Goal: Task Accomplishment & Management: Use online tool/utility

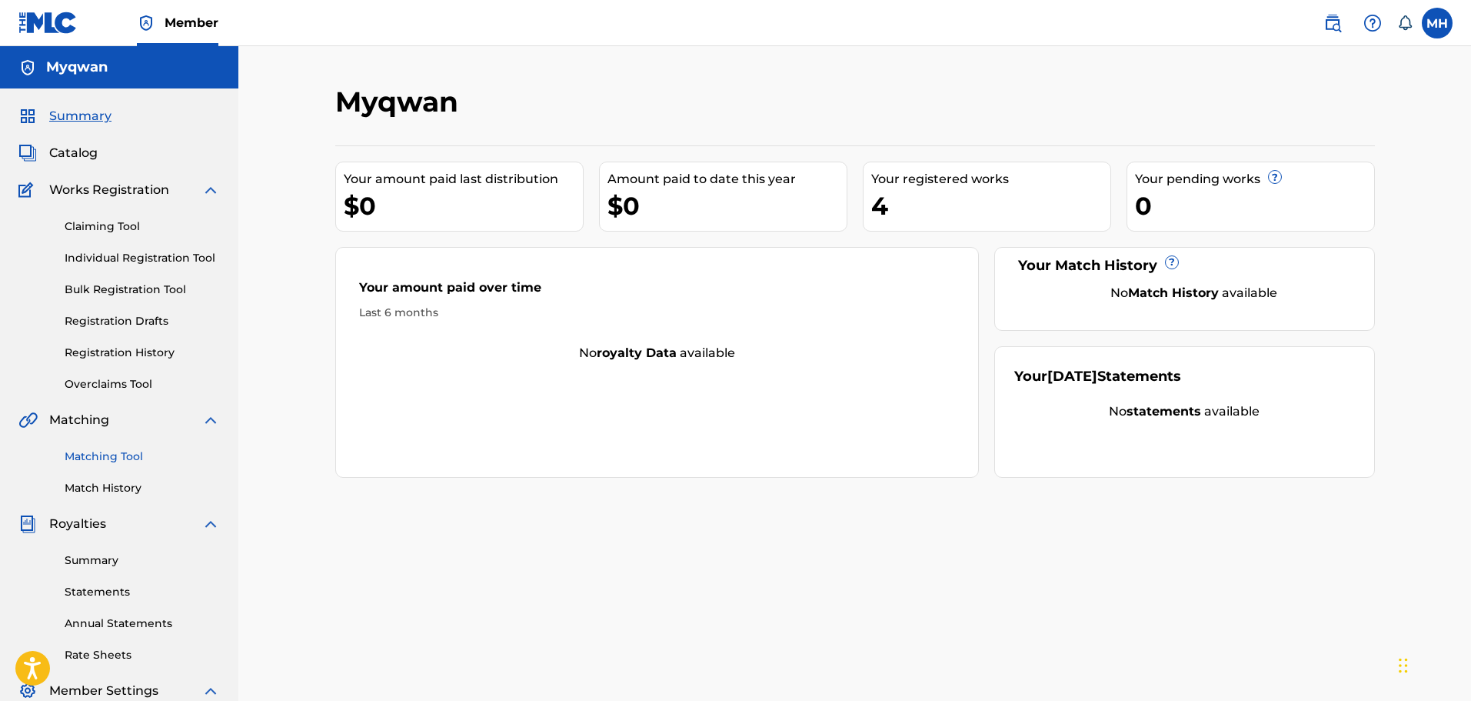
click at [105, 457] on link "Matching Tool" at bounding box center [142, 456] width 155 height 16
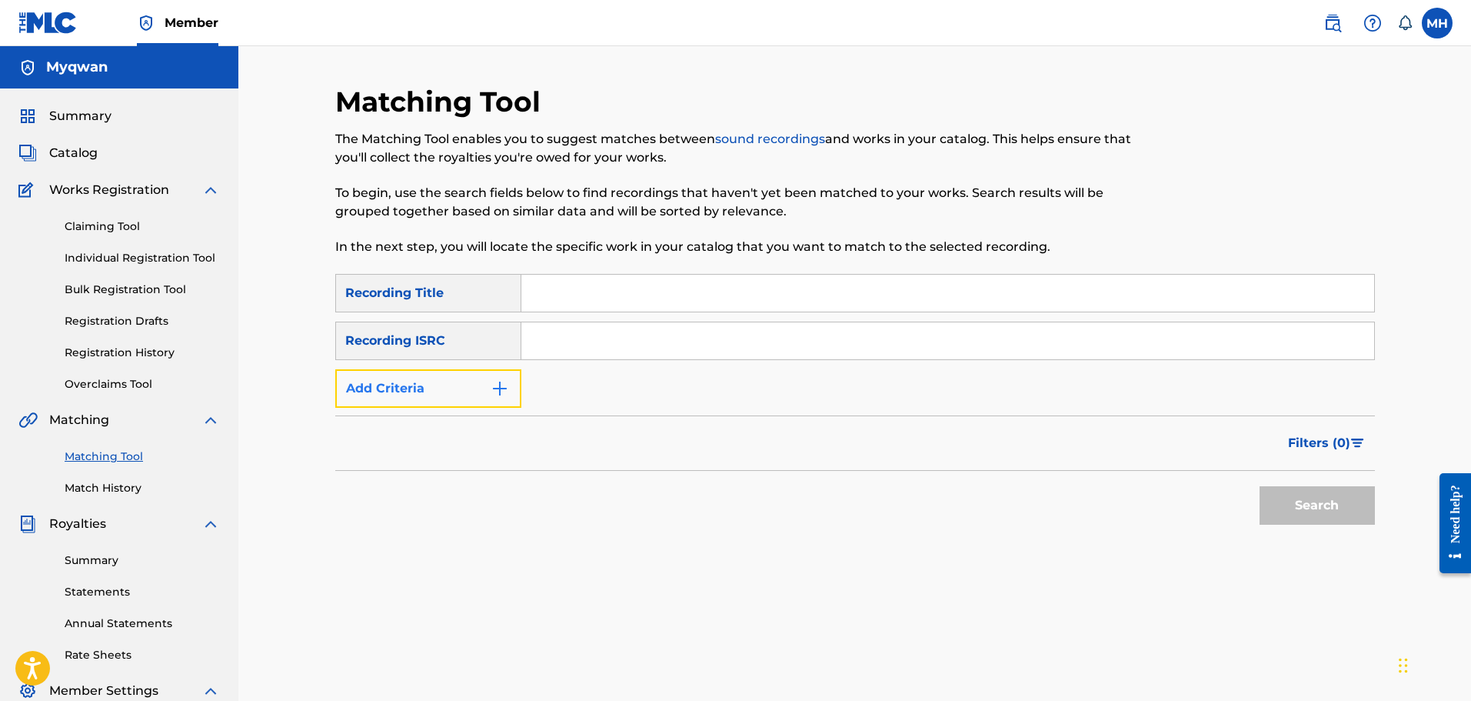
click at [441, 389] on button "Add Criteria" at bounding box center [428, 388] width 186 height 38
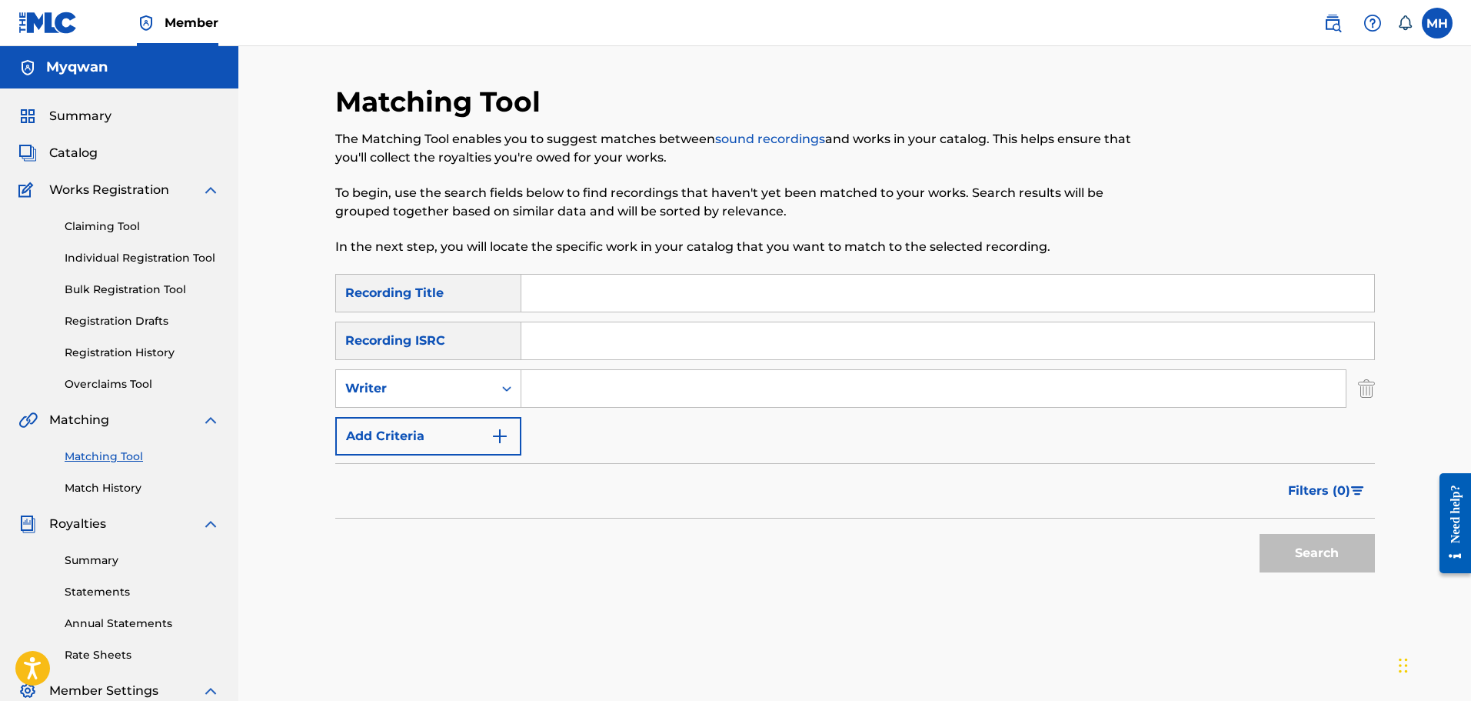
click at [544, 378] on input "Search Form" at bounding box center [933, 388] width 824 height 37
click at [1260, 534] on button "Search" at bounding box center [1317, 553] width 115 height 38
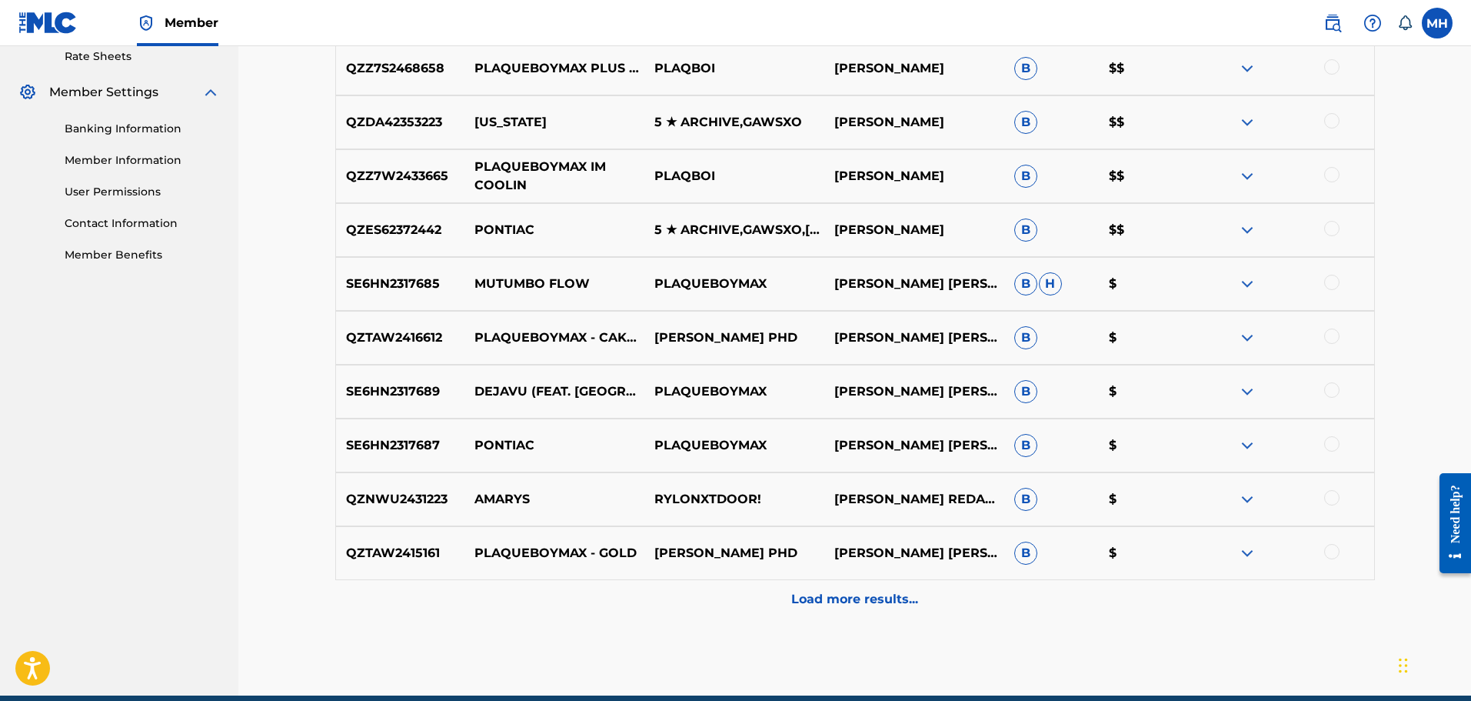
scroll to position [601, 0]
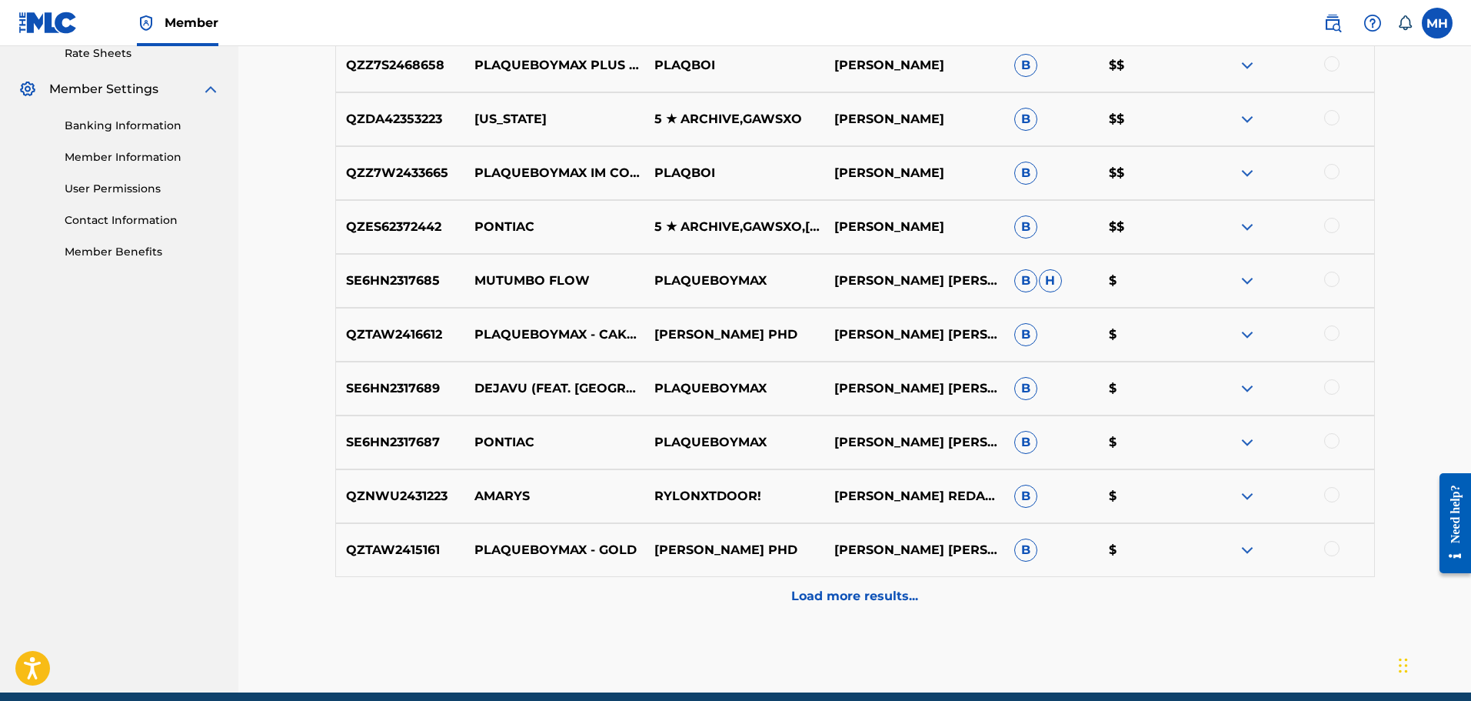
click at [1250, 171] on img at bounding box center [1247, 173] width 18 height 18
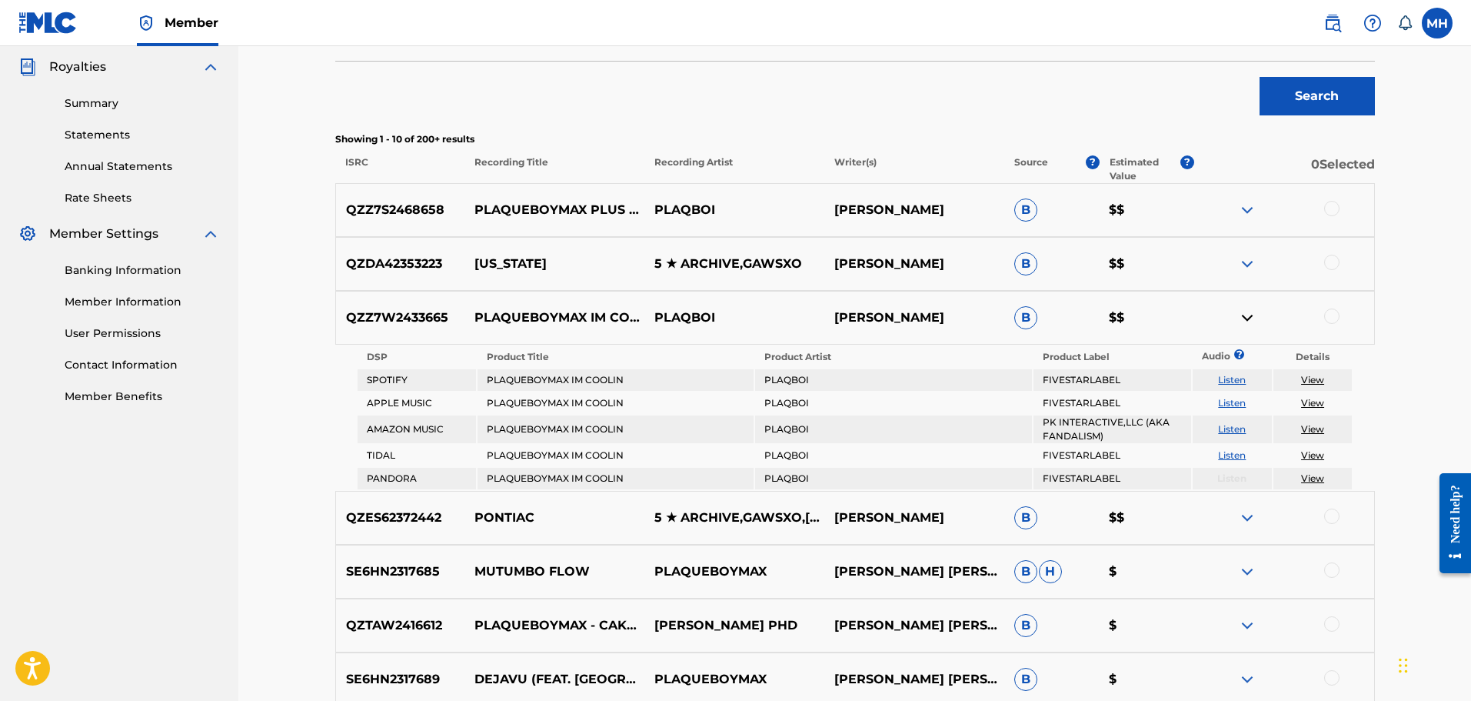
scroll to position [456, 0]
click at [1311, 377] on link "View" at bounding box center [1312, 381] width 23 height 12
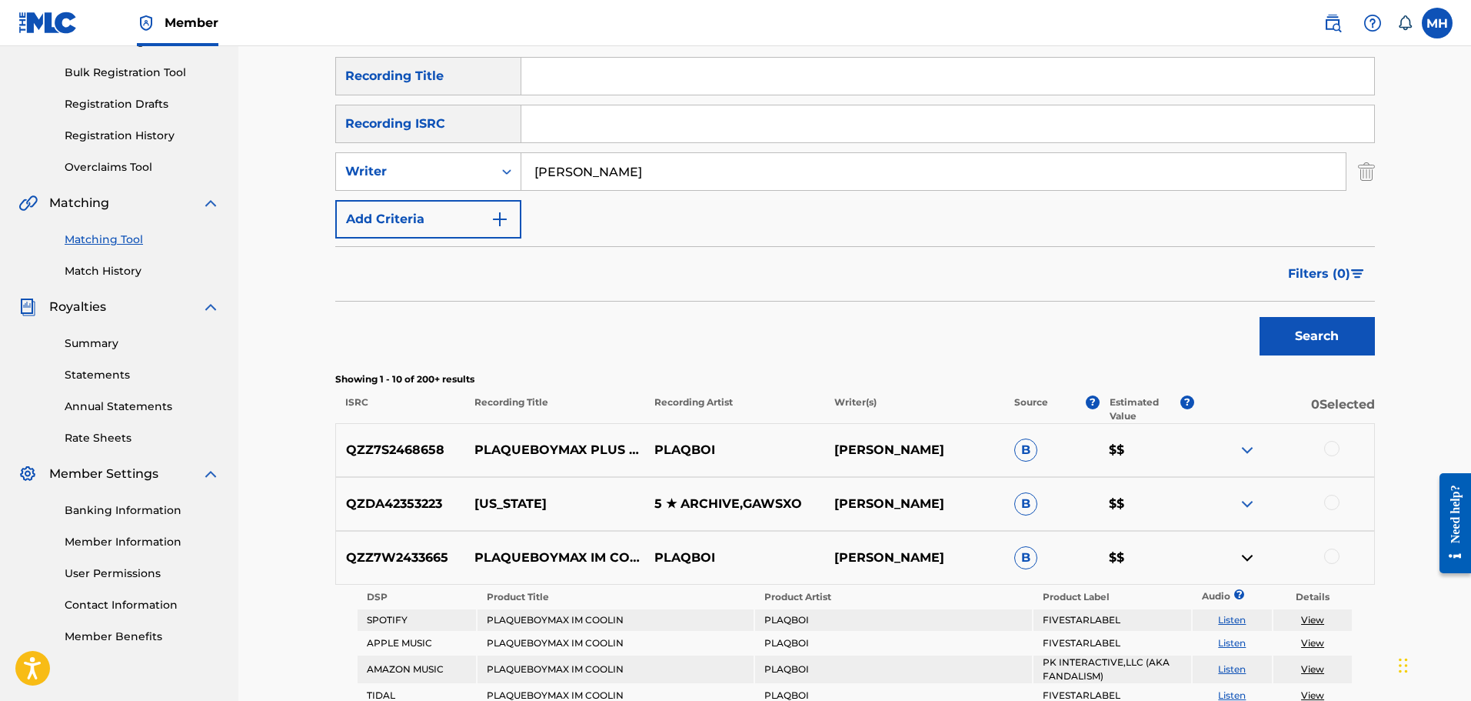
scroll to position [215, 0]
drag, startPoint x: 631, startPoint y: 173, endPoint x: 448, endPoint y: 168, distance: 182.3
click at [448, 168] on div "SearchWithCriteria8cd58796-44bf-43bf-9b3d-cf904f4e0df9 Writer maxwell dent" at bounding box center [855, 173] width 1040 height 38
click at [1260, 318] on button "Search" at bounding box center [1317, 337] width 115 height 38
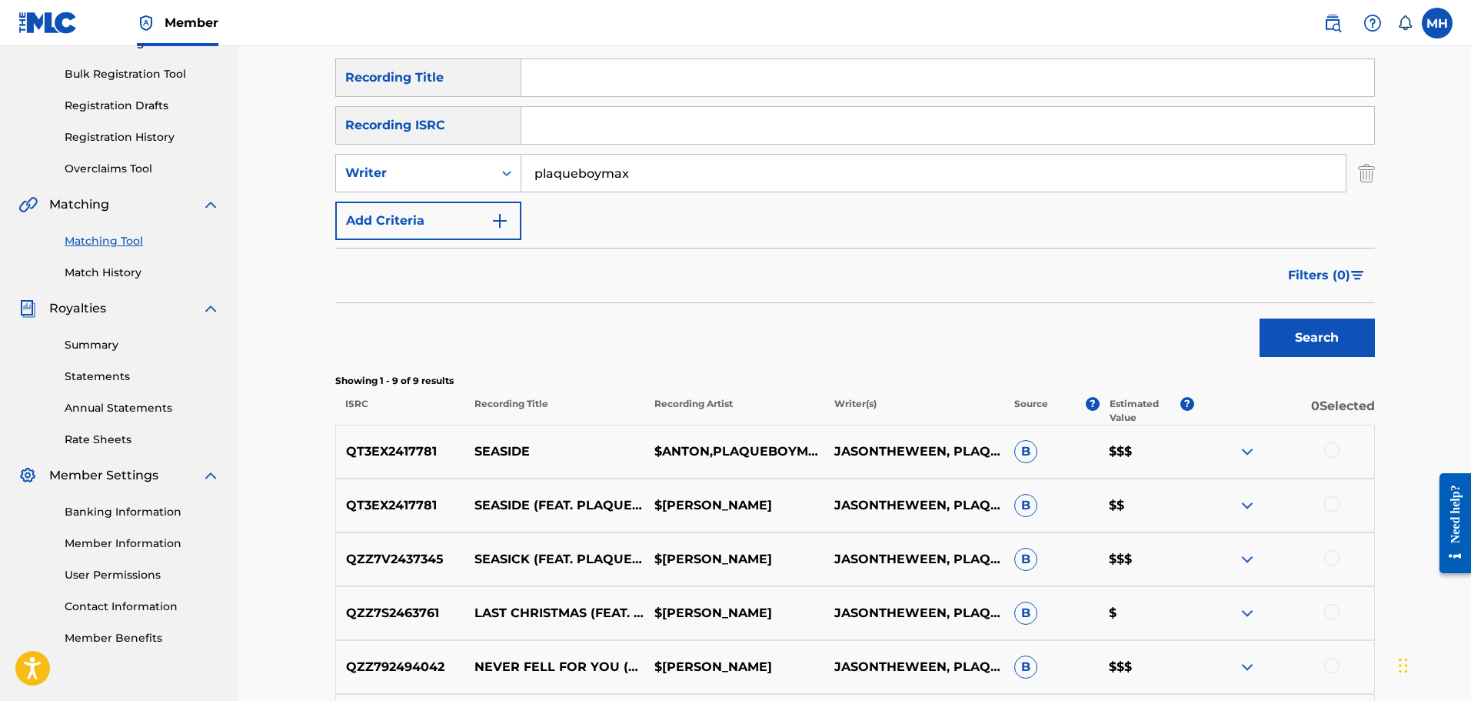
click at [1326, 451] on div at bounding box center [1331, 449] width 15 height 15
click at [1256, 452] on img at bounding box center [1247, 451] width 18 height 18
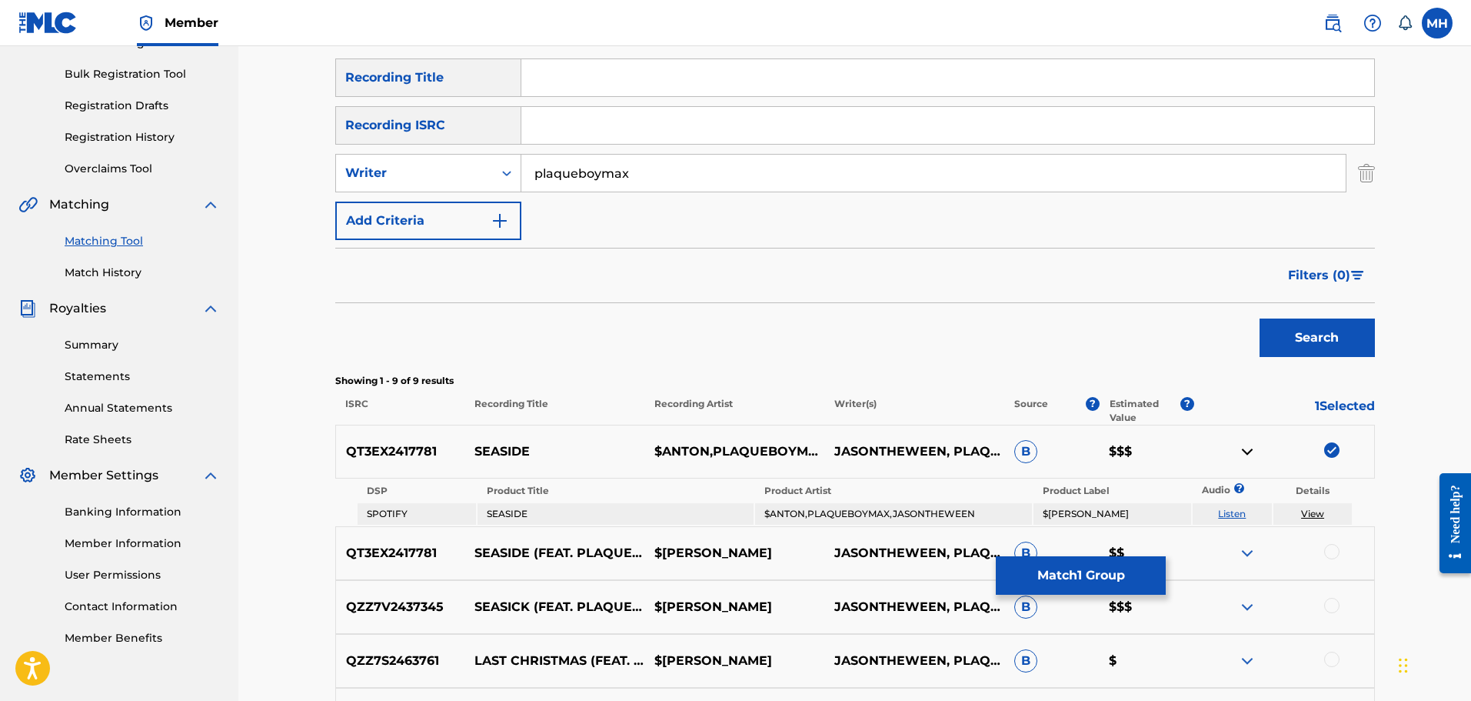
click at [1300, 514] on td "View" at bounding box center [1313, 514] width 79 height 22
click at [1307, 511] on link "View" at bounding box center [1312, 514] width 23 height 12
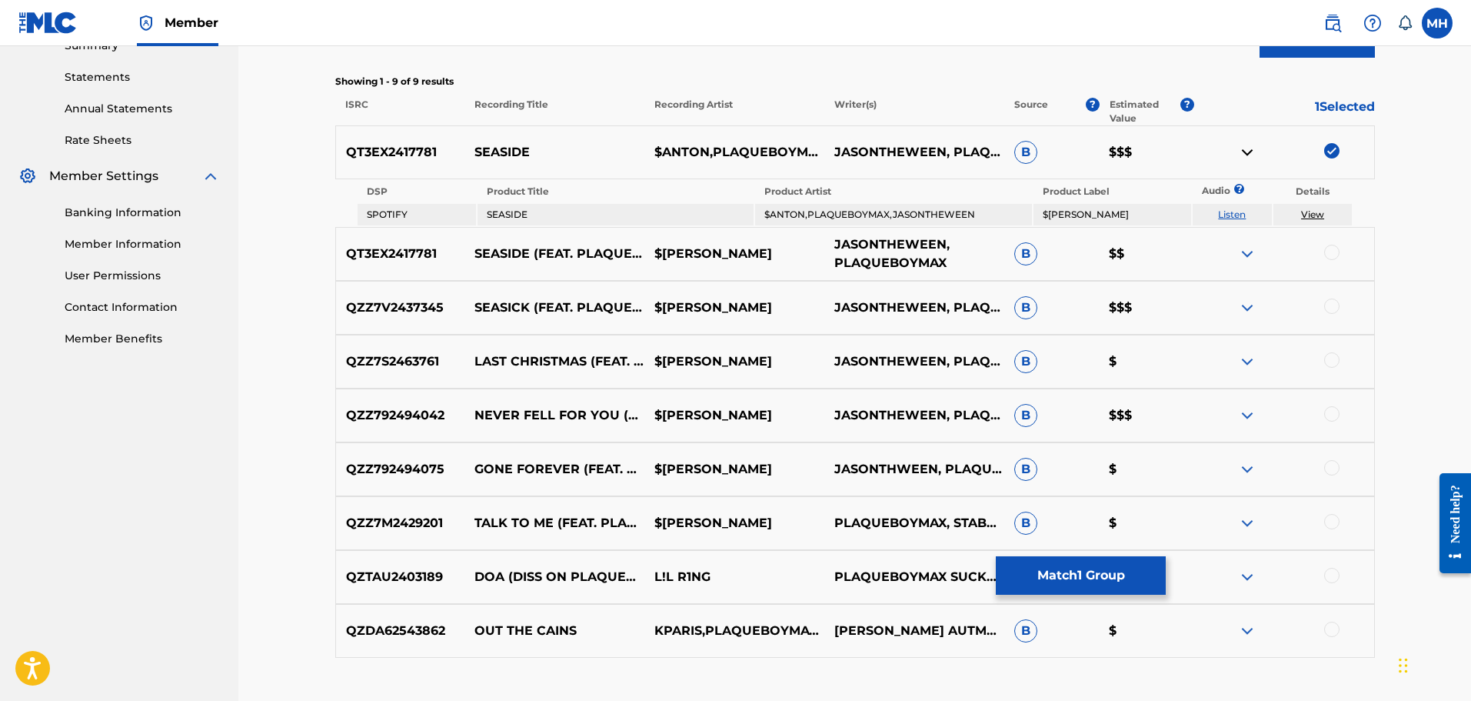
scroll to position [521, 0]
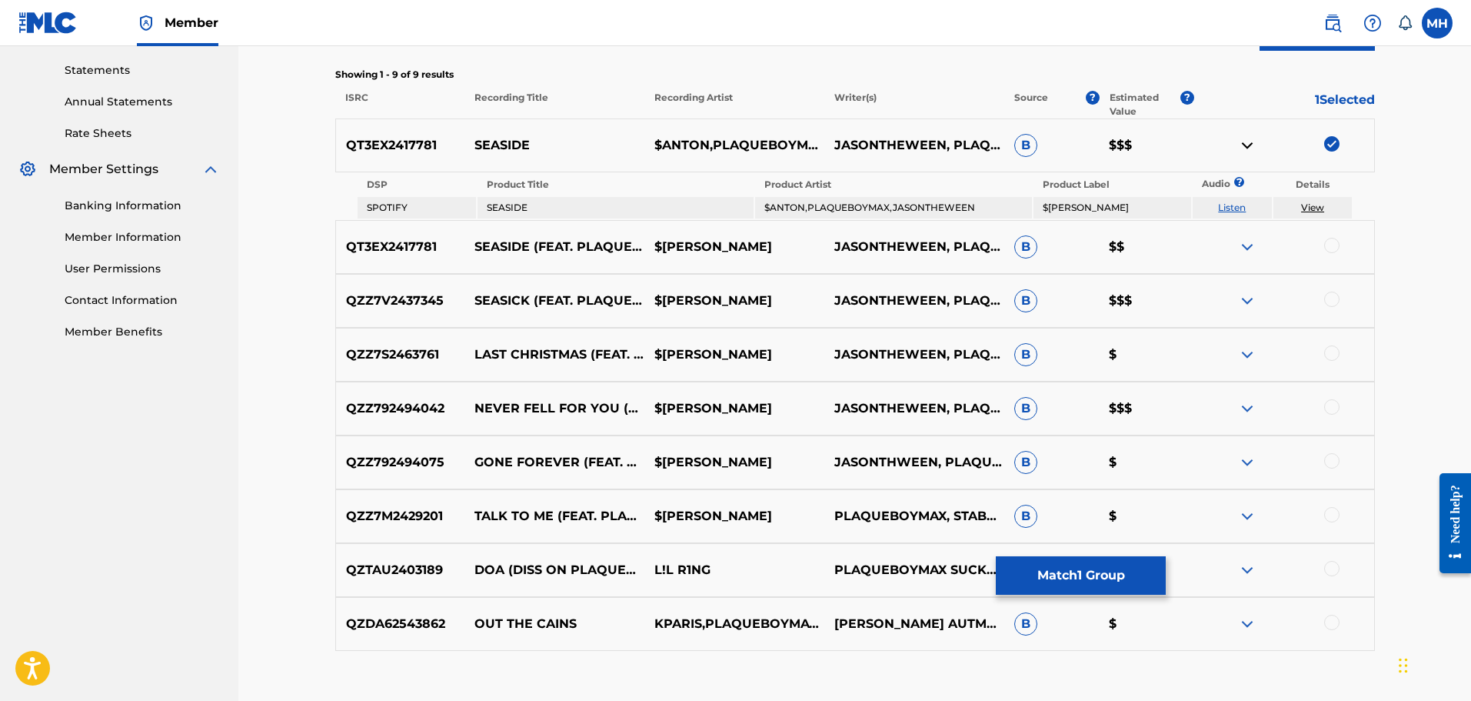
click at [1250, 411] on img at bounding box center [1247, 408] width 18 height 18
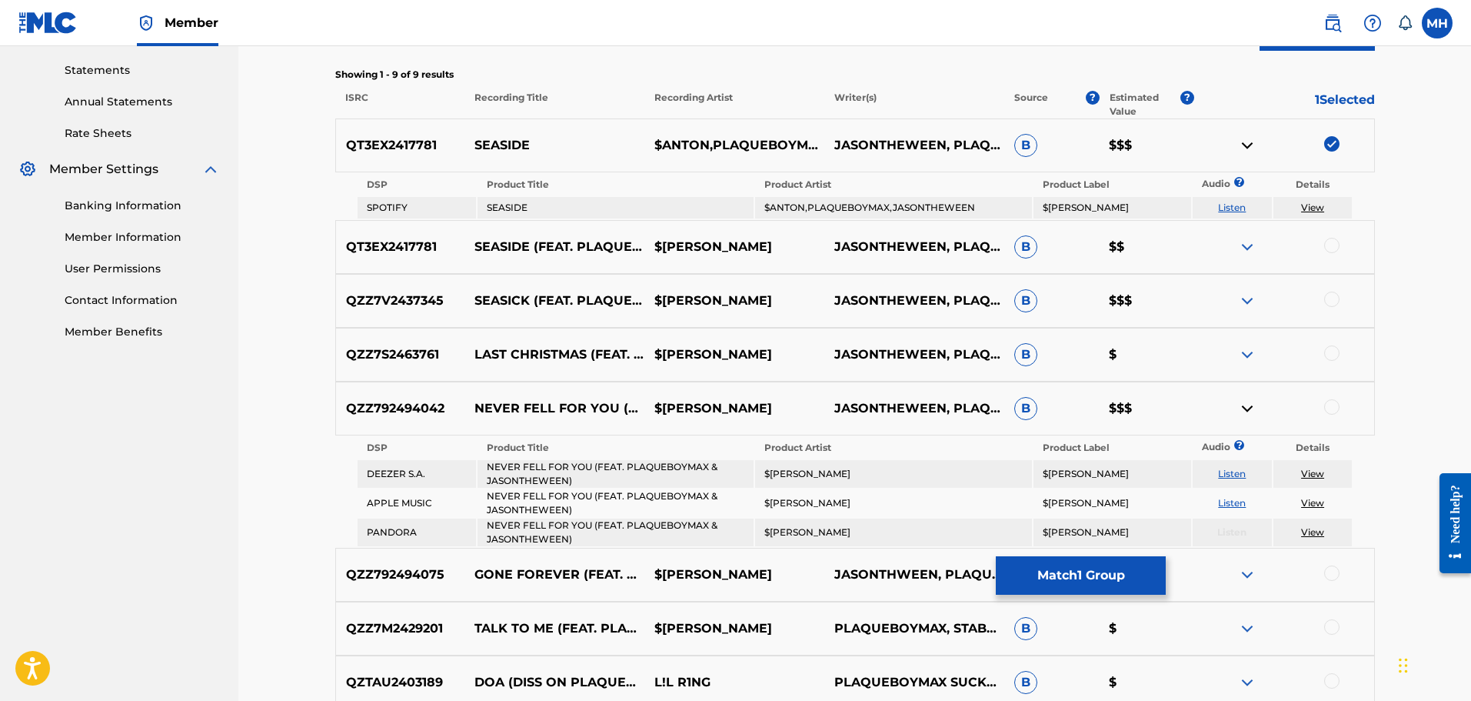
click at [1247, 405] on img at bounding box center [1247, 408] width 18 height 18
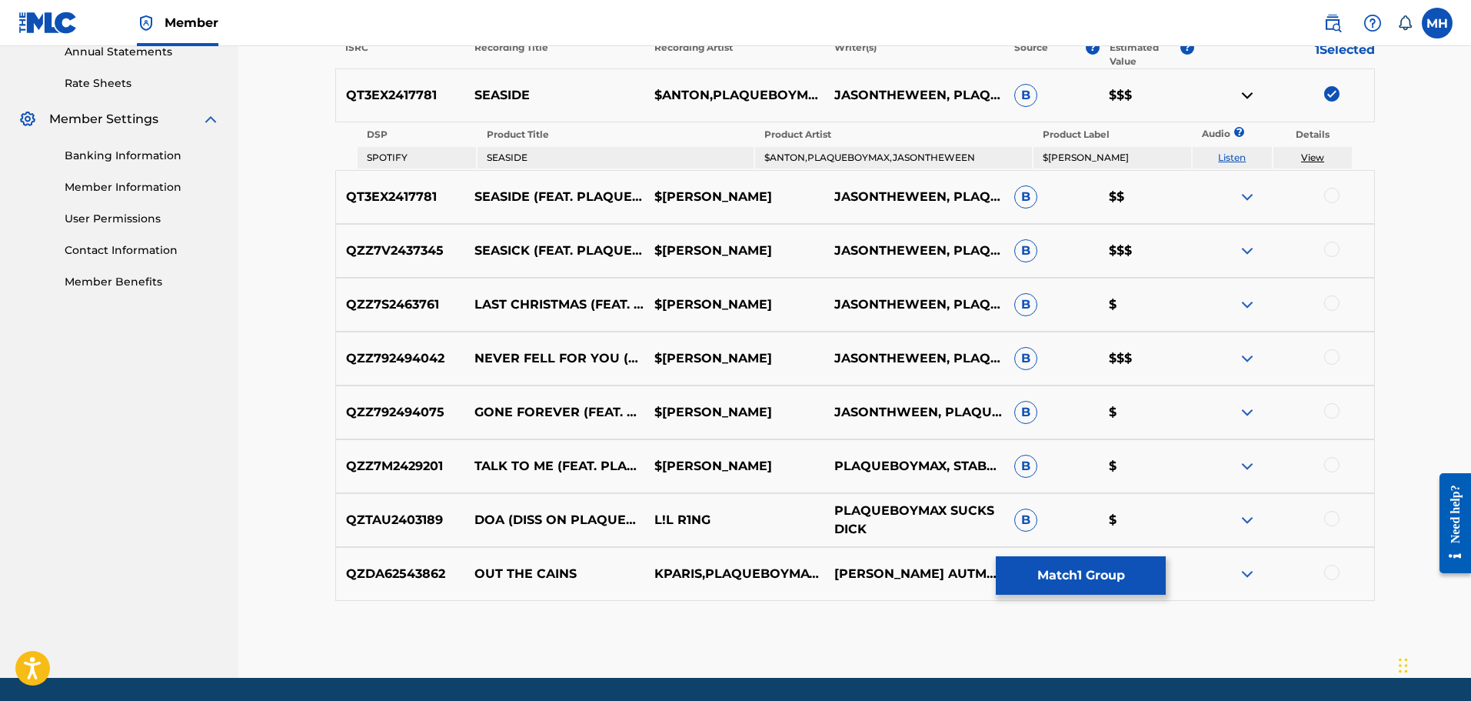
scroll to position [570, 0]
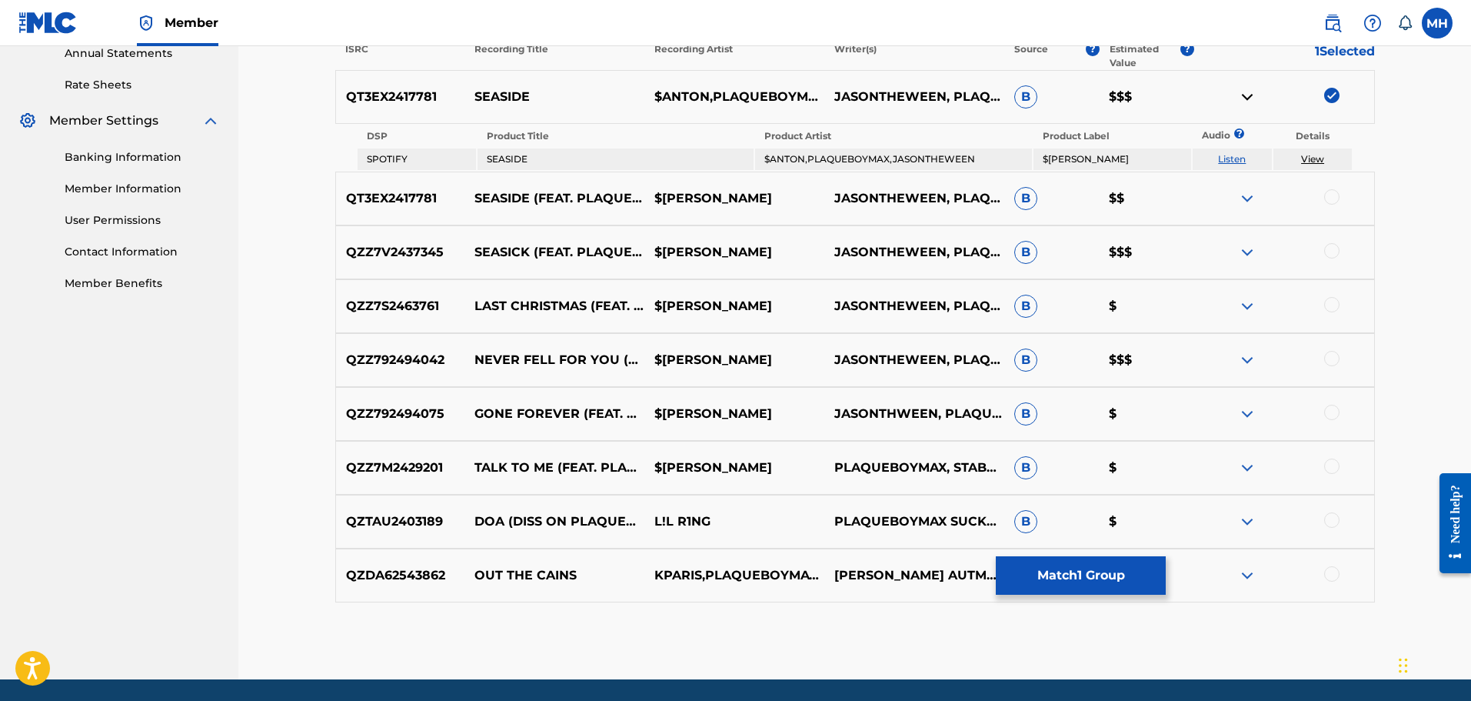
click at [1236, 521] on div at bounding box center [1284, 521] width 180 height 18
click at [1245, 521] on img at bounding box center [1247, 521] width 18 height 18
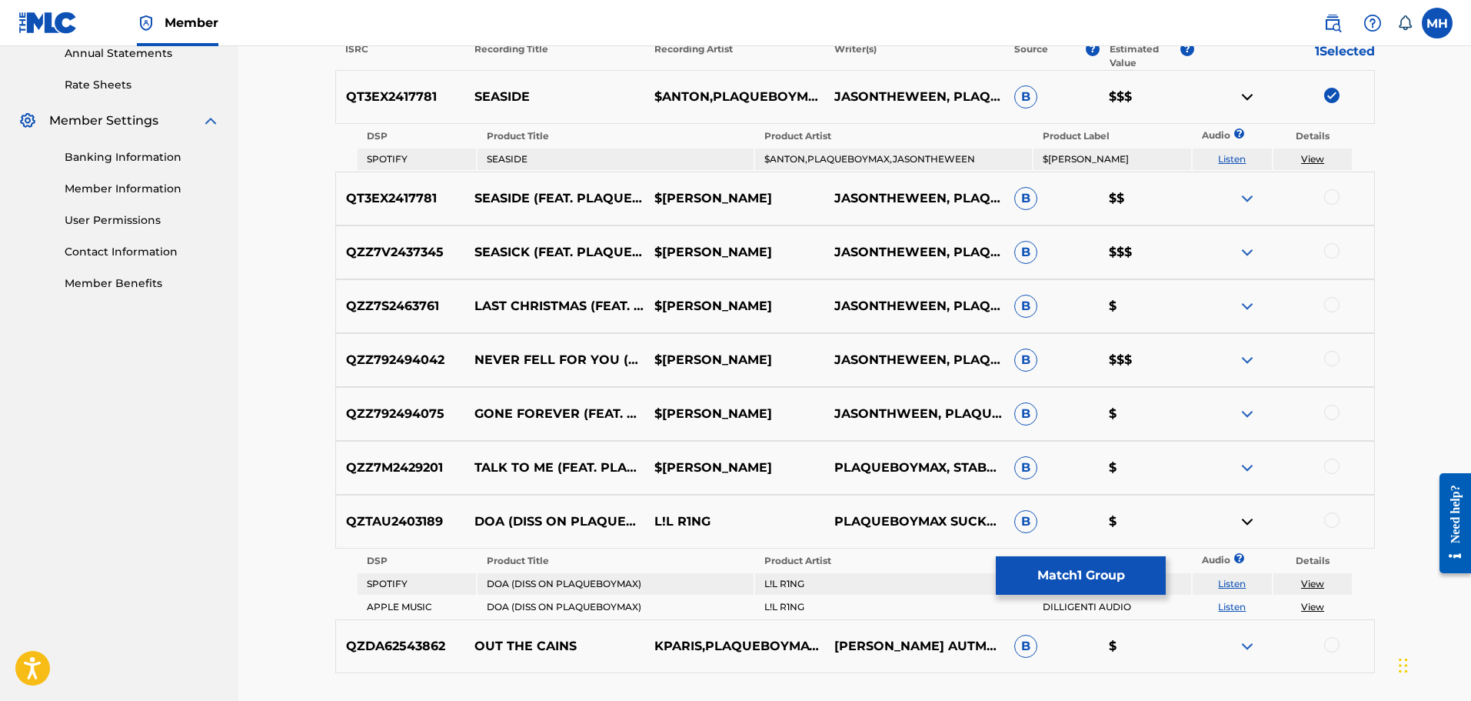
click at [1314, 580] on link "View" at bounding box center [1312, 584] width 23 height 12
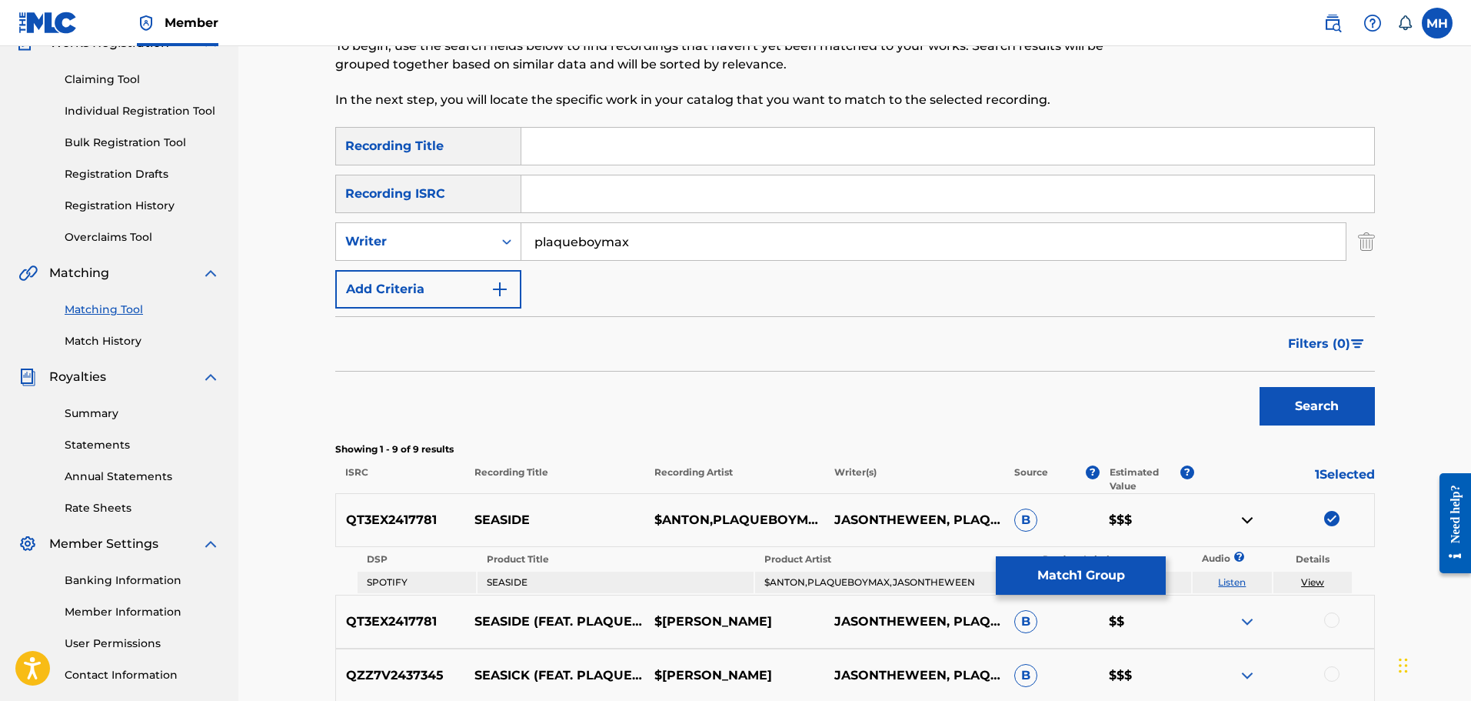
scroll to position [145, 0]
drag, startPoint x: 761, startPoint y: 260, endPoint x: 384, endPoint y: 241, distance: 378.1
click at [384, 241] on div "SearchWithCriteria8cd58796-44bf-43bf-9b3d-cf904f4e0df9 Writer plaqueboymax" at bounding box center [855, 243] width 1040 height 38
click at [1260, 388] on button "Search" at bounding box center [1317, 407] width 115 height 38
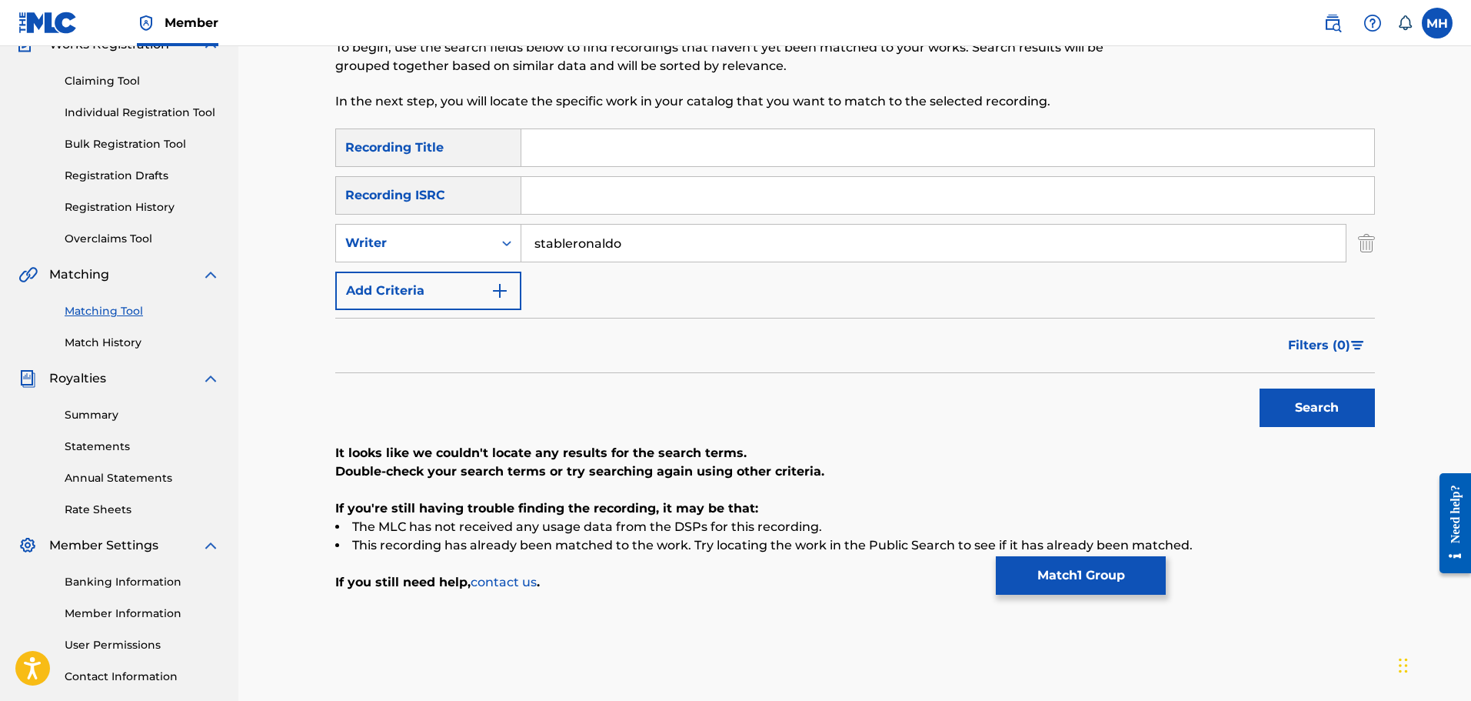
click at [1260, 388] on button "Search" at bounding box center [1317, 407] width 115 height 38
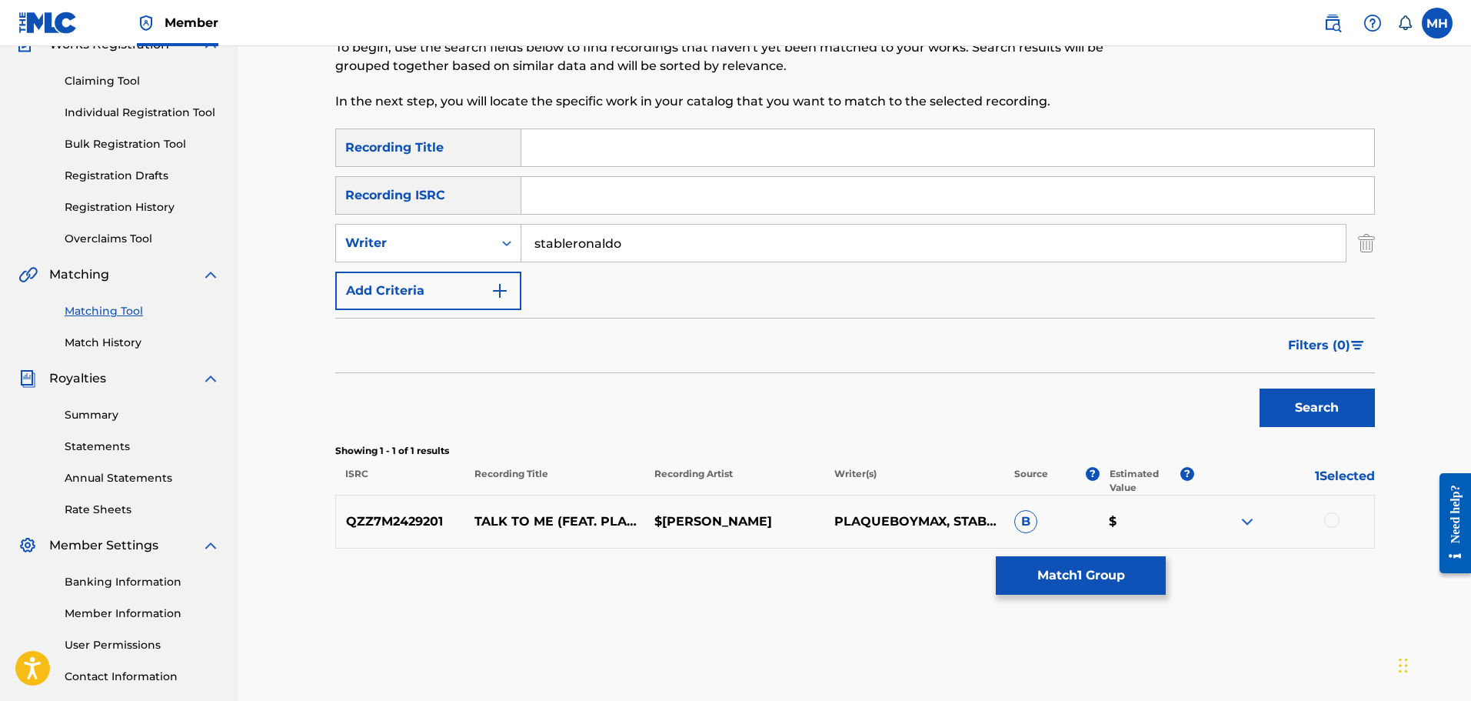
click at [1240, 517] on img at bounding box center [1247, 521] width 18 height 18
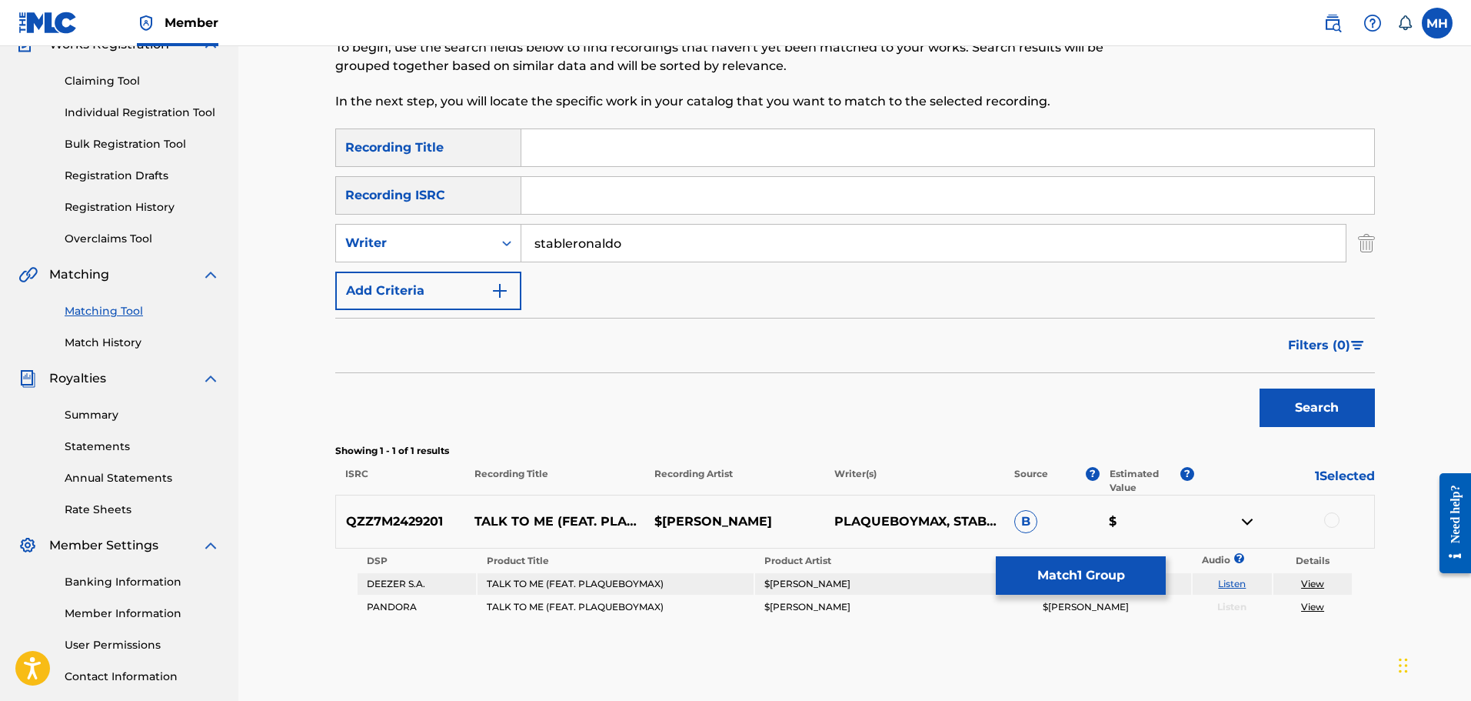
drag, startPoint x: 802, startPoint y: 251, endPoint x: 356, endPoint y: 178, distance: 452.1
click at [356, 178] on div "SearchWithCriteriacbbd7425-cbea-45ef-a58a-7f0a96b20c82 Recording Title SearchWi…" at bounding box center [855, 218] width 1040 height 181
click at [1260, 388] on button "Search" at bounding box center [1317, 407] width 115 height 38
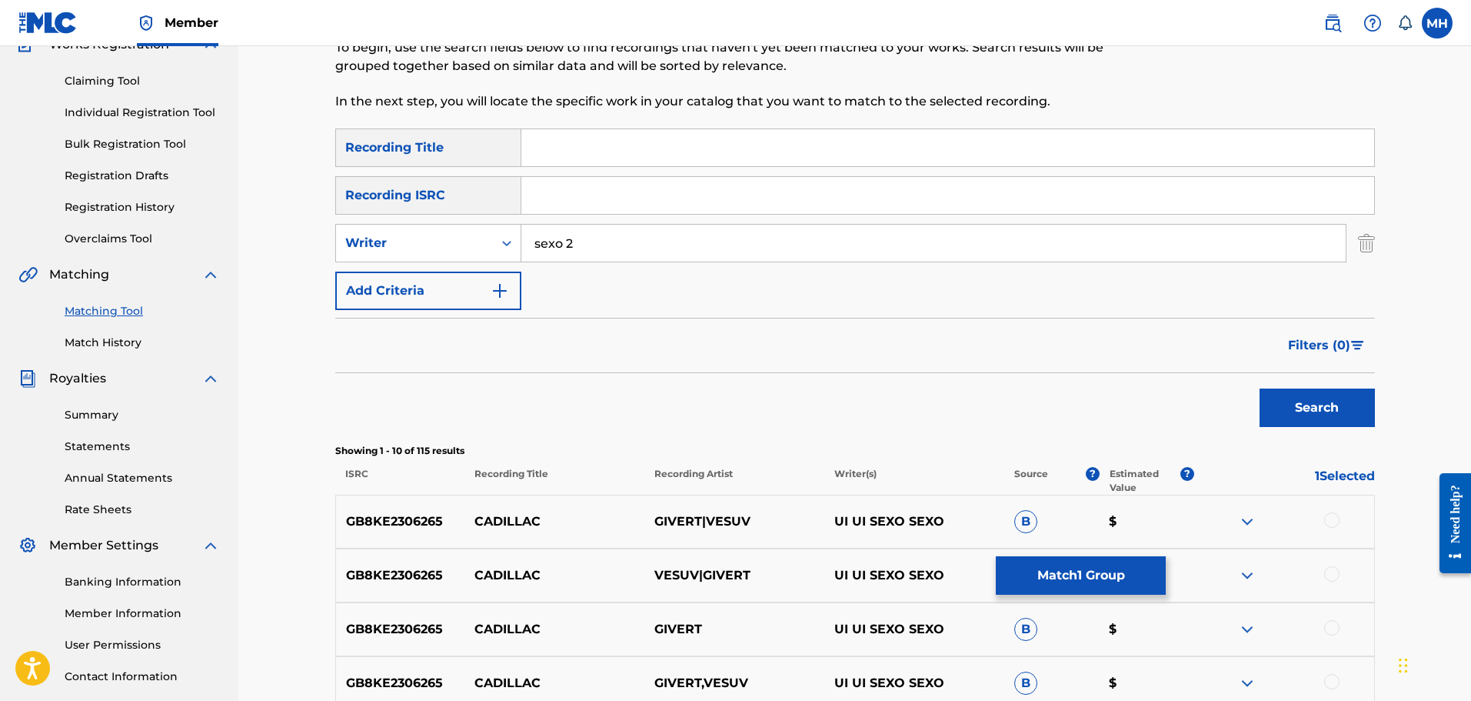
click at [1260, 388] on button "Search" at bounding box center [1317, 407] width 115 height 38
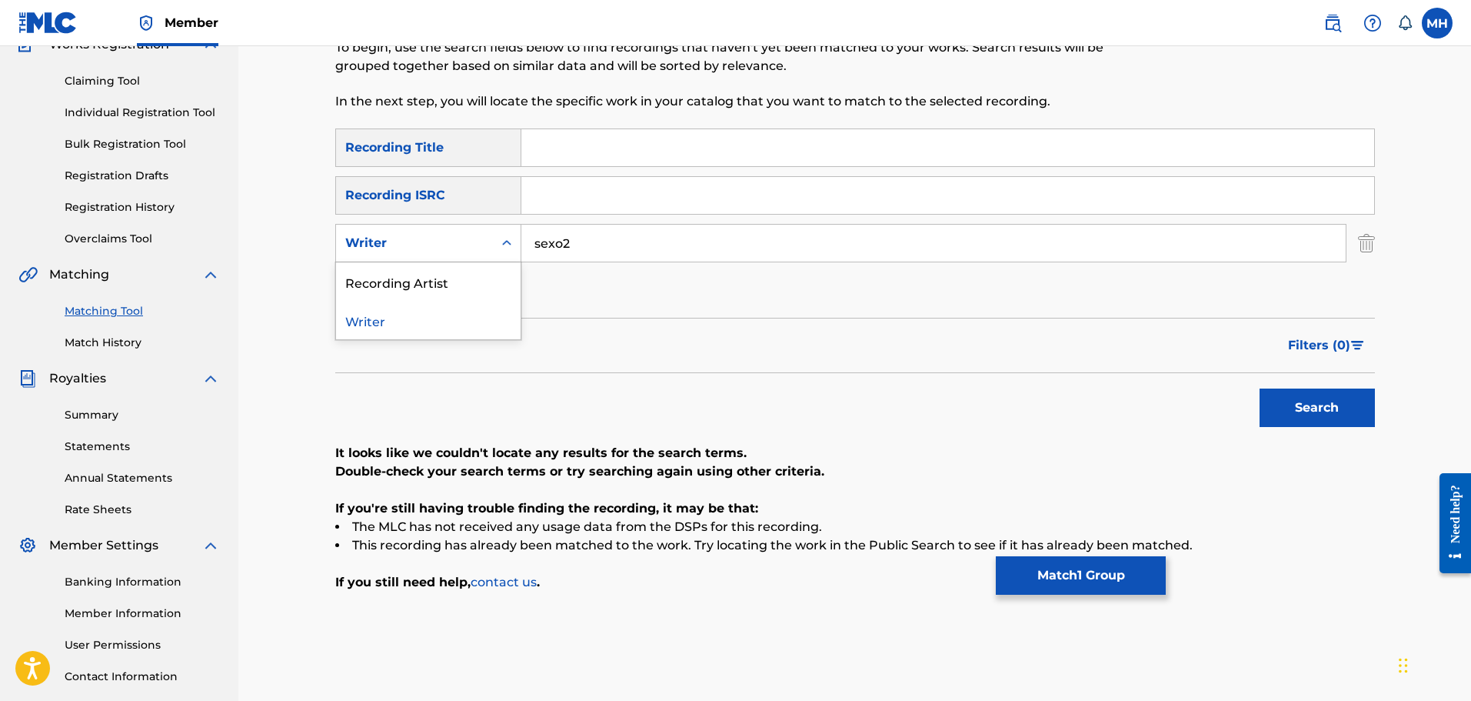
click at [481, 247] on div "Writer" at bounding box center [414, 243] width 138 height 18
drag, startPoint x: 638, startPoint y: 248, endPoint x: 239, endPoint y: 223, distance: 399.9
click at [267, 222] on div "Matching Tool The Matching Tool enables you to suggest matches between sound re…" at bounding box center [854, 318] width 1233 height 834
click at [1260, 388] on button "Search" at bounding box center [1317, 407] width 115 height 38
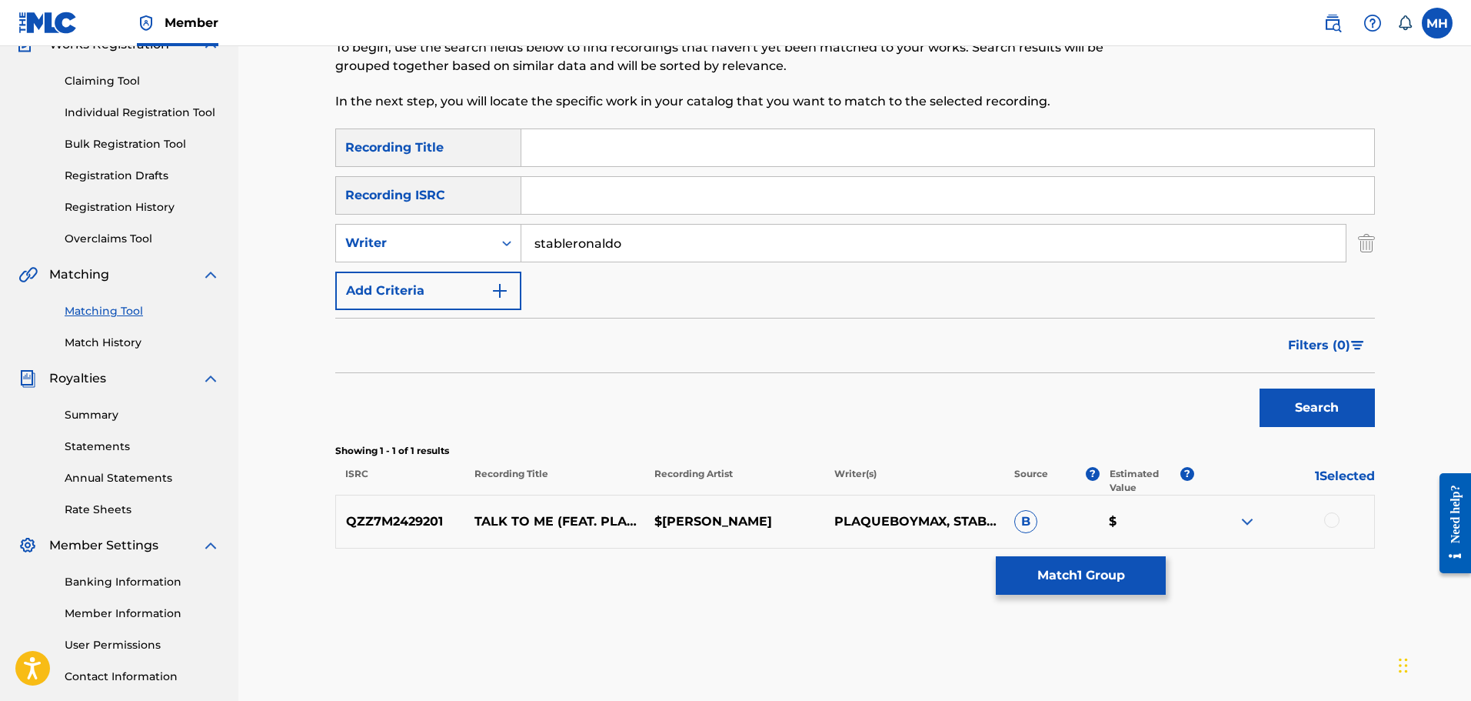
click at [572, 243] on input "stableronaldo" at bounding box center [933, 243] width 824 height 37
click at [1260, 388] on button "Search" at bounding box center [1317, 407] width 115 height 38
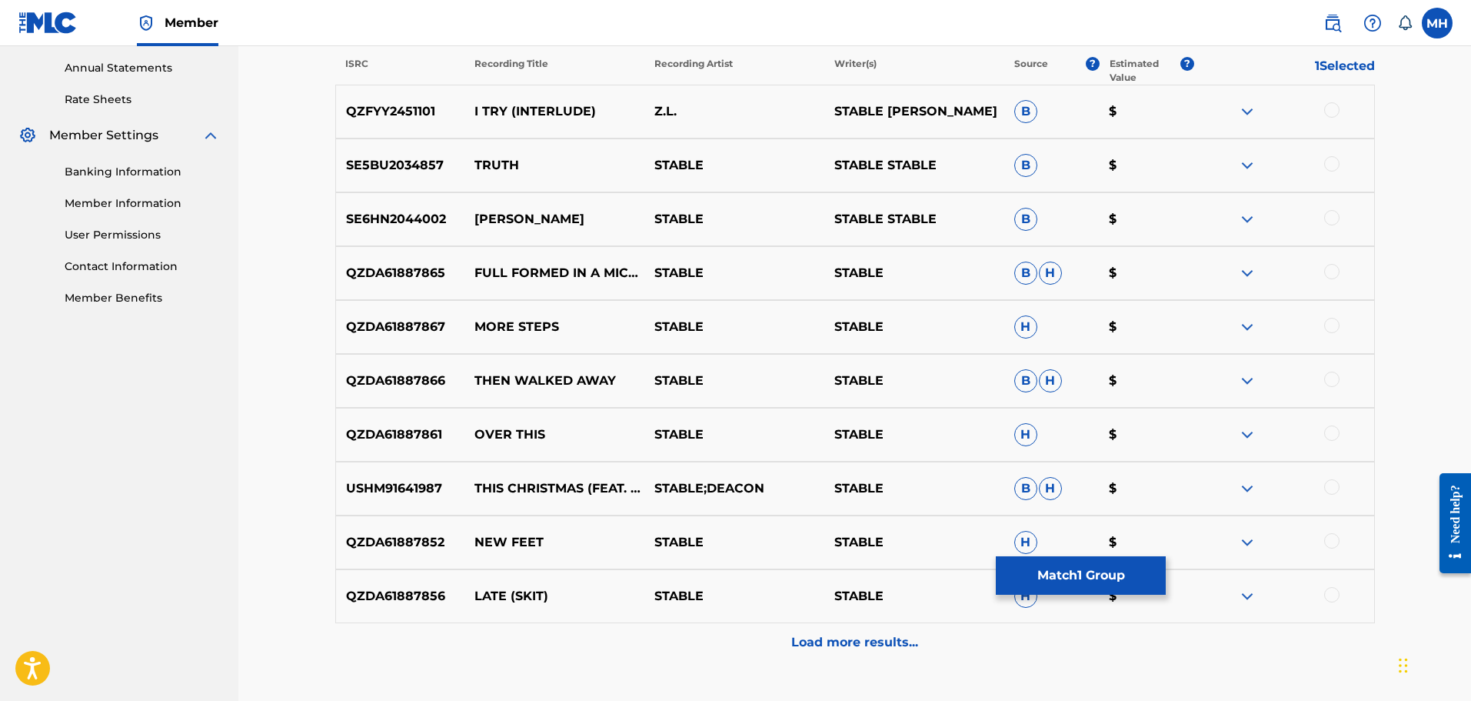
scroll to position [556, 0]
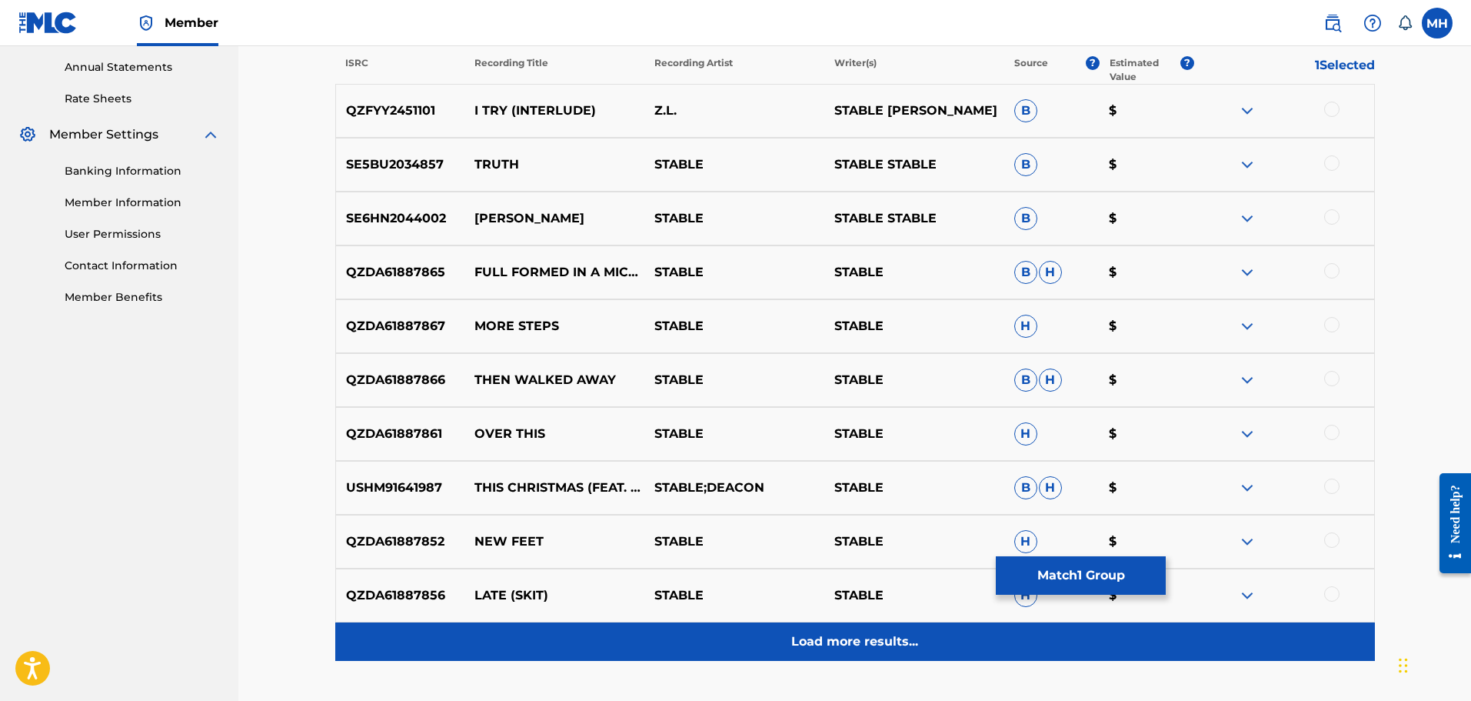
click at [819, 630] on div "Load more results..." at bounding box center [855, 641] width 1040 height 38
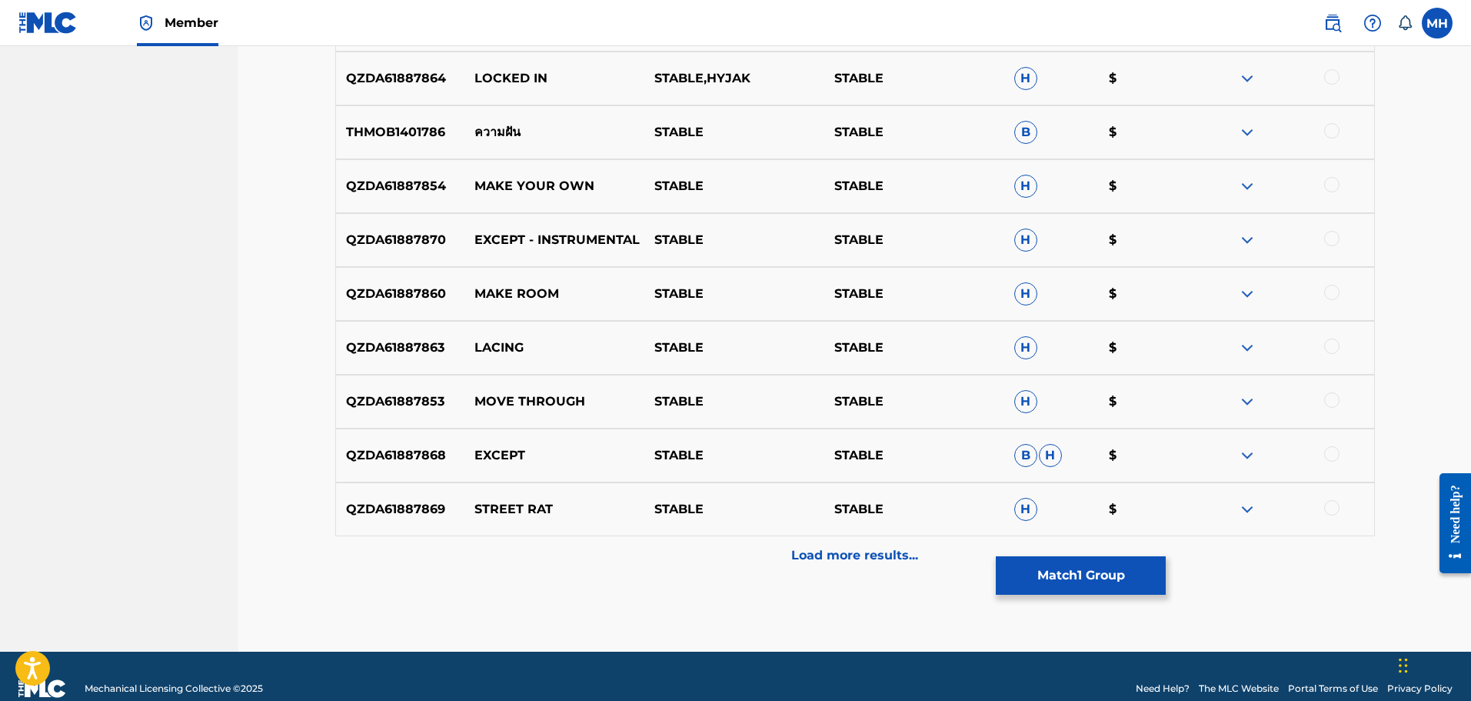
scroll to position [1181, 0]
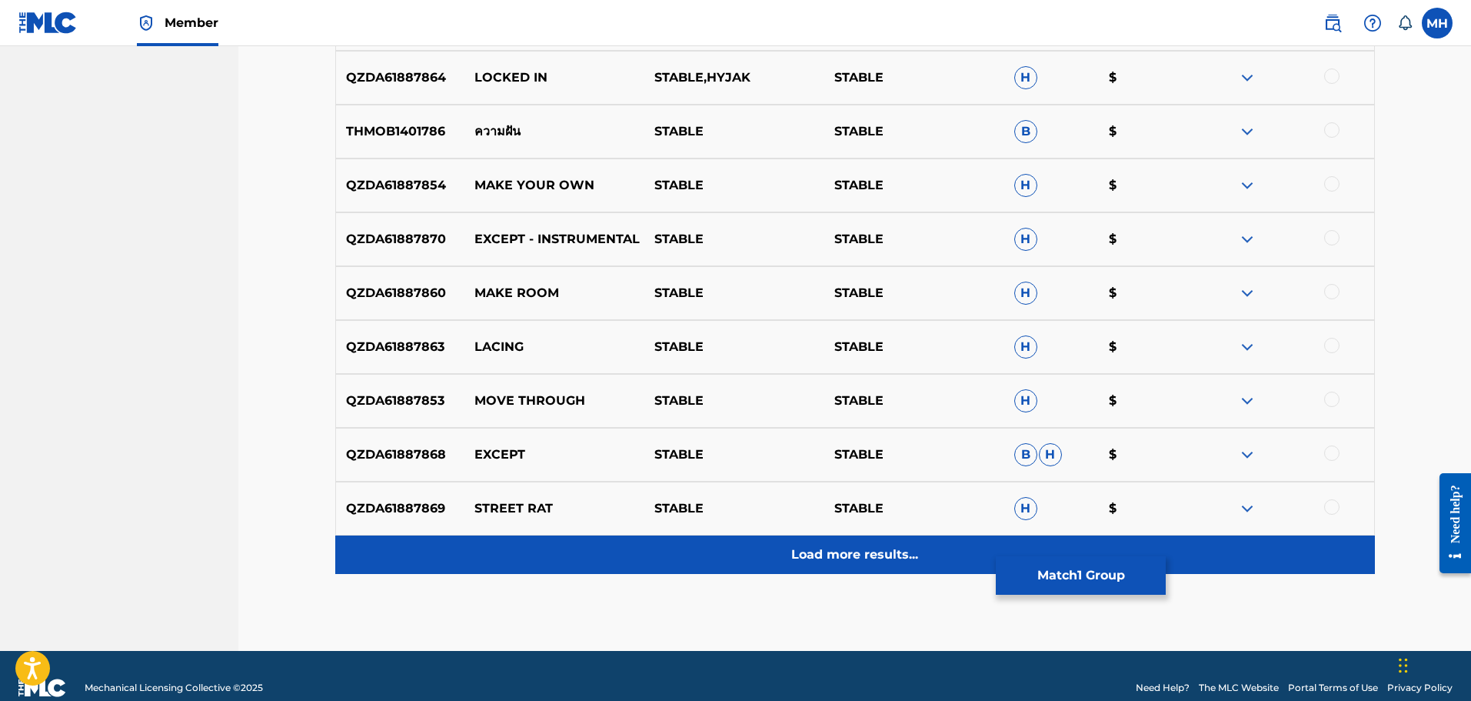
click at [833, 564] on div "Load more results..." at bounding box center [855, 554] width 1040 height 38
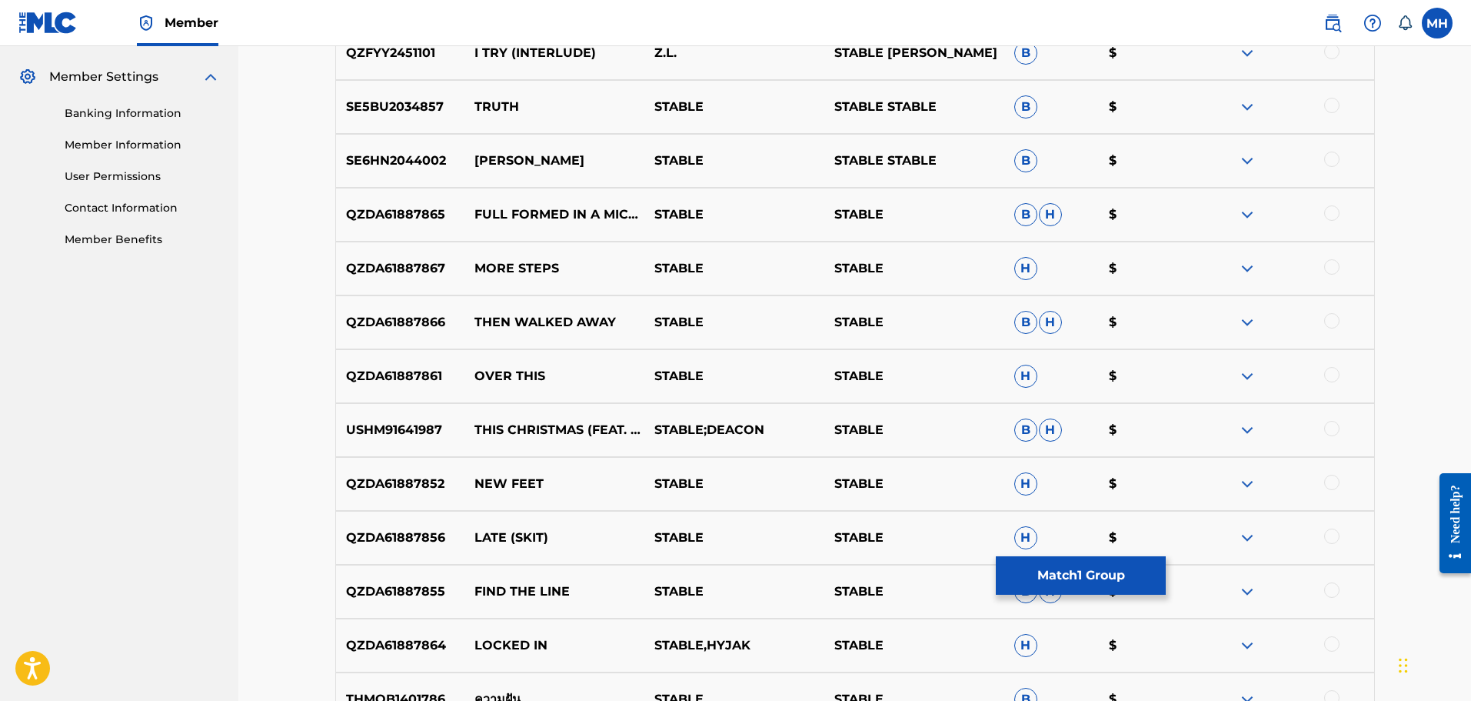
scroll to position [0, 0]
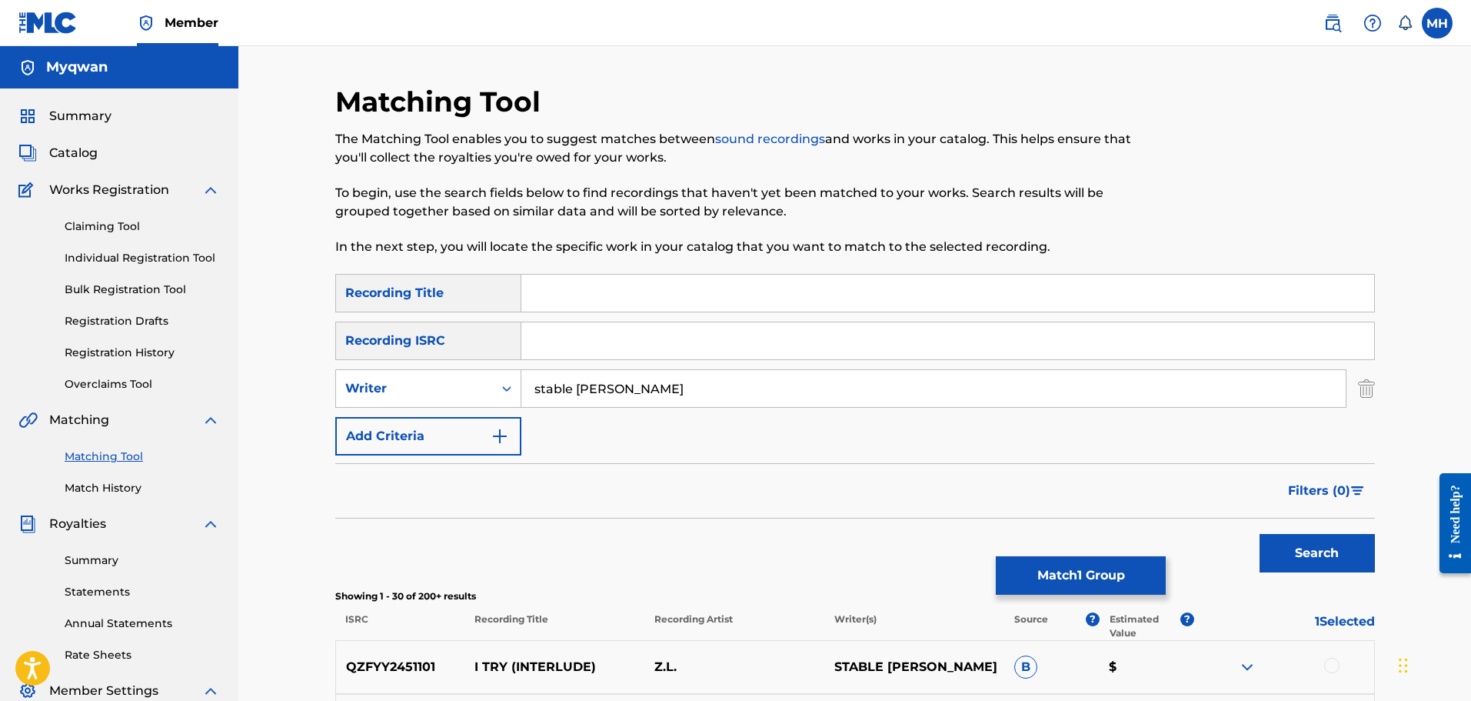
drag, startPoint x: 650, startPoint y: 405, endPoint x: 251, endPoint y: 367, distance: 401.0
click at [1260, 534] on button "Search" at bounding box center [1317, 553] width 115 height 38
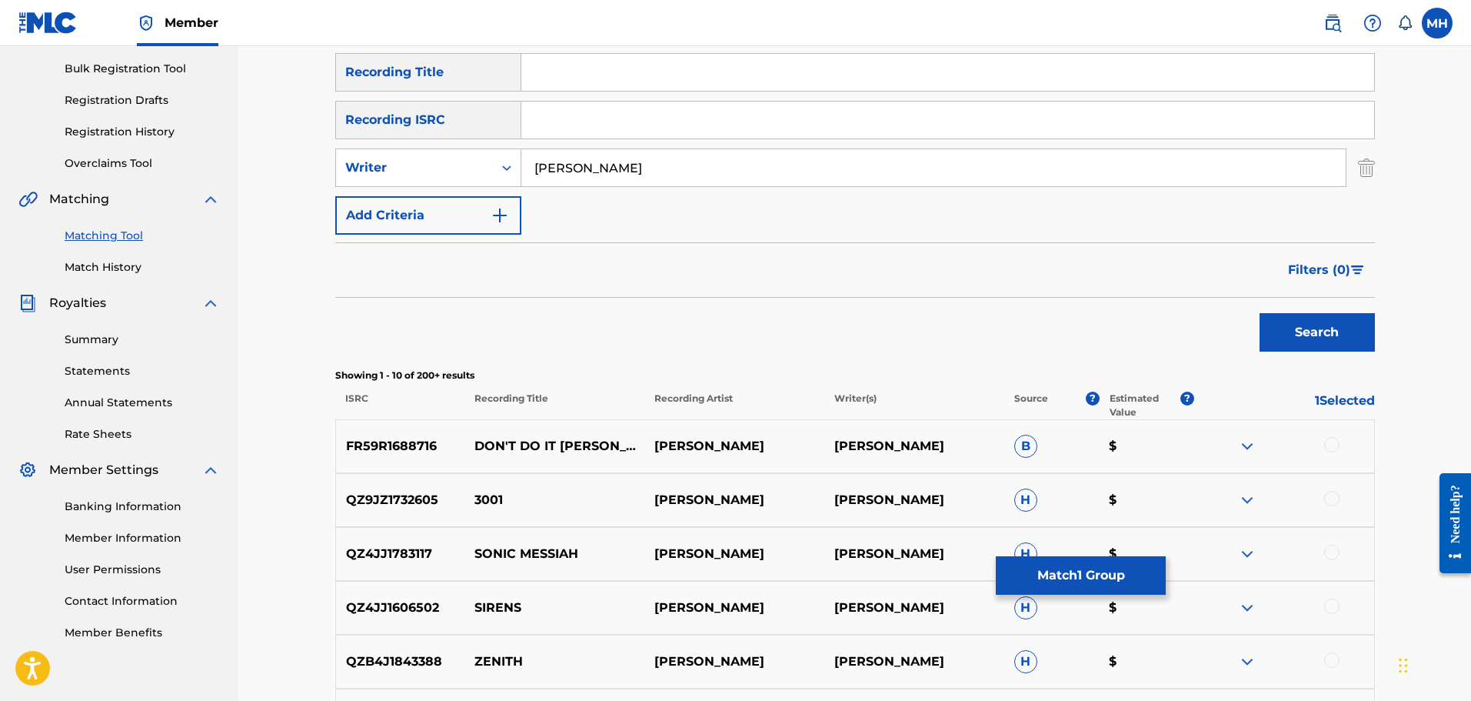
scroll to position [221, 0]
click at [1260, 312] on button "Search" at bounding box center [1317, 331] width 115 height 38
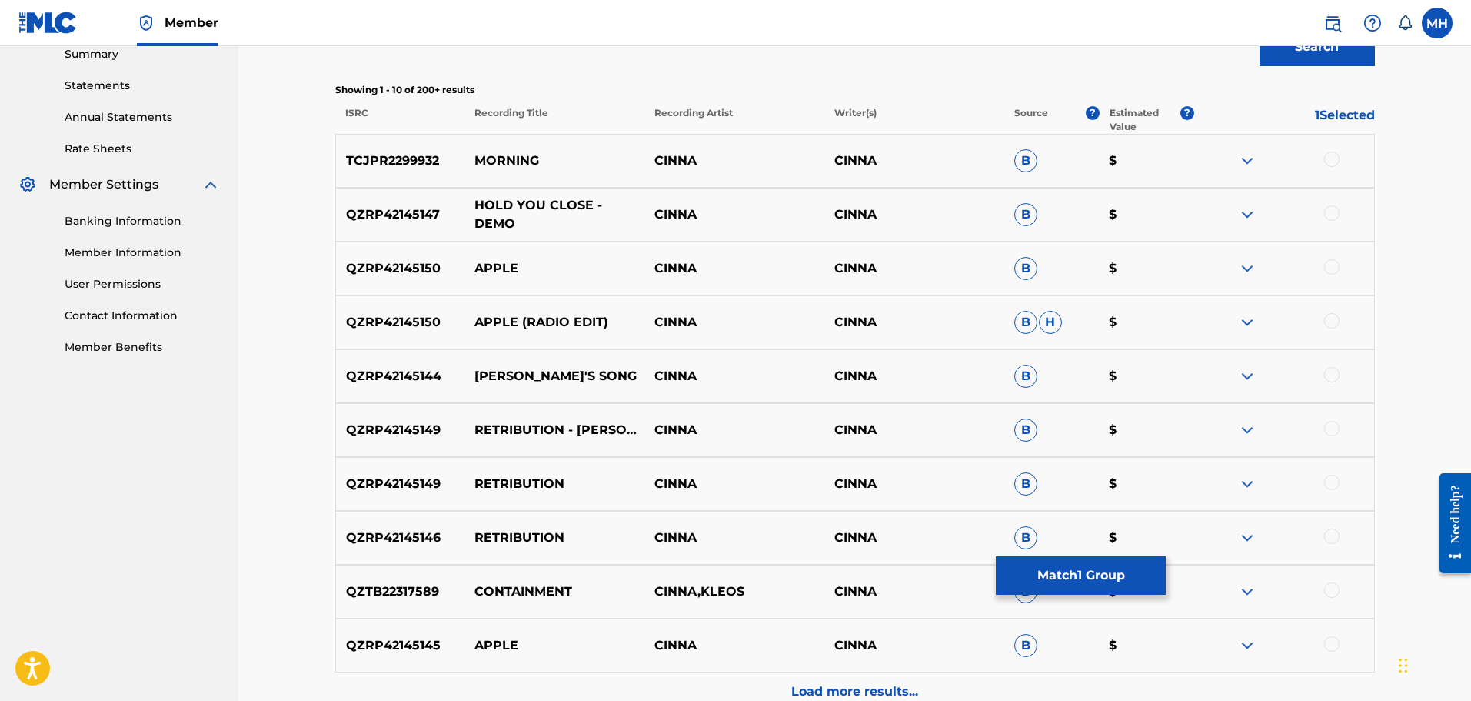
scroll to position [0, 0]
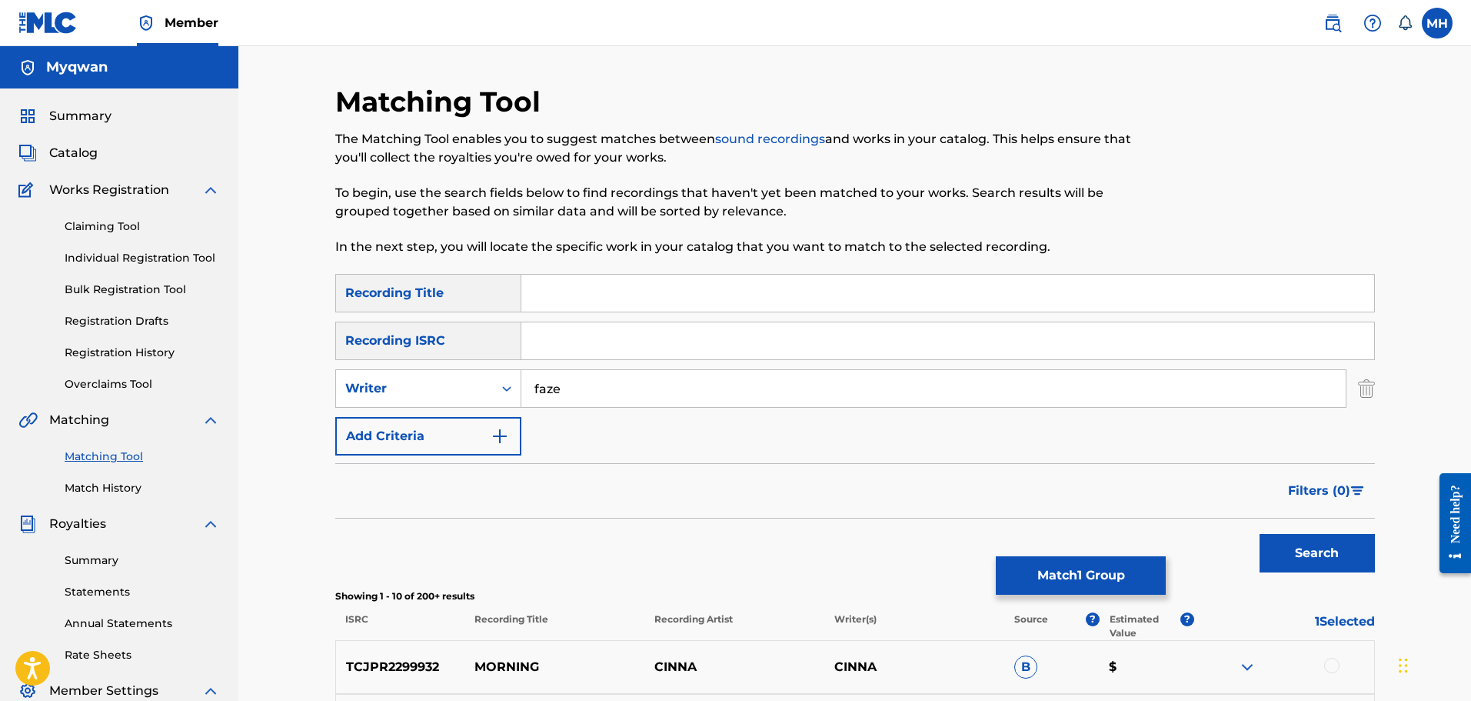
type input "faze"
click at [1260, 534] on button "Search" at bounding box center [1317, 553] width 115 height 38
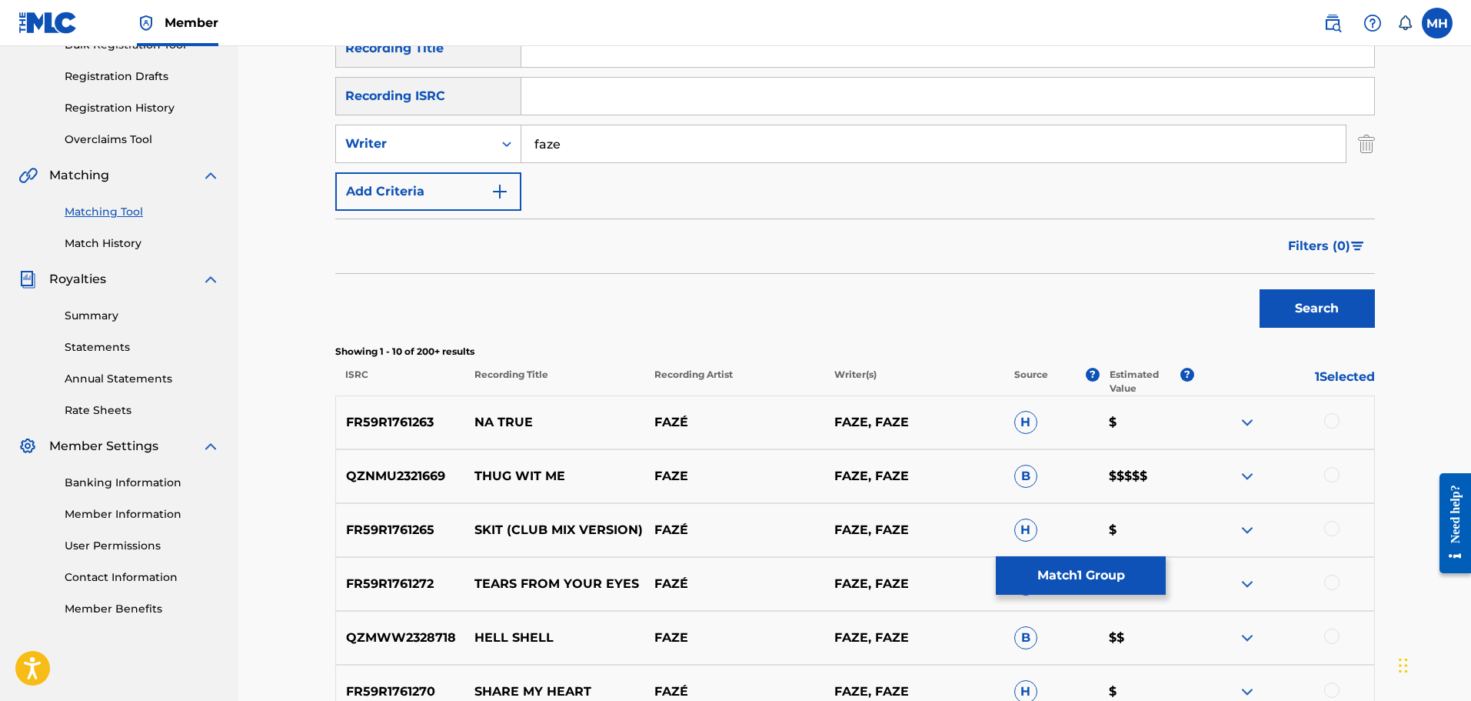
scroll to position [503, 0]
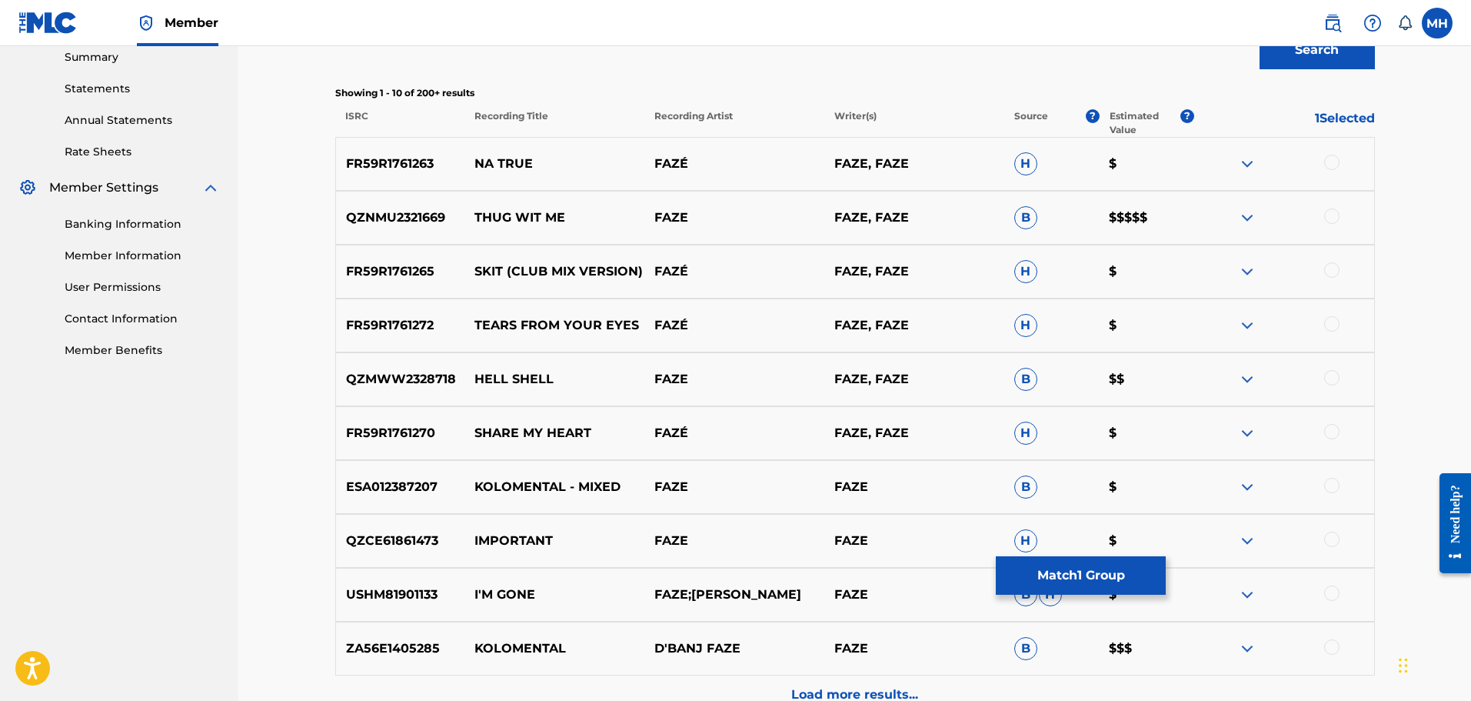
click at [1242, 215] on img at bounding box center [1247, 217] width 18 height 18
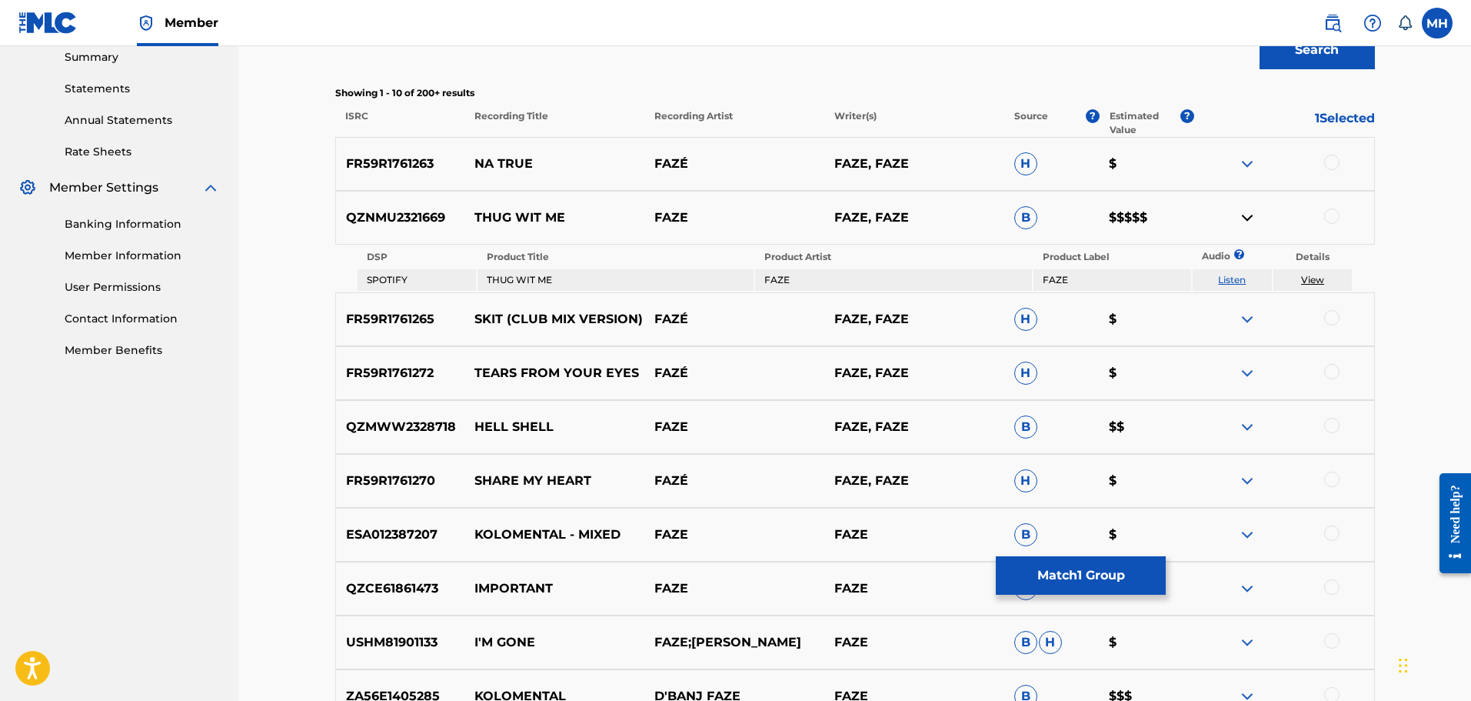
click at [1298, 275] on td "View" at bounding box center [1313, 280] width 79 height 22
click at [1307, 277] on link "View" at bounding box center [1312, 280] width 23 height 12
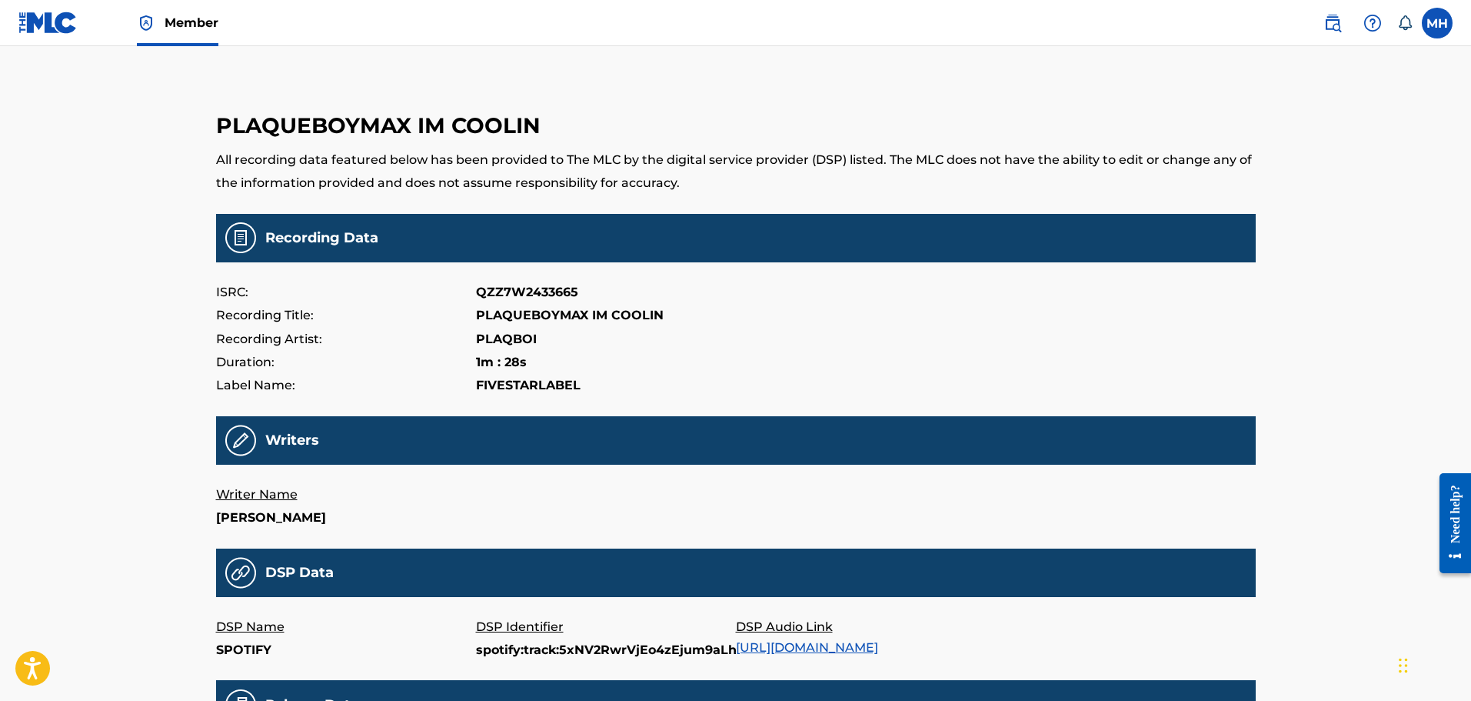
click at [827, 646] on link "https://open.spotify.com/track/5xNV2RwrVjEo4zEjum9aLh" at bounding box center [807, 647] width 142 height 15
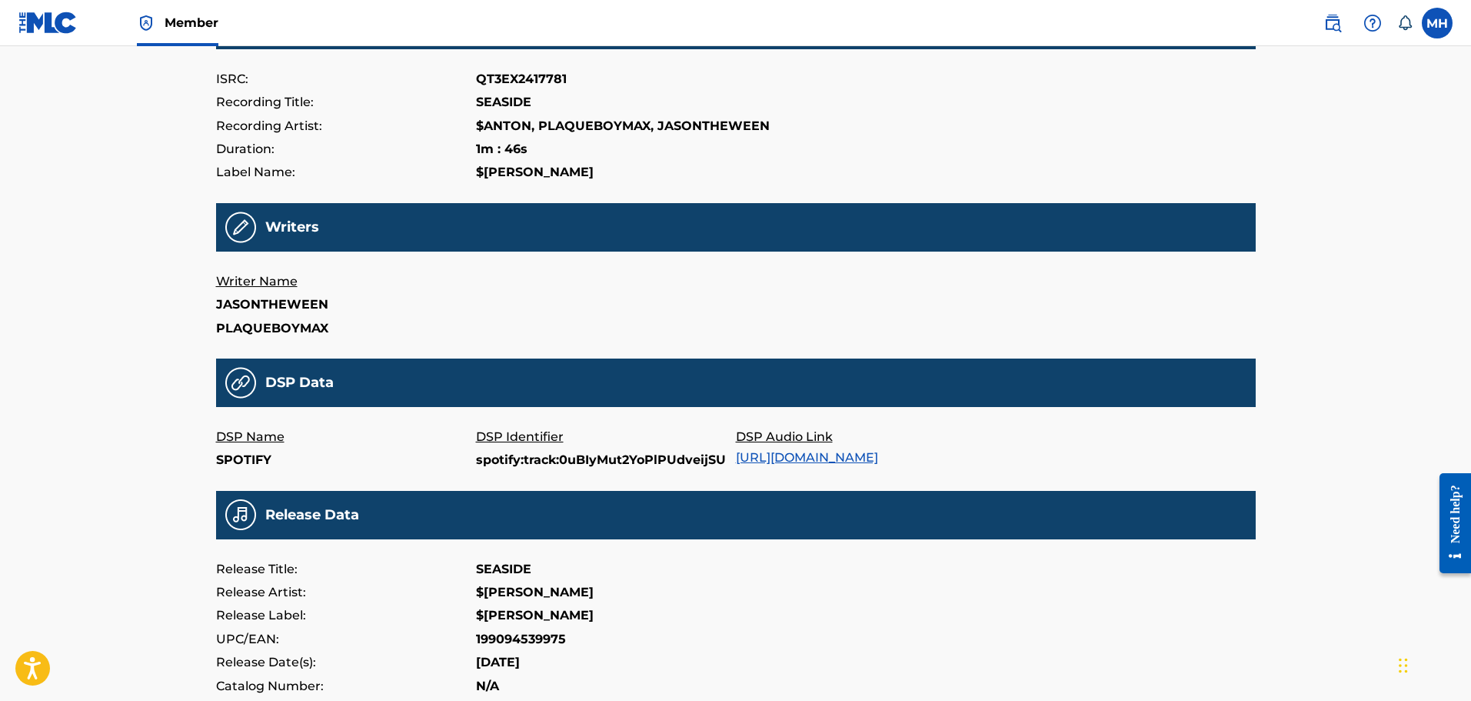
scroll to position [214, 0]
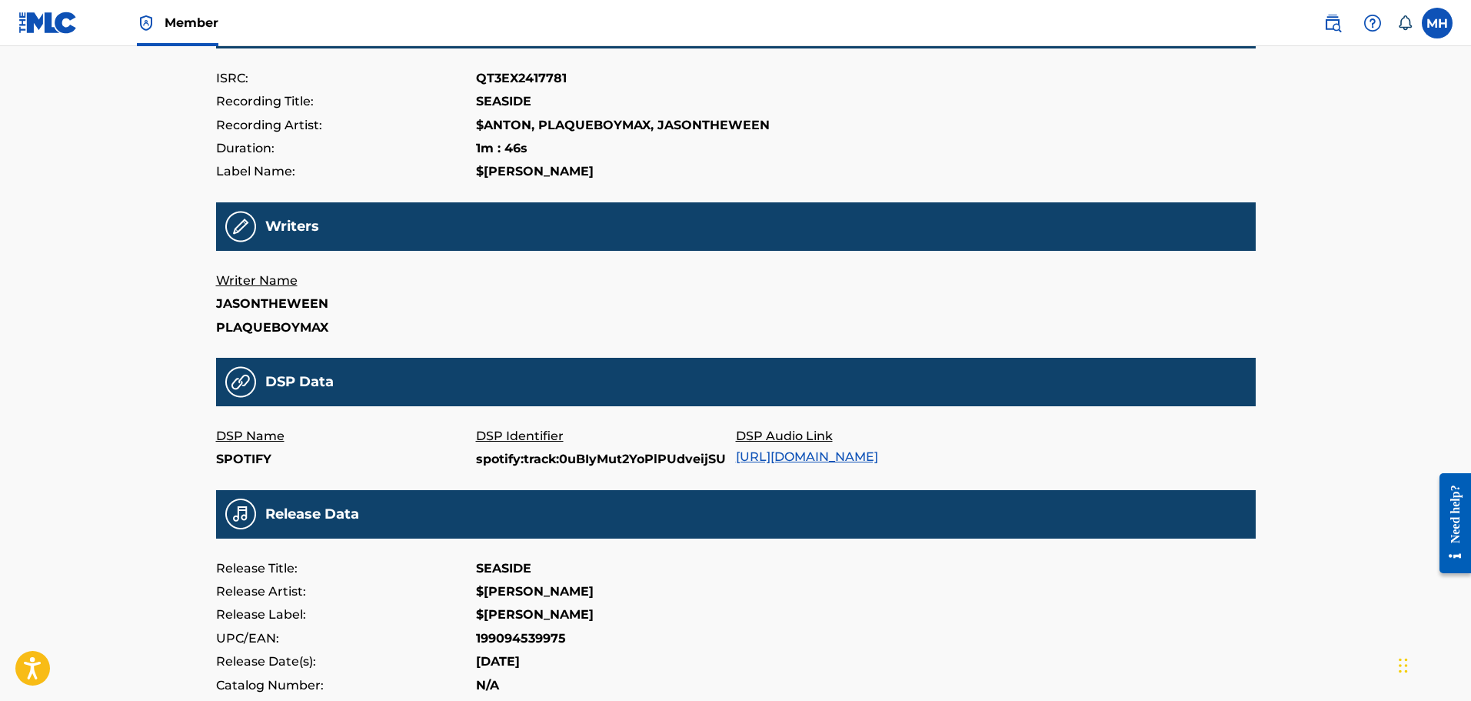
click at [826, 456] on link "https://open.spotify.com/track/0uBIyMut2YoPlPUdveijSU" at bounding box center [807, 456] width 142 height 15
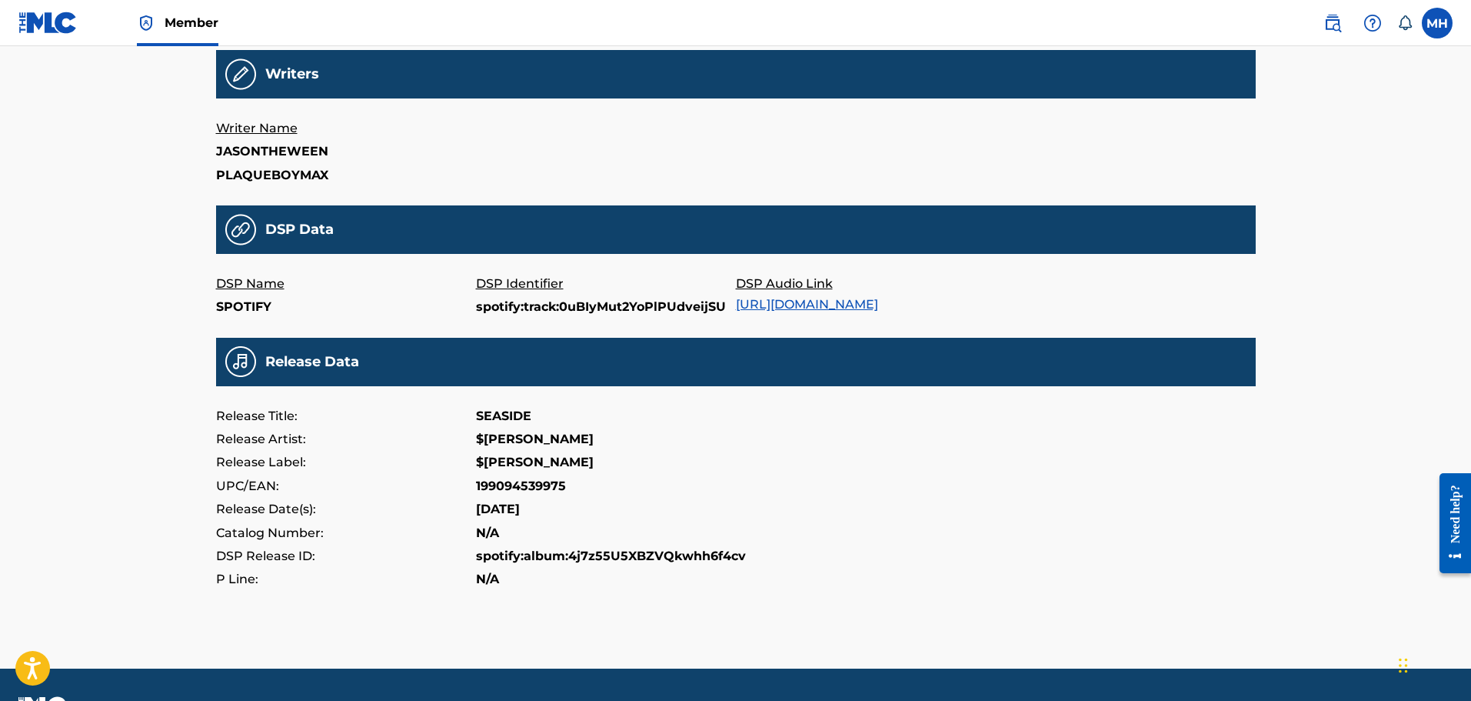
scroll to position [367, 0]
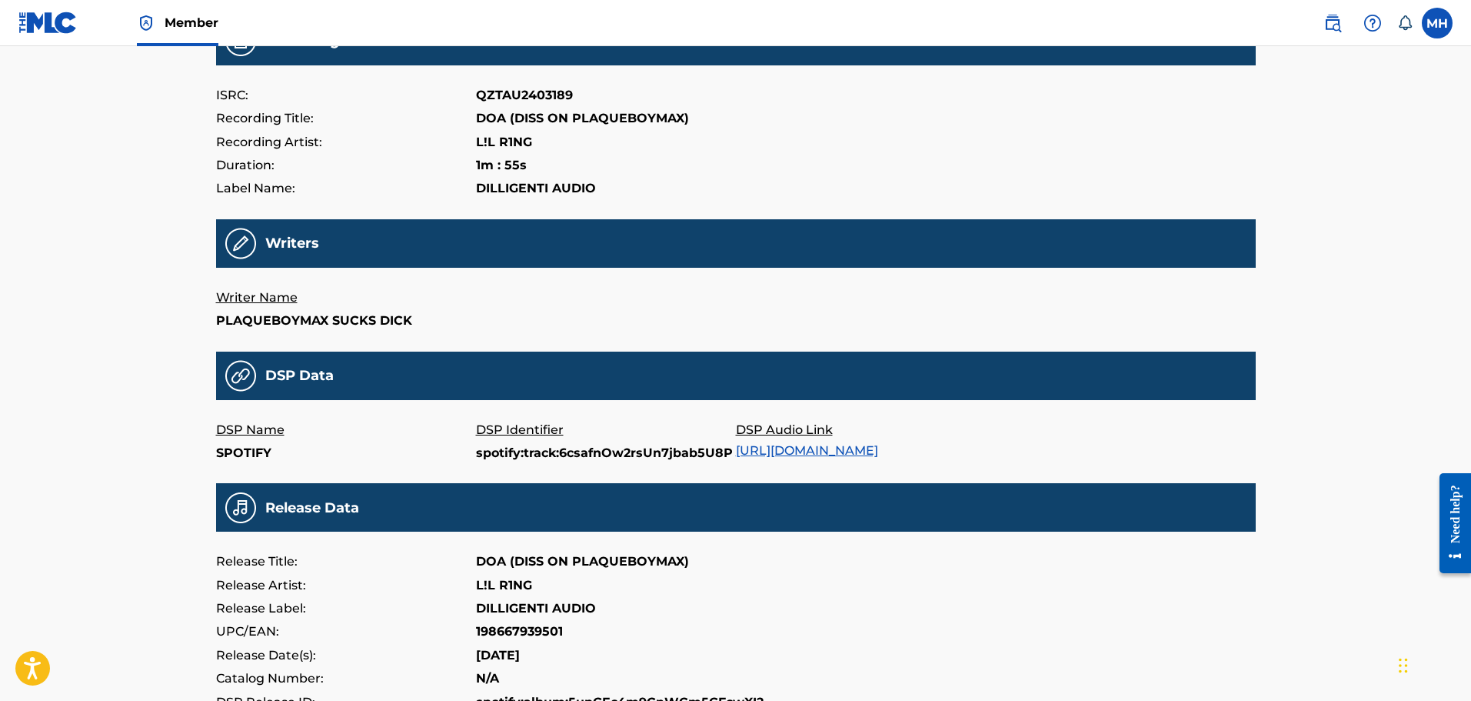
scroll to position [228, 0]
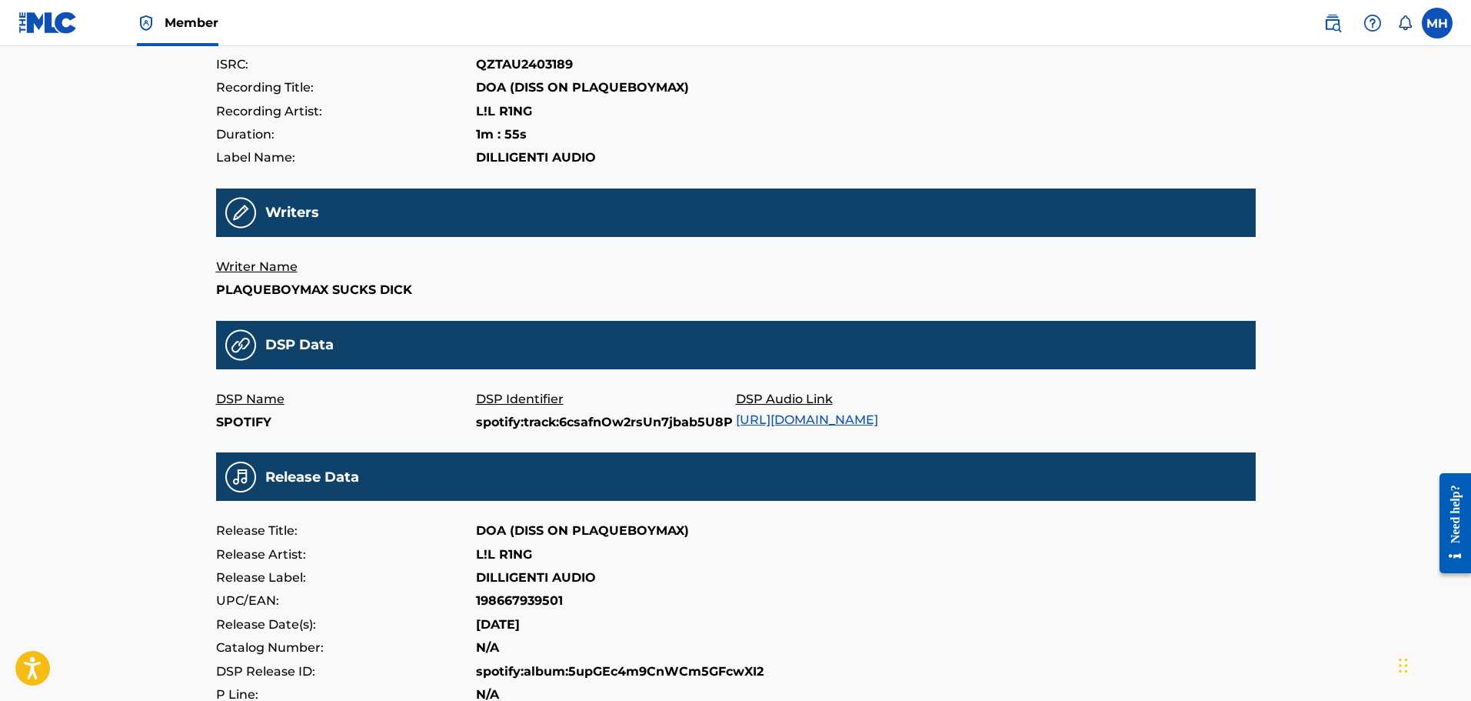
click at [828, 425] on link "[URL][DOMAIN_NAME]" at bounding box center [807, 419] width 142 height 15
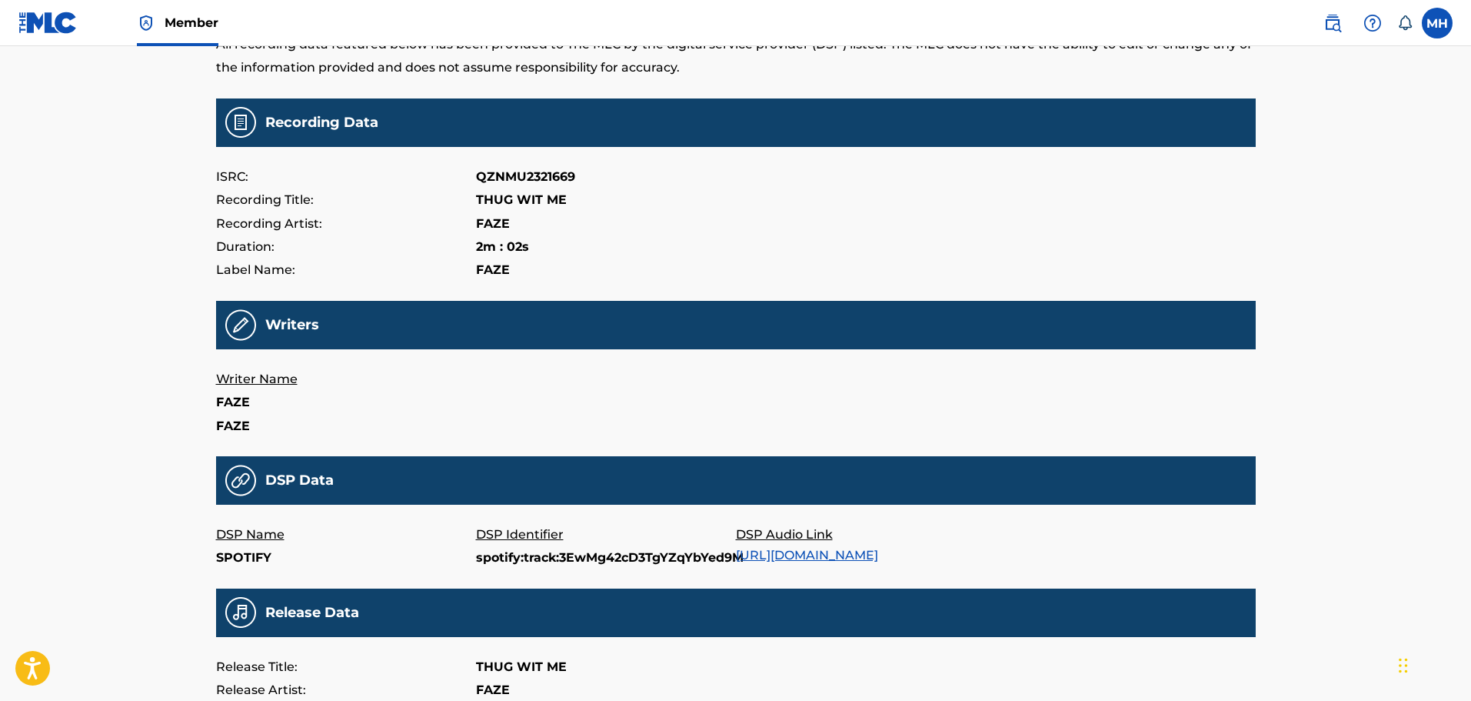
scroll to position [116, 0]
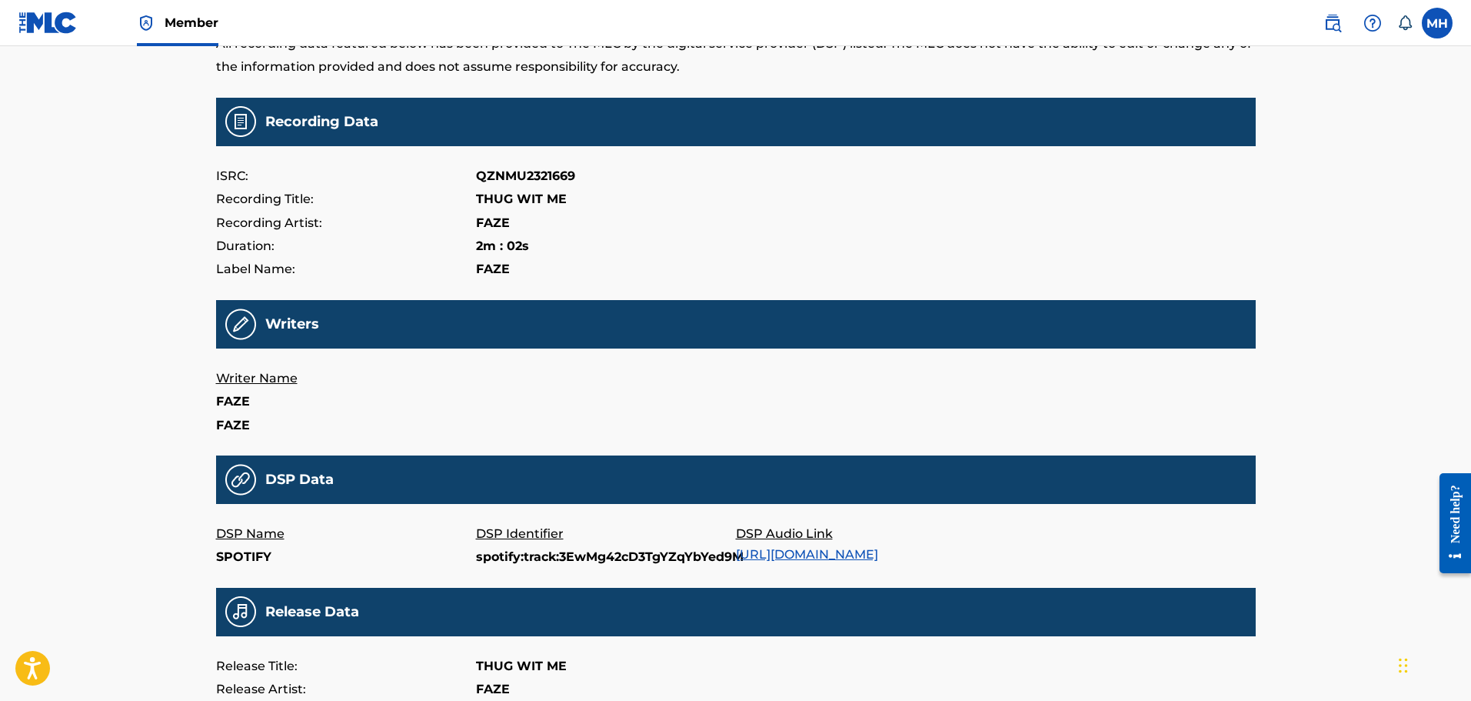
click at [878, 550] on link "[URL][DOMAIN_NAME]" at bounding box center [807, 554] width 142 height 15
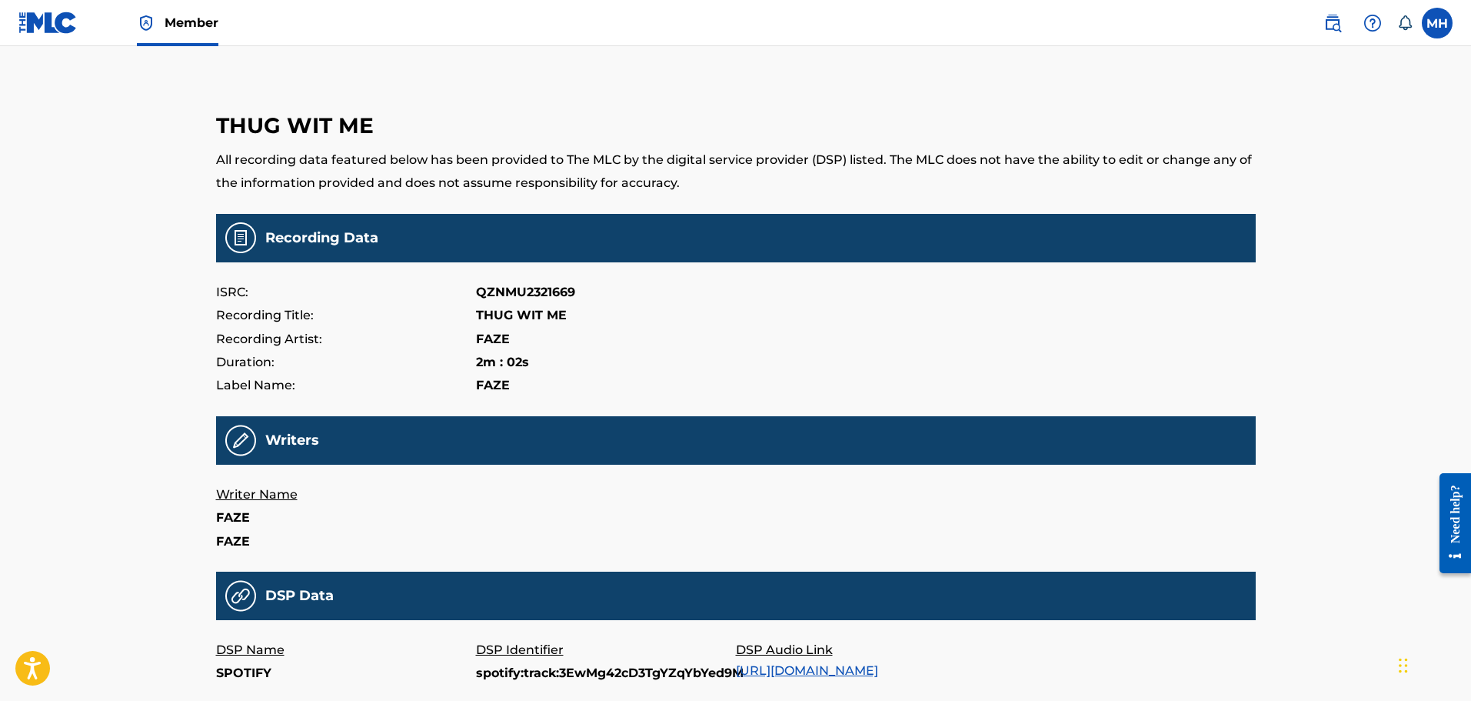
click at [165, 27] on span "Member" at bounding box center [192, 23] width 54 height 18
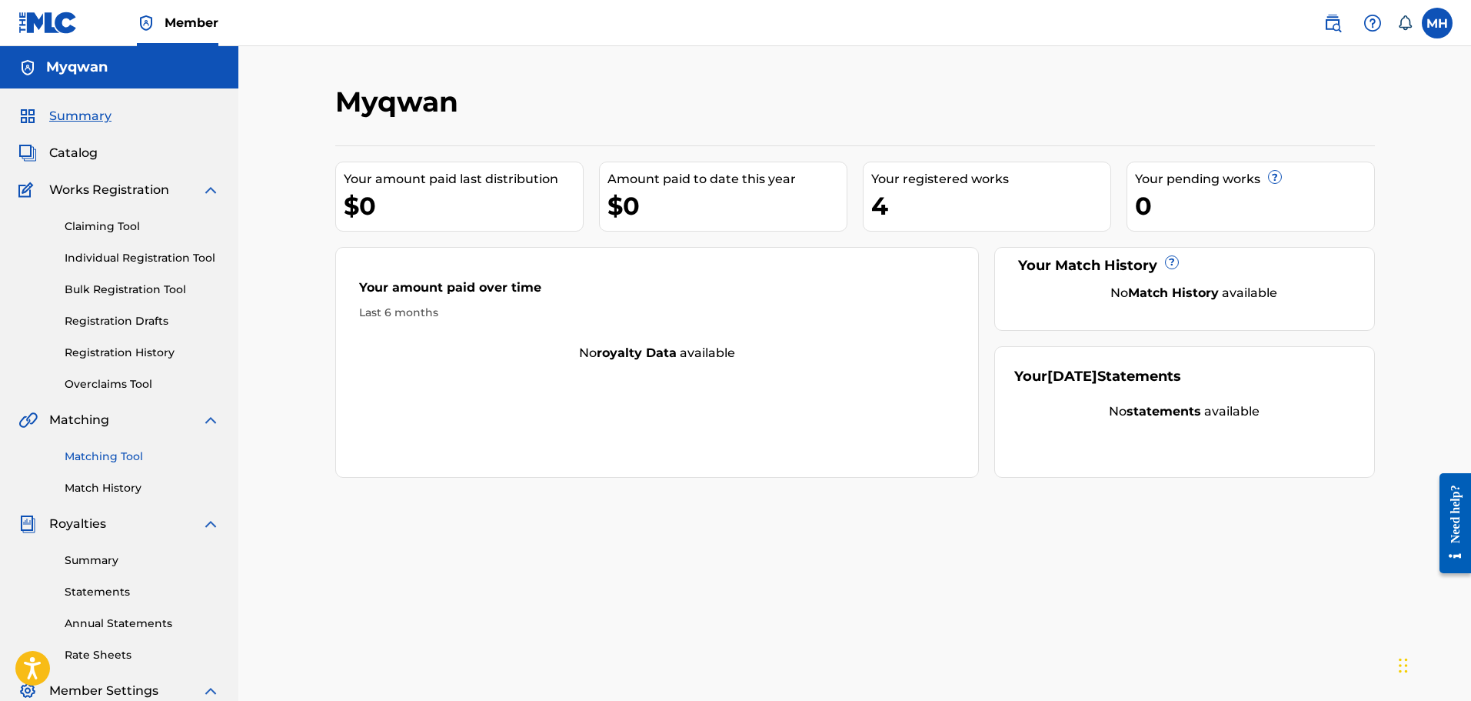
click at [104, 464] on link "Matching Tool" at bounding box center [142, 456] width 155 height 16
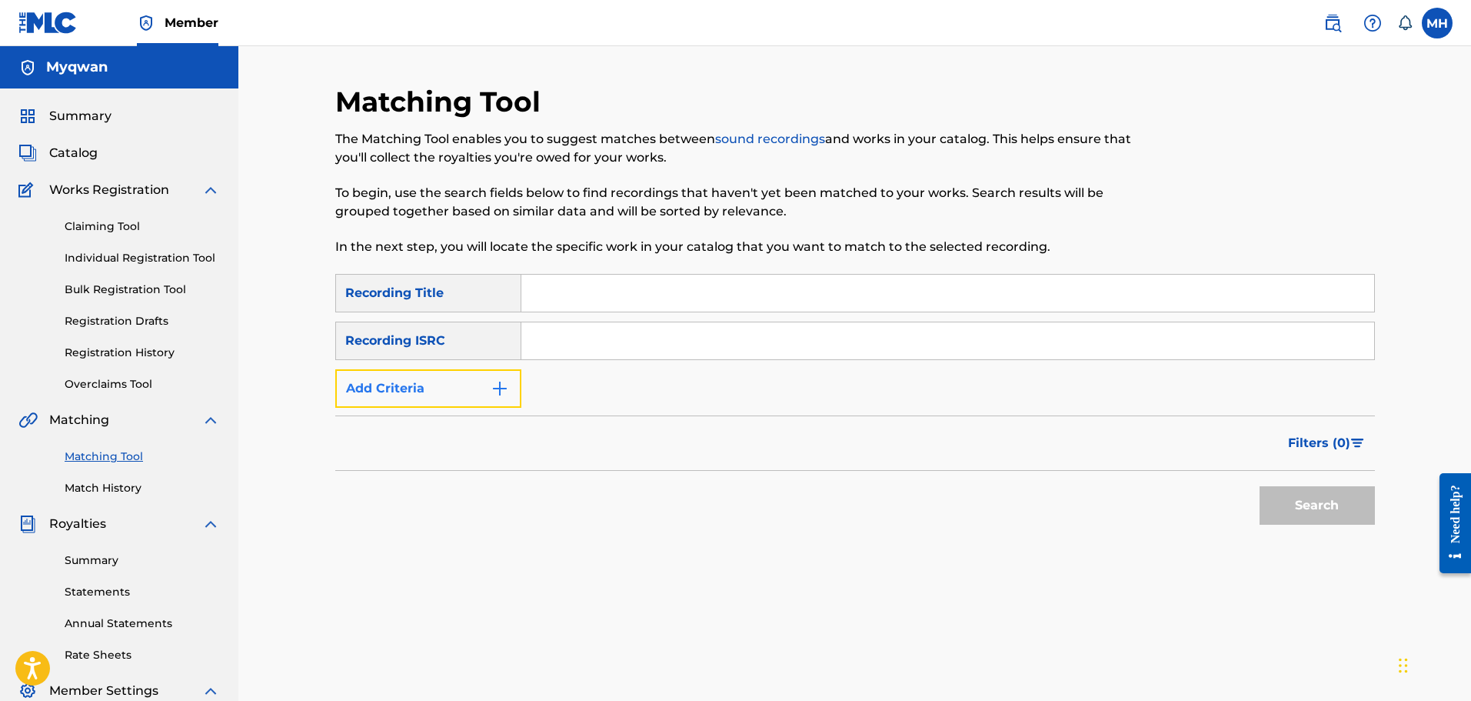
click at [474, 385] on button "Add Criteria" at bounding box center [428, 388] width 186 height 38
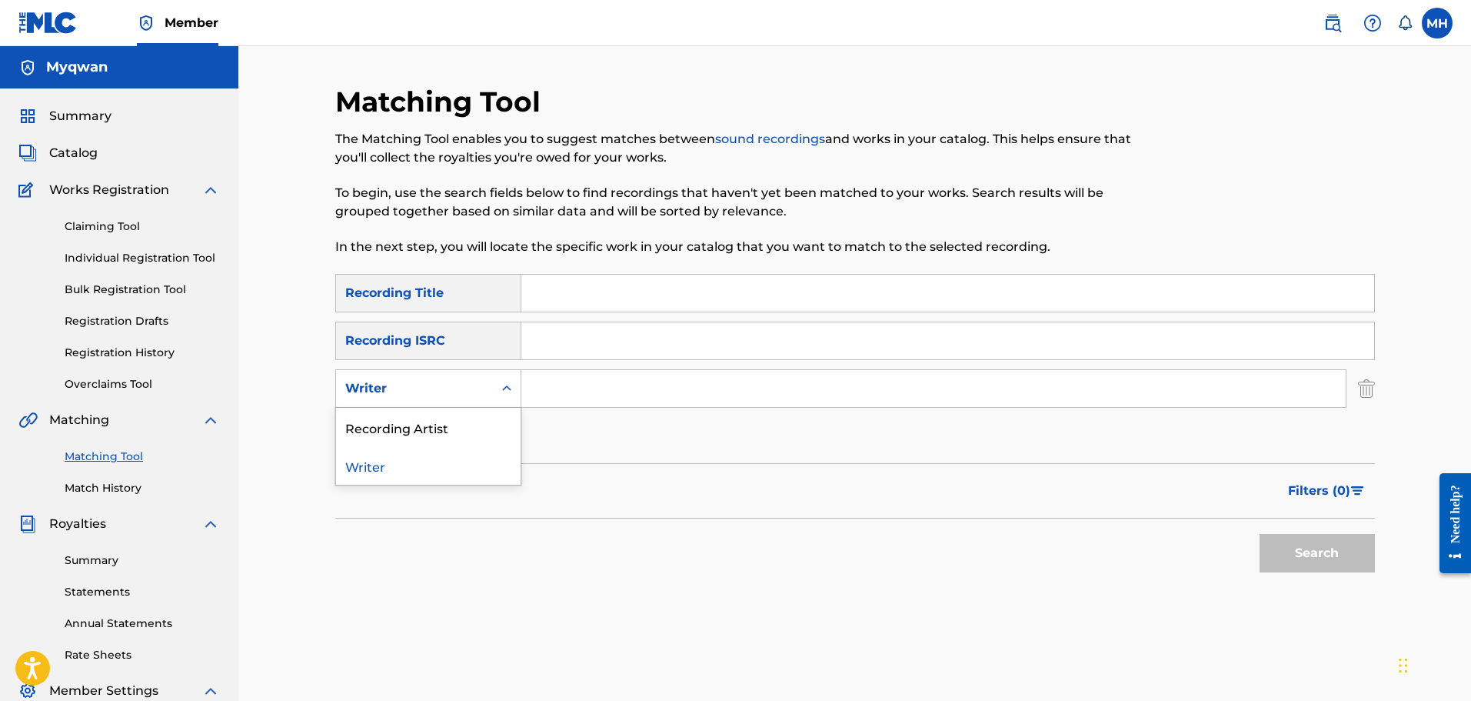
click at [490, 394] on div "Writer" at bounding box center [414, 388] width 157 height 29
click at [468, 422] on div "Recording Artist" at bounding box center [428, 427] width 185 height 38
click at [584, 398] on input "Search Form" at bounding box center [933, 388] width 824 height 37
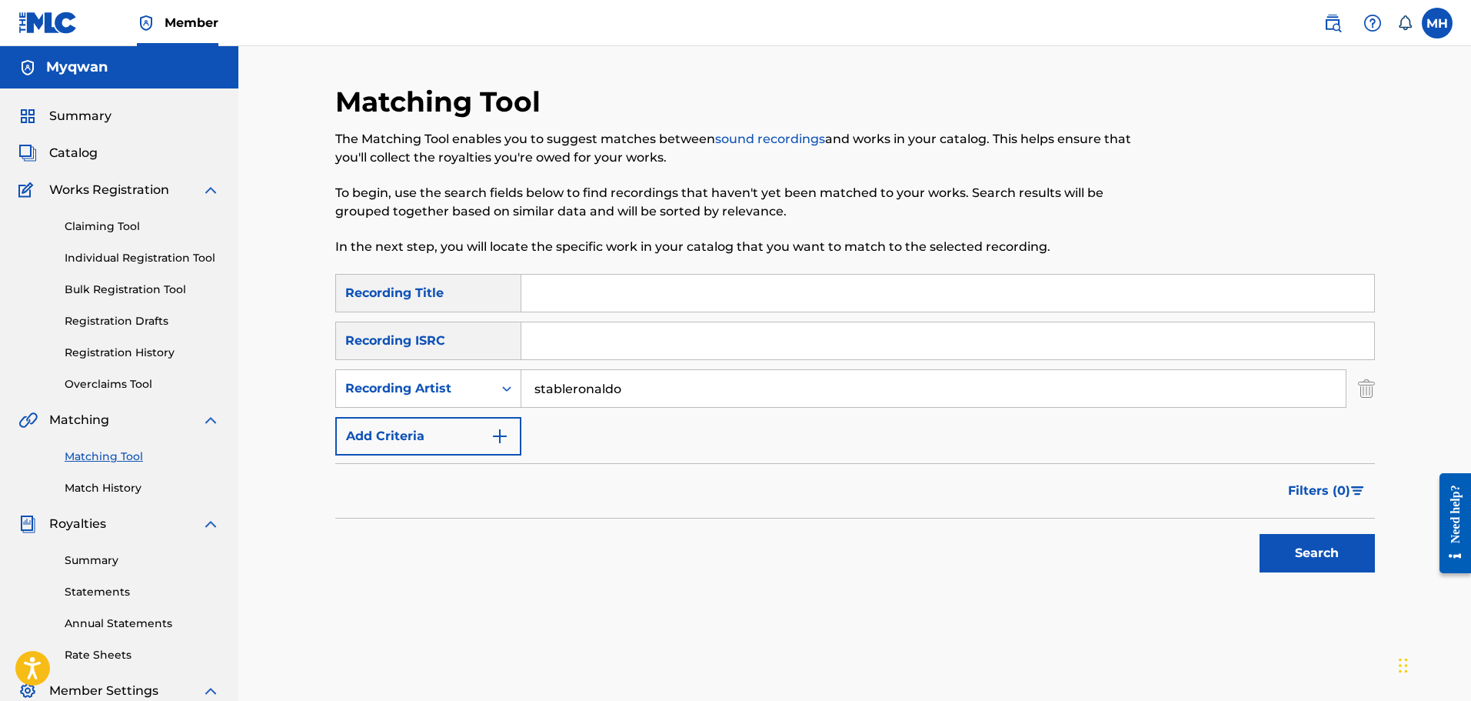
type input "stableronaldo"
click at [1260, 534] on button "Search" at bounding box center [1317, 553] width 115 height 38
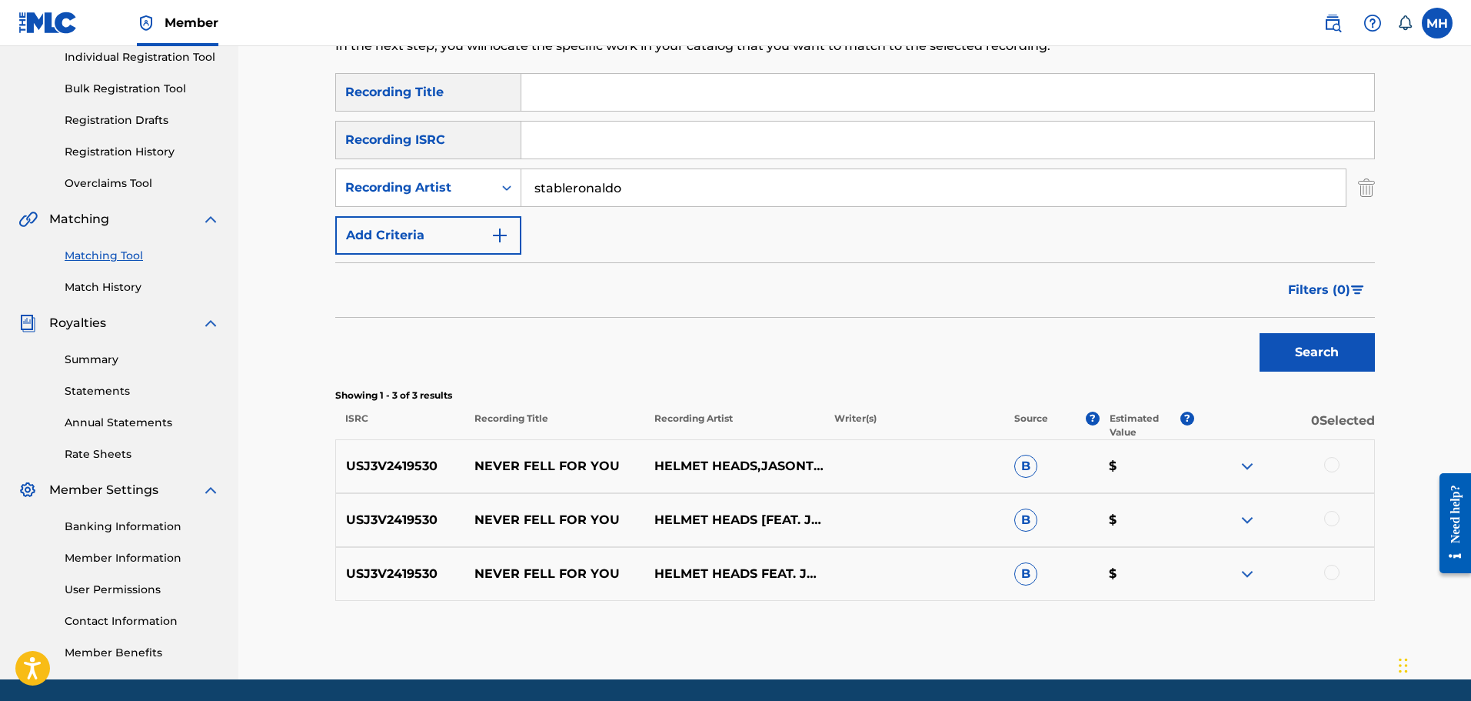
scroll to position [205, 0]
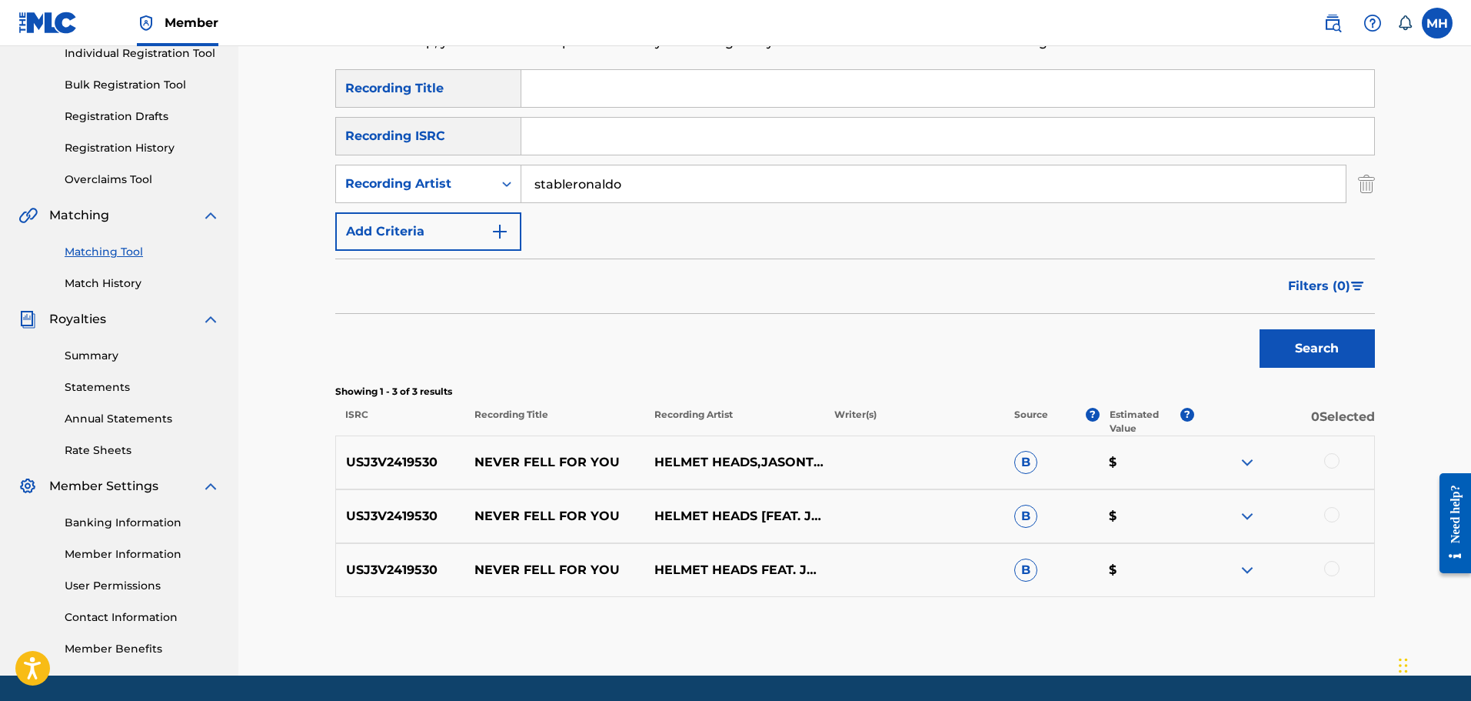
click at [1255, 460] on img at bounding box center [1247, 462] width 18 height 18
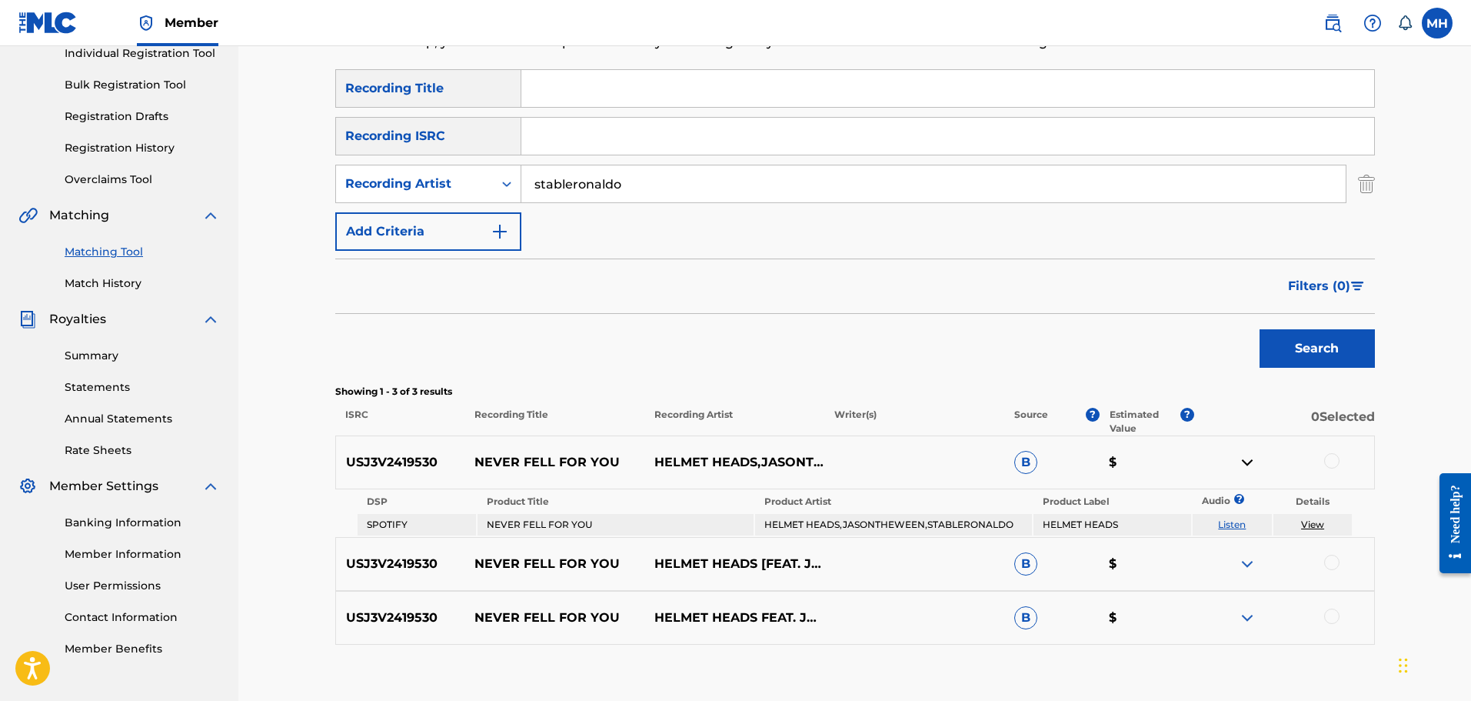
click at [1304, 525] on link "View" at bounding box center [1312, 524] width 23 height 12
click at [1269, 560] on div at bounding box center [1284, 563] width 180 height 18
click at [1259, 561] on div at bounding box center [1284, 563] width 180 height 18
click at [1244, 562] on img at bounding box center [1247, 563] width 18 height 18
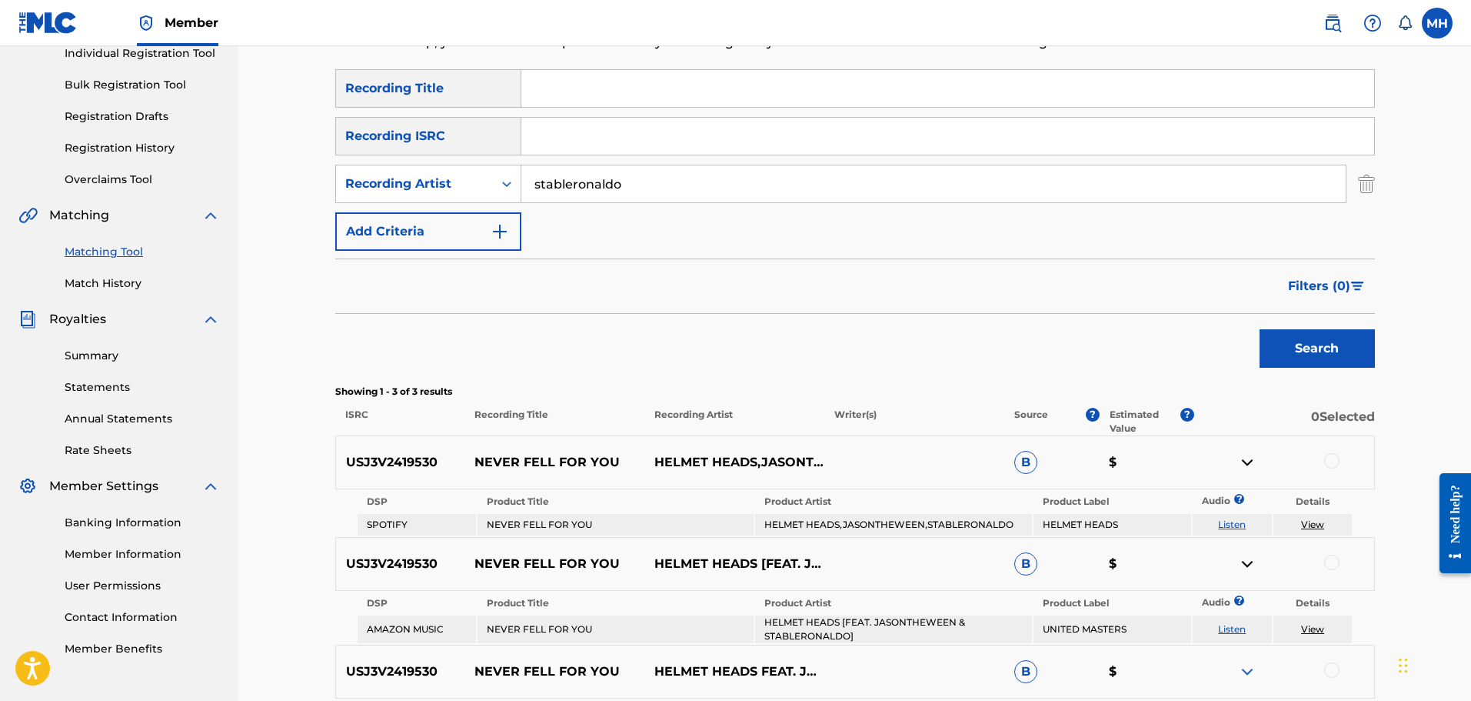
click at [1242, 564] on img at bounding box center [1247, 563] width 18 height 18
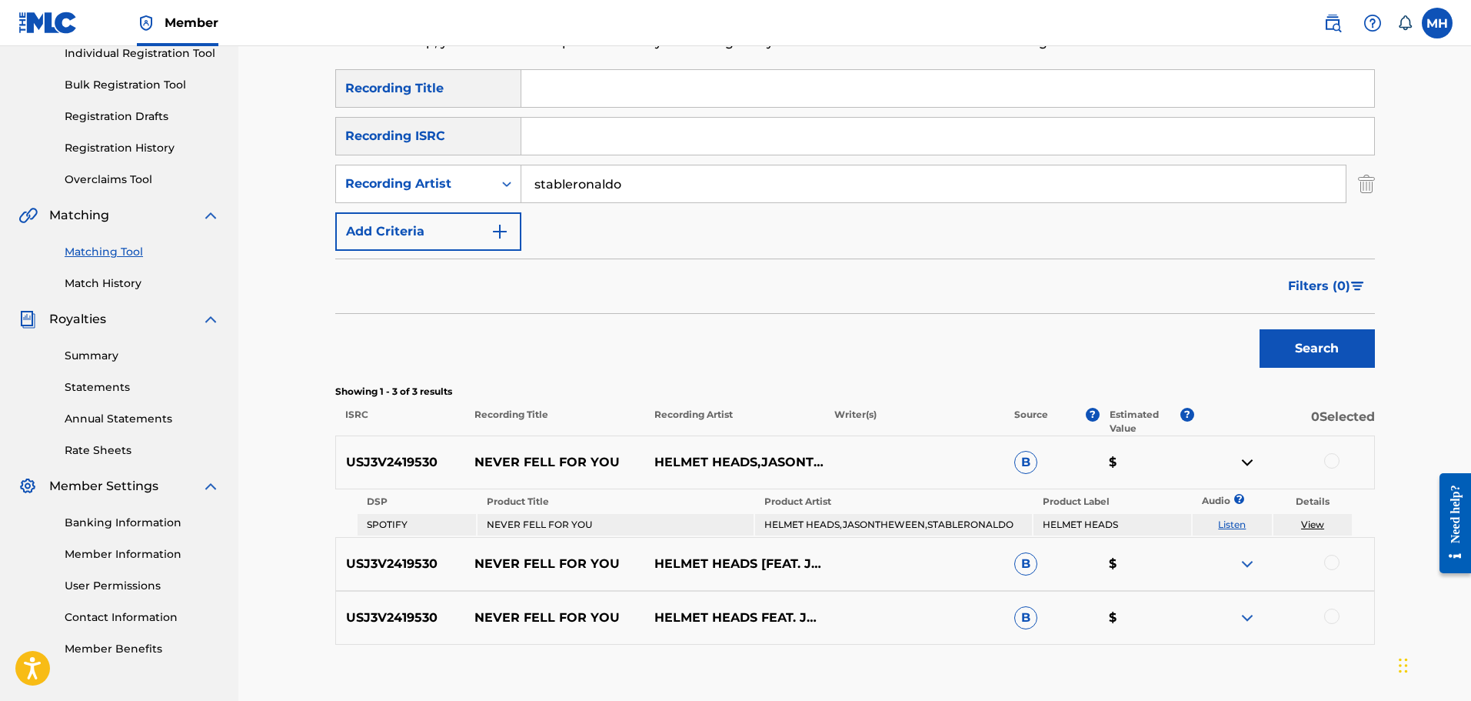
click at [1247, 598] on div "USJ3V2419530 NEVER FELL FOR YOU HELMET HEADS FEAT. JASONTHEWEEN FEAT. STABLERON…" at bounding box center [855, 618] width 1040 height 54
click at [1247, 616] on img at bounding box center [1247, 617] width 18 height 18
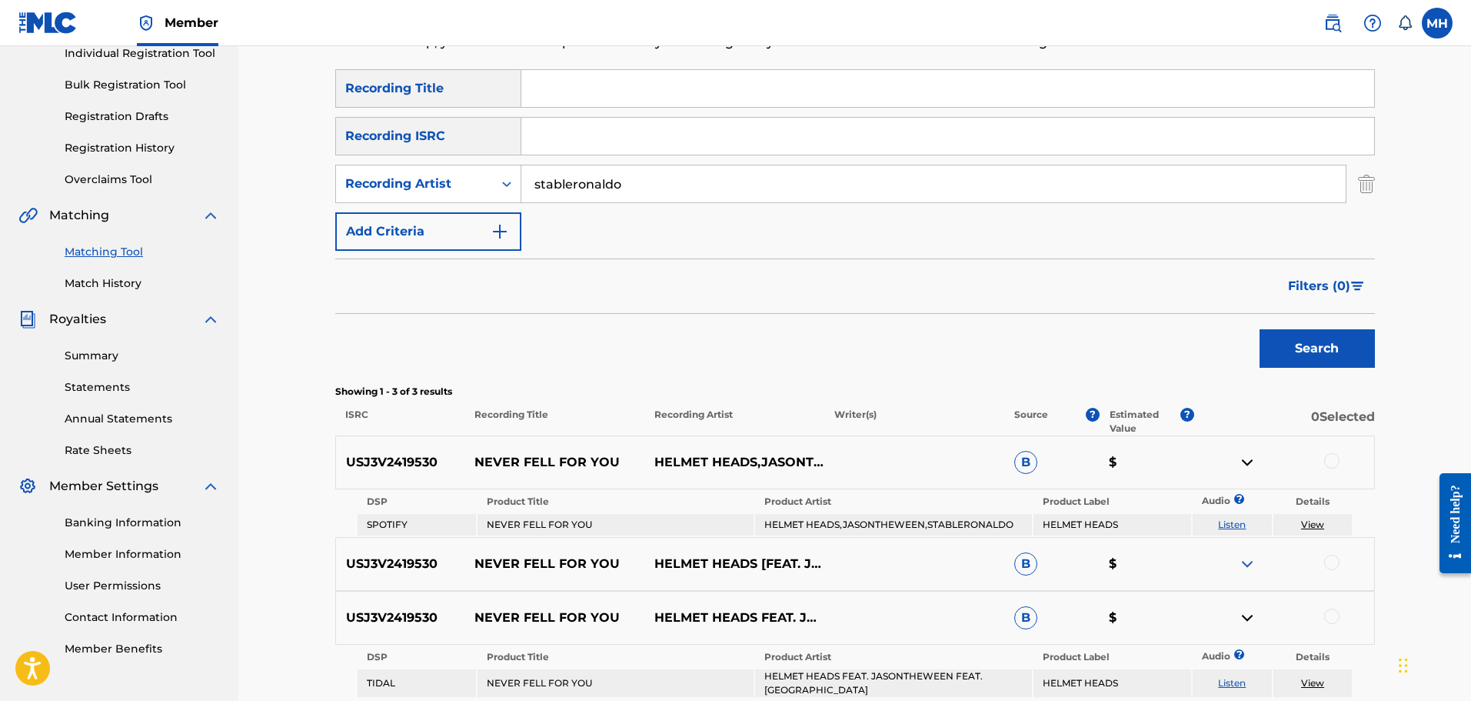
click at [1247, 618] on img at bounding box center [1247, 617] width 18 height 18
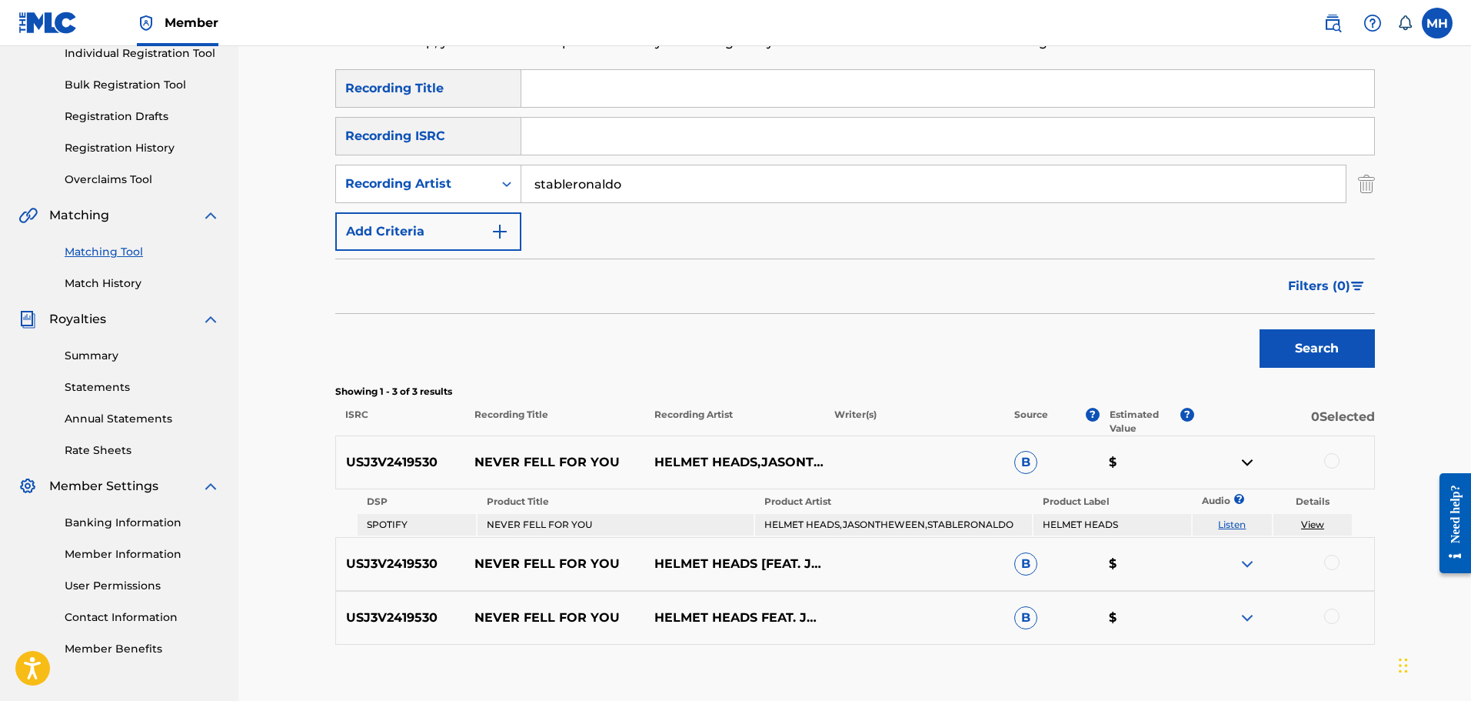
click at [1330, 461] on div at bounding box center [1331, 460] width 15 height 15
click at [1083, 579] on button "Match 1 Group" at bounding box center [1081, 575] width 170 height 38
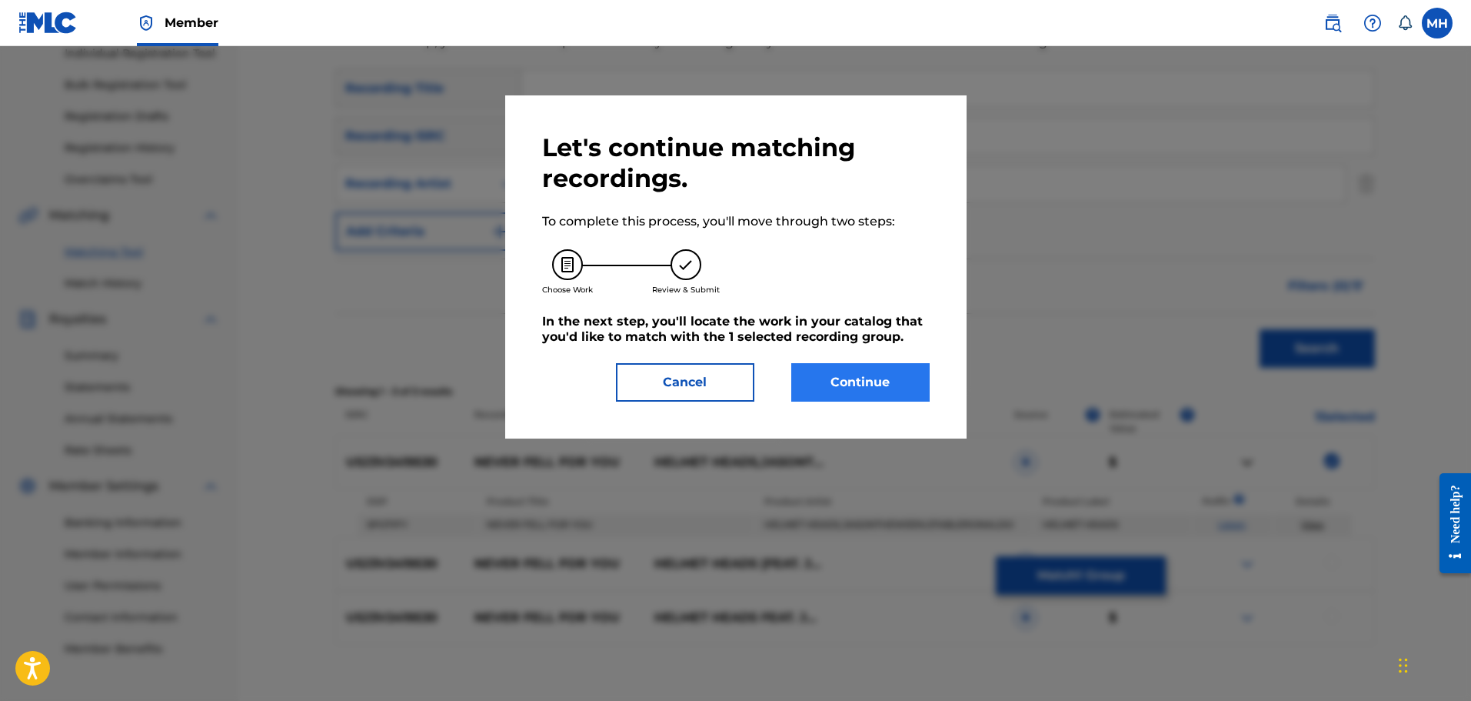
drag, startPoint x: 873, startPoint y: 359, endPoint x: 874, endPoint y: 369, distance: 10.1
click at [874, 369] on div "Let's continue matching recordings. To complete this process, you'll move throu…" at bounding box center [736, 266] width 388 height 269
click at [870, 371] on button "Continue" at bounding box center [860, 382] width 138 height 38
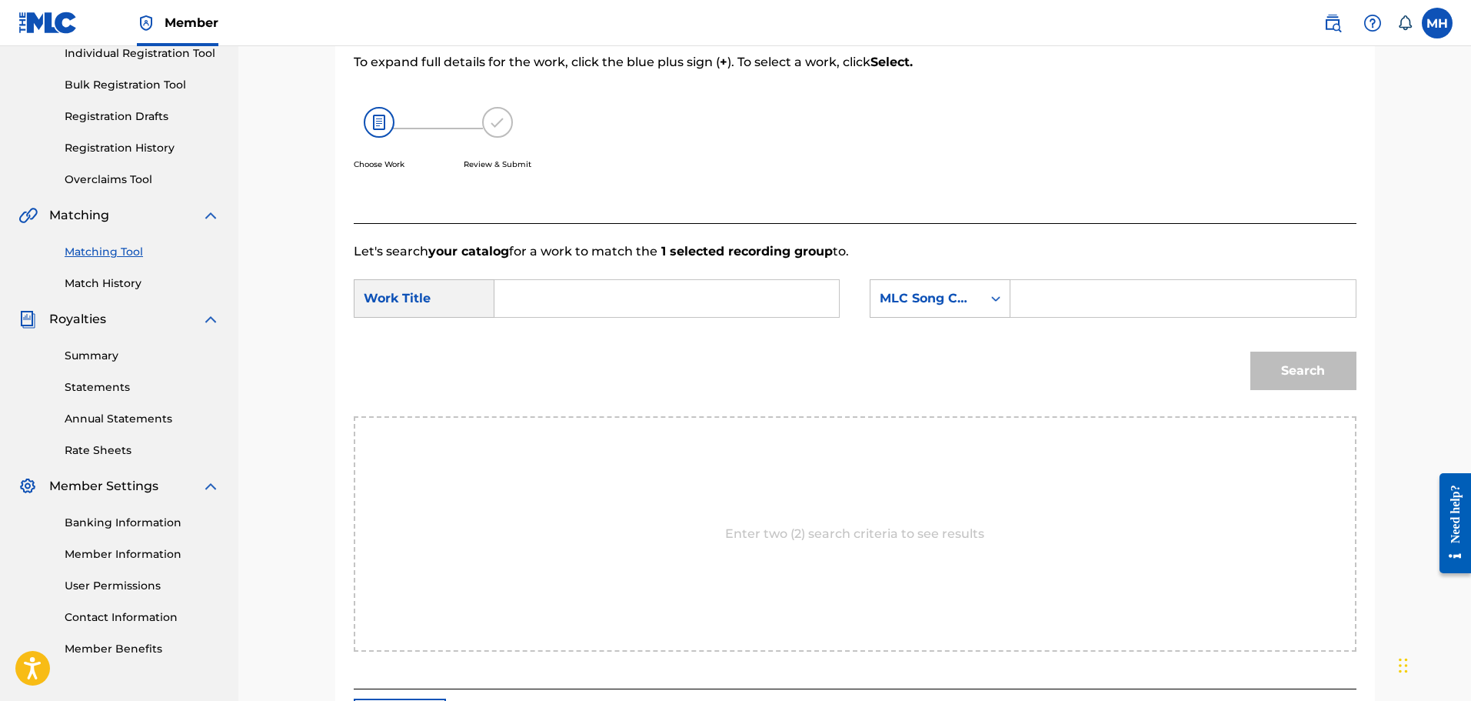
click at [554, 277] on form "SearchWithCriteria31e15cd2-2a95-4cc7-bd18-c4f9abcefbc1 Work Title SearchWithCri…" at bounding box center [855, 338] width 1003 height 155
click at [956, 295] on div "MLC Song Code" at bounding box center [940, 298] width 141 height 38
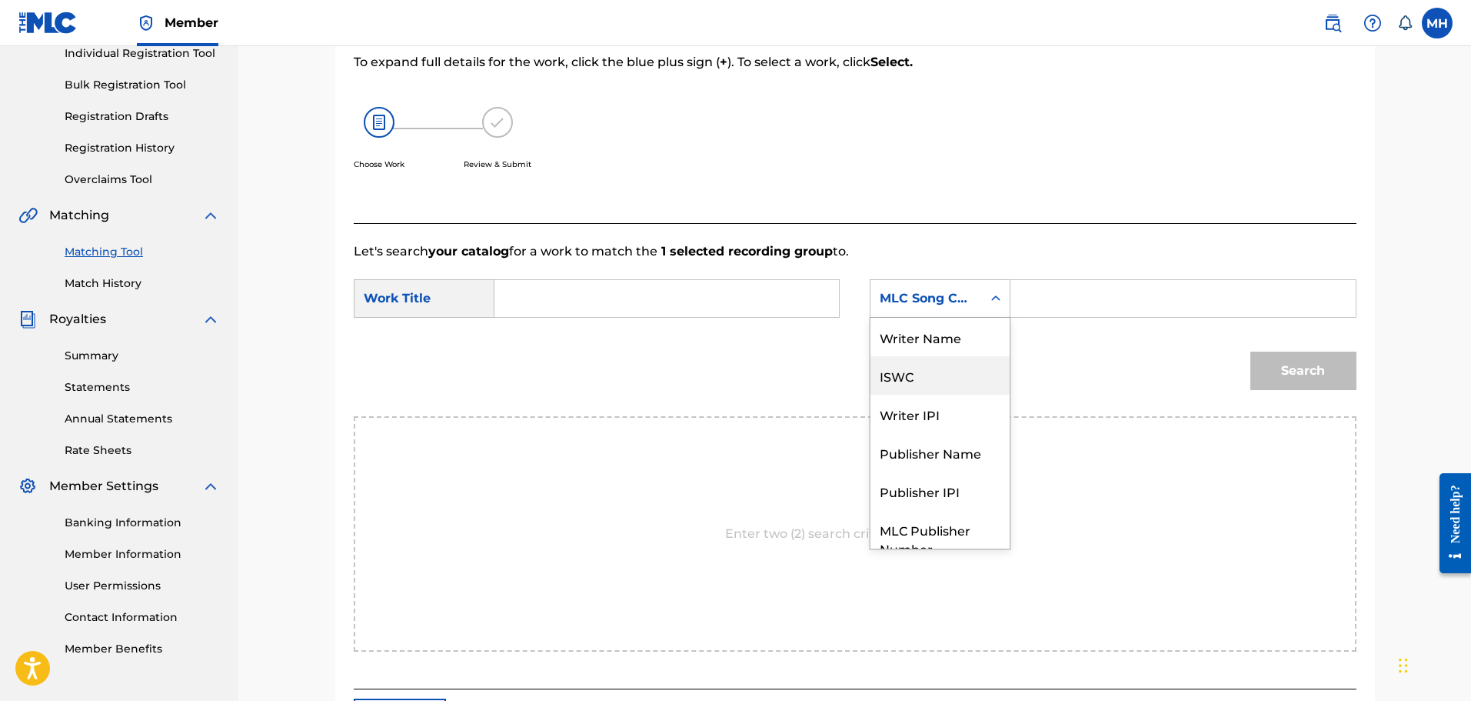
scroll to position [0, 0]
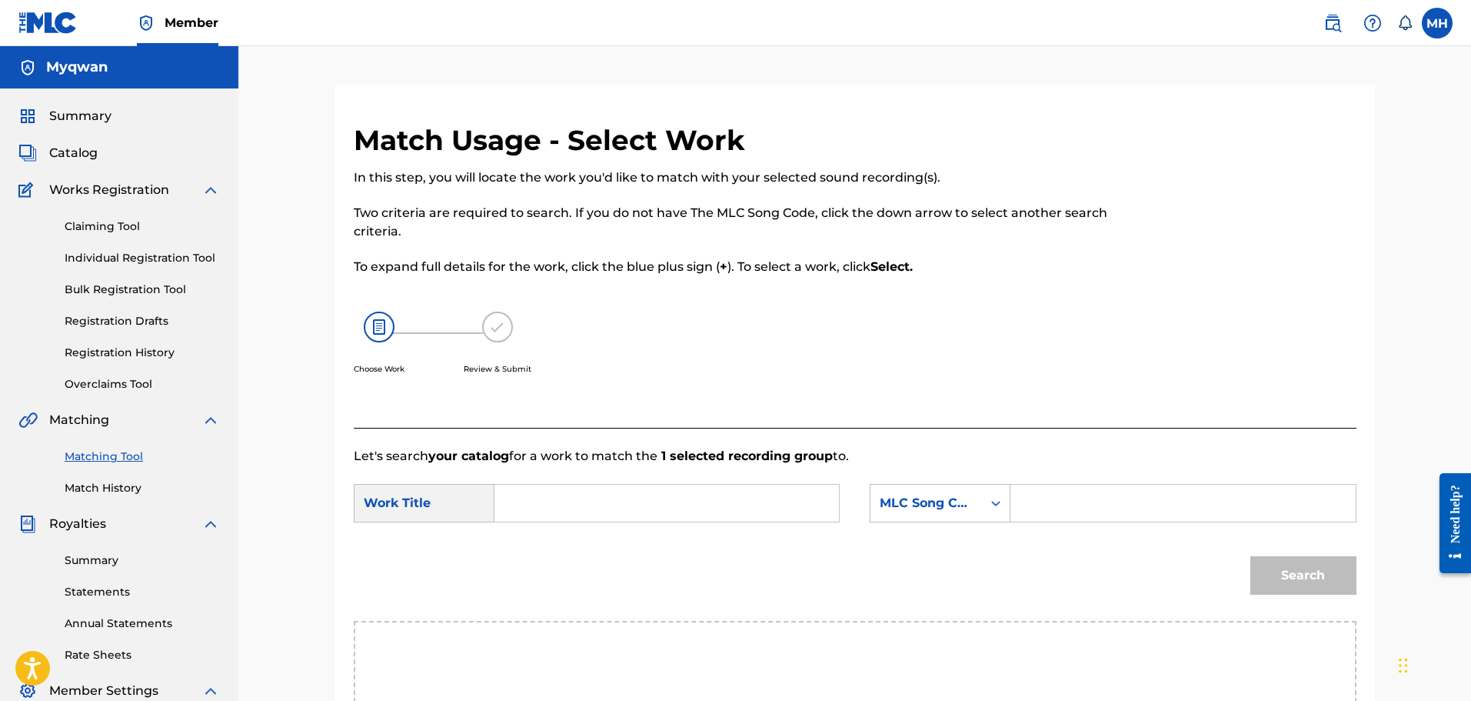
click at [112, 459] on link "Matching Tool" at bounding box center [142, 456] width 155 height 16
click at [109, 457] on link "Matching Tool" at bounding box center [142, 456] width 155 height 16
click at [517, 493] on input "Search Form" at bounding box center [667, 502] width 318 height 37
click at [187, 28] on span "Member" at bounding box center [192, 23] width 54 height 18
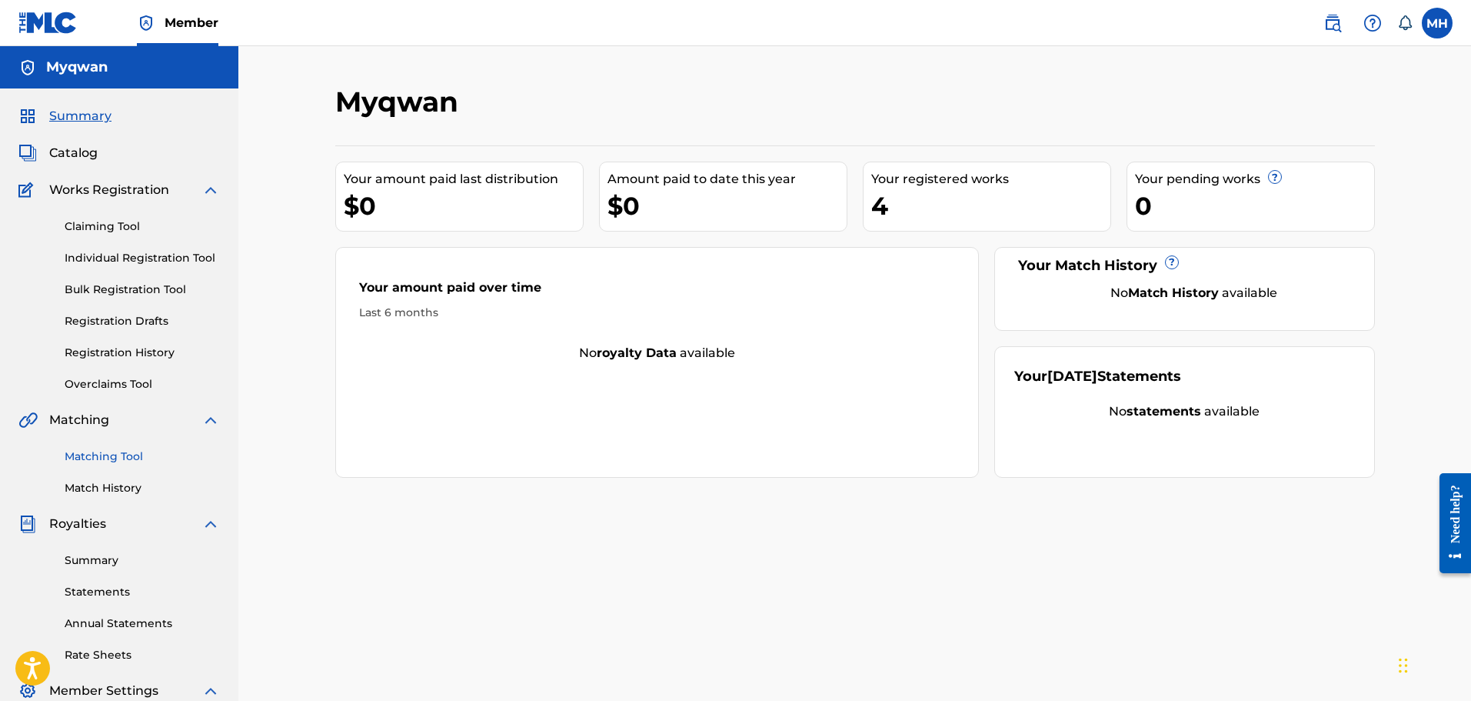
click at [123, 458] on link "Matching Tool" at bounding box center [142, 456] width 155 height 16
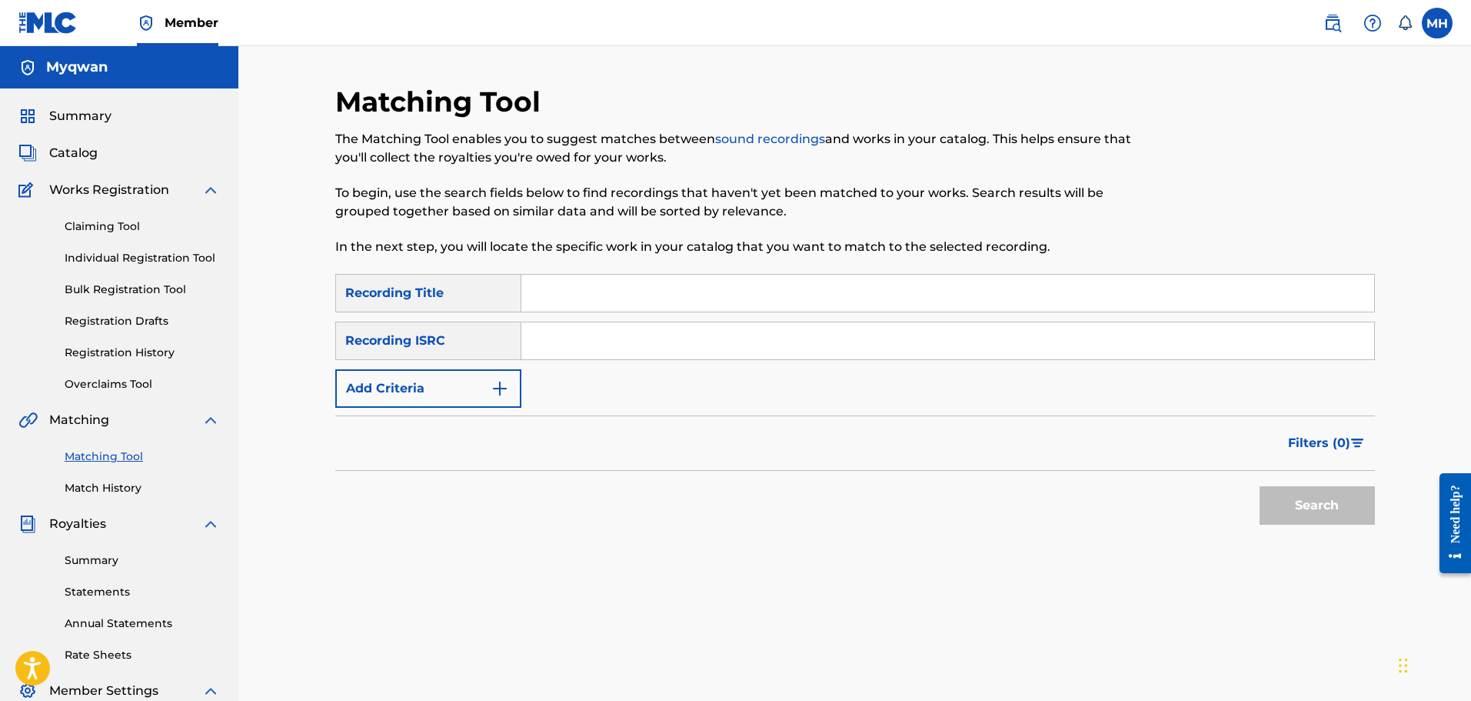
click at [582, 292] on input "Search Form" at bounding box center [947, 293] width 853 height 37
type input "myqwan"
click at [1260, 486] on button "Search" at bounding box center [1317, 505] width 115 height 38
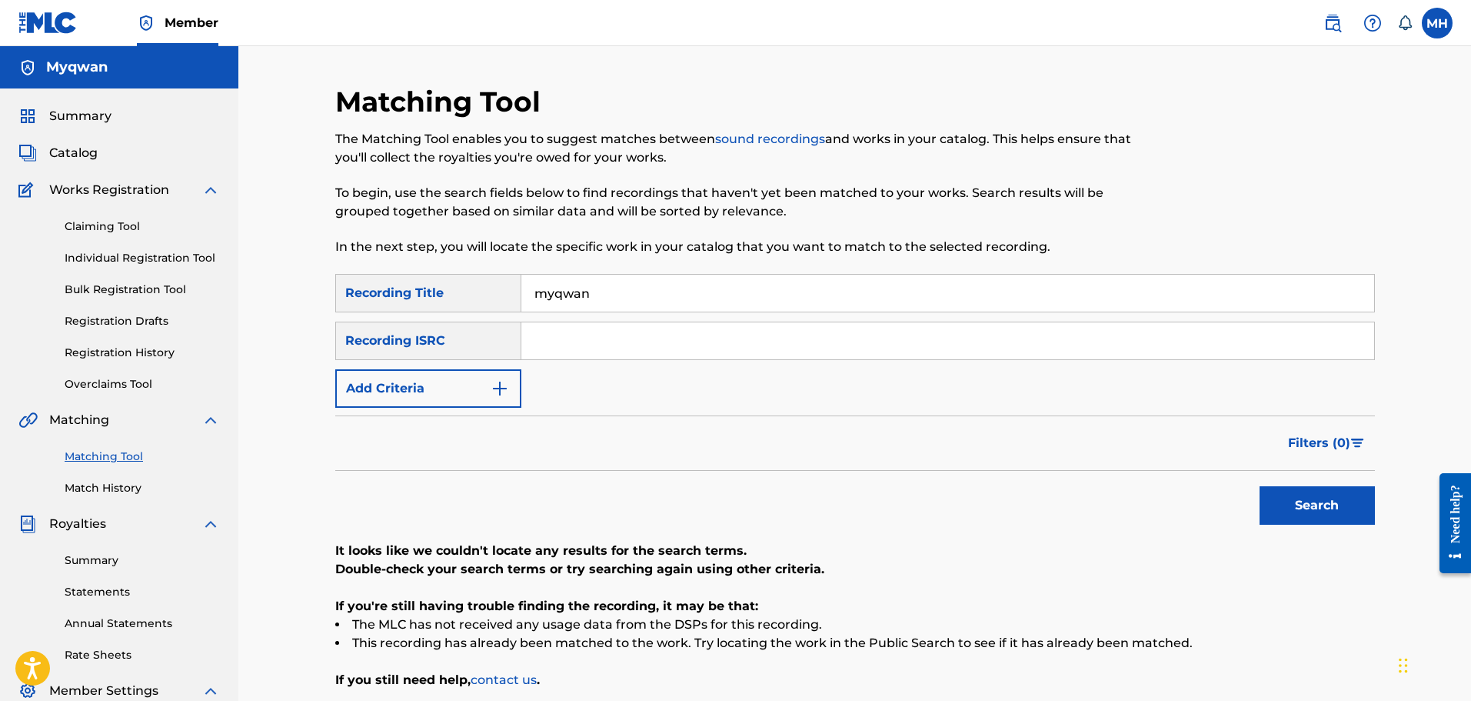
drag, startPoint x: 472, startPoint y: 288, endPoint x: 391, endPoint y: 268, distance: 83.2
click at [391, 268] on div "Matching Tool The Matching Tool enables you to suggest matches between sound re…" at bounding box center [855, 482] width 1040 height 795
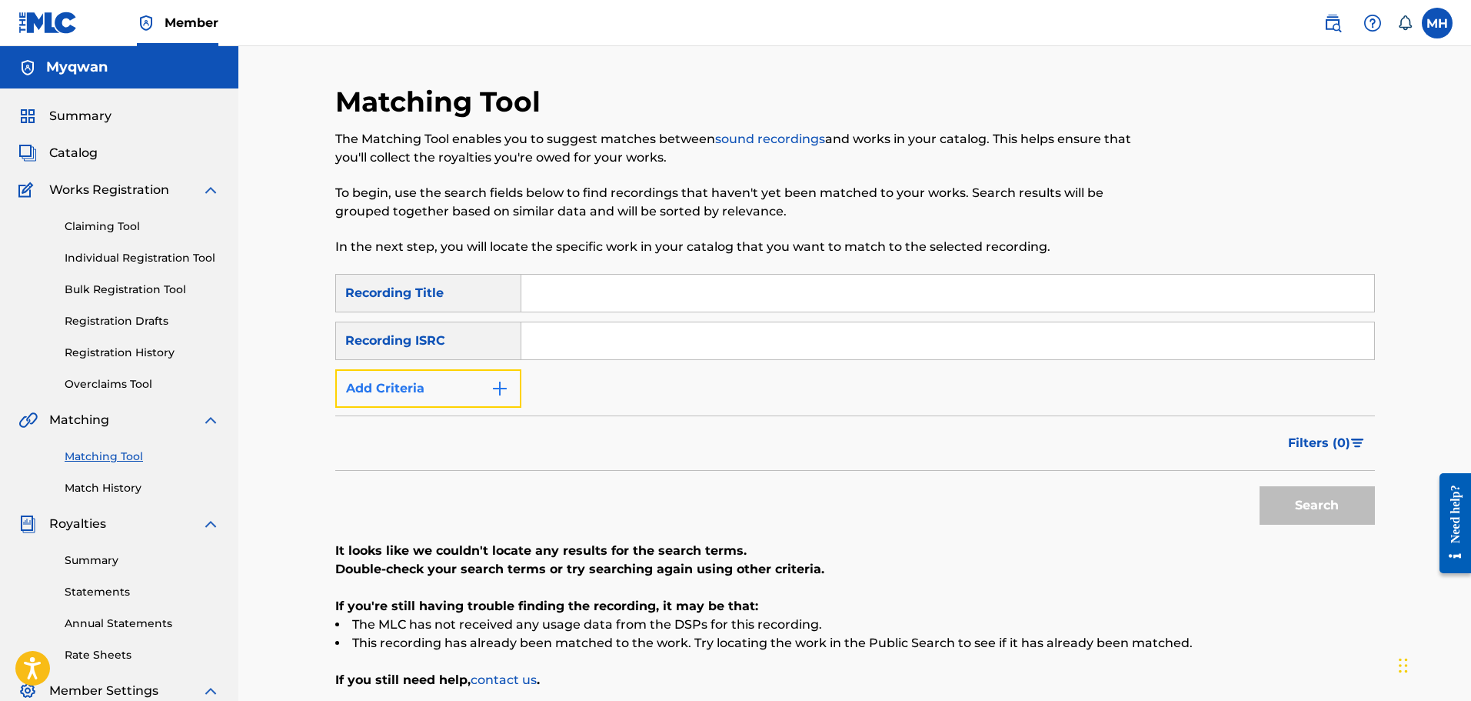
click at [401, 384] on button "Add Criteria" at bounding box center [428, 388] width 186 height 38
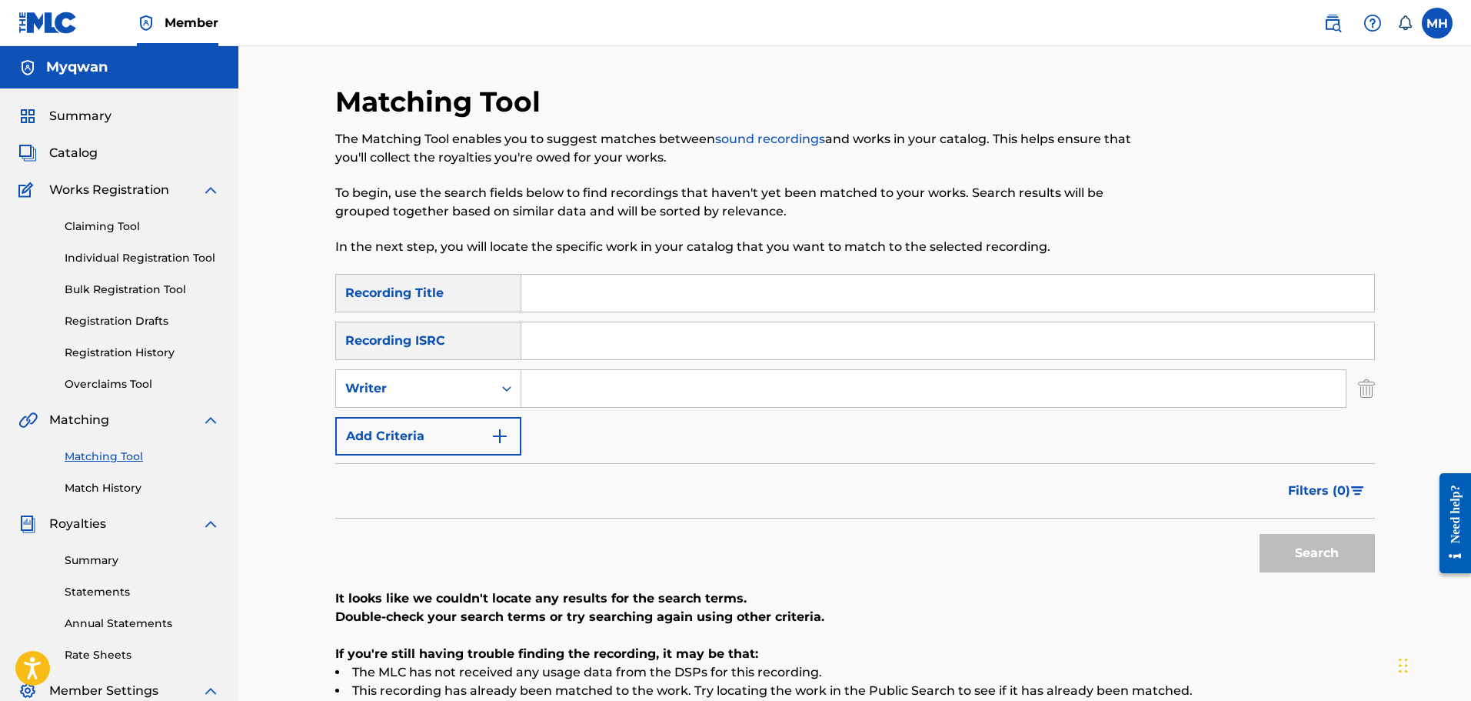
click at [553, 393] on input "Search Form" at bounding box center [933, 388] width 824 height 37
type input "myqwan"
click at [1260, 534] on button "Search" at bounding box center [1317, 553] width 115 height 38
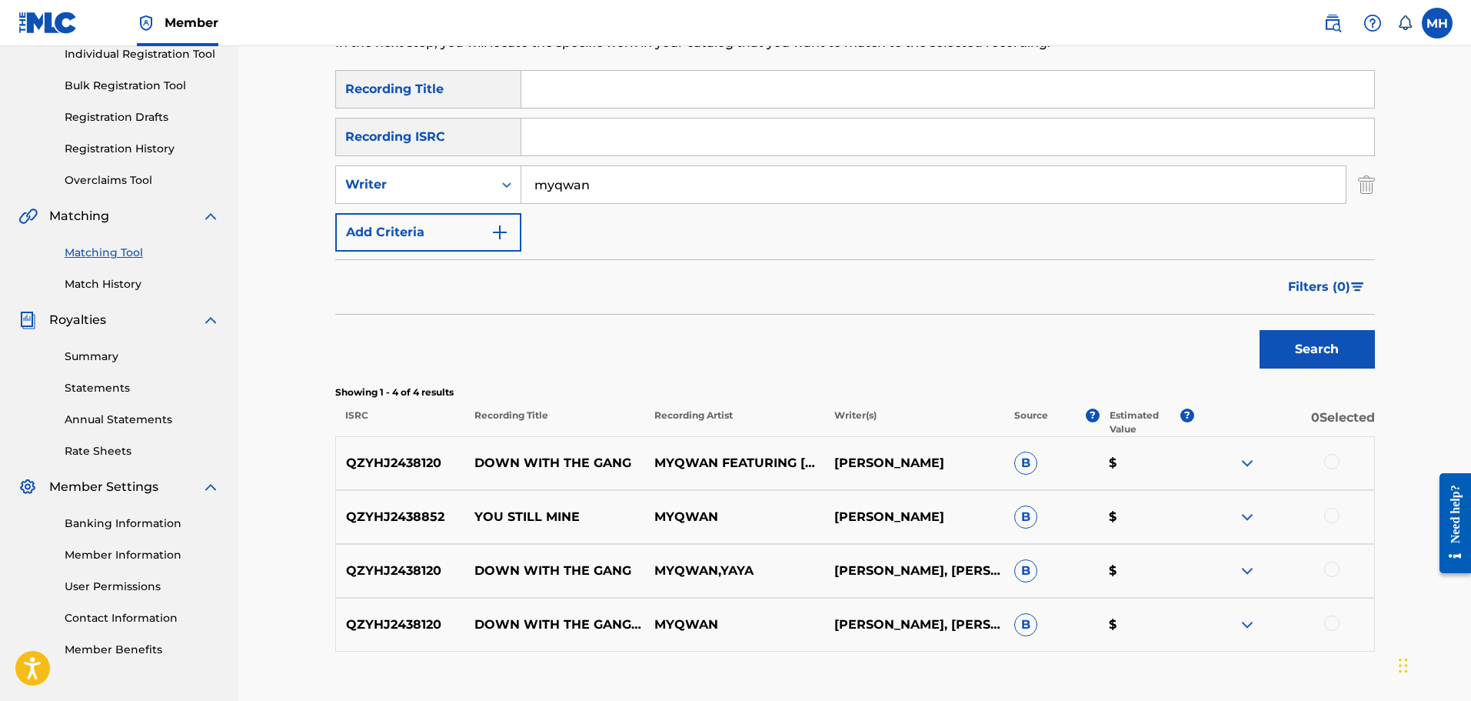
scroll to position [305, 0]
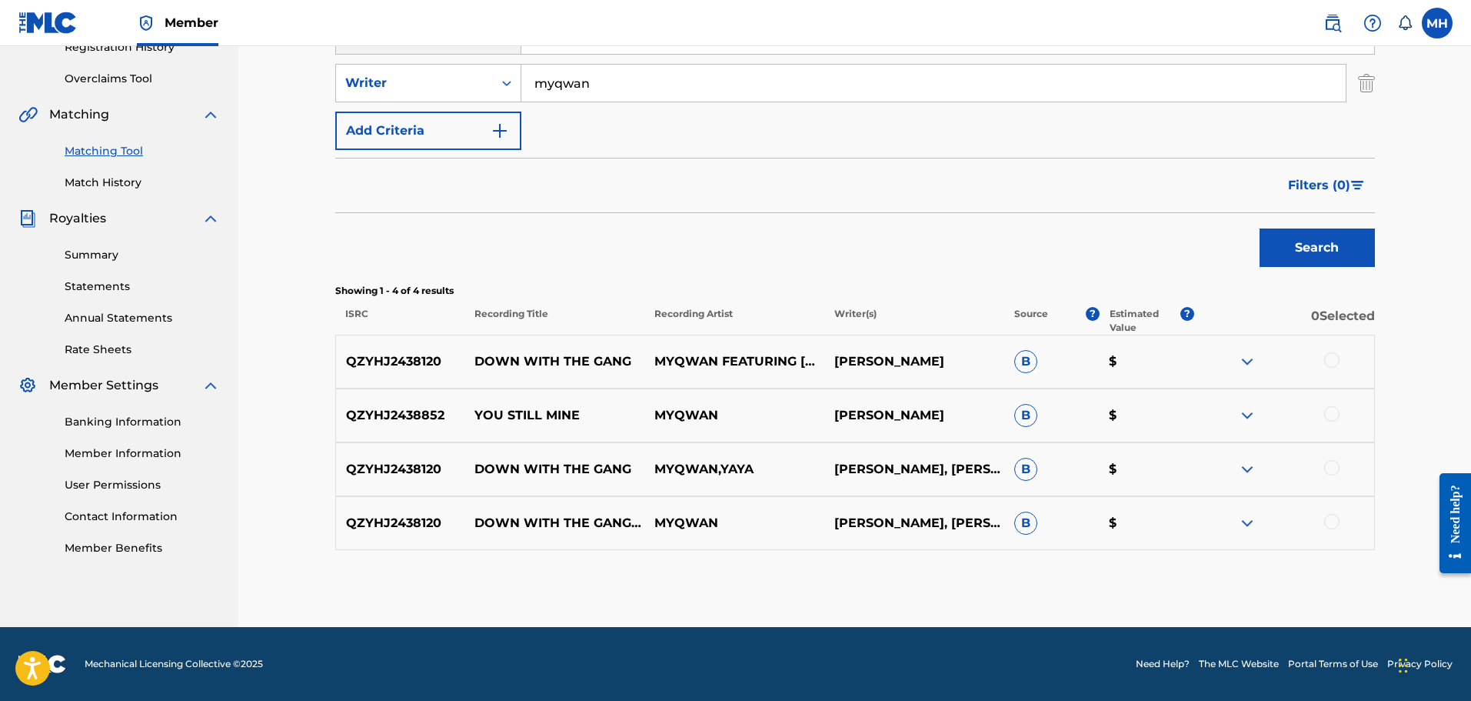
click at [1246, 430] on div "QZYHJ2438852 YOU STILL MINE MYQWAN MYQWAN HUDSON B $" at bounding box center [855, 415] width 1040 height 54
click at [1250, 416] on img at bounding box center [1247, 415] width 18 height 18
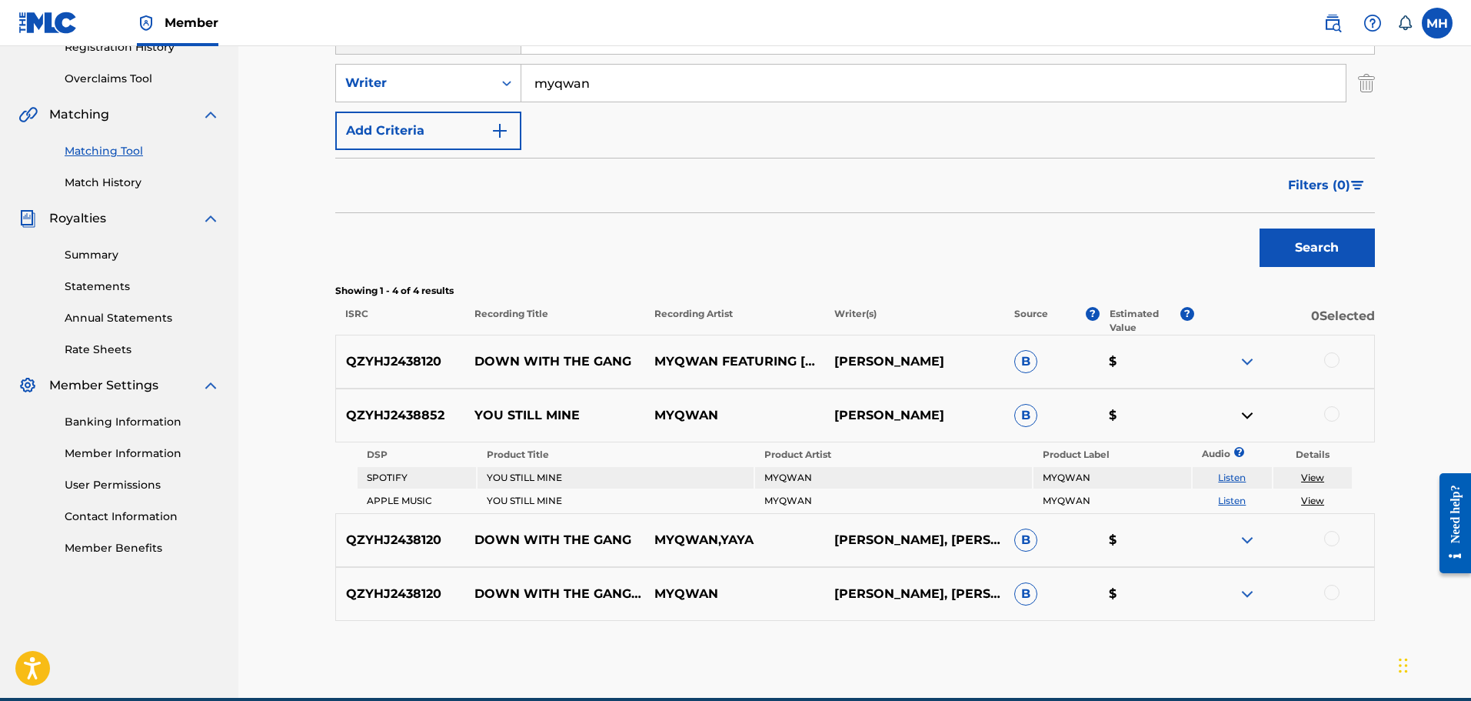
click at [1310, 478] on link "View" at bounding box center [1312, 477] width 23 height 12
click at [1310, 481] on link "View" at bounding box center [1312, 477] width 23 height 12
click at [1241, 538] on img at bounding box center [1247, 540] width 18 height 18
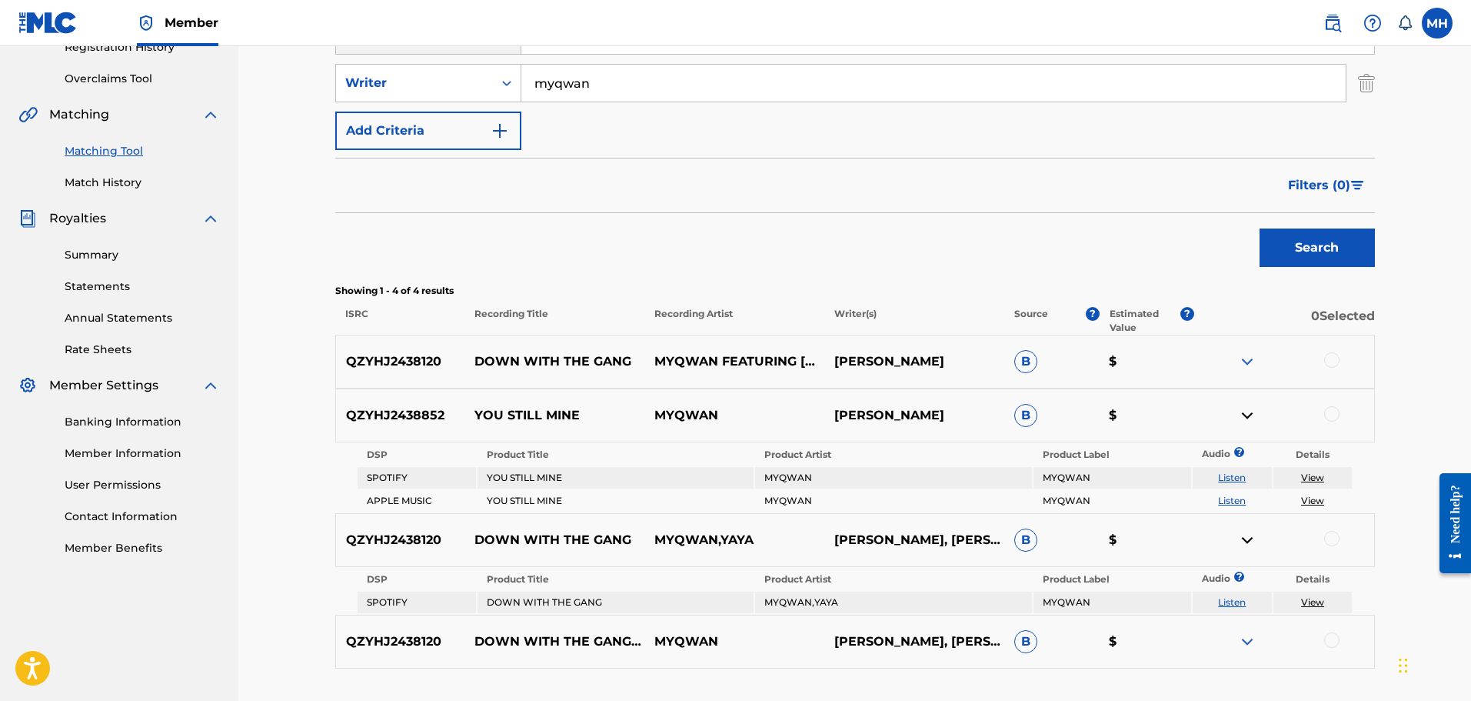
click at [1261, 635] on div at bounding box center [1284, 641] width 180 height 18
click at [1240, 641] on img at bounding box center [1247, 641] width 18 height 18
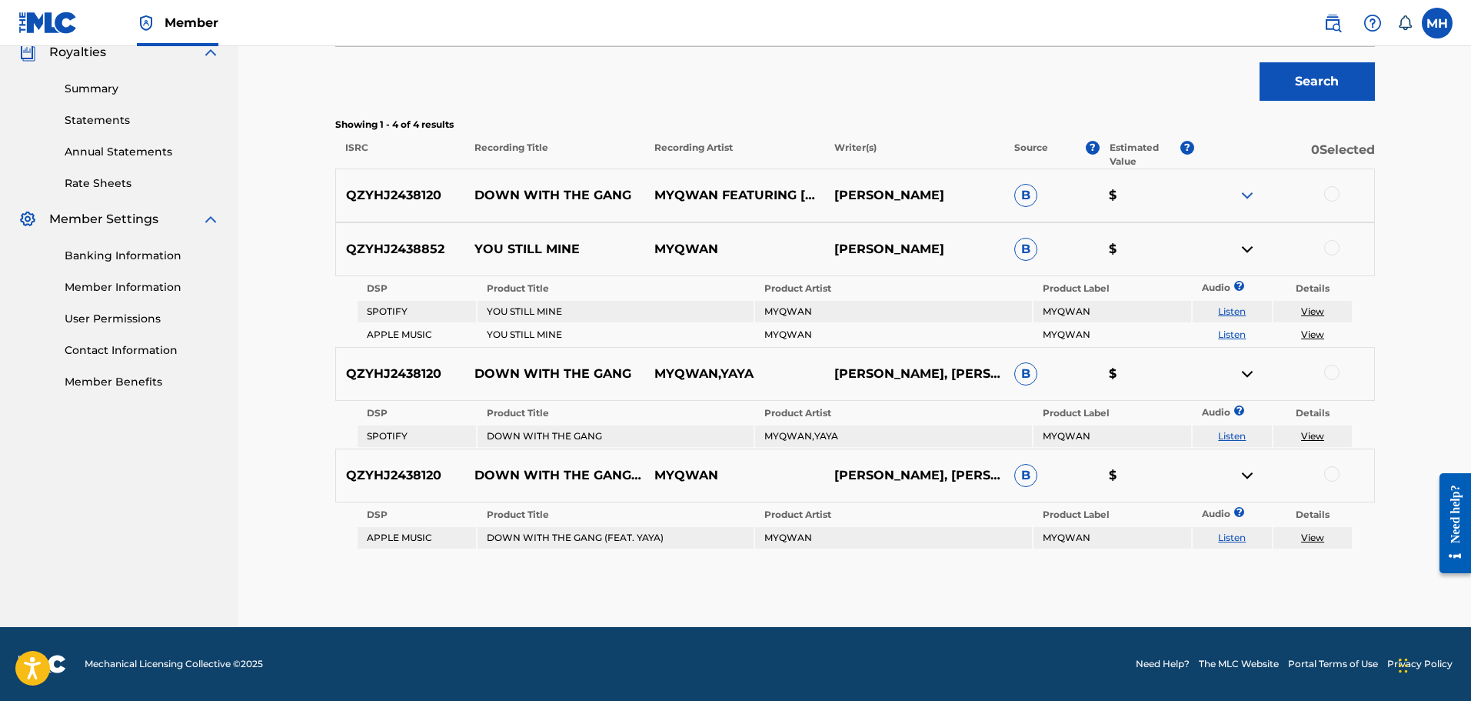
click at [1250, 200] on img at bounding box center [1247, 195] width 18 height 18
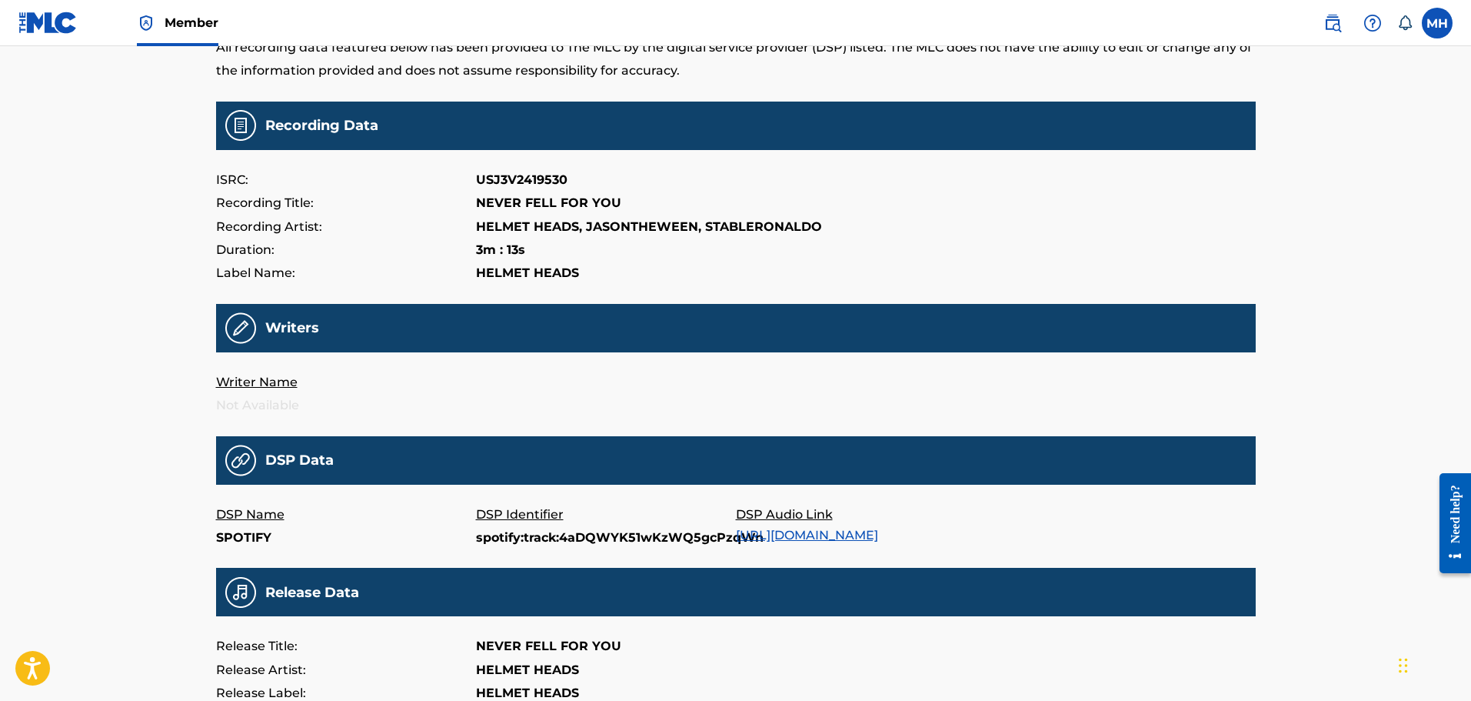
scroll to position [120, 0]
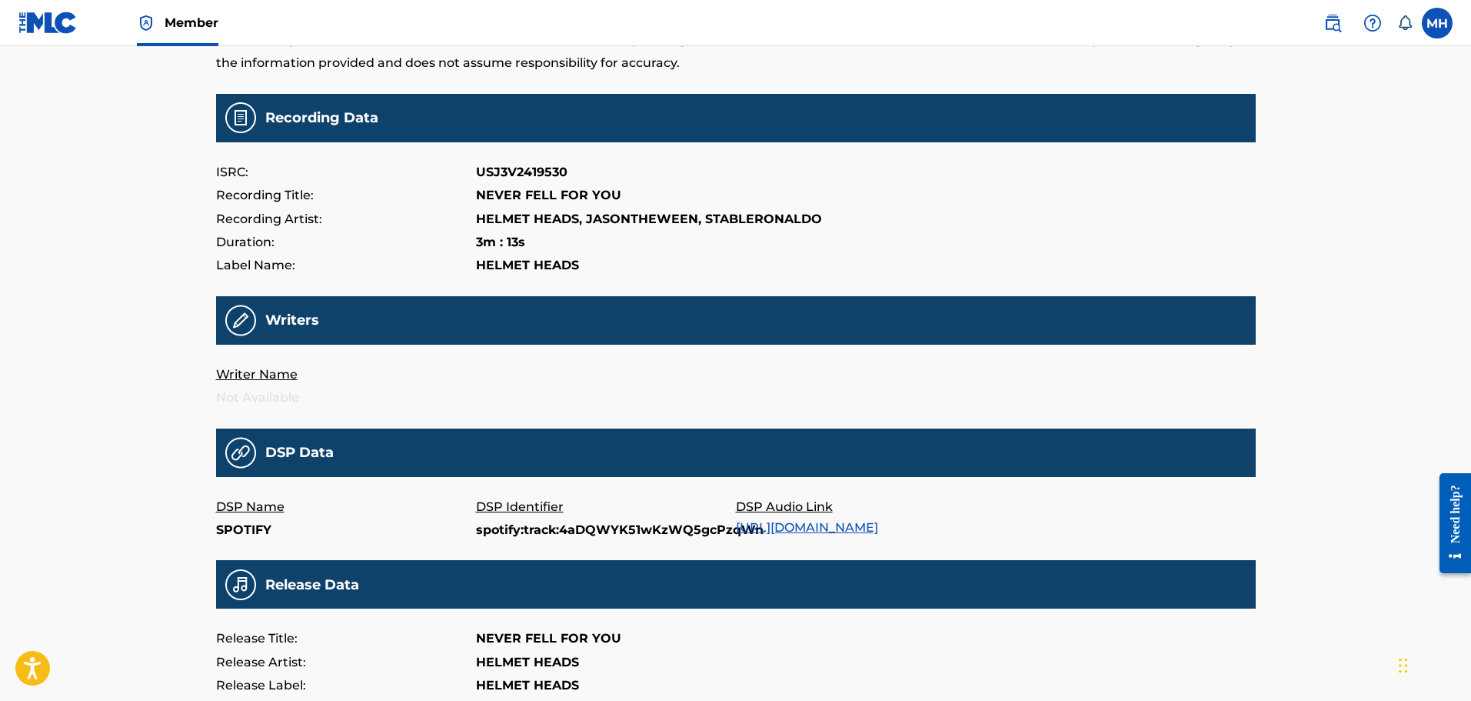
click at [878, 525] on link "https://open.spotify.com/track/4aDQWYK51wKzWQ5gcPzqWn" at bounding box center [807, 527] width 142 height 15
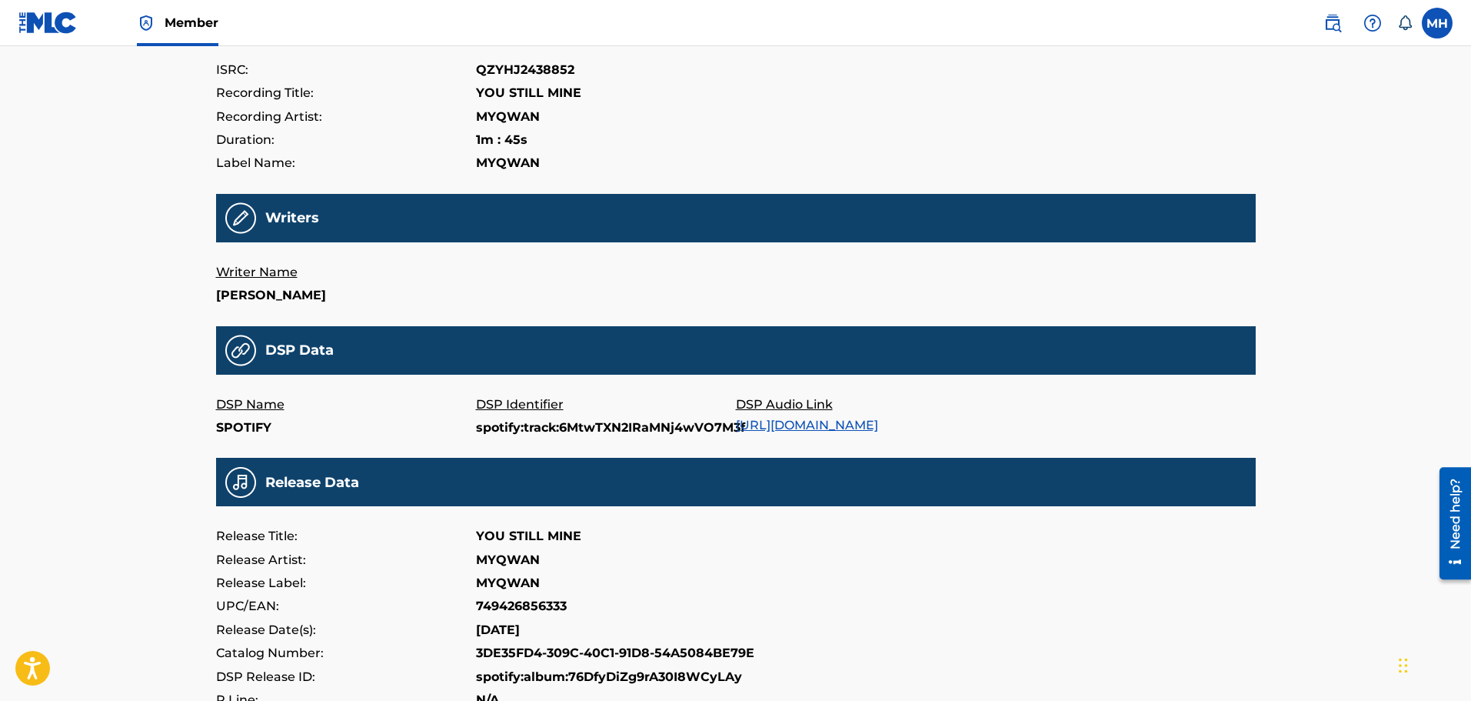
scroll to position [221, 0]
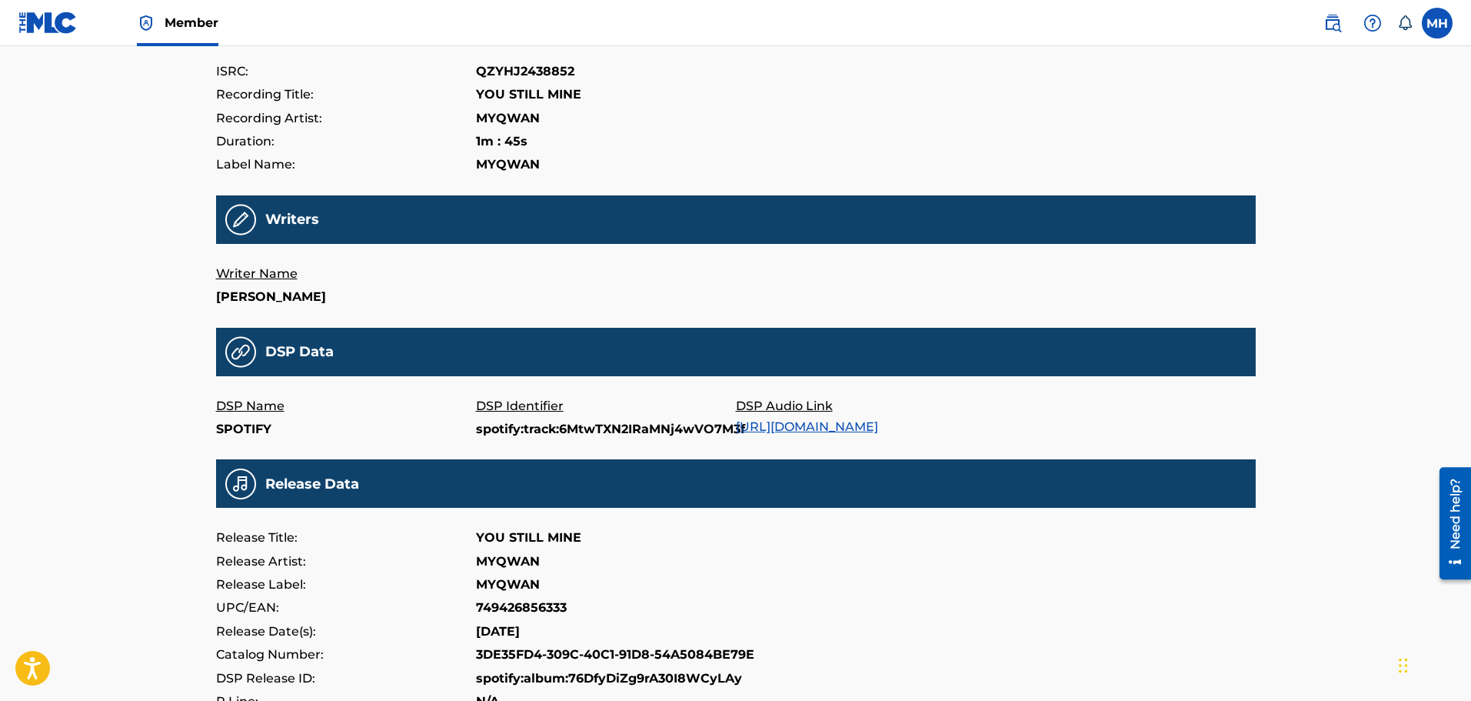
click at [811, 416] on p "DSP Audio Link" at bounding box center [866, 406] width 260 height 23
click at [807, 421] on link "https://open.spotify.com/track/6MtwTXN2IRaMNj4wVO7M3f" at bounding box center [807, 426] width 142 height 15
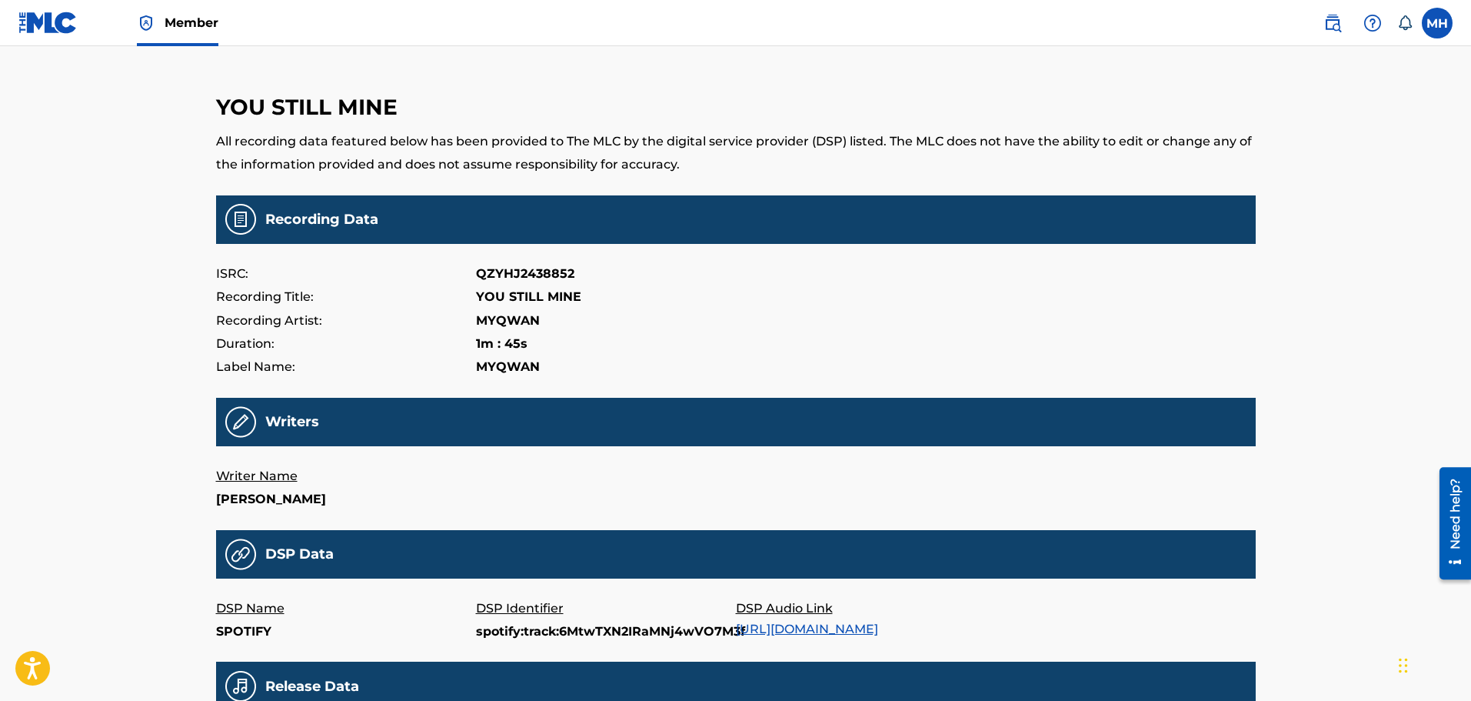
scroll to position [0, 0]
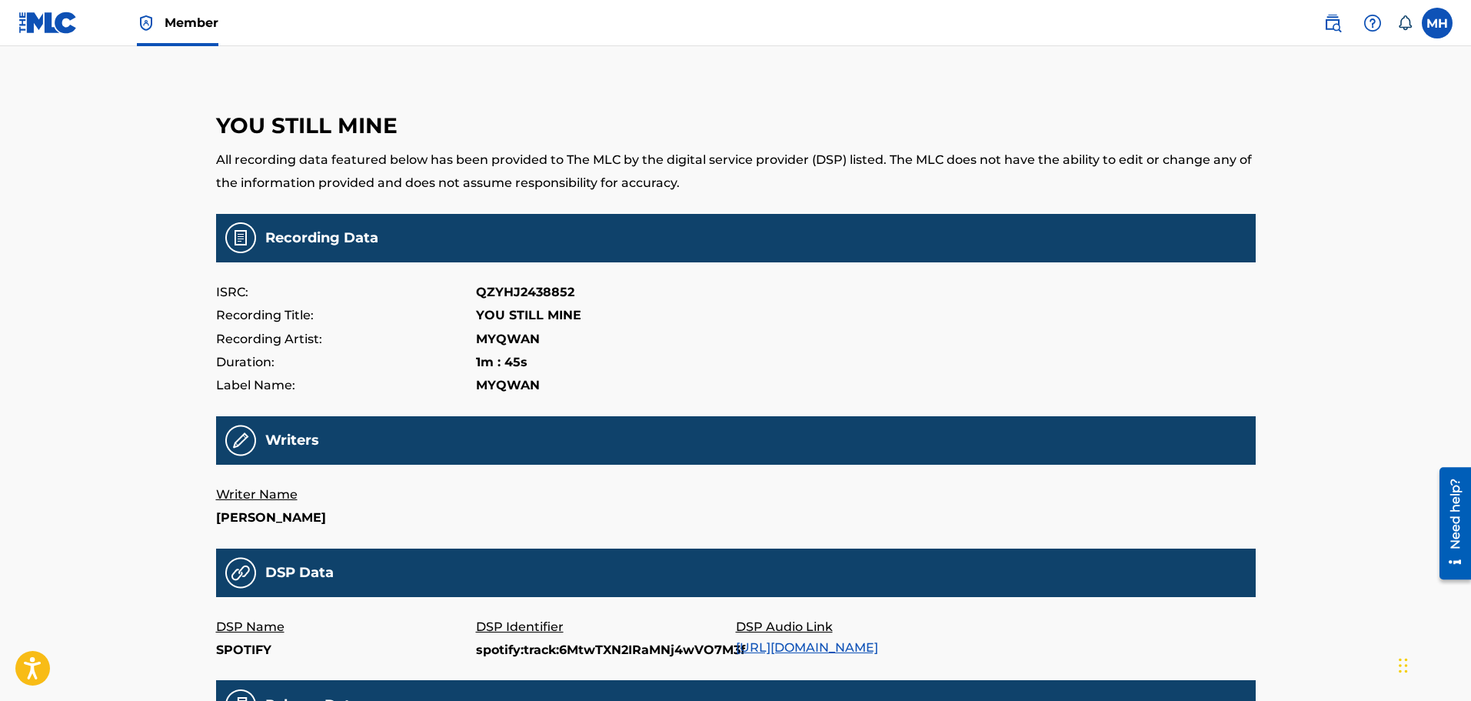
click at [172, 25] on span "Member" at bounding box center [192, 23] width 54 height 18
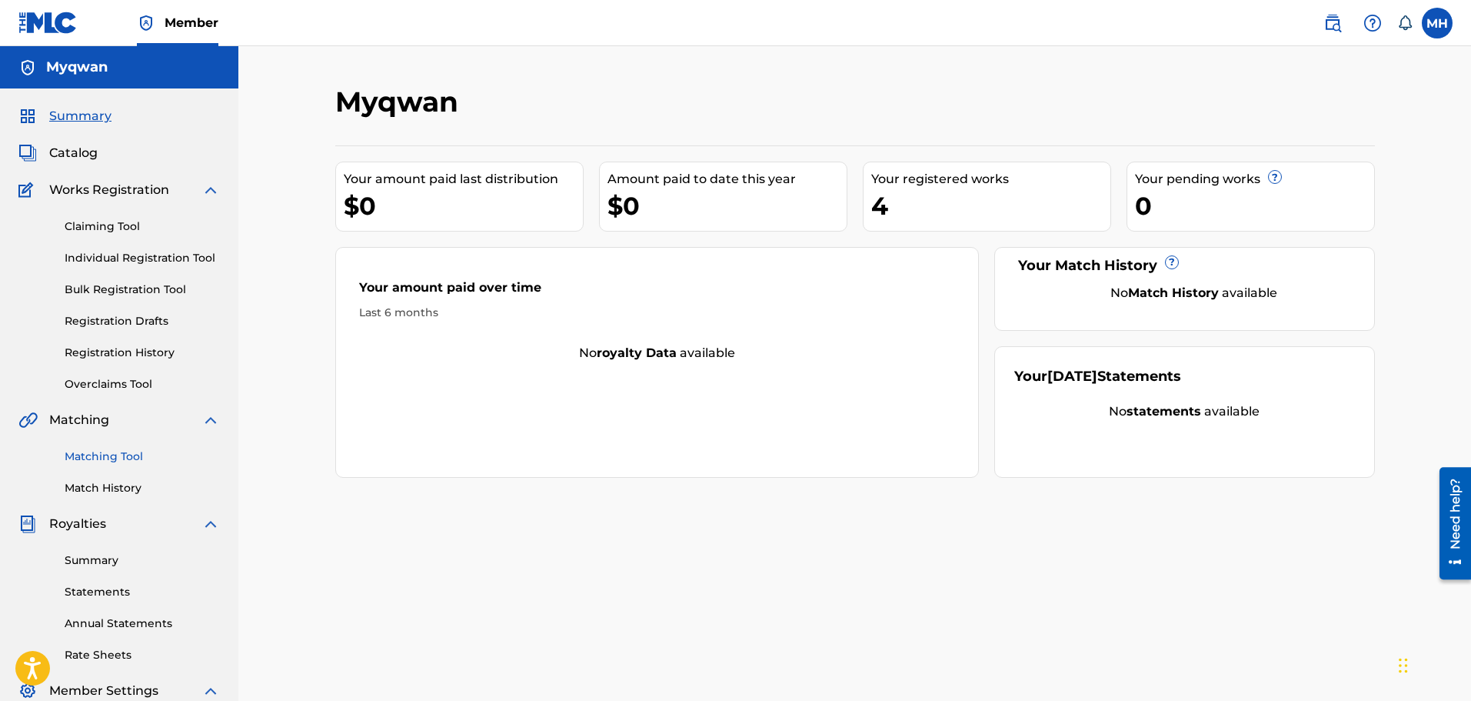
click at [125, 458] on link "Matching Tool" at bounding box center [142, 456] width 155 height 16
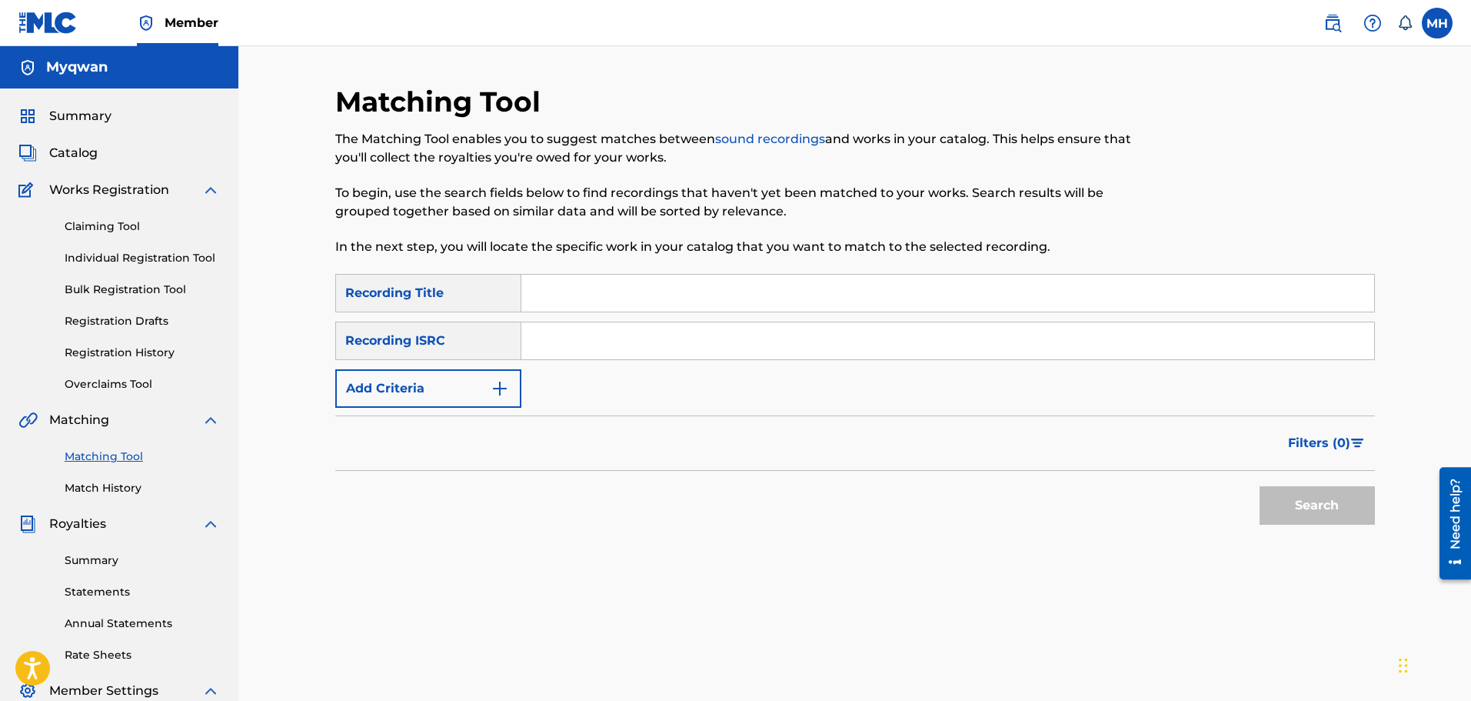
click at [571, 290] on input "Search Form" at bounding box center [947, 293] width 853 height 37
click at [1260, 486] on button "Search" at bounding box center [1317, 505] width 115 height 38
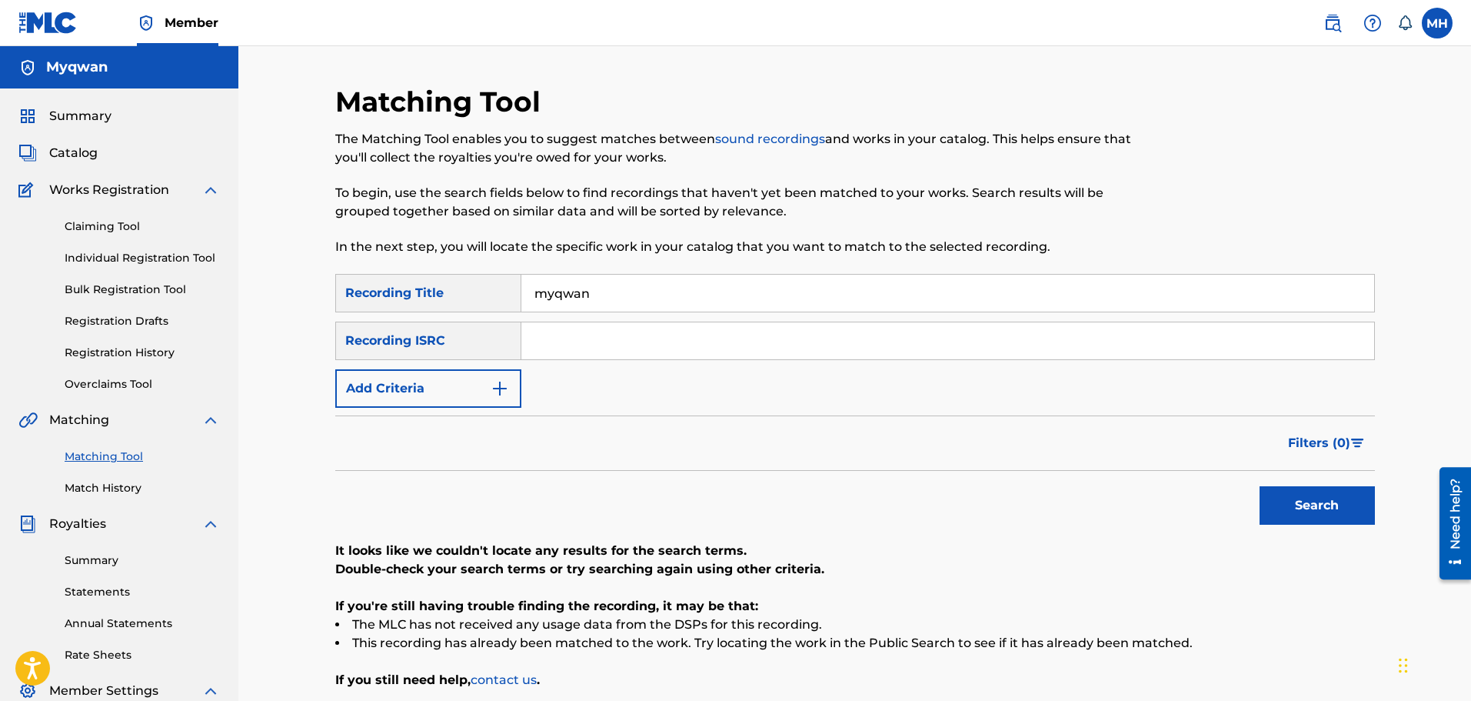
drag, startPoint x: 604, startPoint y: 283, endPoint x: 306, endPoint y: 265, distance: 299.0
click at [306, 265] on div "Matching Tool The Matching Tool enables you to suggest matches between sound re…" at bounding box center [854, 463] width 1233 height 834
type input "you still mine"
click at [1260, 486] on button "Search" at bounding box center [1317, 505] width 115 height 38
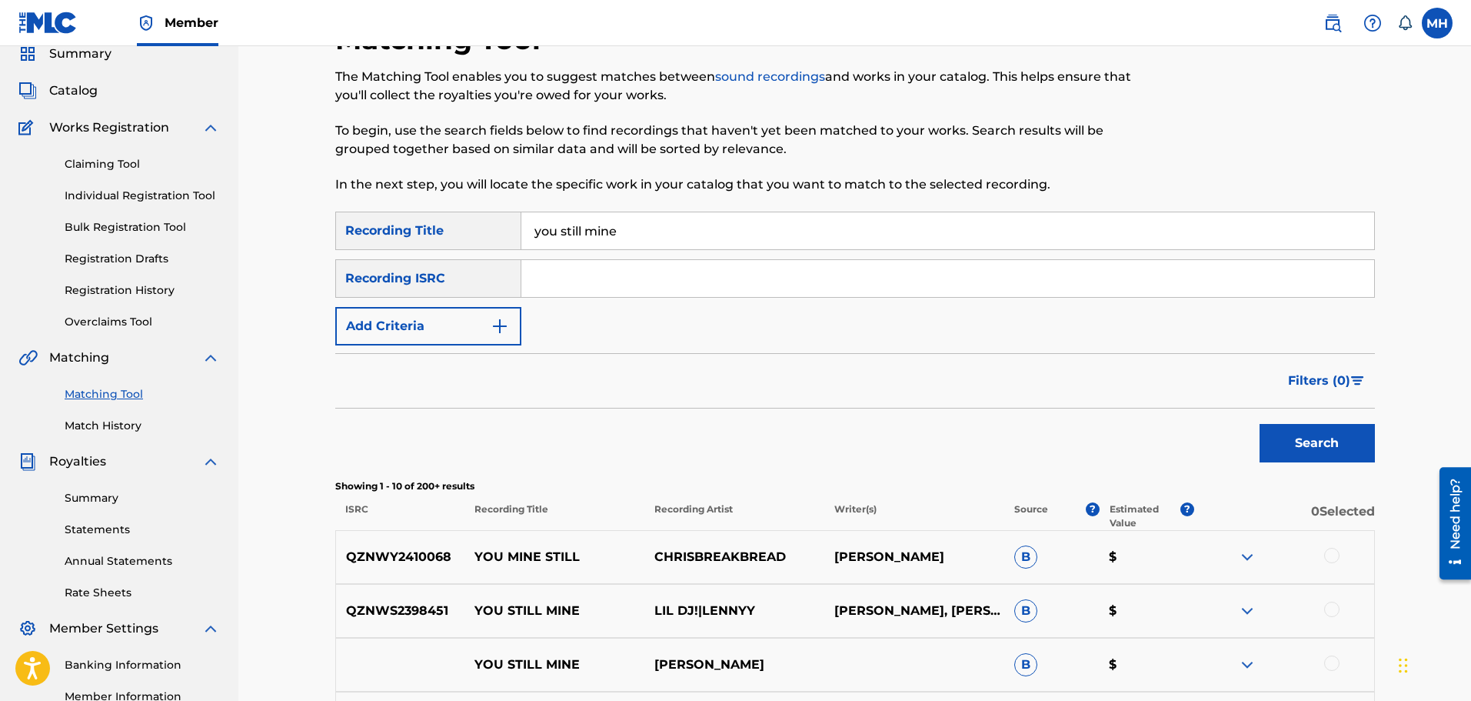
scroll to position [64, 0]
click at [544, 277] on input "Search Form" at bounding box center [947, 276] width 853 height 37
click at [487, 320] on button "Add Criteria" at bounding box center [428, 324] width 186 height 38
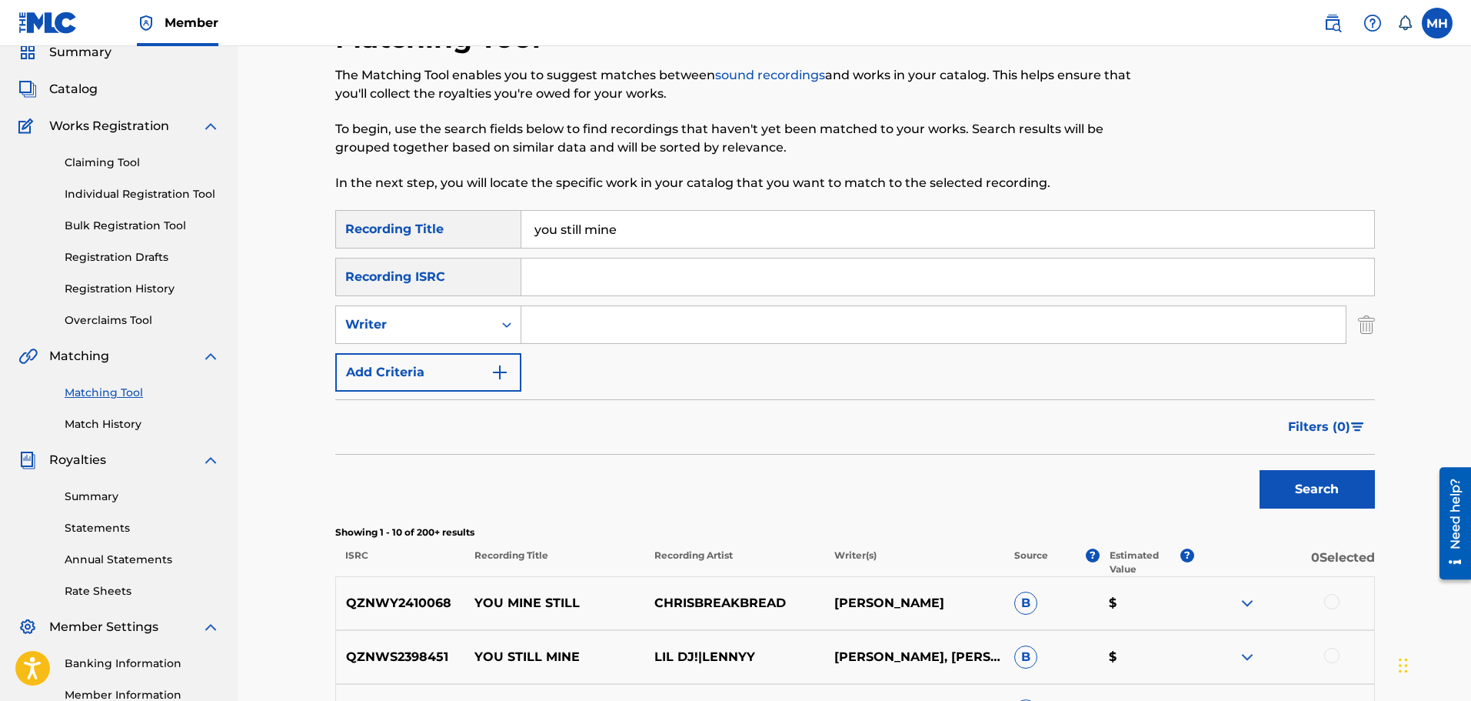
click at [549, 320] on input "Search Form" at bounding box center [933, 324] width 824 height 37
type input "myqwan"
click at [1260, 470] on button "Search" at bounding box center [1317, 489] width 115 height 38
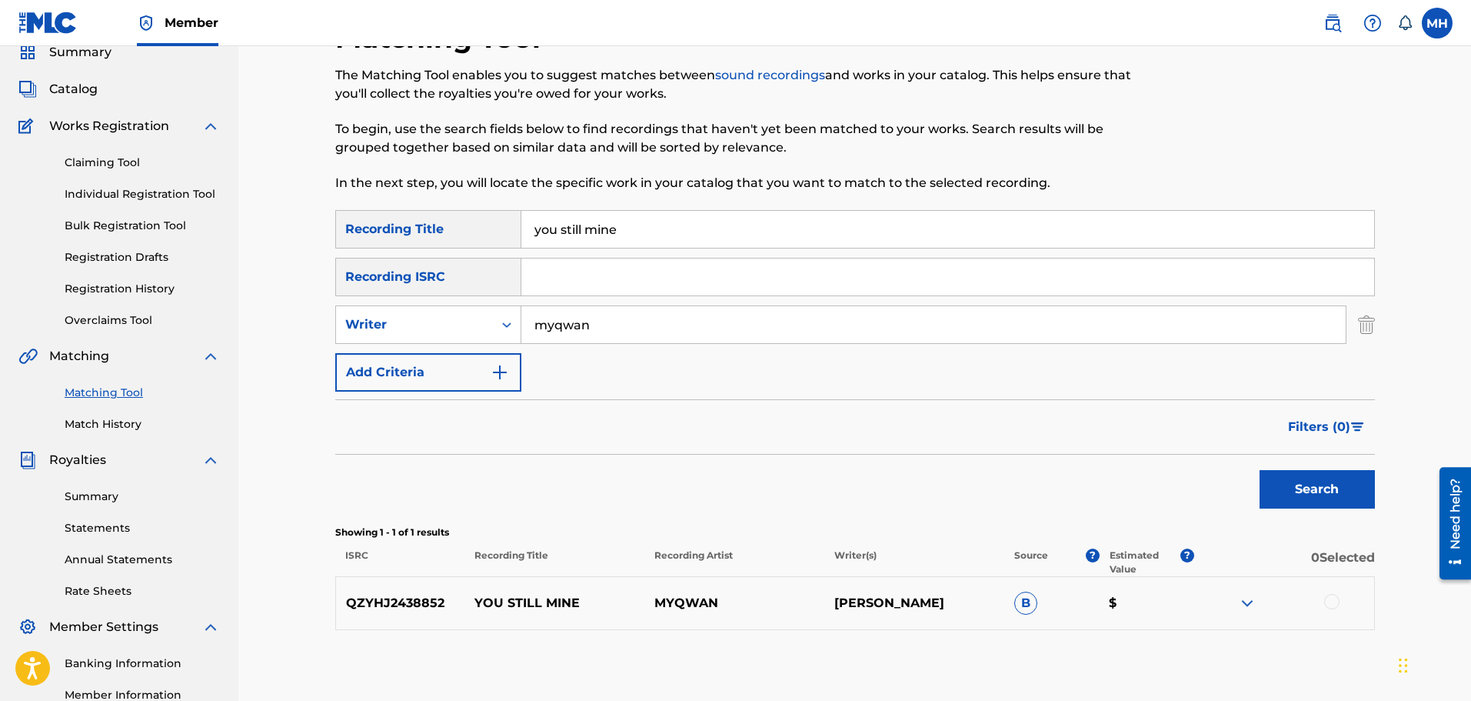
click at [1318, 604] on div at bounding box center [1284, 603] width 180 height 18
click at [1327, 598] on div at bounding box center [1331, 601] width 15 height 15
click at [1022, 605] on span "B" at bounding box center [1025, 602] width 23 height 23
click at [1057, 574] on button "Match 1 Group" at bounding box center [1081, 575] width 170 height 38
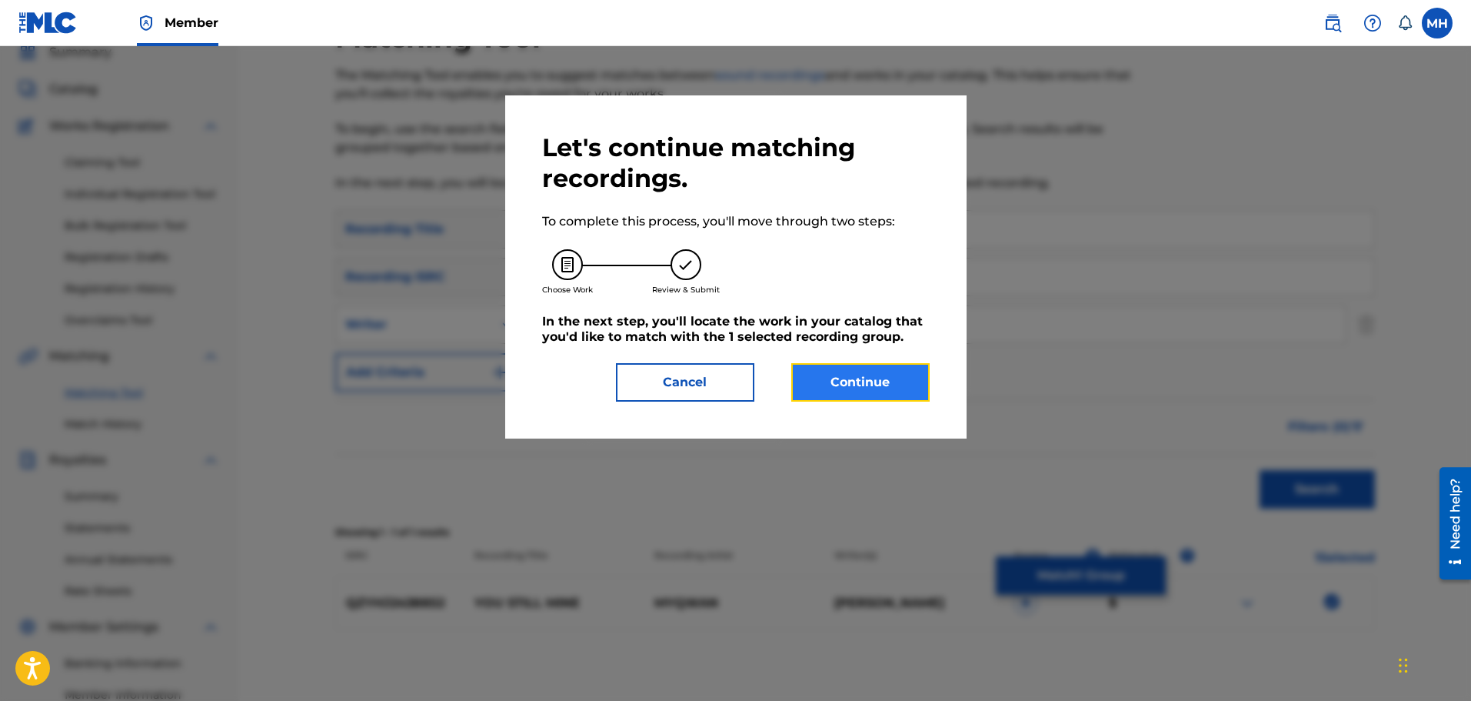
click at [814, 389] on button "Continue" at bounding box center [860, 382] width 138 height 38
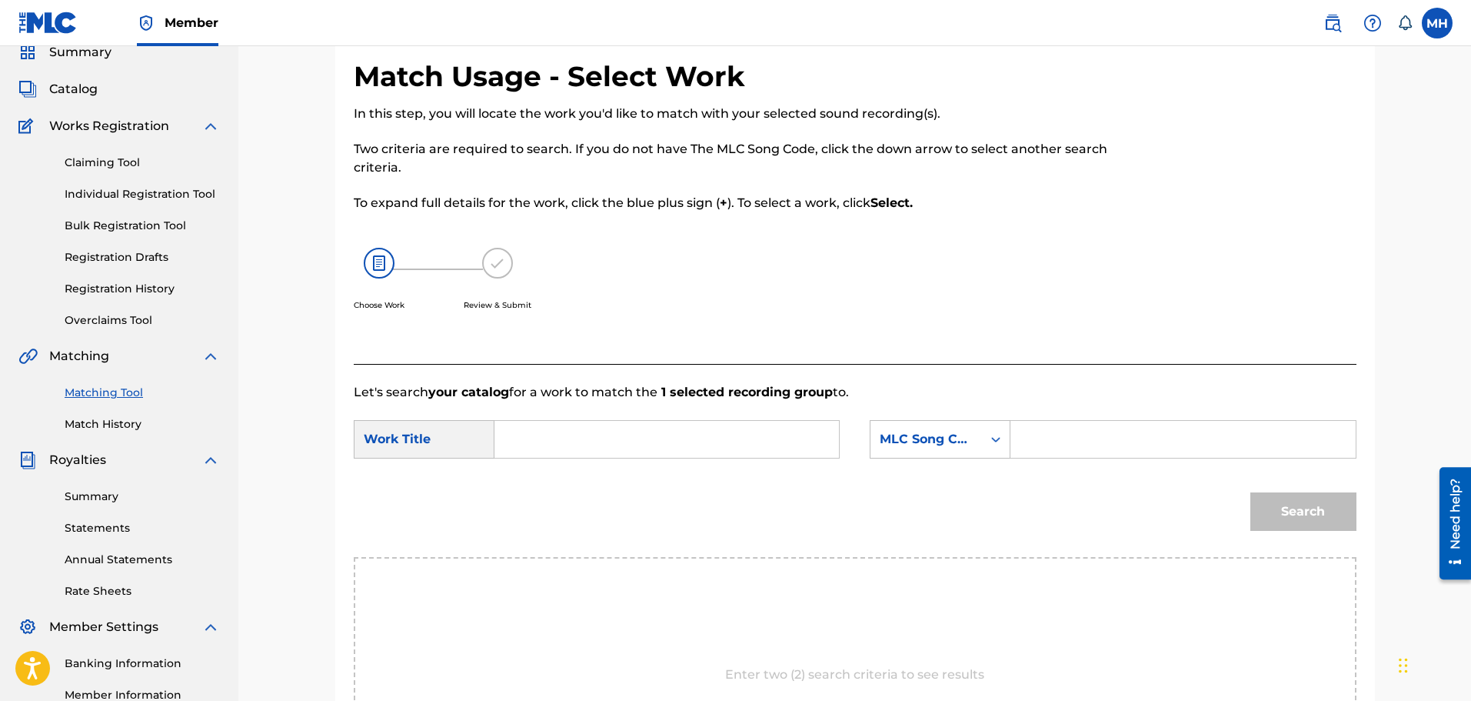
click at [620, 431] on input "Search Form" at bounding box center [667, 439] width 318 height 37
click at [939, 430] on div "MLC Song Code" at bounding box center [926, 439] width 93 height 18
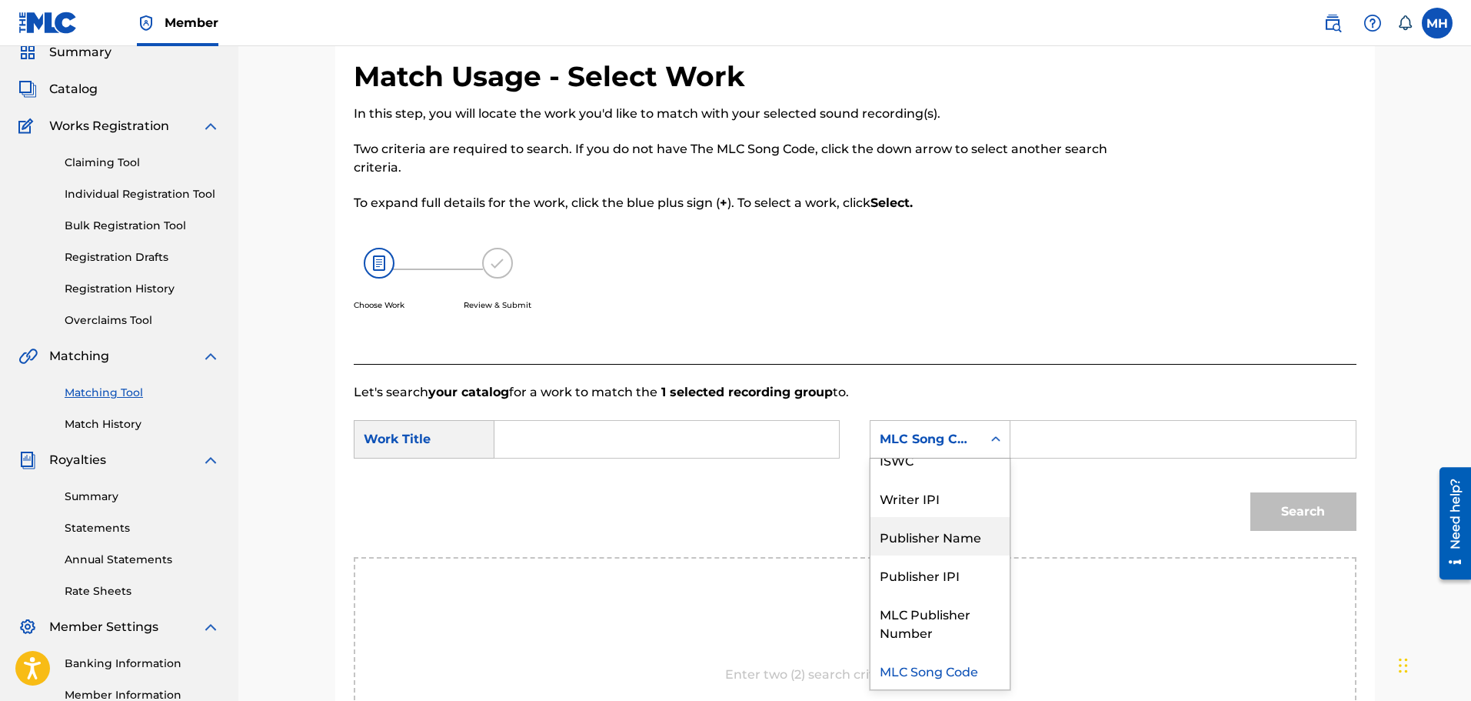
scroll to position [0, 0]
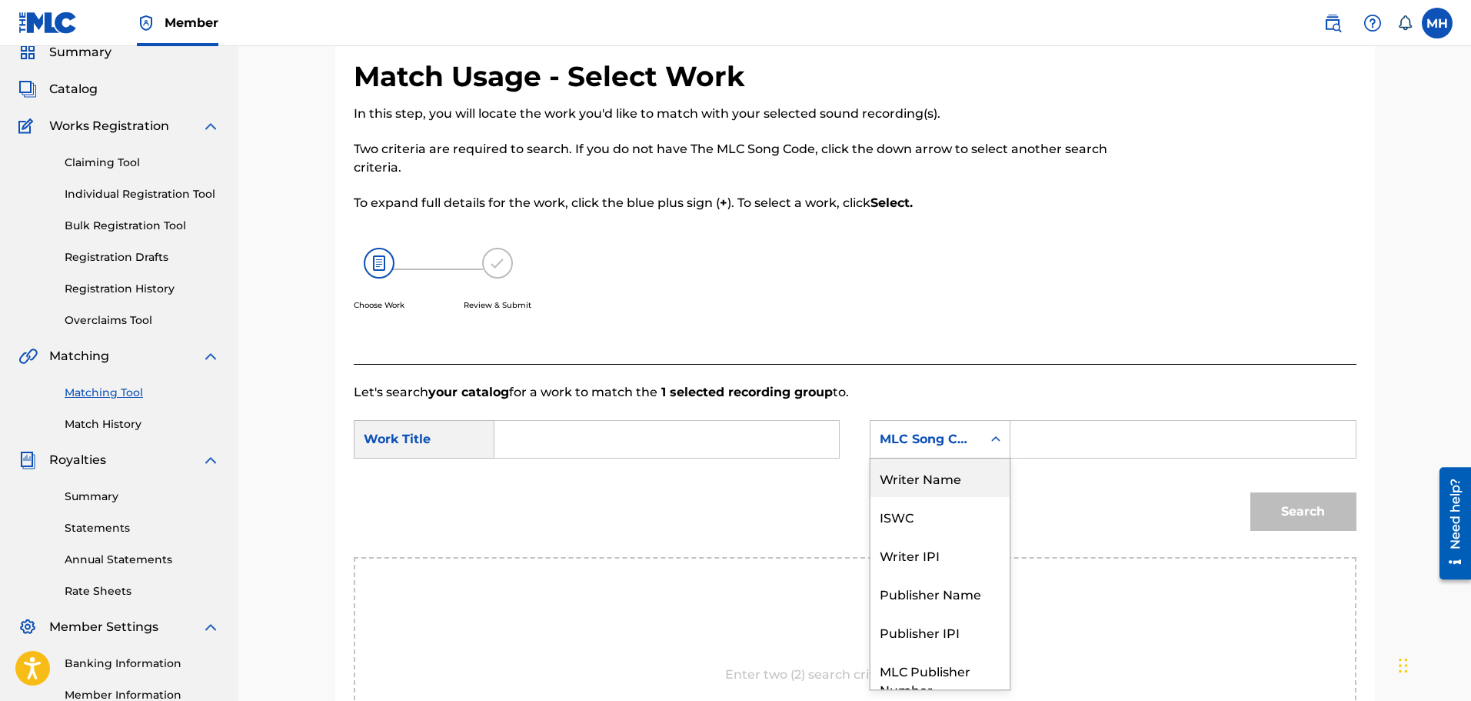
click at [921, 471] on div "Writer Name" at bounding box center [940, 477] width 139 height 38
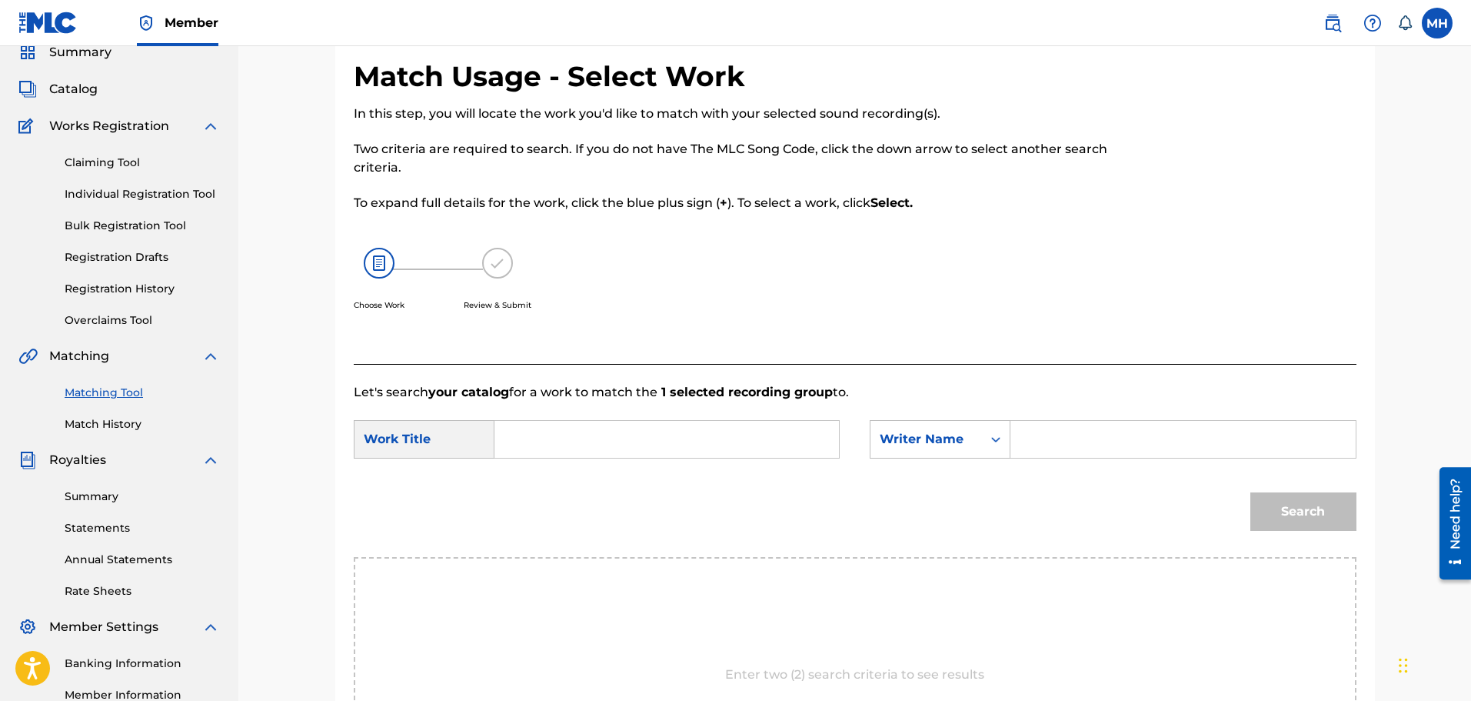
click at [1061, 443] on input "Search Form" at bounding box center [1183, 439] width 318 height 37
type input "Myqwan"
click at [575, 448] on input "Search Form" at bounding box center [667, 439] width 318 height 37
type input "U"
type input "You Still Mine"
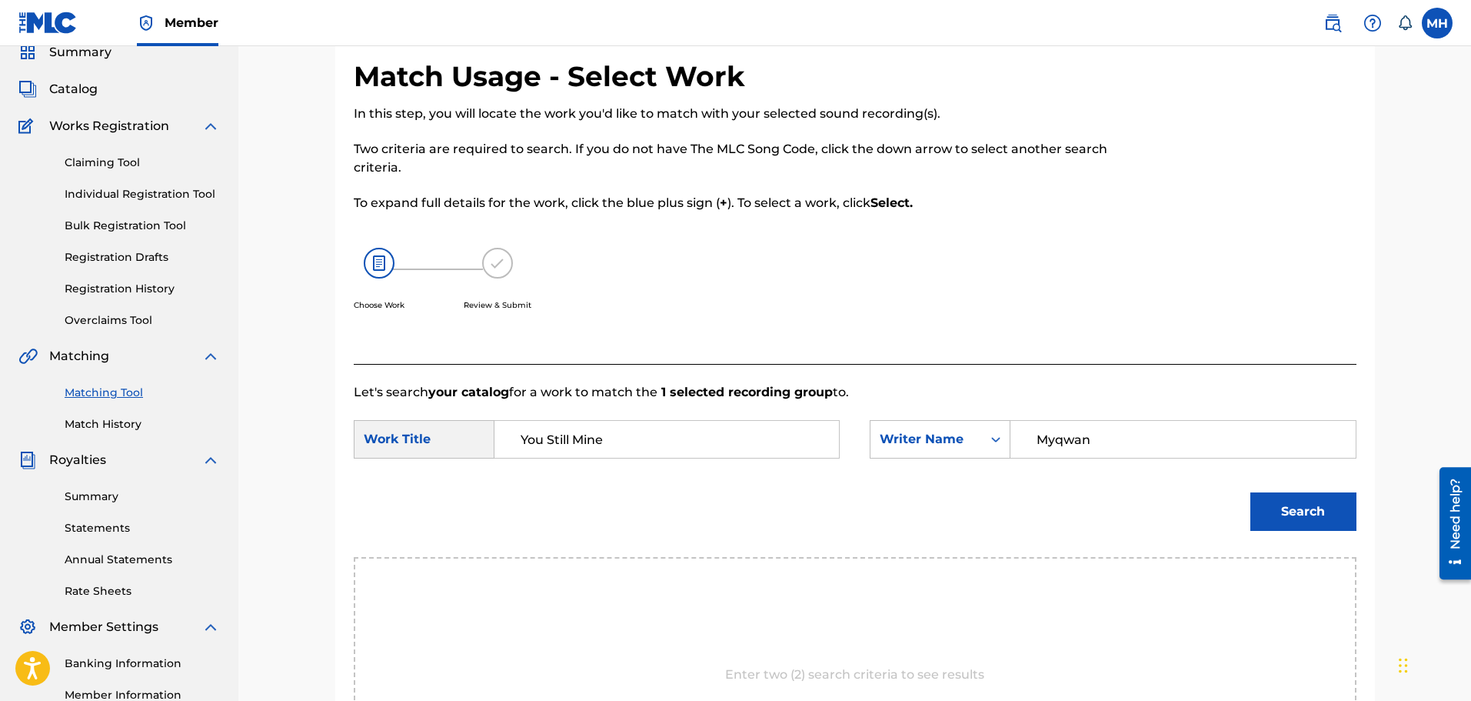
click at [1250, 492] on button "Search" at bounding box center [1303, 511] width 106 height 38
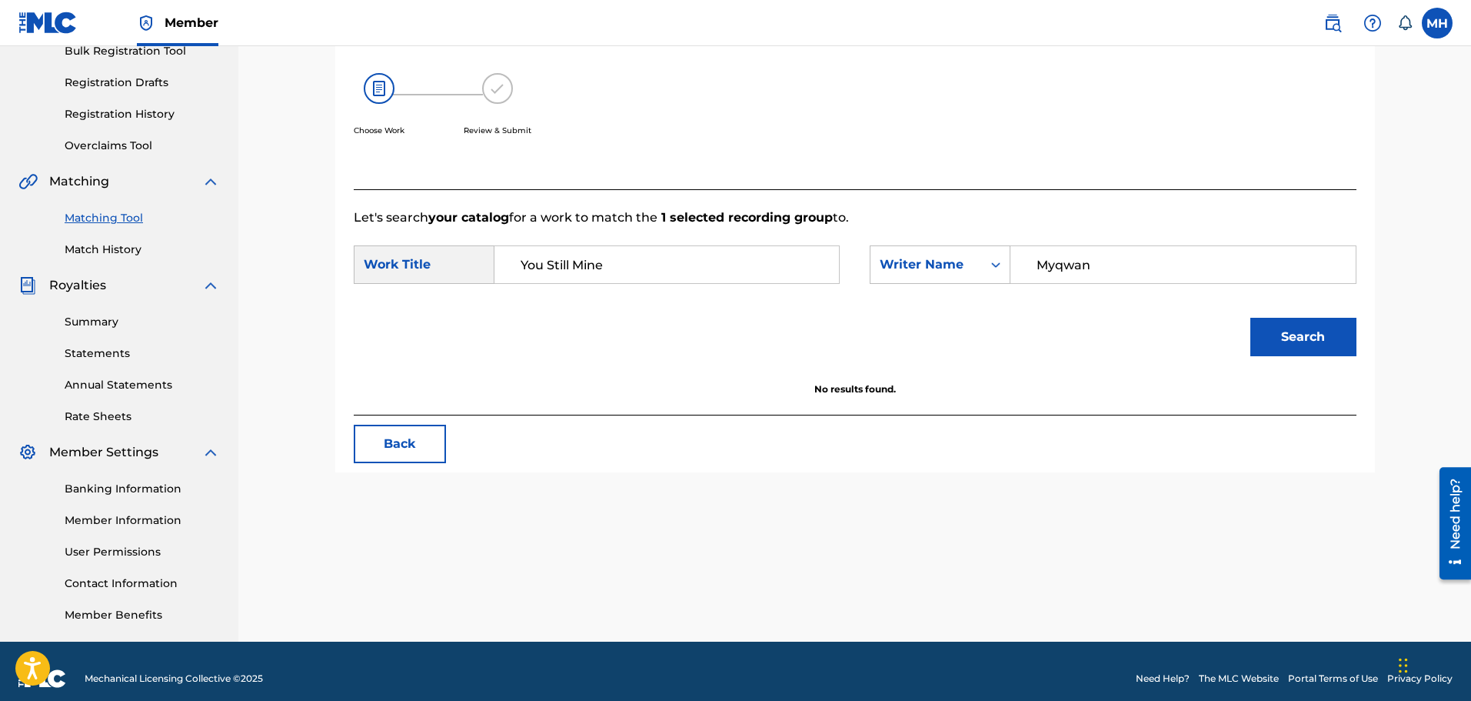
scroll to position [253, 0]
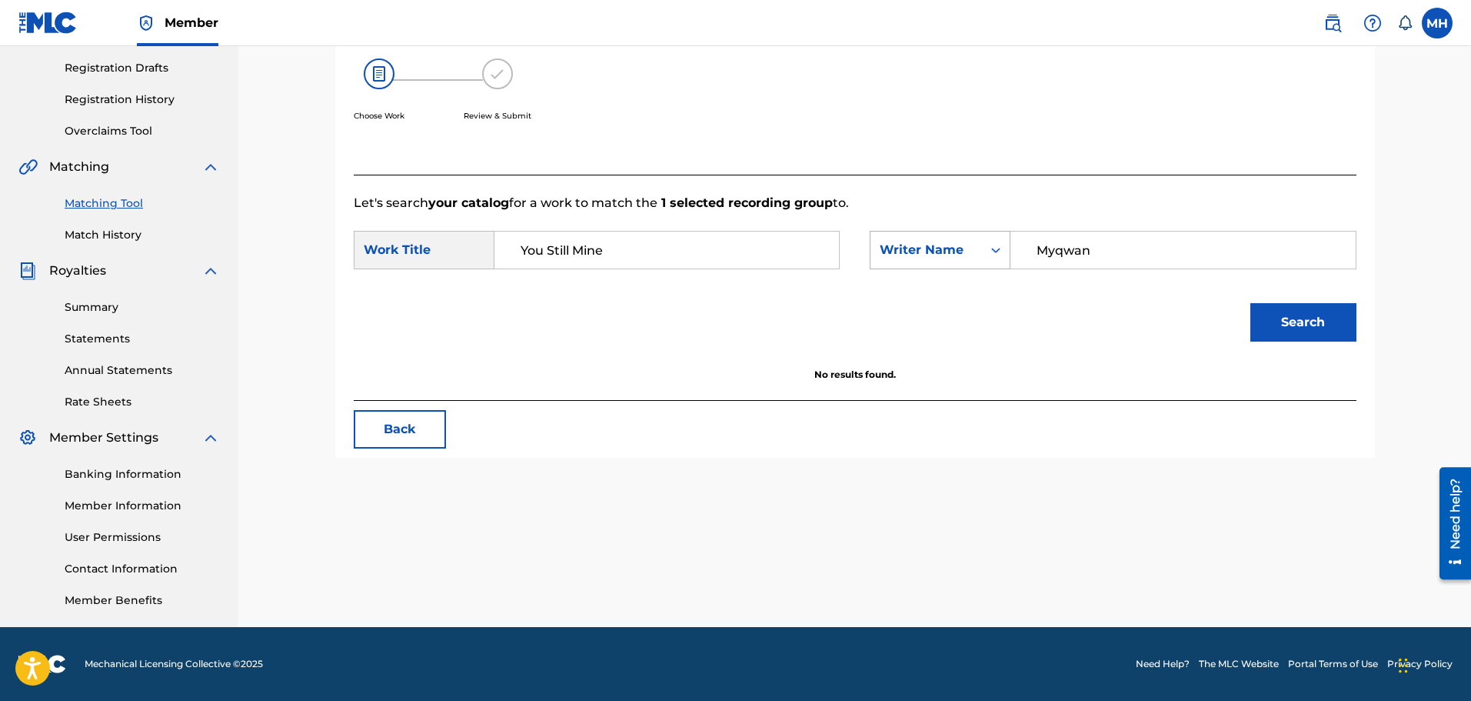
click at [924, 256] on div "Writer Name" at bounding box center [926, 250] width 93 height 18
click at [938, 267] on div "Writer Name" at bounding box center [940, 250] width 141 height 38
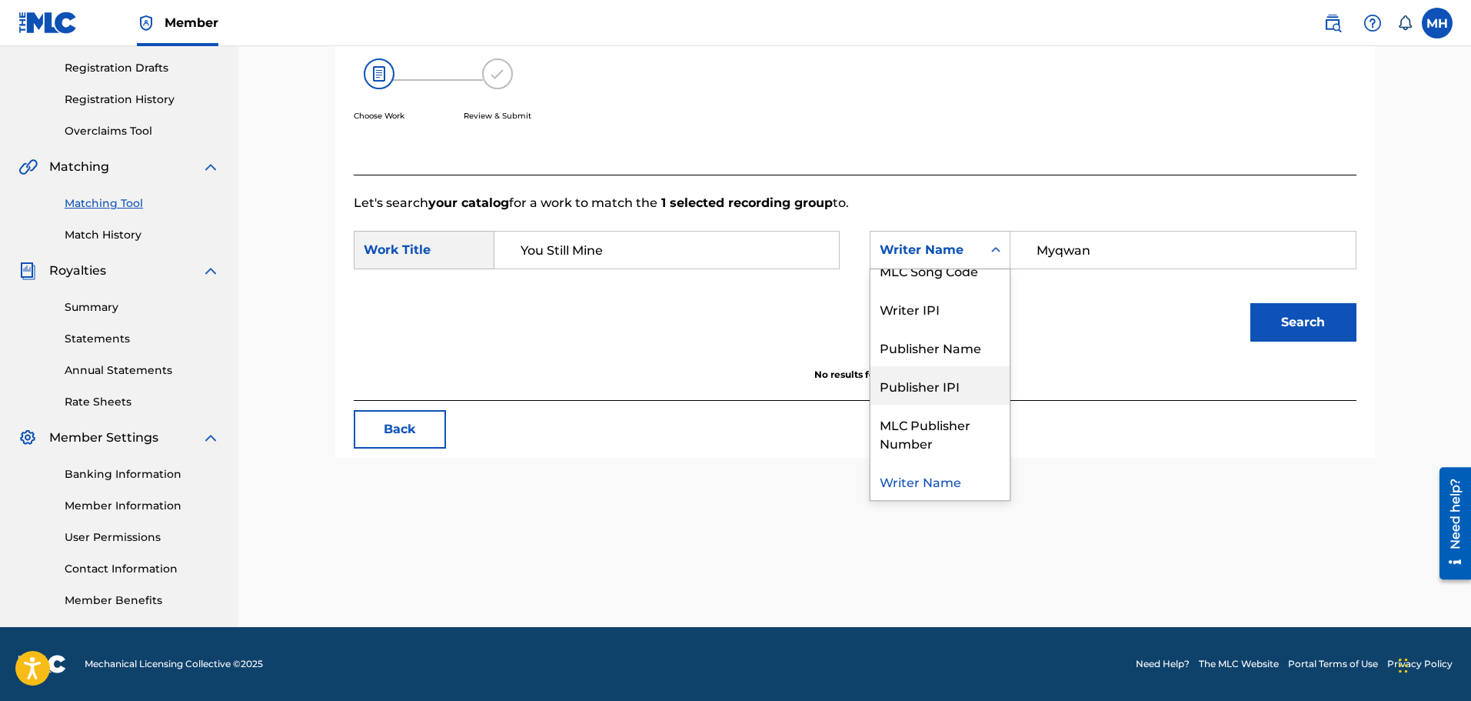
scroll to position [0, 0]
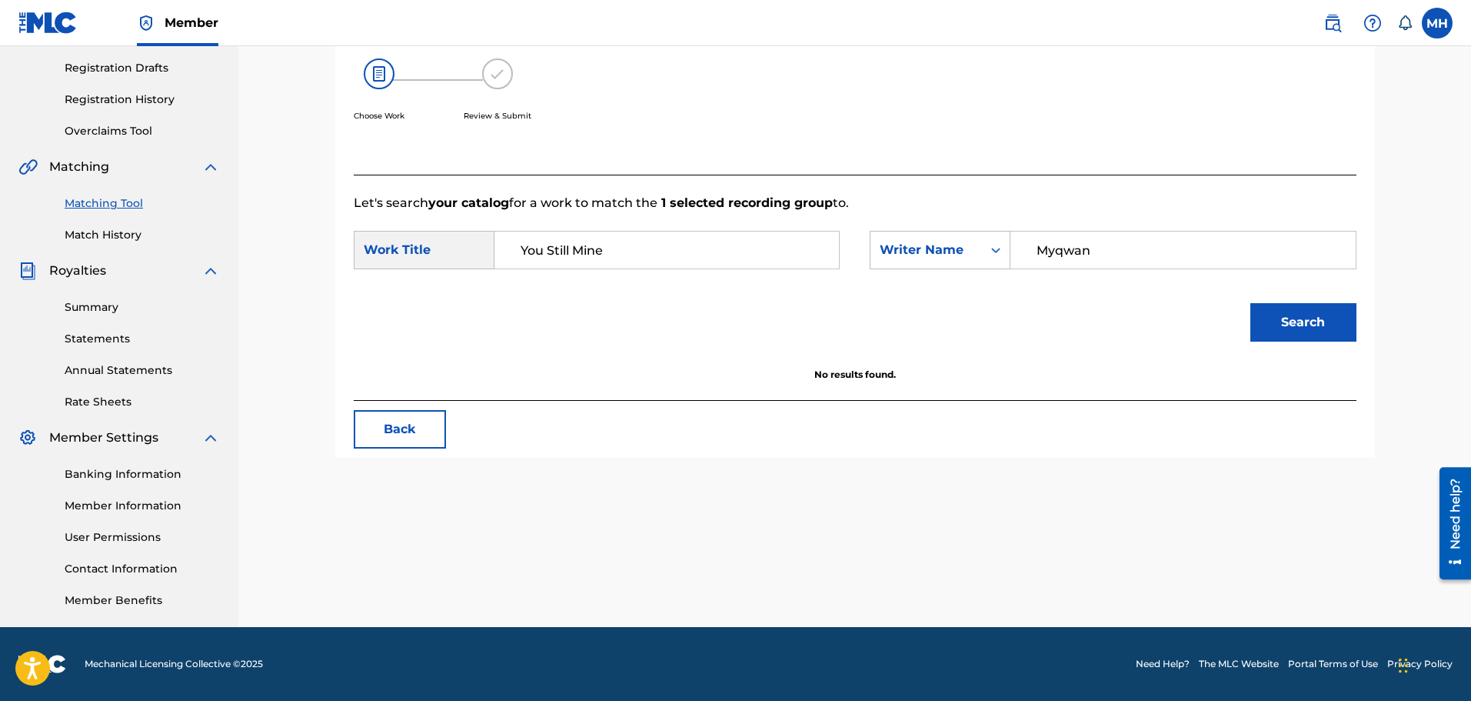
drag, startPoint x: 1103, startPoint y: 253, endPoint x: 1055, endPoint y: 268, distance: 50.1
click at [1055, 268] on div "Myqwan" at bounding box center [1183, 250] width 345 height 38
paste input "[PERSON_NAME]"
paste input "Search Form"
type input "[PERSON_NAME]"
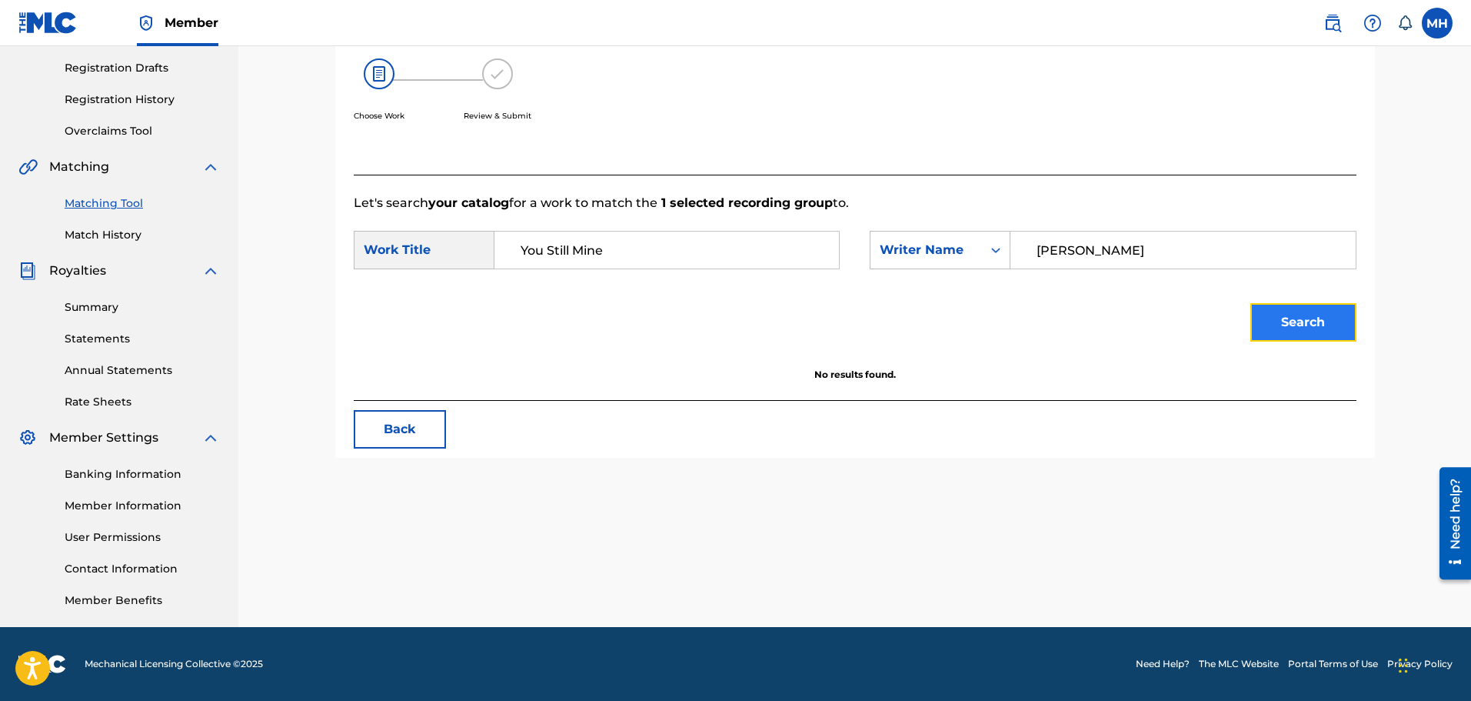
click at [1286, 327] on button "Search" at bounding box center [1303, 322] width 106 height 38
drag, startPoint x: 621, startPoint y: 246, endPoint x: 426, endPoint y: 268, distance: 196.5
click at [426, 268] on div "SearchWithCriteria43a4e00d-2890-4bcd-ba95-f9714484cc66 Work Title You Still Mine" at bounding box center [597, 250] width 486 height 38
paste input "YOU STILL MINE"
click at [1250, 303] on button "Search" at bounding box center [1303, 322] width 106 height 38
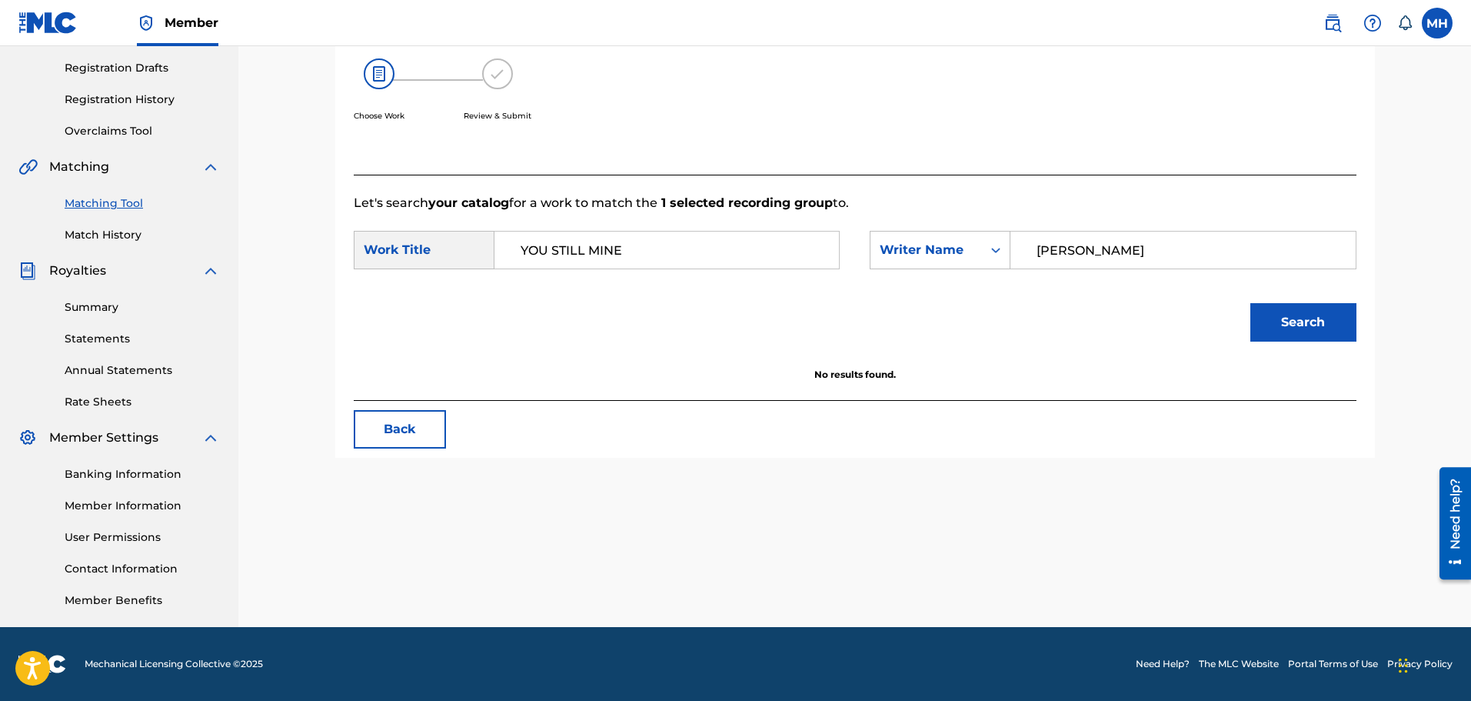
click at [920, 277] on div "SearchWithCriteria43a4e00d-2890-4bcd-ba95-f9714484cc66 Work Title YOU STILL MIN…" at bounding box center [855, 255] width 1003 height 48
click at [911, 265] on div "Writer Name" at bounding box center [940, 250] width 141 height 38
drag, startPoint x: 670, startPoint y: 257, endPoint x: 435, endPoint y: 268, distance: 235.6
click at [435, 268] on div "SearchWithCriteria43a4e00d-2890-4bcd-ba95-f9714484cc66 Work Title YOU STILL MINE" at bounding box center [597, 250] width 486 height 38
type input "lil tony"
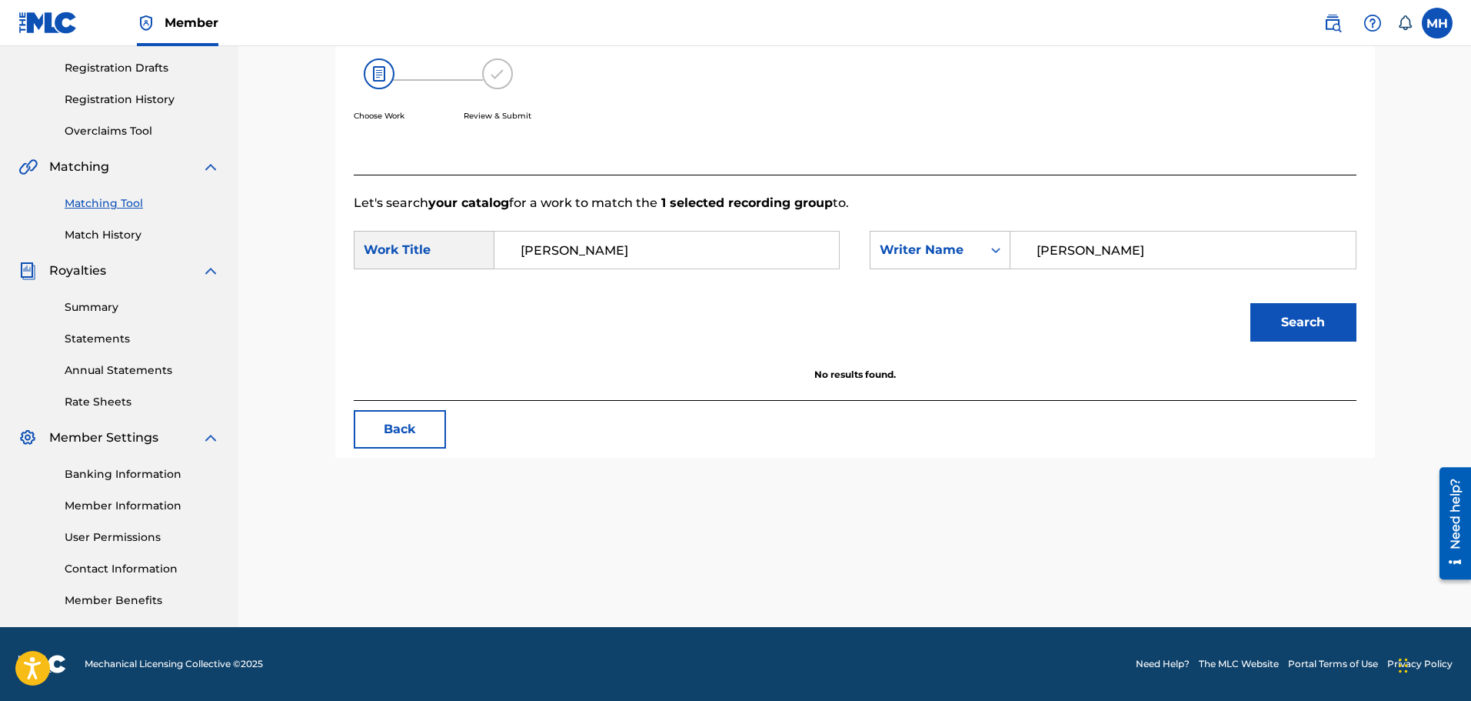
click at [1250, 303] on button "Search" at bounding box center [1303, 322] width 106 height 38
drag, startPoint x: 1270, startPoint y: 257, endPoint x: 639, endPoint y: 223, distance: 631.5
click at [651, 227] on form "SearchWithCriteria43a4e00d-2890-4bcd-ba95-f9714484cc66 Work Title lil tony Sear…" at bounding box center [855, 289] width 1003 height 155
click at [1250, 303] on button "Search" at bounding box center [1303, 322] width 106 height 38
type input "t"
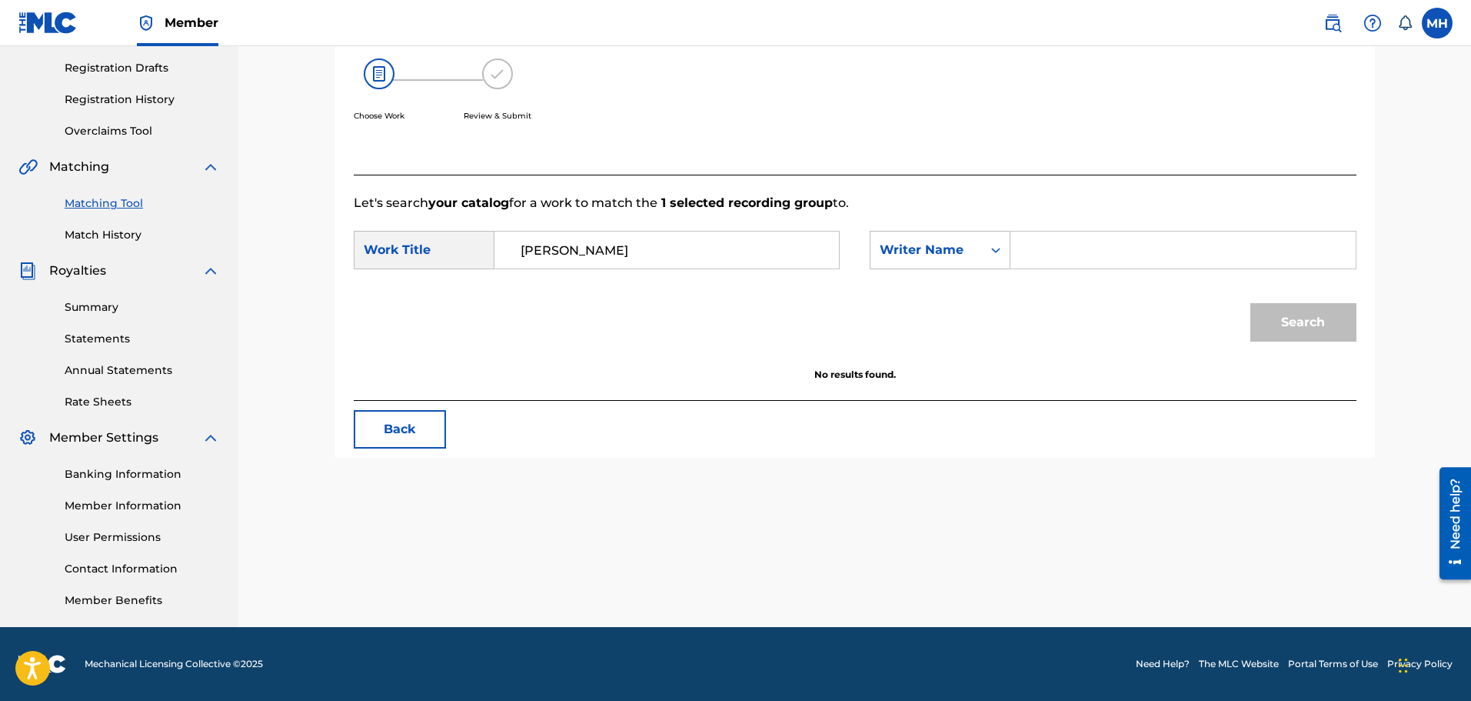
click at [651, 232] on input "lil tony" at bounding box center [667, 249] width 318 height 37
drag, startPoint x: 626, startPoint y: 235, endPoint x: 415, endPoint y: 215, distance: 212.5
click at [415, 215] on form "SearchWithCriteria43a4e00d-2890-4bcd-ba95-f9714484cc66 Work Title lil tony Sear…" at bounding box center [855, 289] width 1003 height 155
type input "19x"
click at [996, 245] on icon "Search Form" at bounding box center [995, 249] width 15 height 15
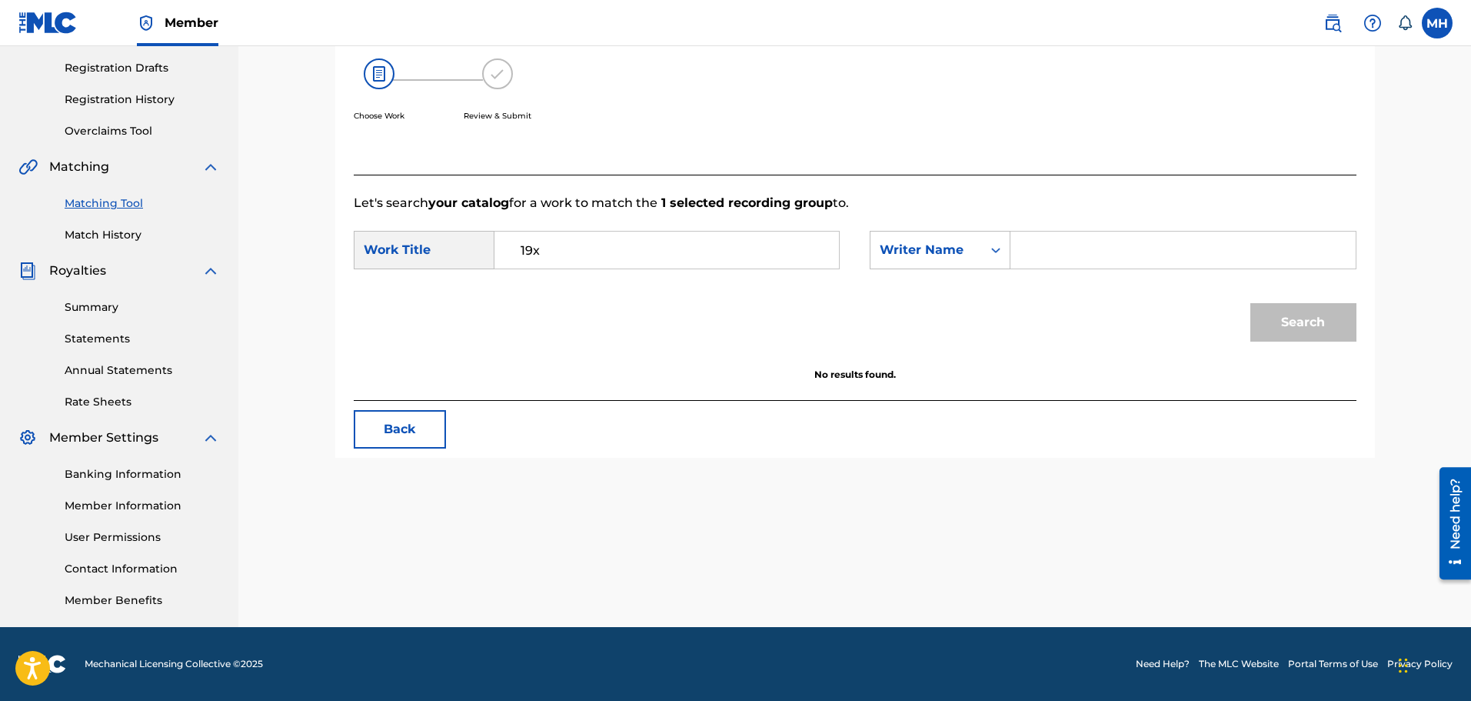
click at [1072, 244] on input "Search Form" at bounding box center [1183, 249] width 318 height 37
click at [1250, 303] on button "Search" at bounding box center [1303, 322] width 106 height 38
type input "y"
type input "kenrell"
click at [1250, 303] on button "Search" at bounding box center [1303, 322] width 106 height 38
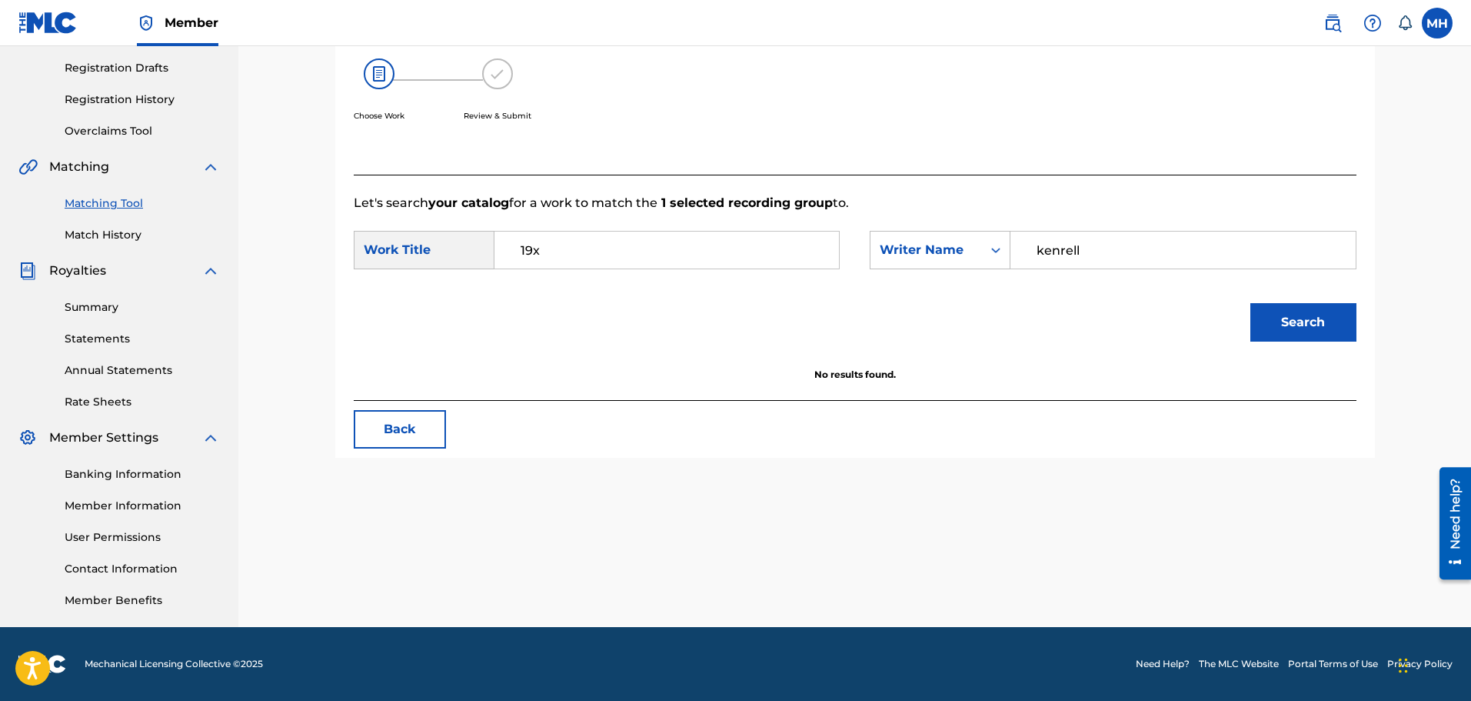
drag, startPoint x: 525, startPoint y: 256, endPoint x: 435, endPoint y: 253, distance: 90.0
click at [435, 253] on div "SearchWithCriteria43a4e00d-2890-4bcd-ba95-f9714484cc66 Work Title 19x" at bounding box center [597, 250] width 486 height 38
click at [1250, 303] on button "Search" at bounding box center [1303, 322] width 106 height 38
type input "cdb"
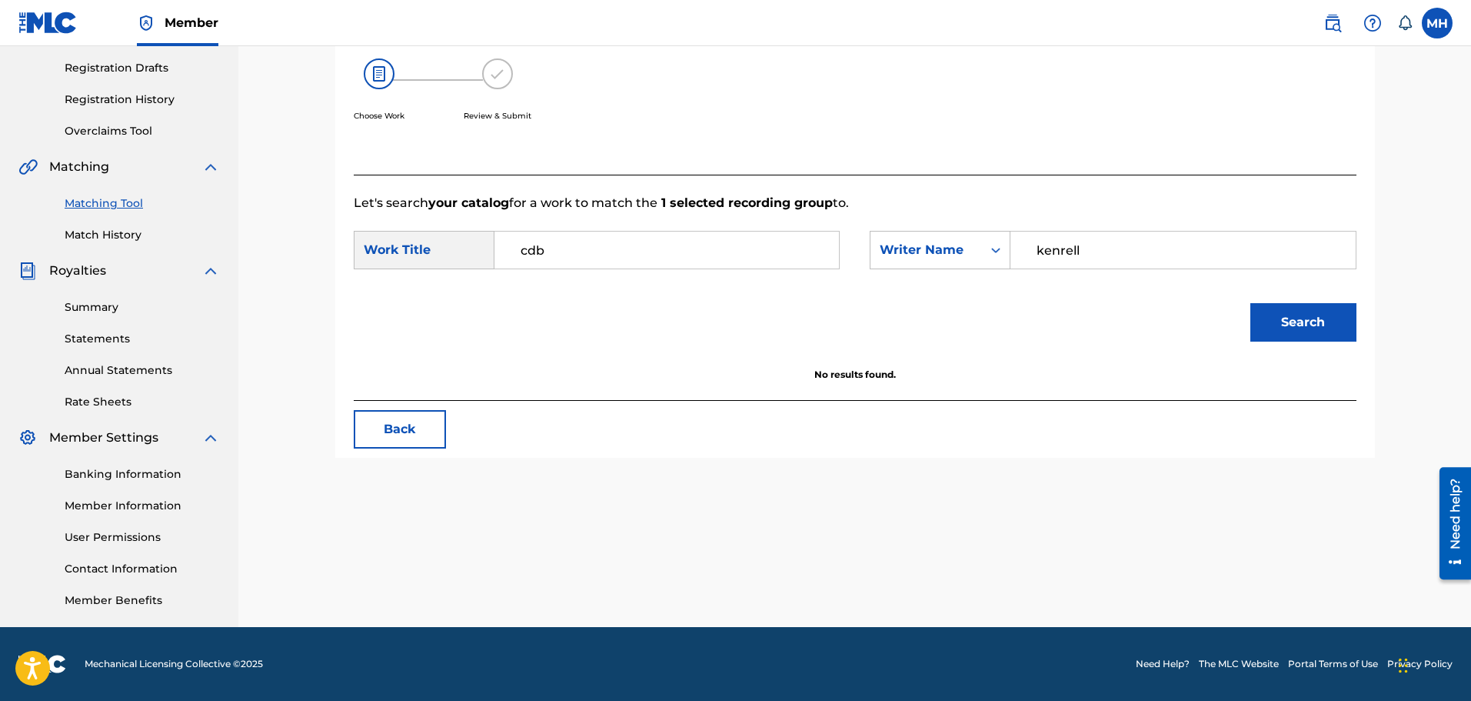
click at [1250, 303] on button "Search" at bounding box center [1303, 322] width 106 height 38
drag, startPoint x: 1160, startPoint y: 248, endPoint x: 910, endPoint y: 266, distance: 250.6
click at [979, 282] on form "SearchWithCriteria43a4e00d-2890-4bcd-ba95-f9714484cc66 Work Title cdb SearchWit…" at bounding box center [855, 289] width 1003 height 155
type input "myqwan"
click at [1250, 303] on button "Search" at bounding box center [1303, 322] width 106 height 38
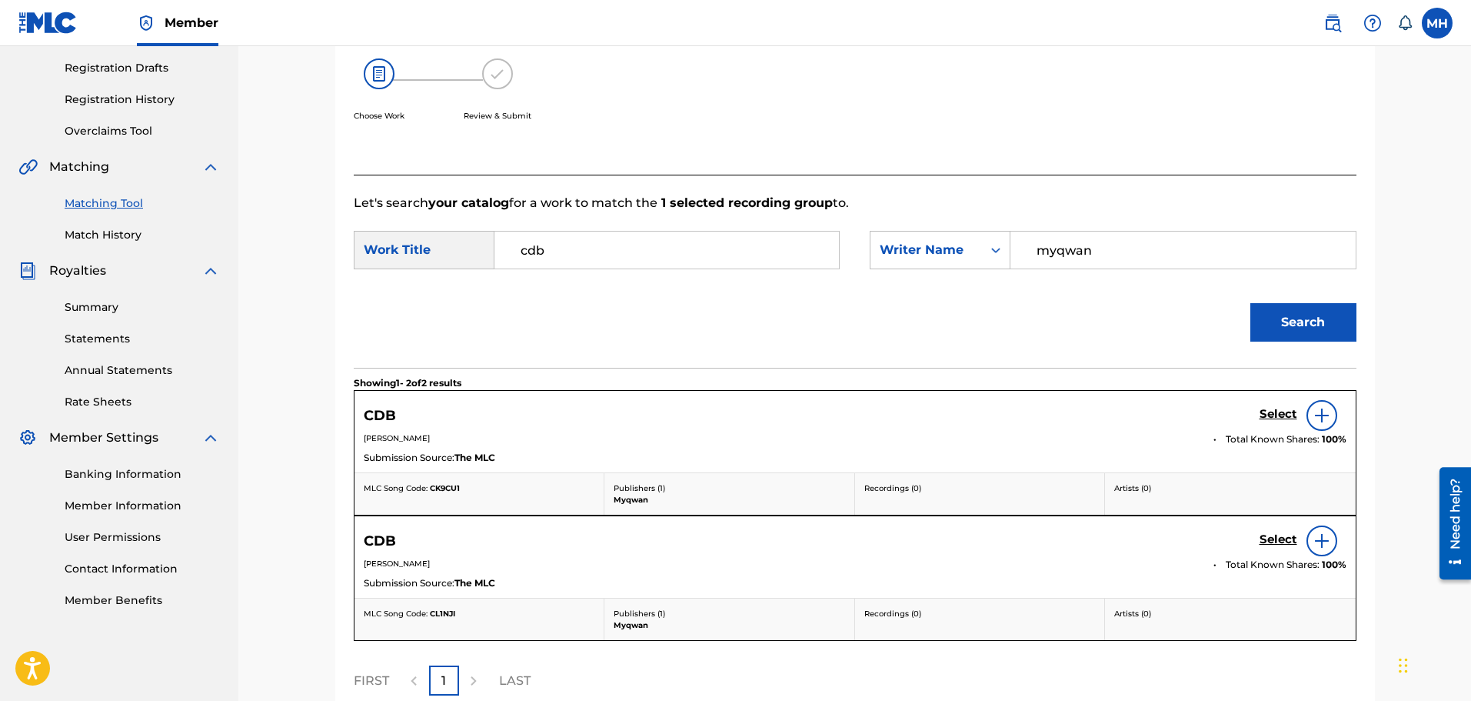
click at [1329, 419] on img at bounding box center [1322, 415] width 18 height 18
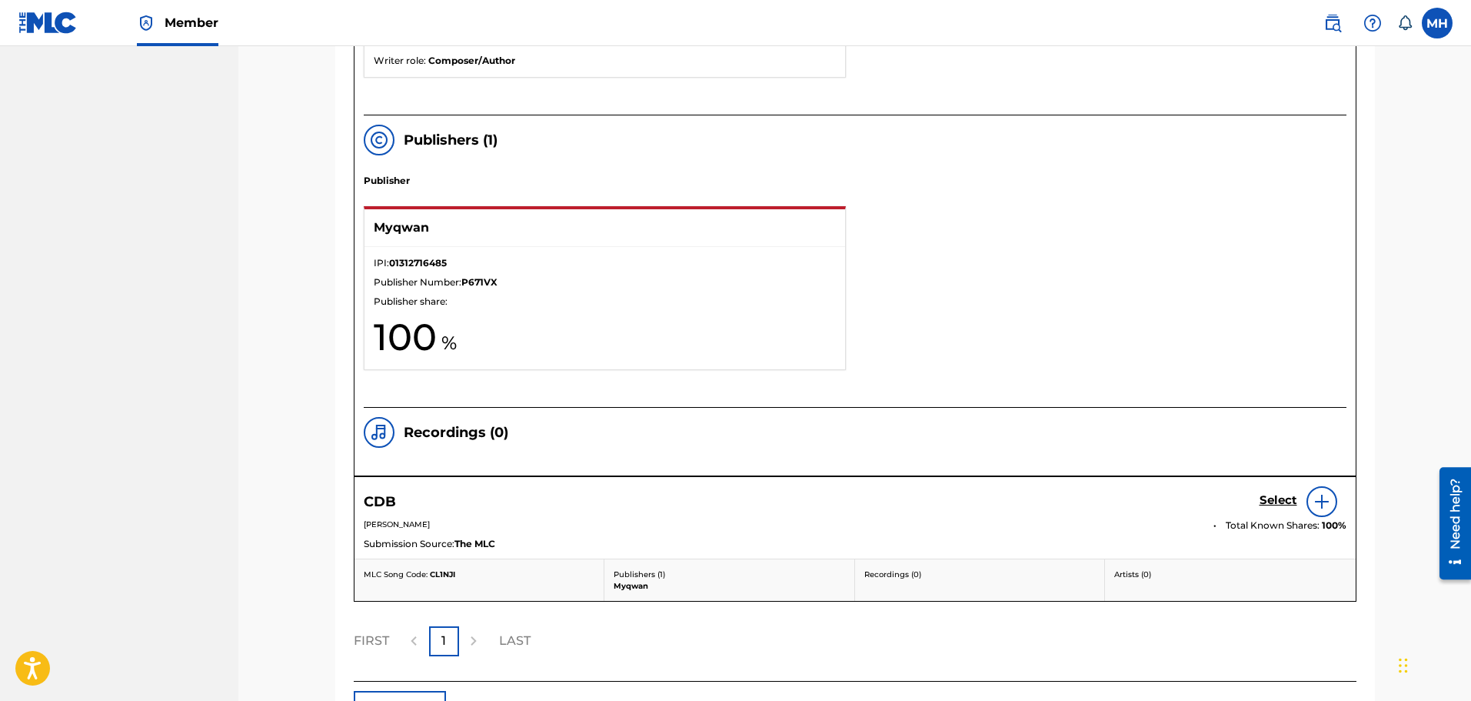
scroll to position [983, 0]
click at [1322, 494] on img at bounding box center [1322, 500] width 18 height 18
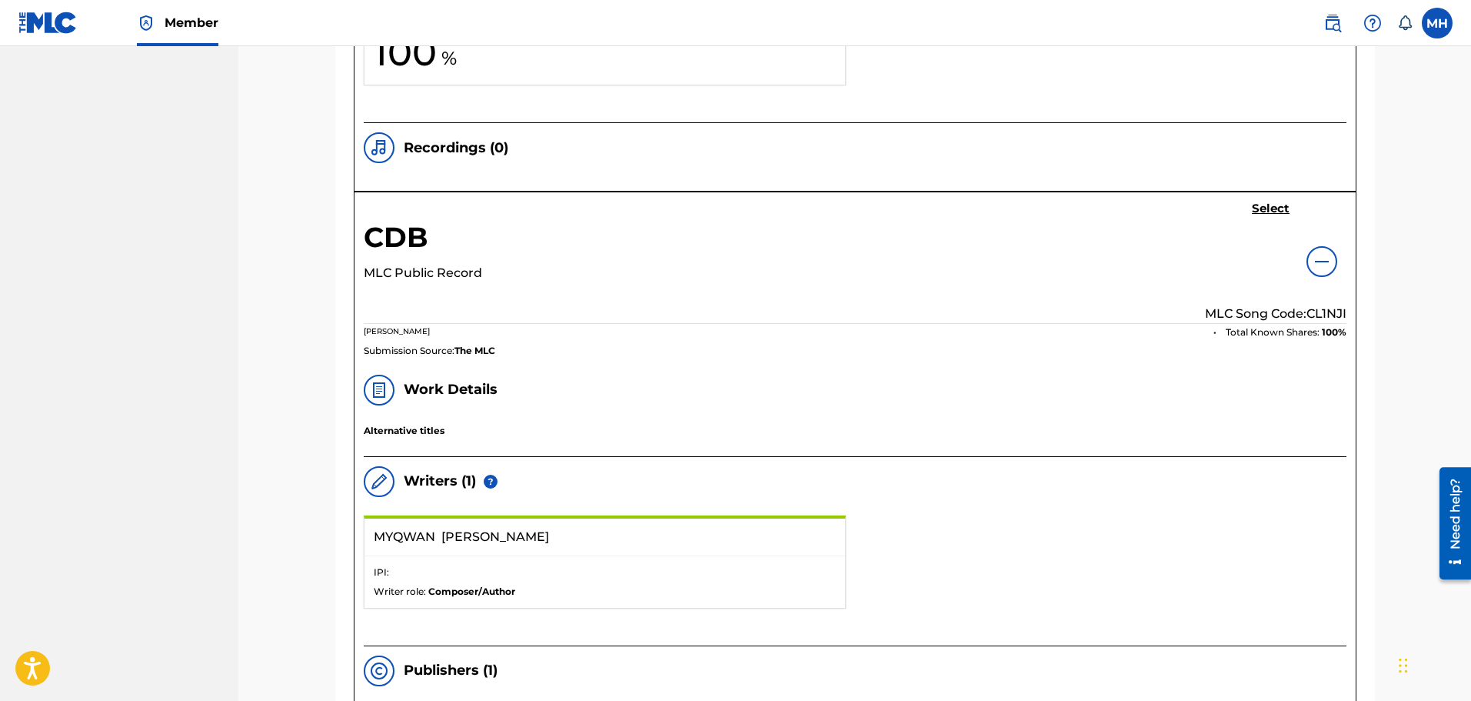
scroll to position [1265, 0]
click at [1264, 209] on h5 "Select" at bounding box center [1271, 210] width 38 height 15
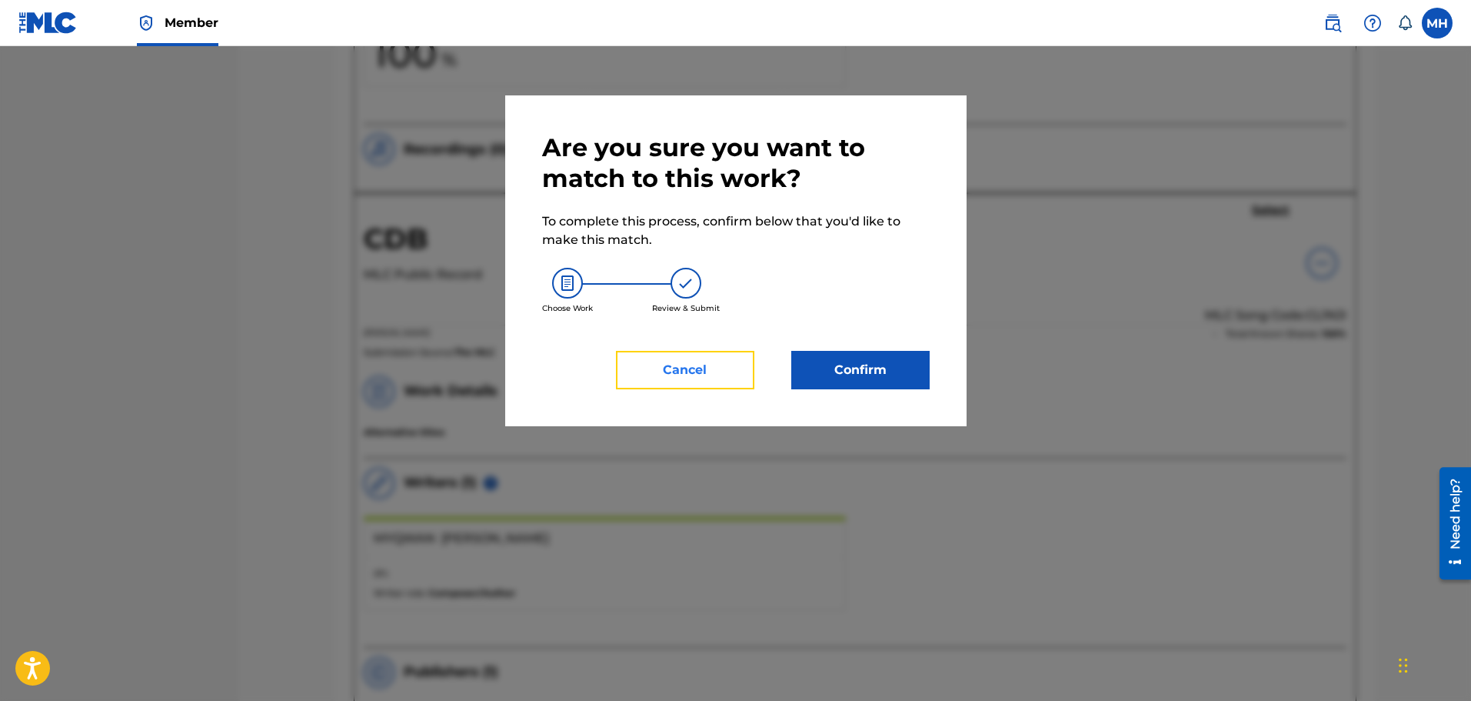
click at [714, 381] on button "Cancel" at bounding box center [685, 370] width 138 height 38
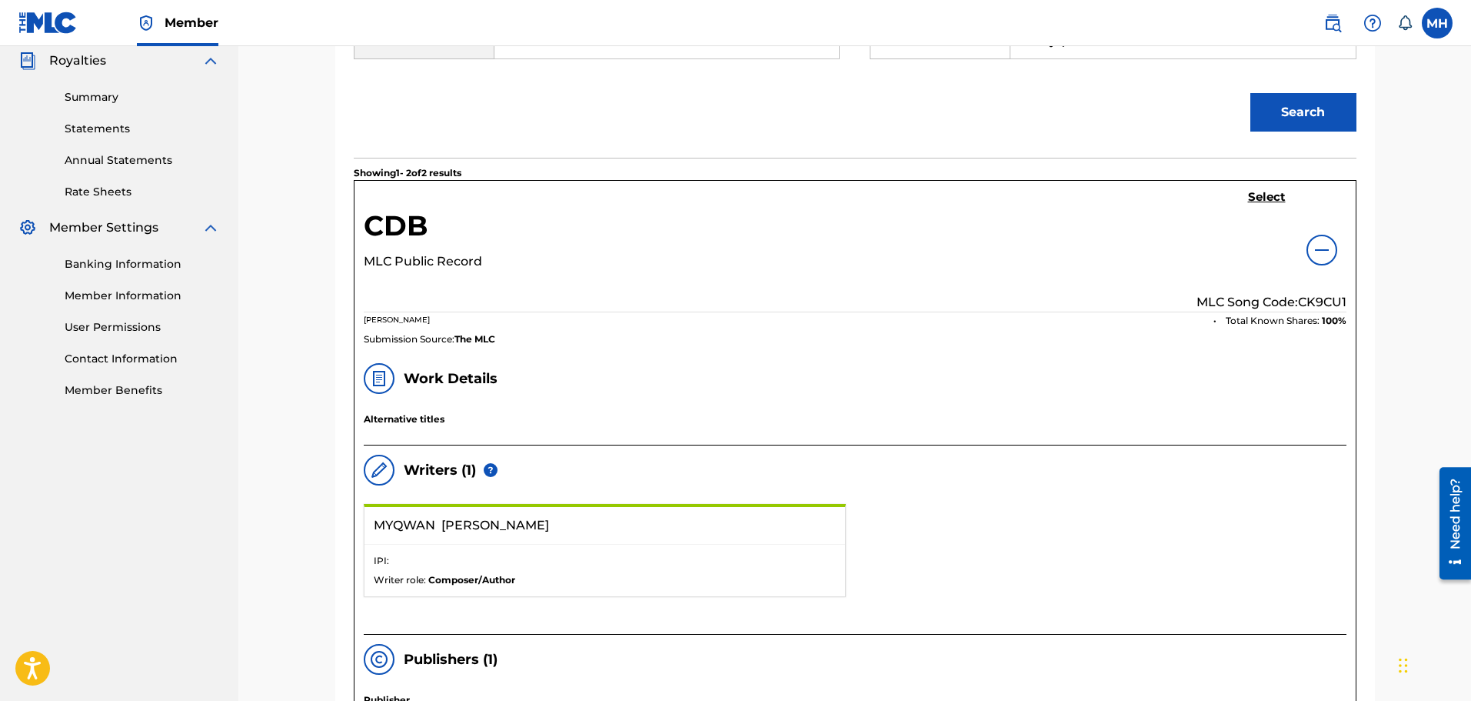
scroll to position [462, 0]
click at [1317, 241] on img at bounding box center [1322, 250] width 18 height 18
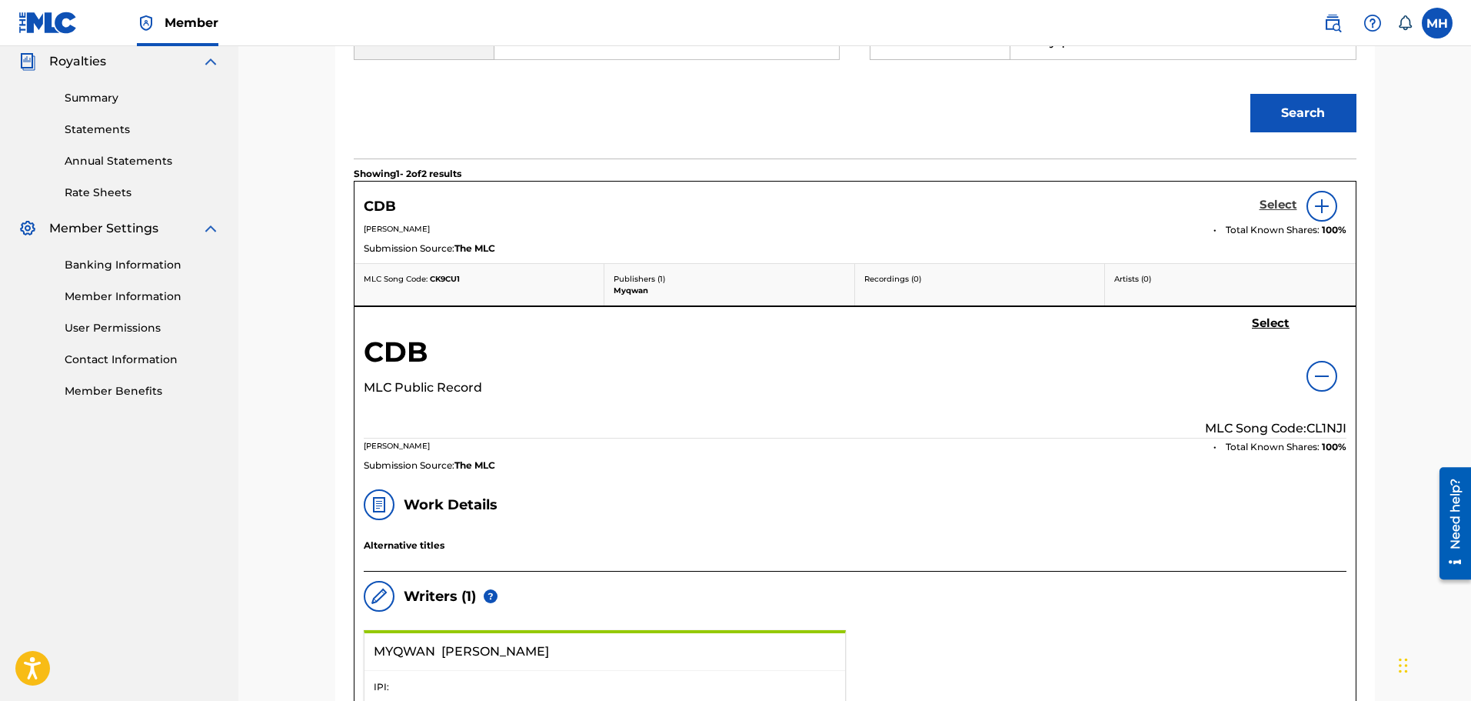
click at [1278, 201] on h5 "Select" at bounding box center [1279, 205] width 38 height 15
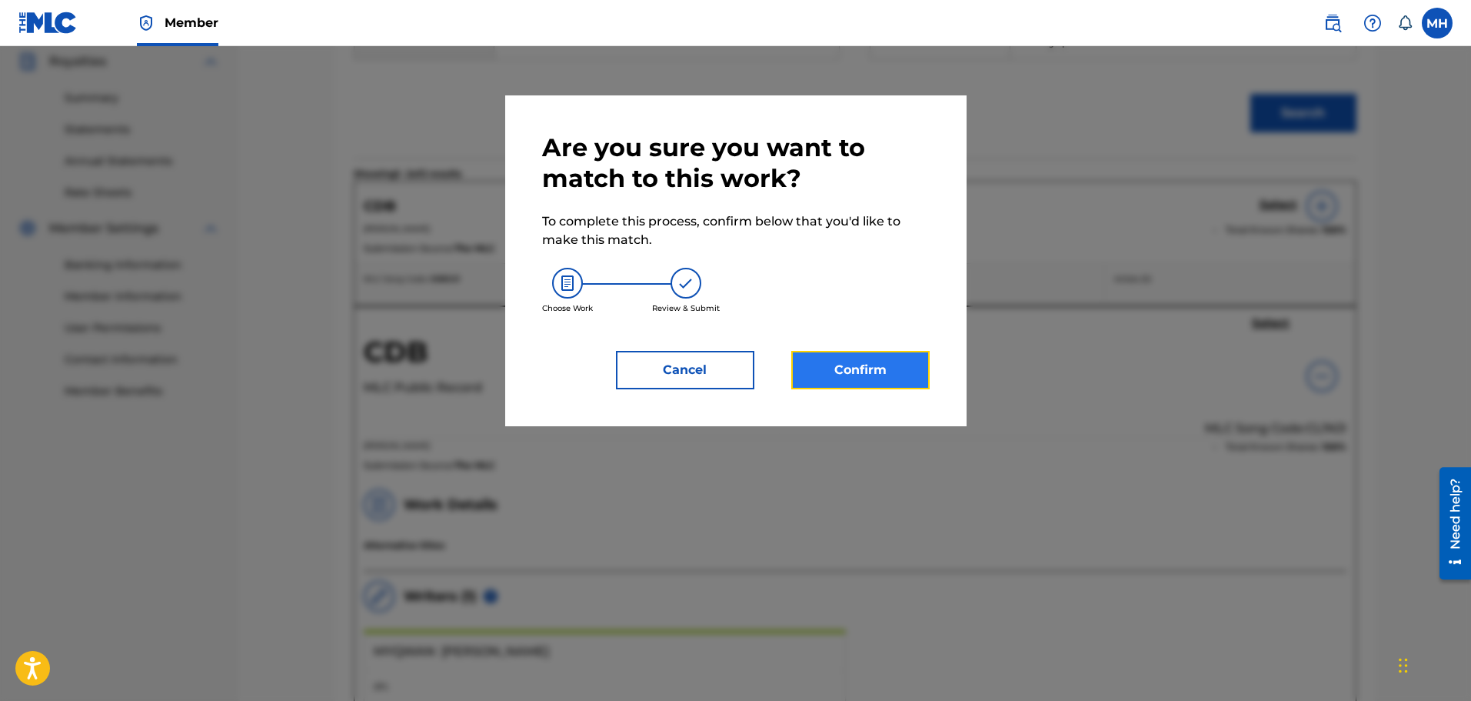
click at [857, 371] on button "Confirm" at bounding box center [860, 370] width 138 height 38
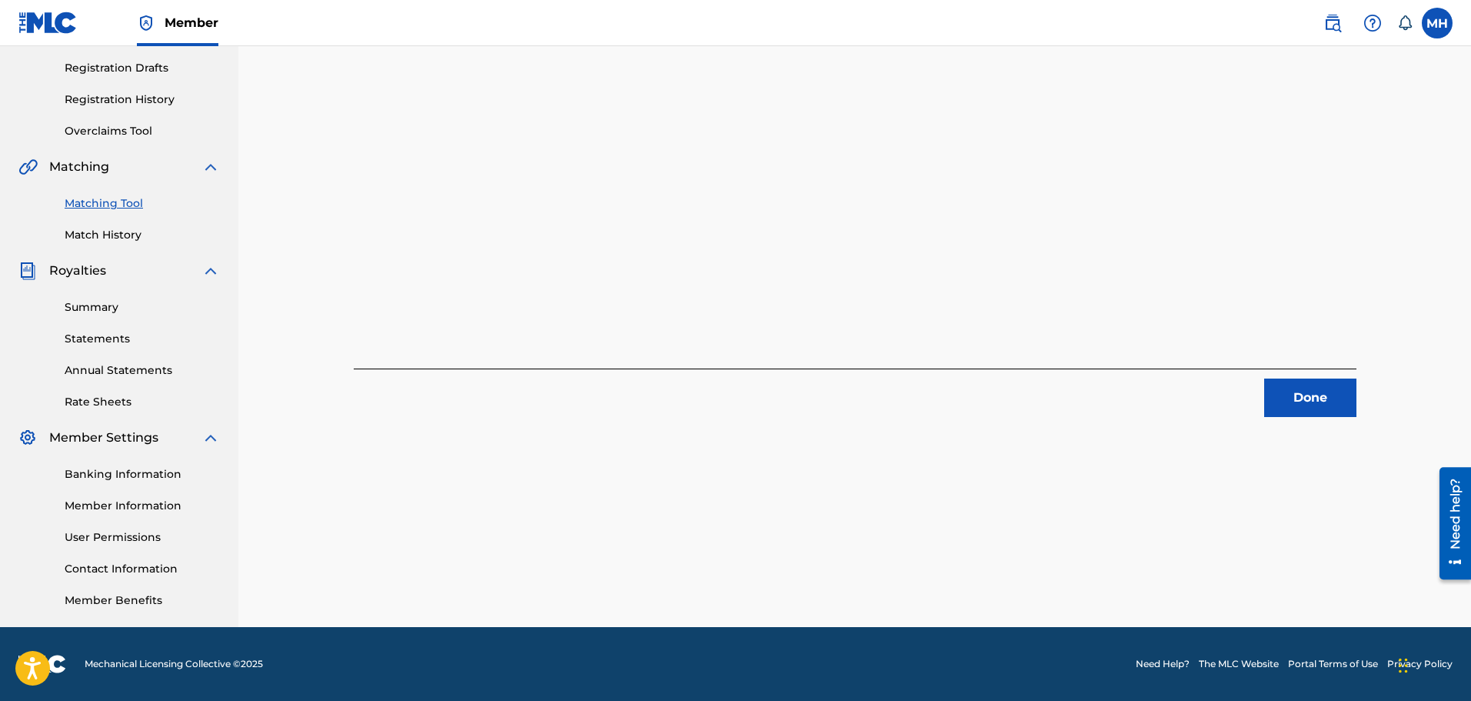
scroll to position [0, 0]
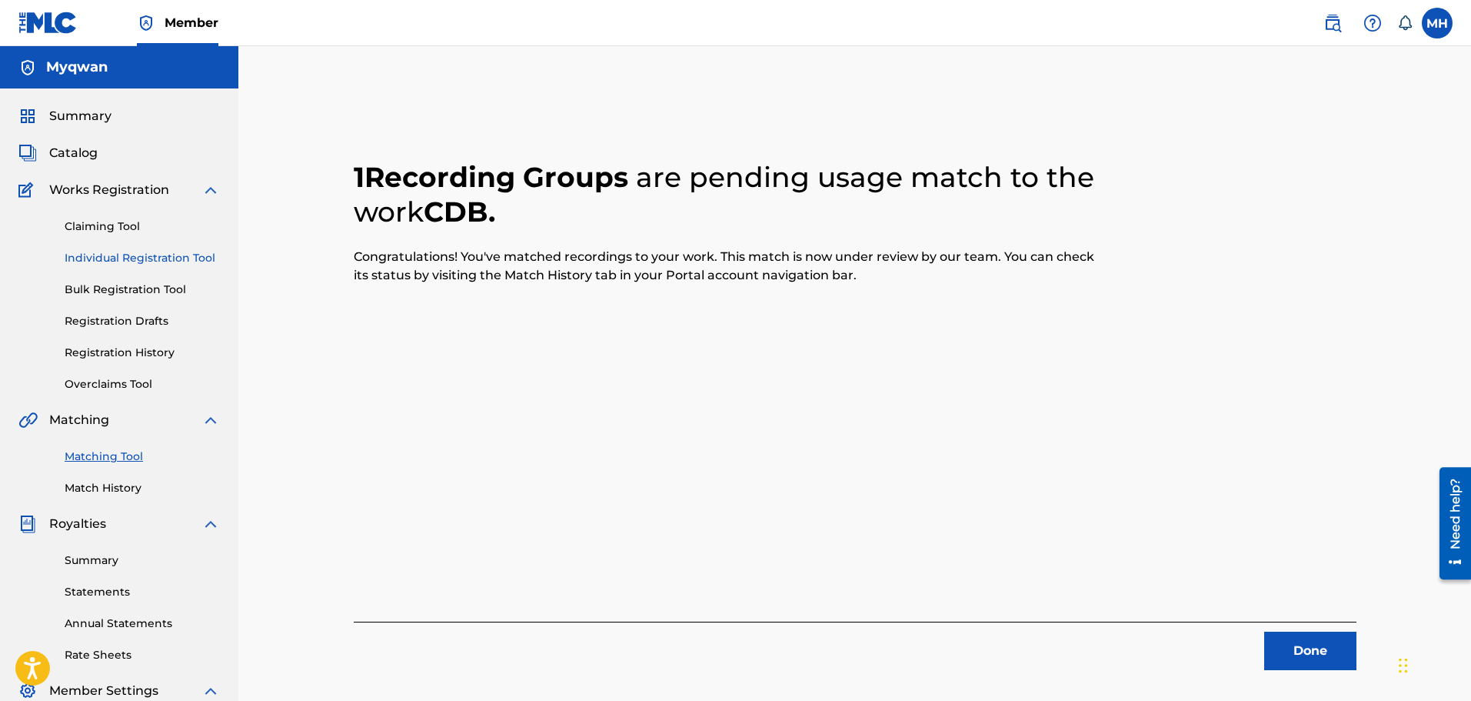
click at [126, 261] on link "Individual Registration Tool" at bounding box center [142, 258] width 155 height 16
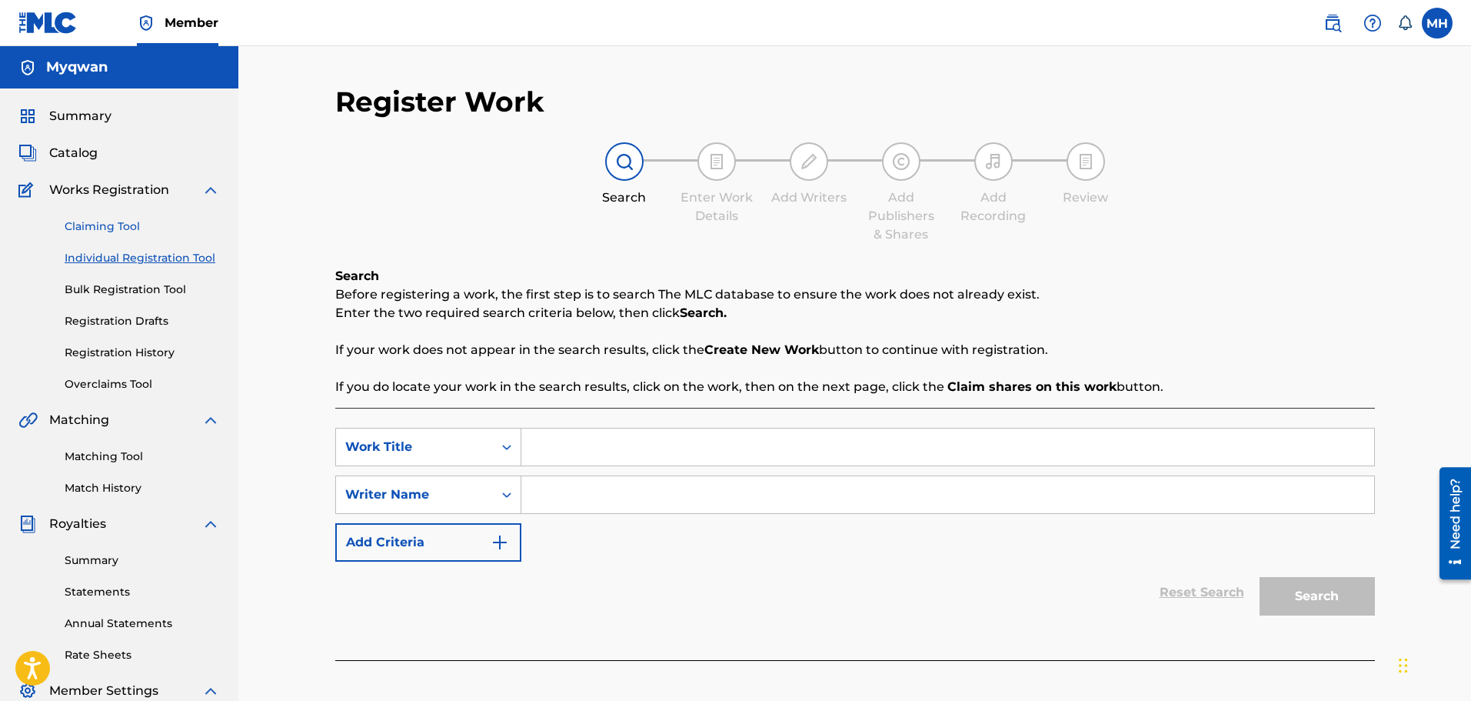
click at [112, 231] on link "Claiming Tool" at bounding box center [142, 226] width 155 height 16
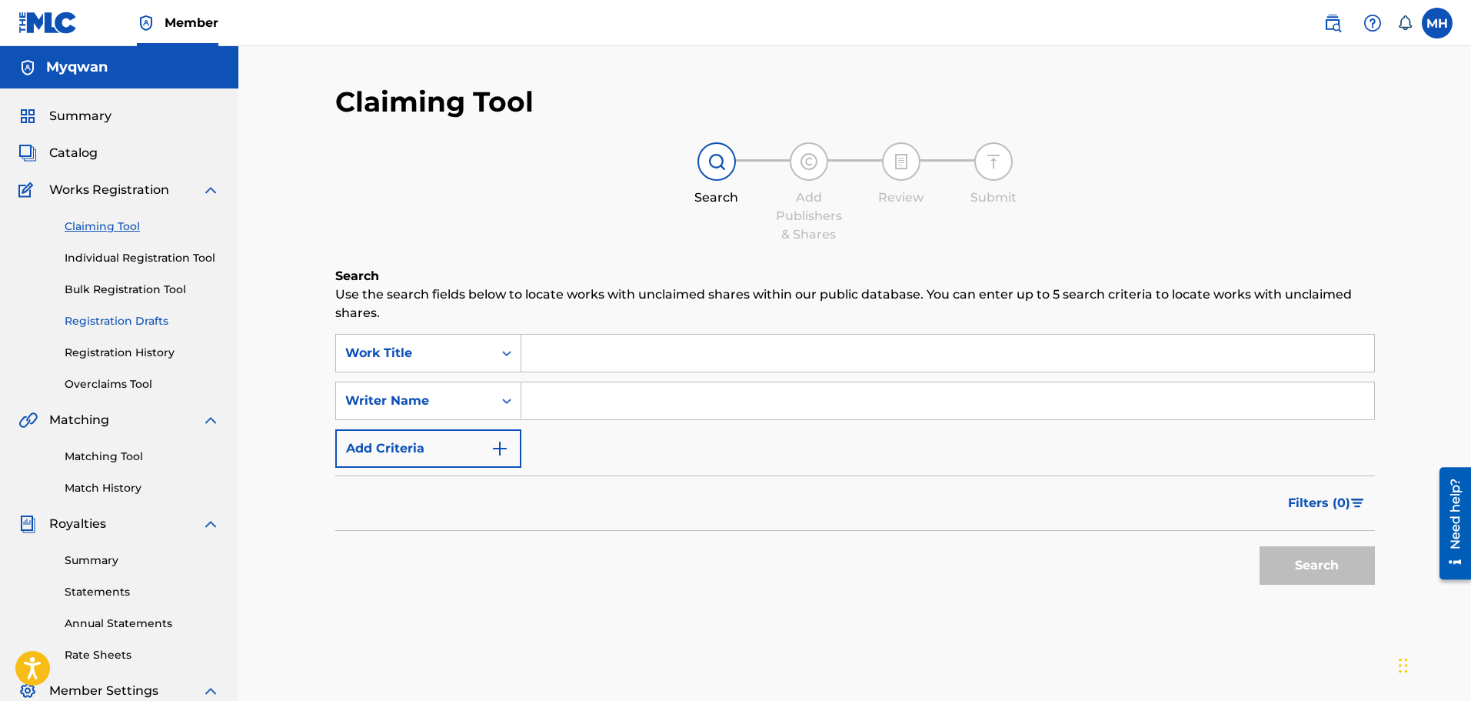
click at [136, 315] on link "Registration Drafts" at bounding box center [142, 321] width 155 height 16
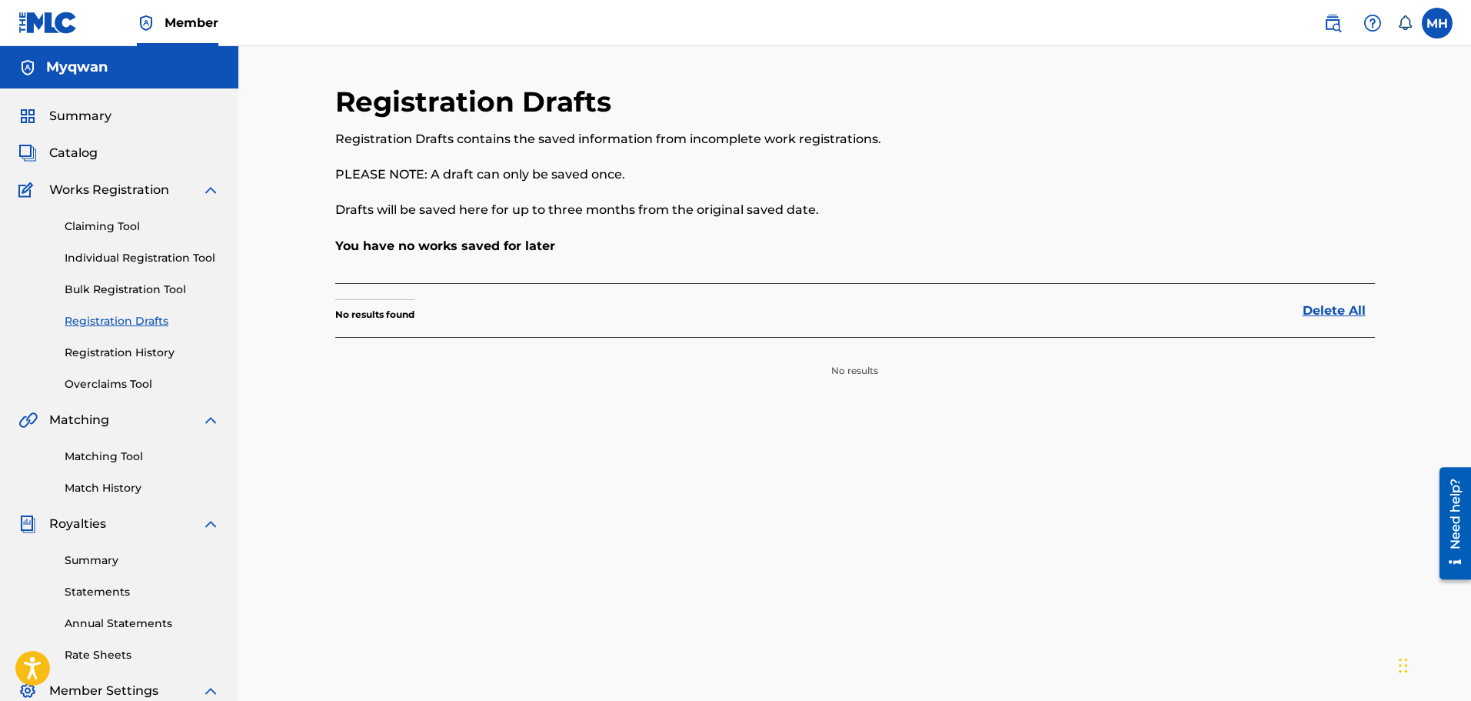
click at [122, 338] on div "Claiming Tool Individual Registration Tool Bulk Registration Tool Registration …" at bounding box center [118, 295] width 201 height 193
click at [122, 343] on div "Claiming Tool Individual Registration Tool Bulk Registration Tool Registration …" at bounding box center [118, 295] width 201 height 193
click at [122, 349] on link "Registration History" at bounding box center [142, 353] width 155 height 16
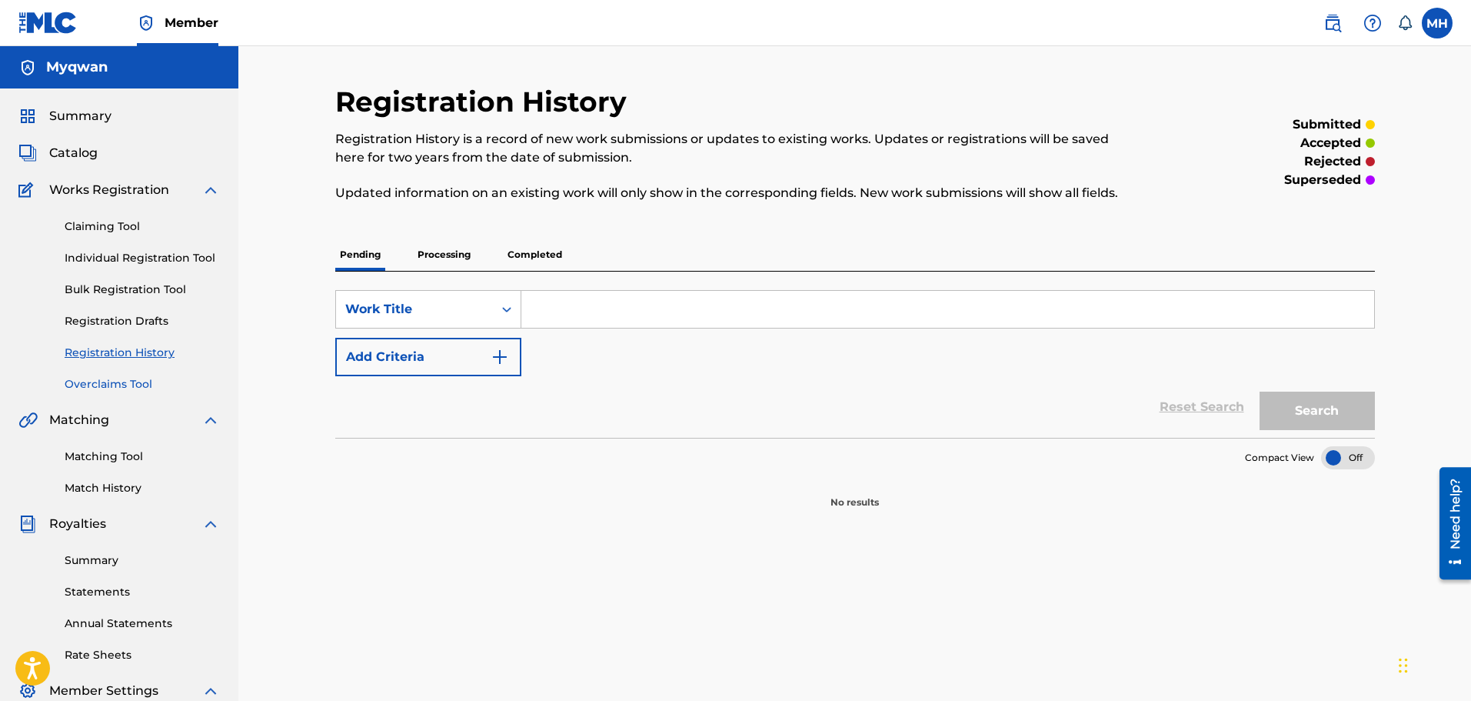
click at [128, 383] on link "Overclaims Tool" at bounding box center [142, 384] width 155 height 16
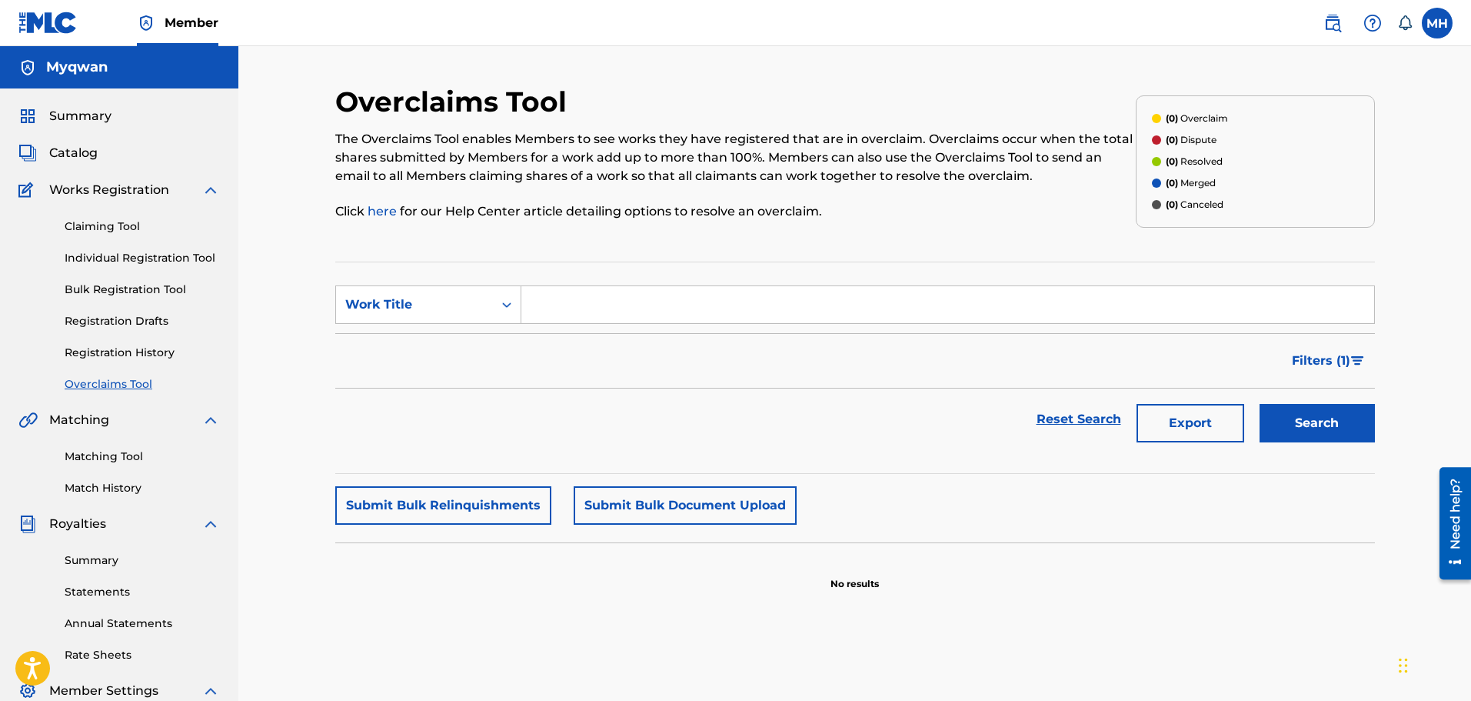
click at [102, 329] on div "Claiming Tool Individual Registration Tool Bulk Registration Tool Registration …" at bounding box center [118, 295] width 201 height 193
click at [108, 356] on link "Registration History" at bounding box center [142, 353] width 155 height 16
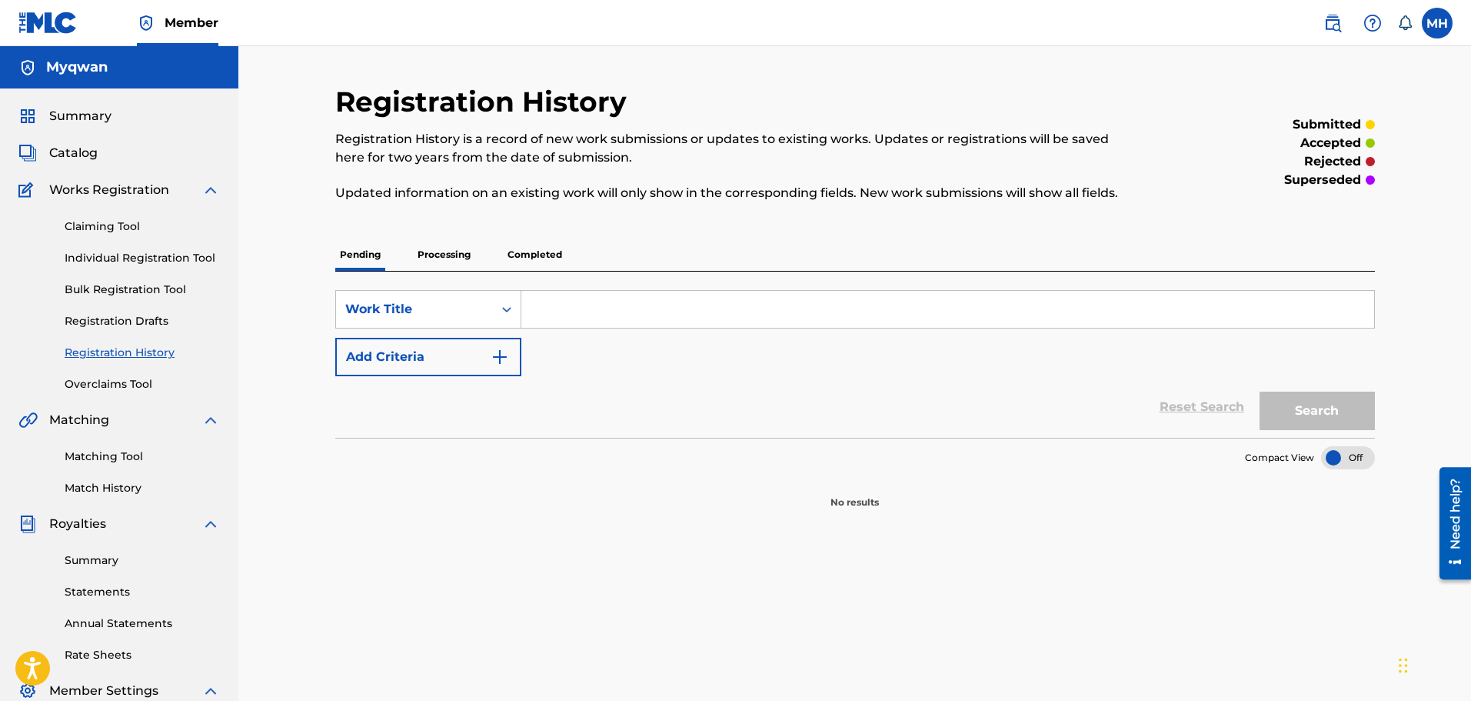
click at [431, 250] on p "Processing" at bounding box center [444, 254] width 62 height 32
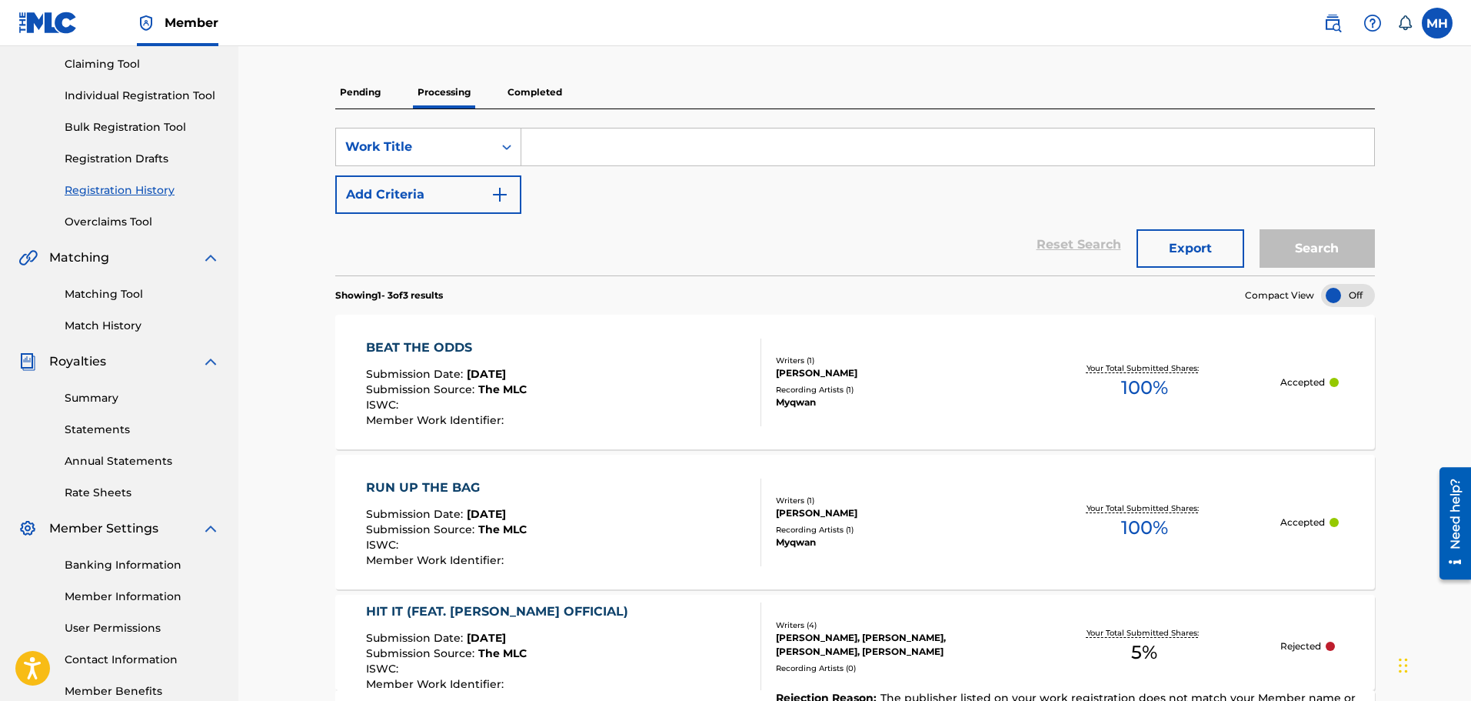
scroll to position [152, 0]
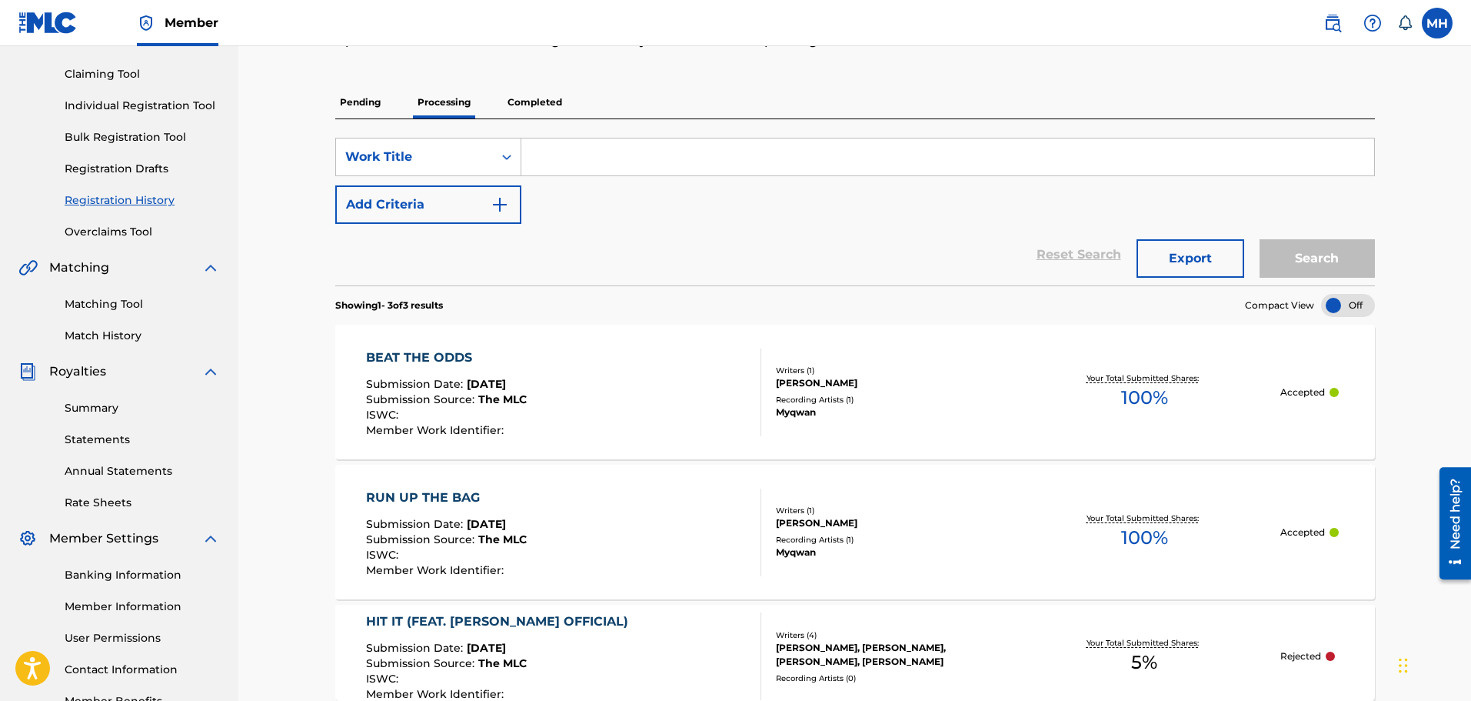
click at [559, 105] on p "Completed" at bounding box center [535, 102] width 64 height 32
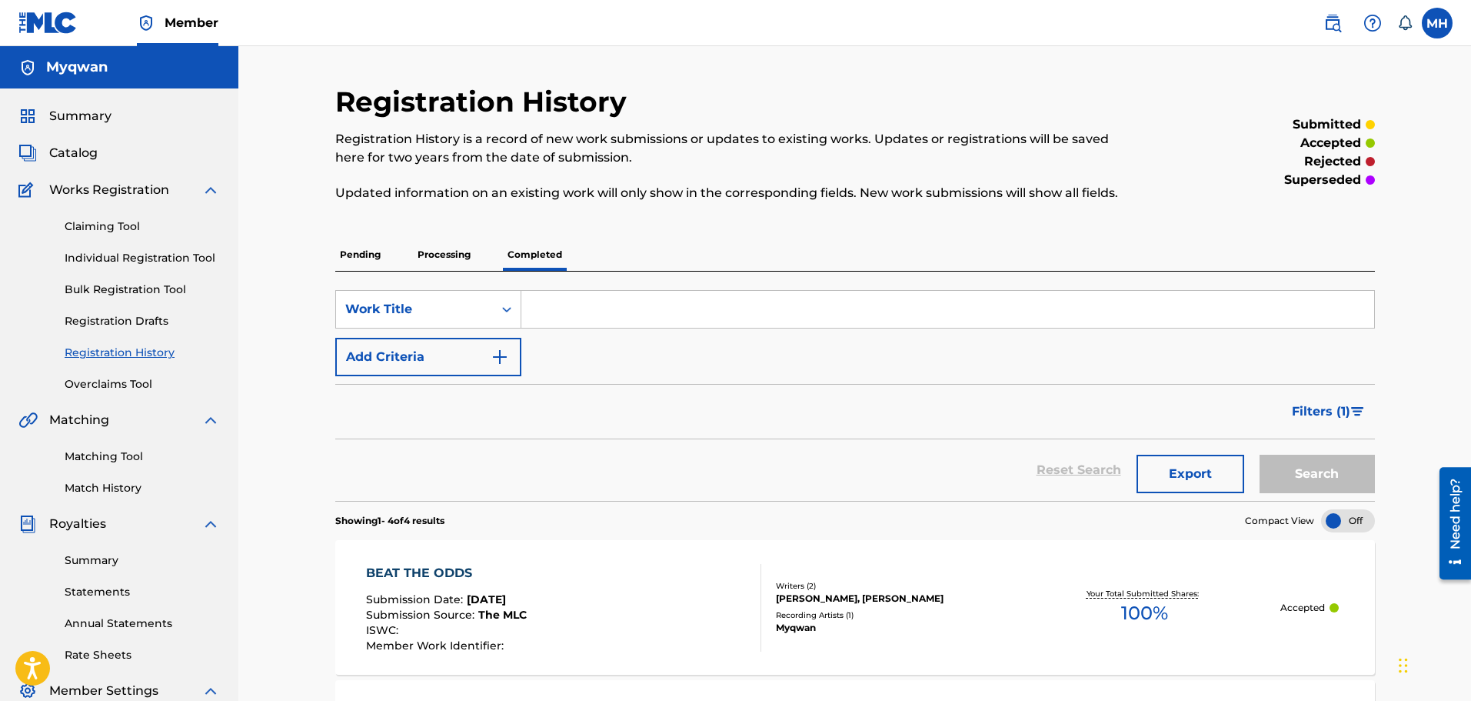
click at [433, 261] on p "Processing" at bounding box center [444, 254] width 62 height 32
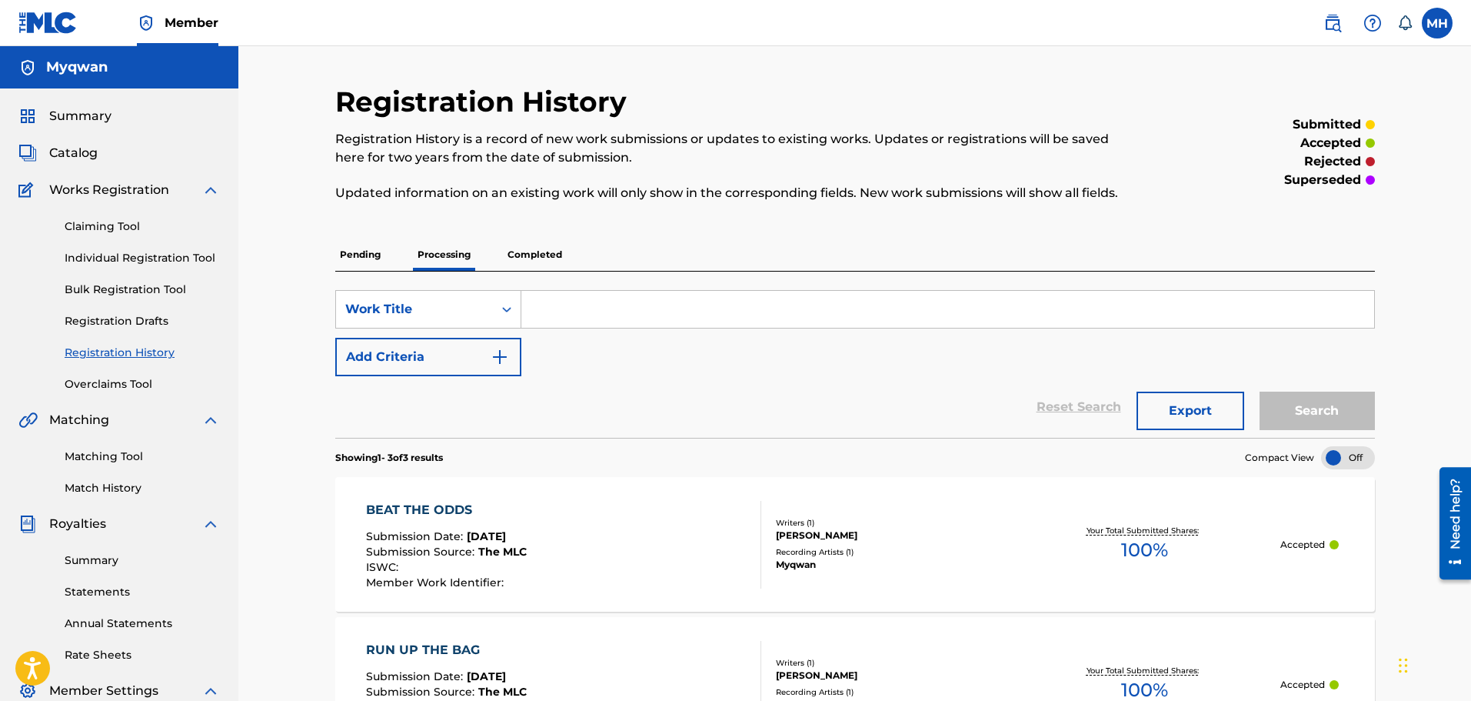
click at [346, 241] on p "Pending" at bounding box center [360, 254] width 50 height 32
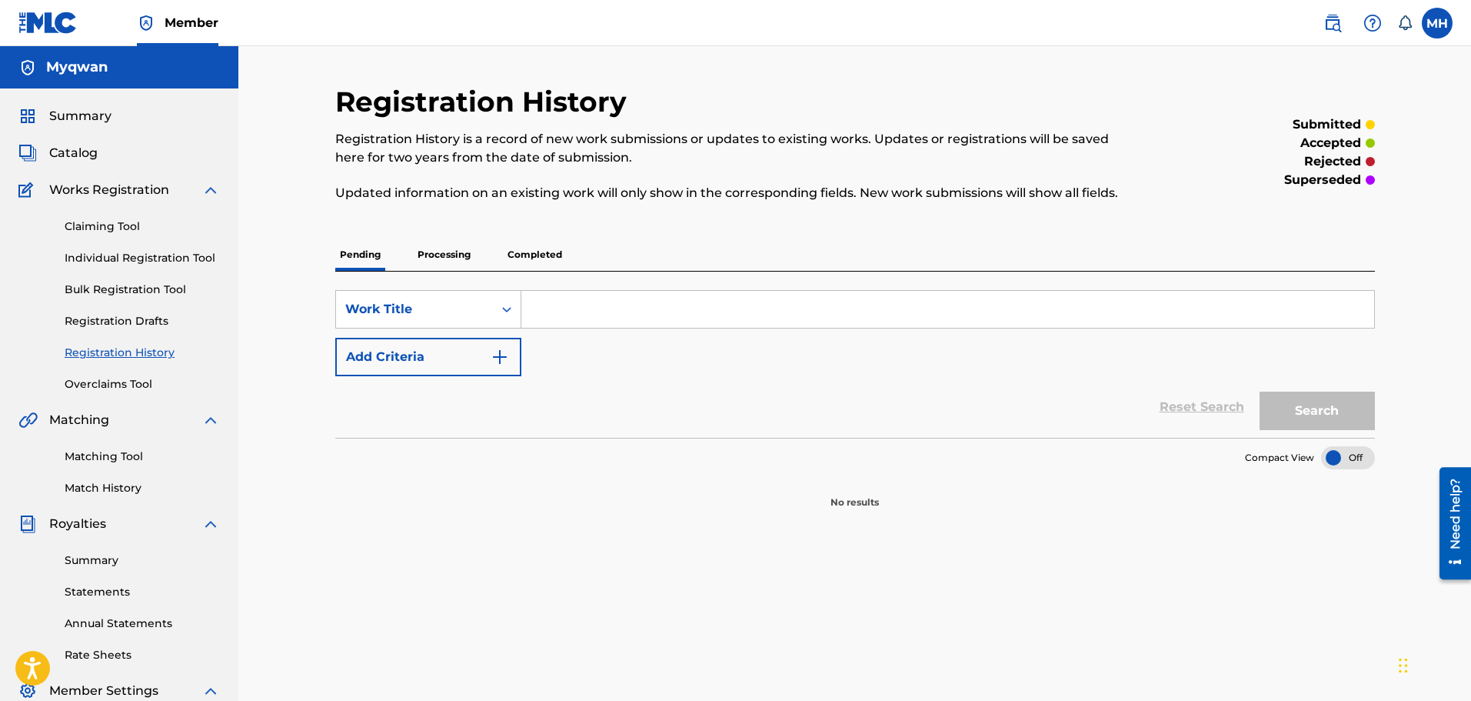
click at [398, 248] on div "Pending Processing Completed" at bounding box center [855, 254] width 1040 height 32
click at [420, 255] on p "Processing" at bounding box center [444, 254] width 62 height 32
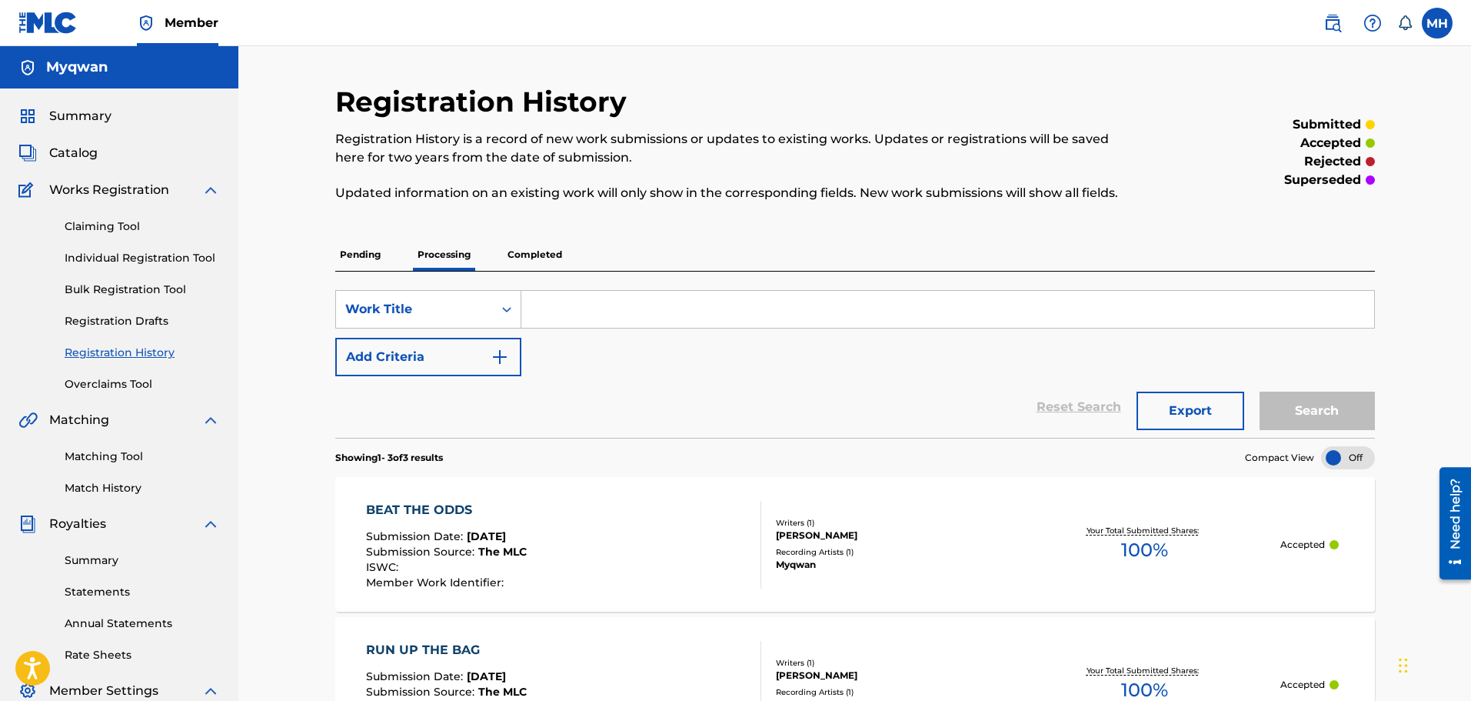
click at [537, 235] on div "Registration History Registration History is a record of new work submissions o…" at bounding box center [855, 537] width 1040 height 904
click at [534, 252] on p "Completed" at bounding box center [535, 254] width 64 height 32
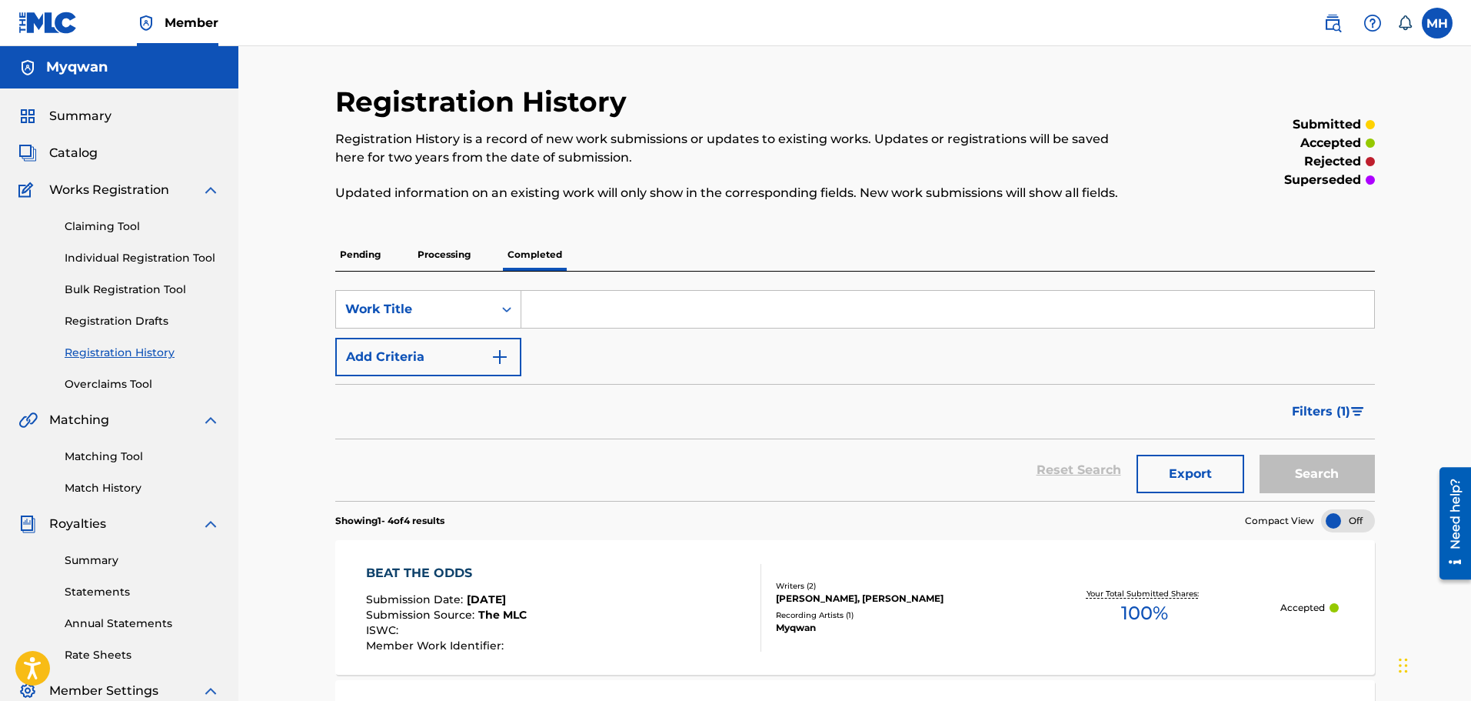
click at [636, 565] on div "BEAT THE ODDS Submission Date : Sep 20, 2025 Submission Source : The MLC ISWC :…" at bounding box center [563, 608] width 395 height 88
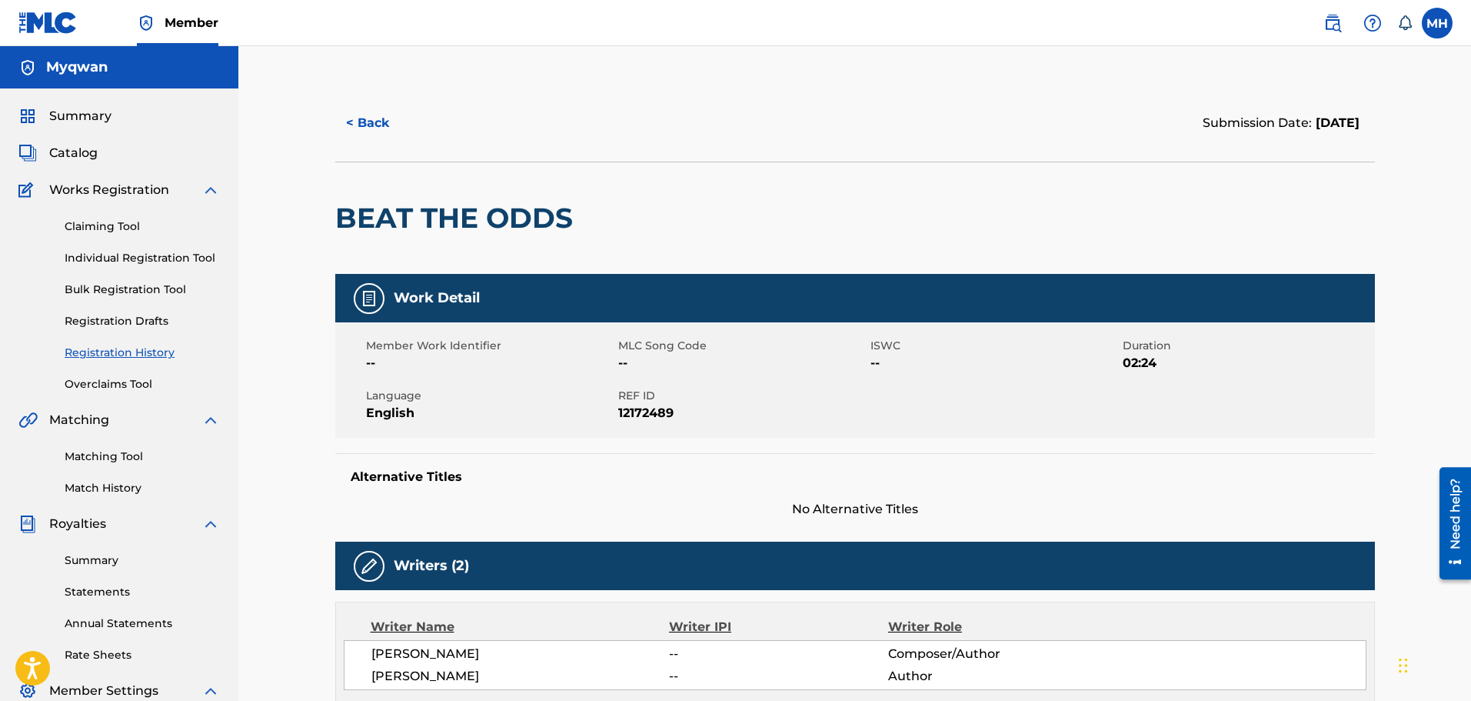
click at [636, 565] on div "Writers (2)" at bounding box center [855, 565] width 1040 height 48
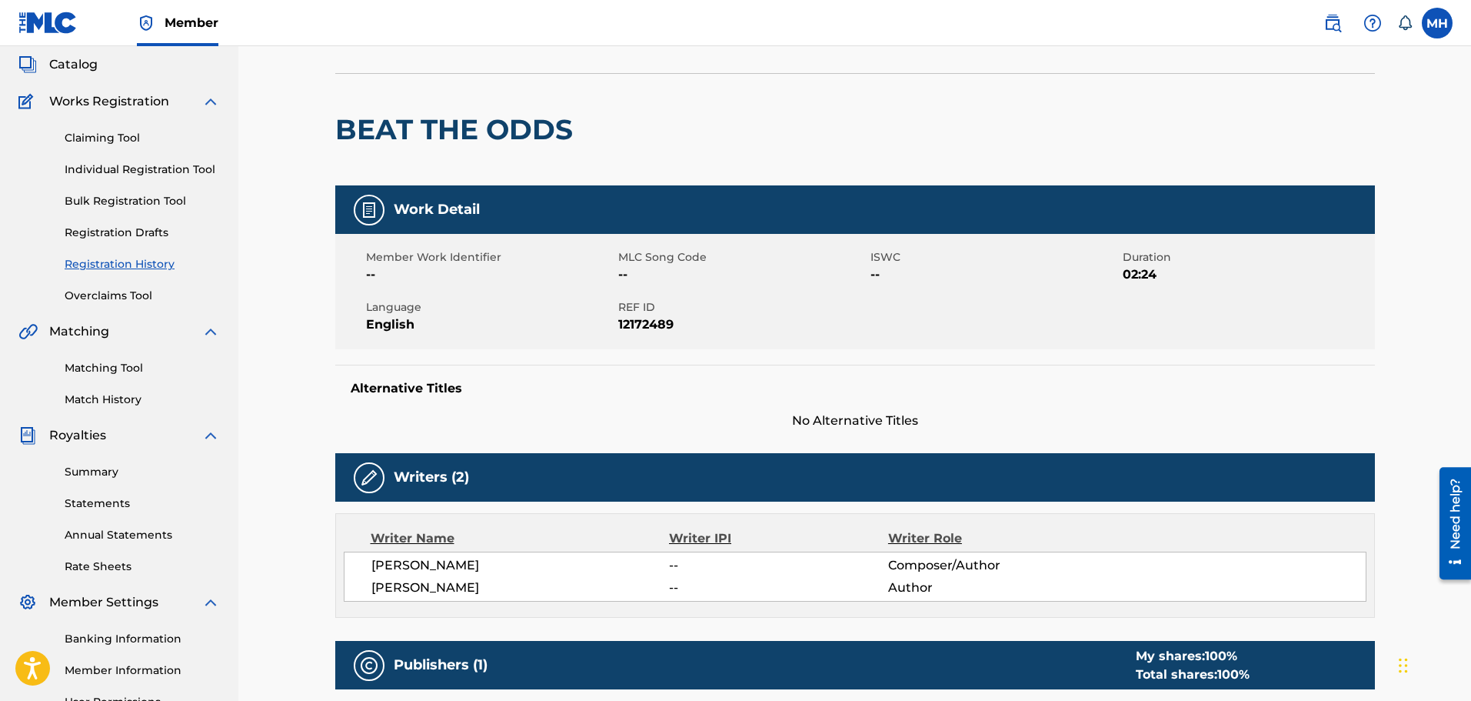
scroll to position [88, 0]
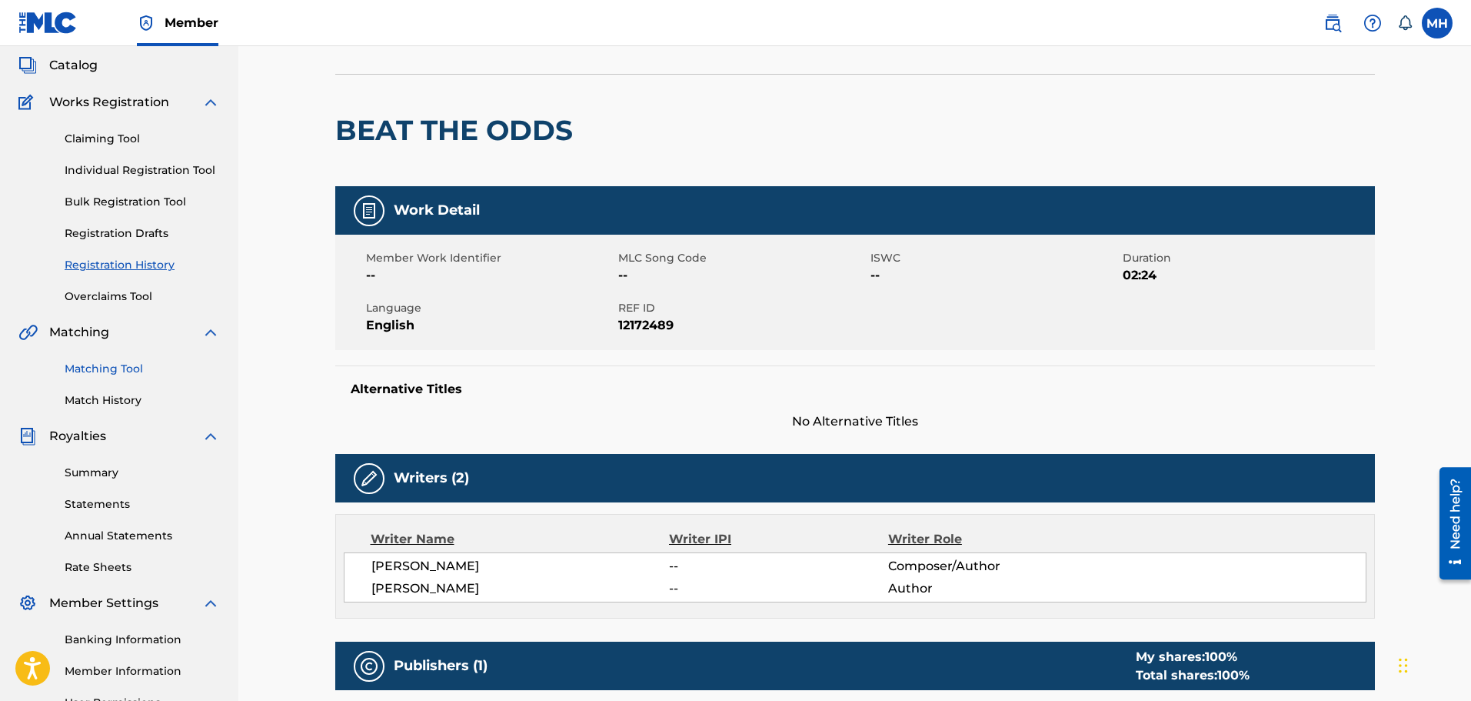
click at [132, 370] on link "Matching Tool" at bounding box center [142, 369] width 155 height 16
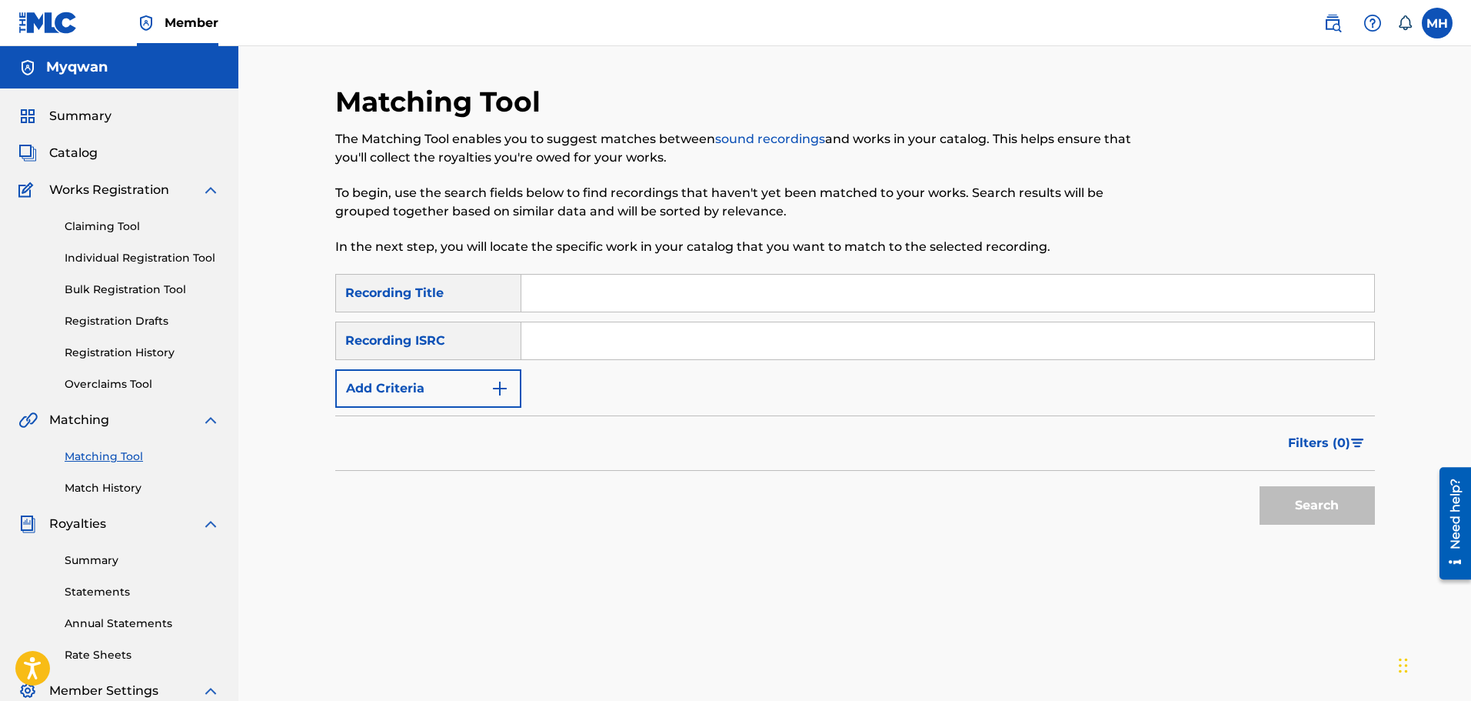
click at [98, 478] on div "Matching Tool Match History" at bounding box center [118, 462] width 201 height 67
click at [102, 483] on link "Match History" at bounding box center [142, 488] width 155 height 16
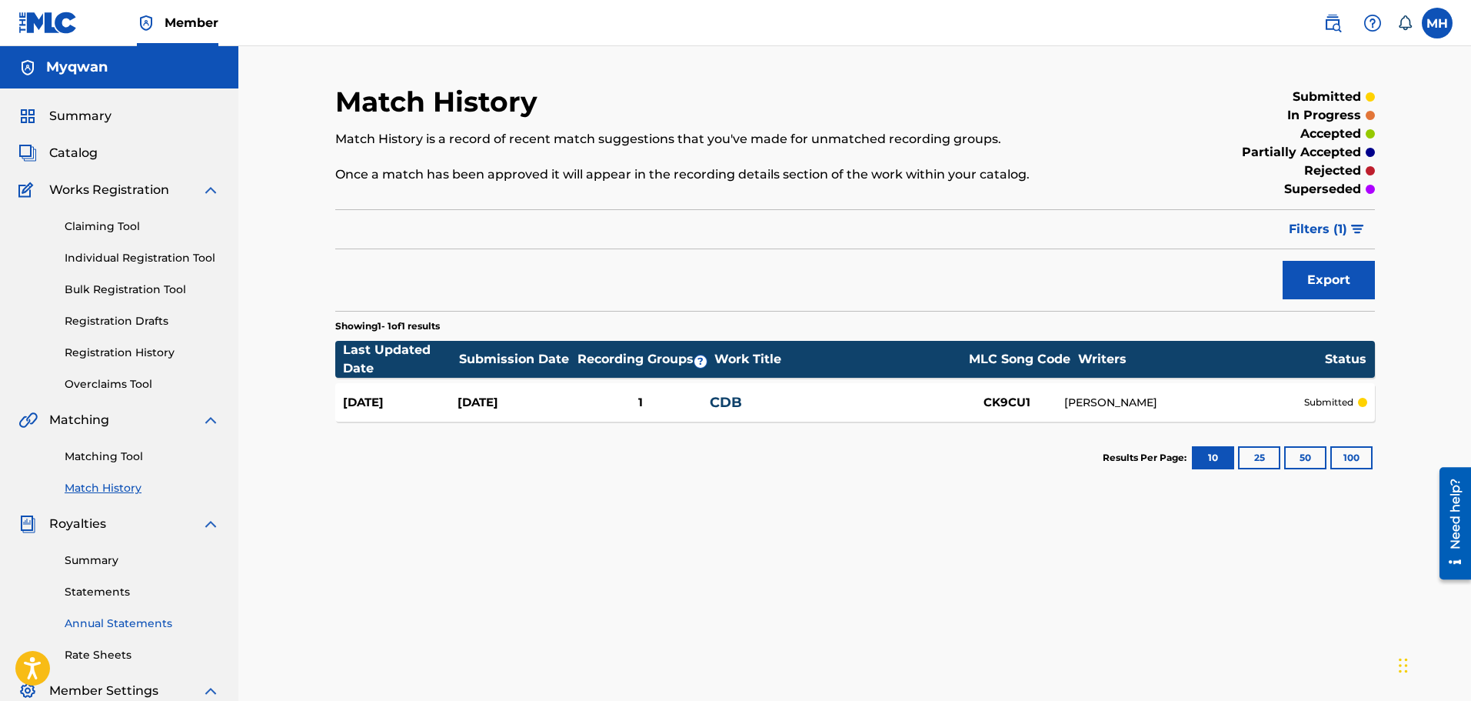
click at [84, 624] on link "Annual Statements" at bounding box center [142, 623] width 155 height 16
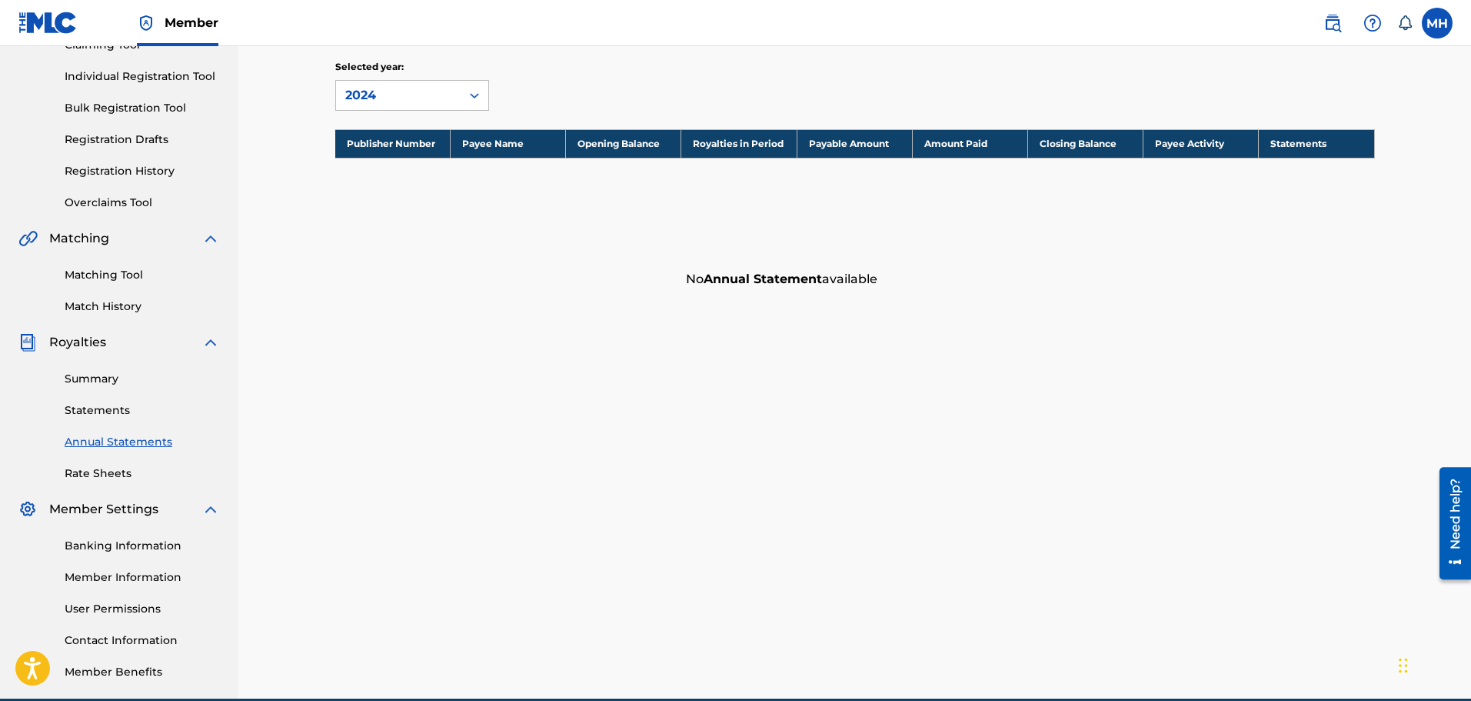
scroll to position [182, 0]
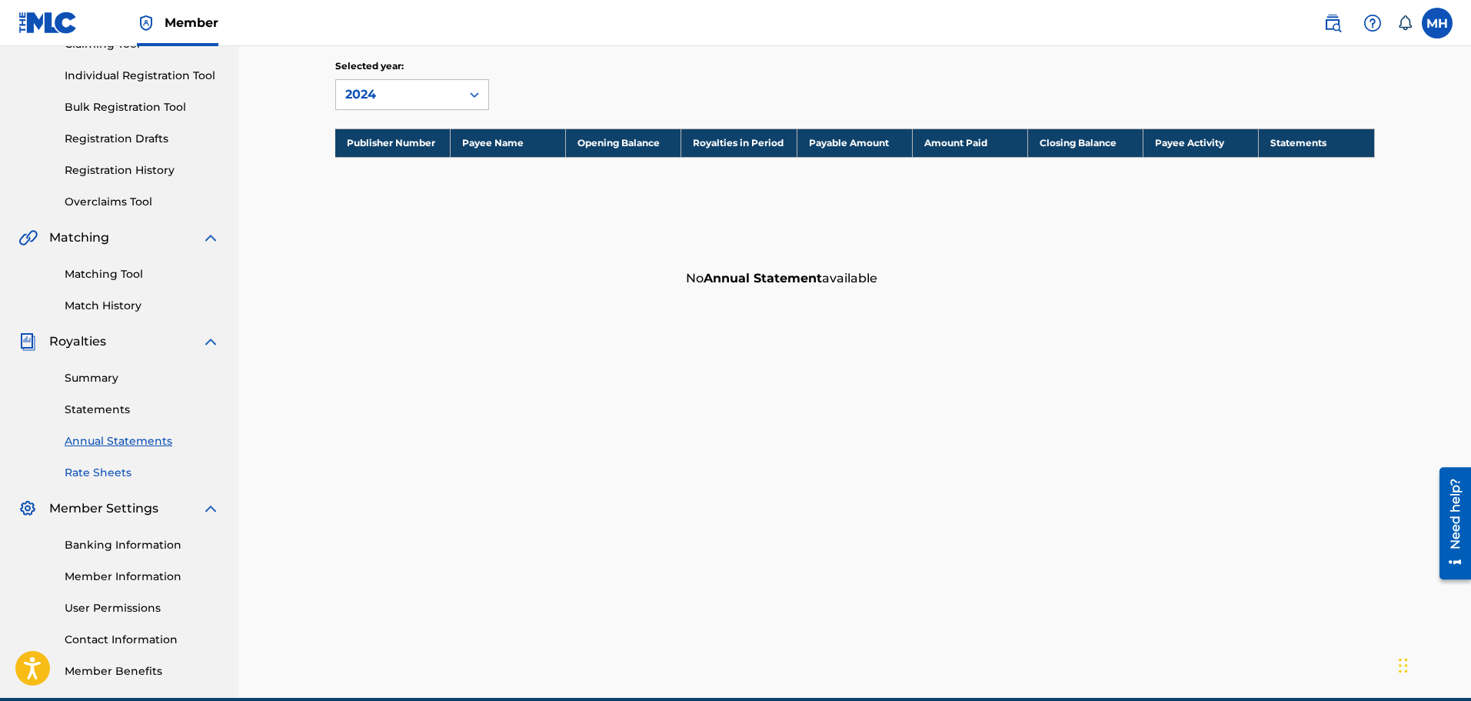
click at [92, 466] on link "Rate Sheets" at bounding box center [142, 472] width 155 height 16
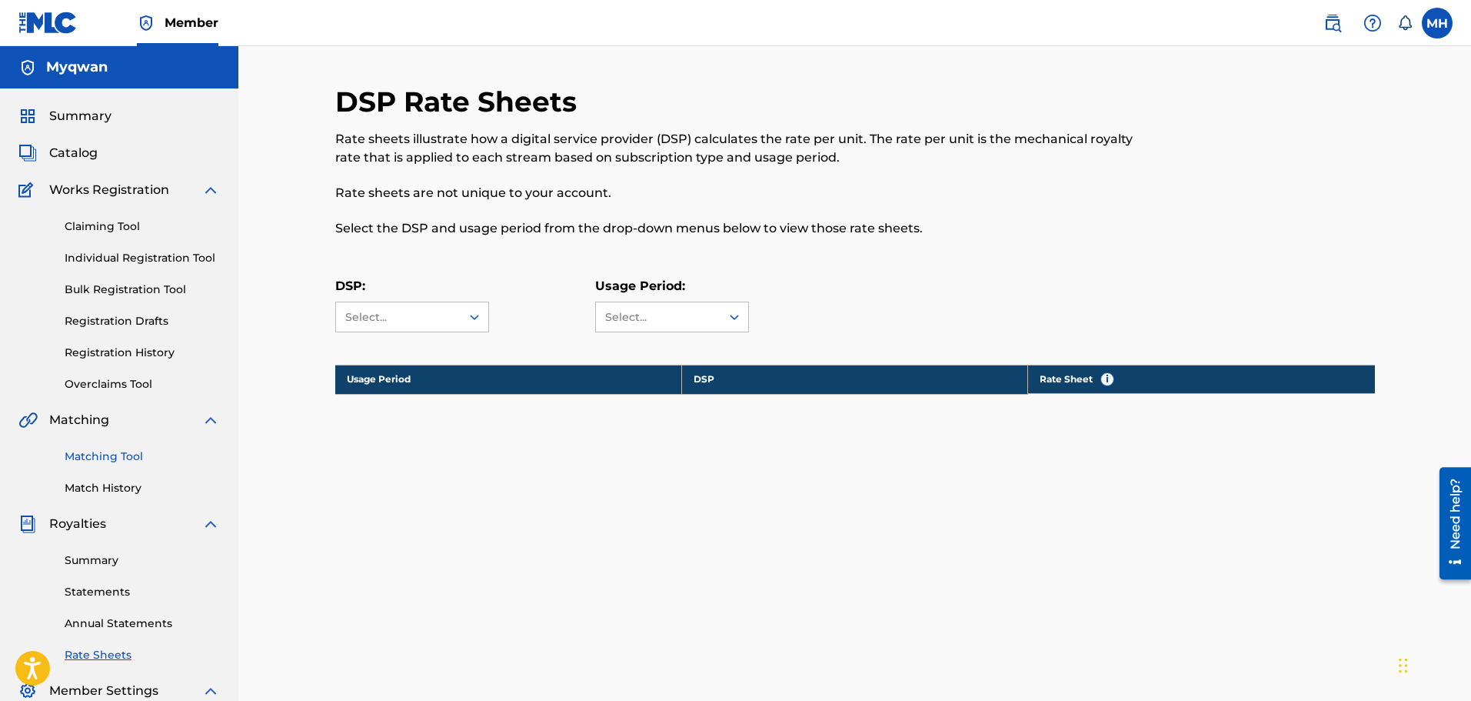
click at [82, 461] on link "Matching Tool" at bounding box center [142, 456] width 155 height 16
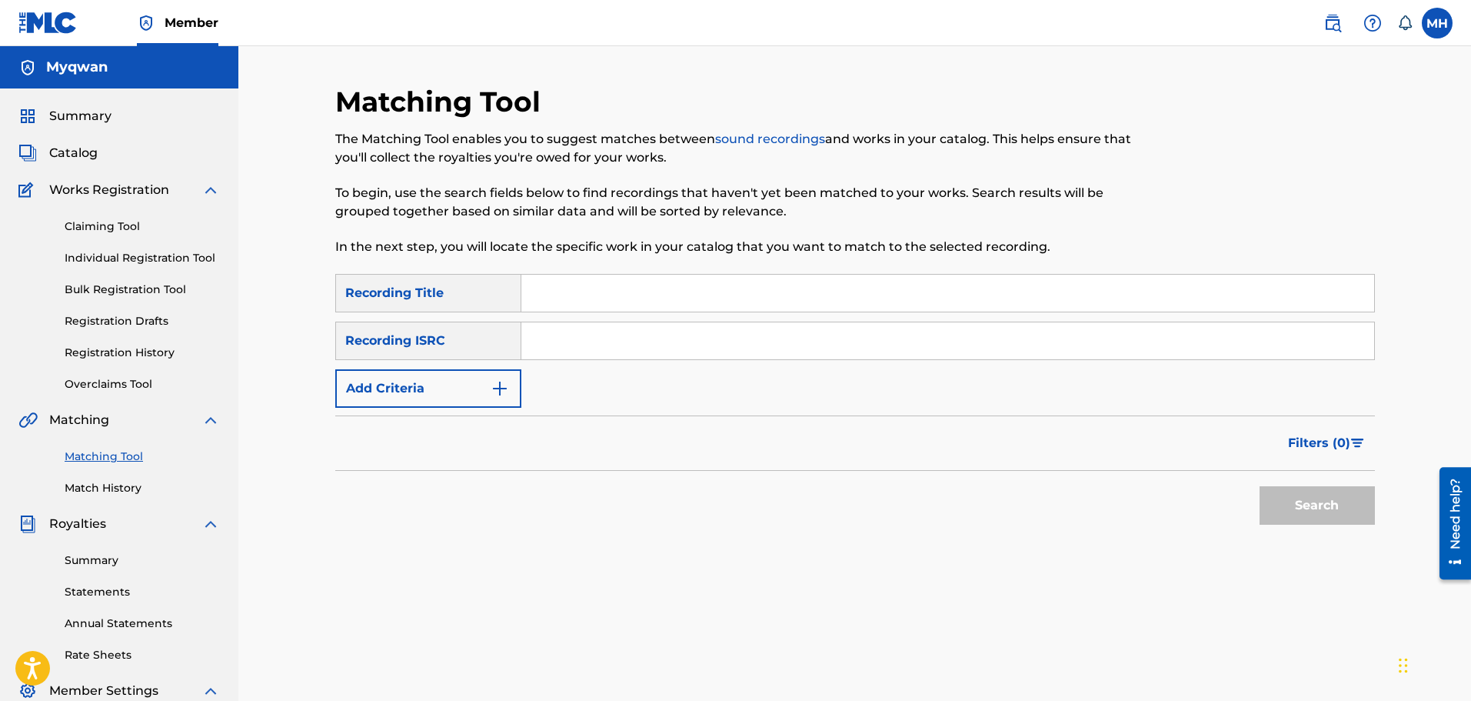
click at [551, 350] on input "Search Form" at bounding box center [947, 340] width 853 height 37
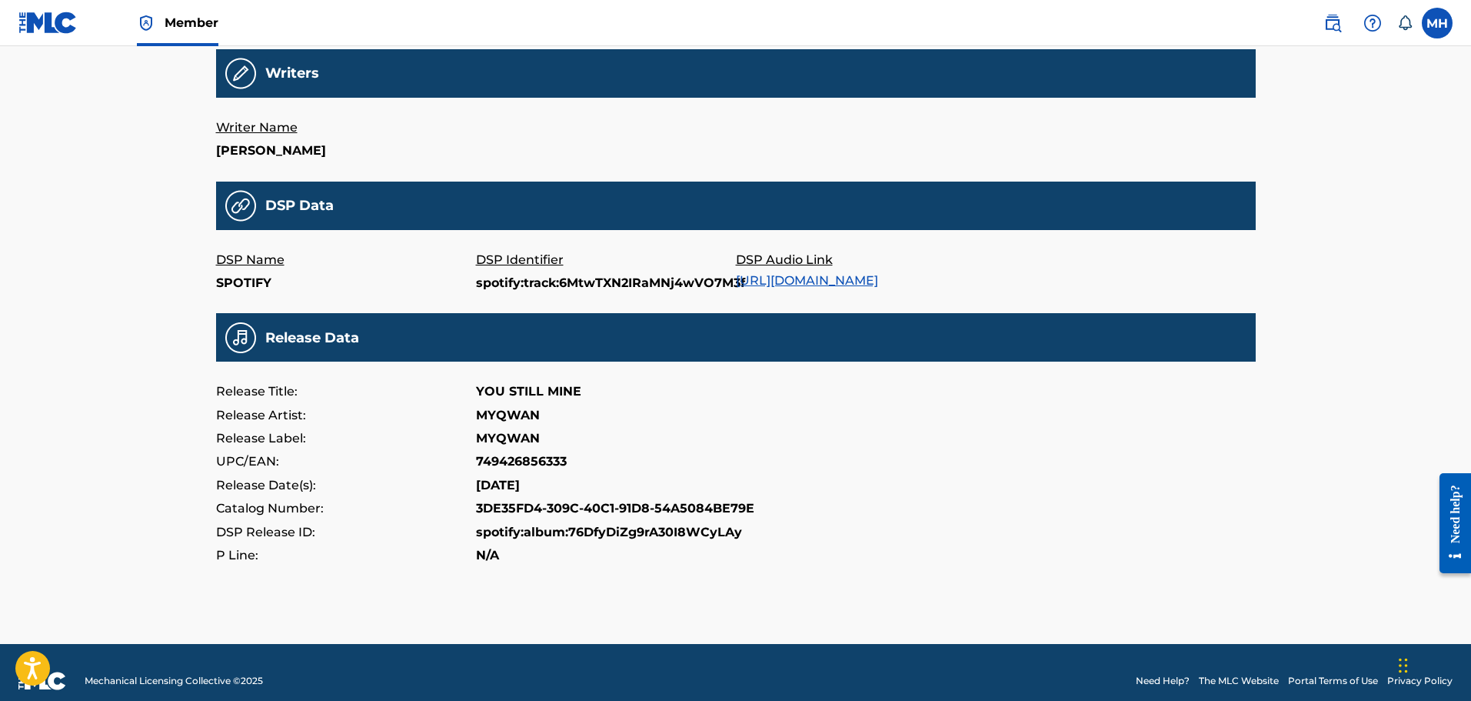
scroll to position [371, 0]
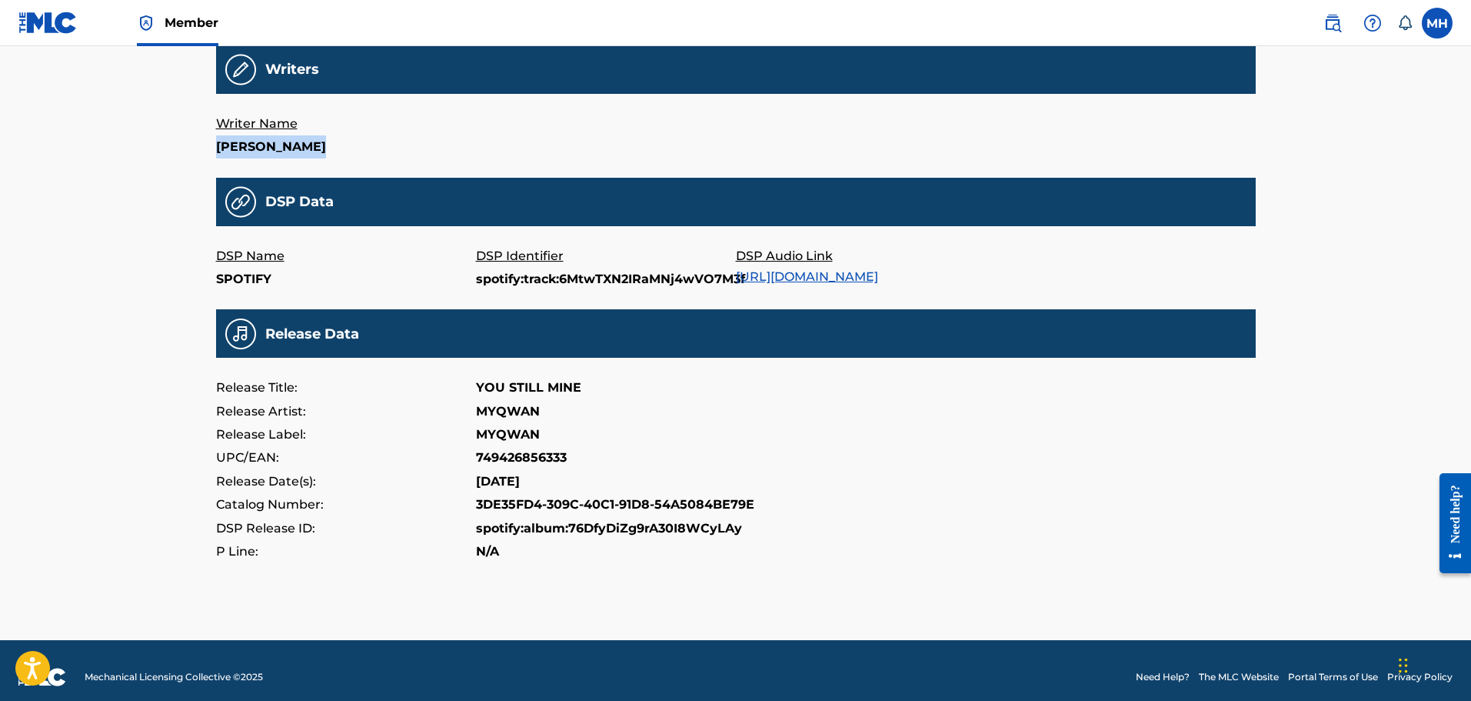
drag, startPoint x: 340, startPoint y: 148, endPoint x: 181, endPoint y: 147, distance: 158.4
click at [181, 147] on div "Member MH MH [PERSON_NAME] [PERSON_NAME][EMAIL_ADDRESS][DOMAIN_NAME] Notificati…" at bounding box center [735, 171] width 1471 height 1084
copy p "[PERSON_NAME]"
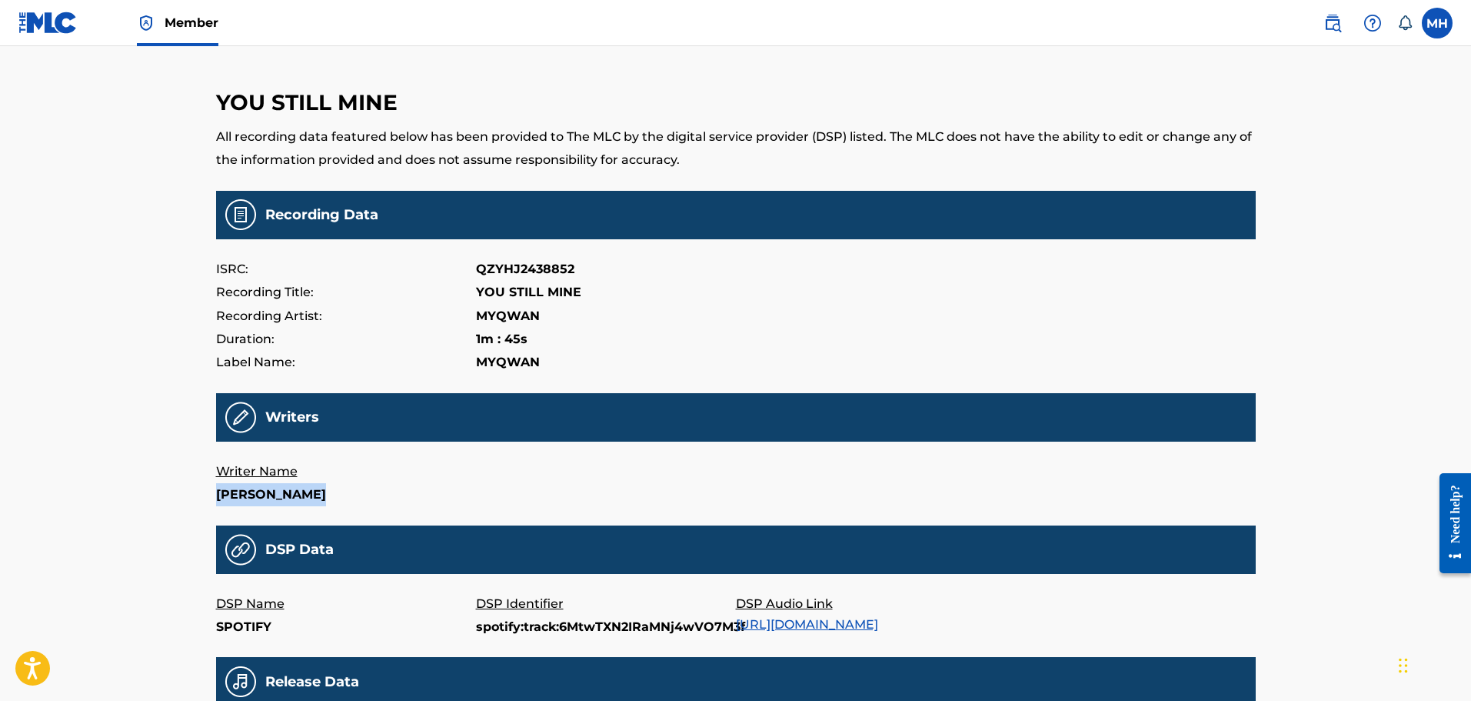
scroll to position [0, 0]
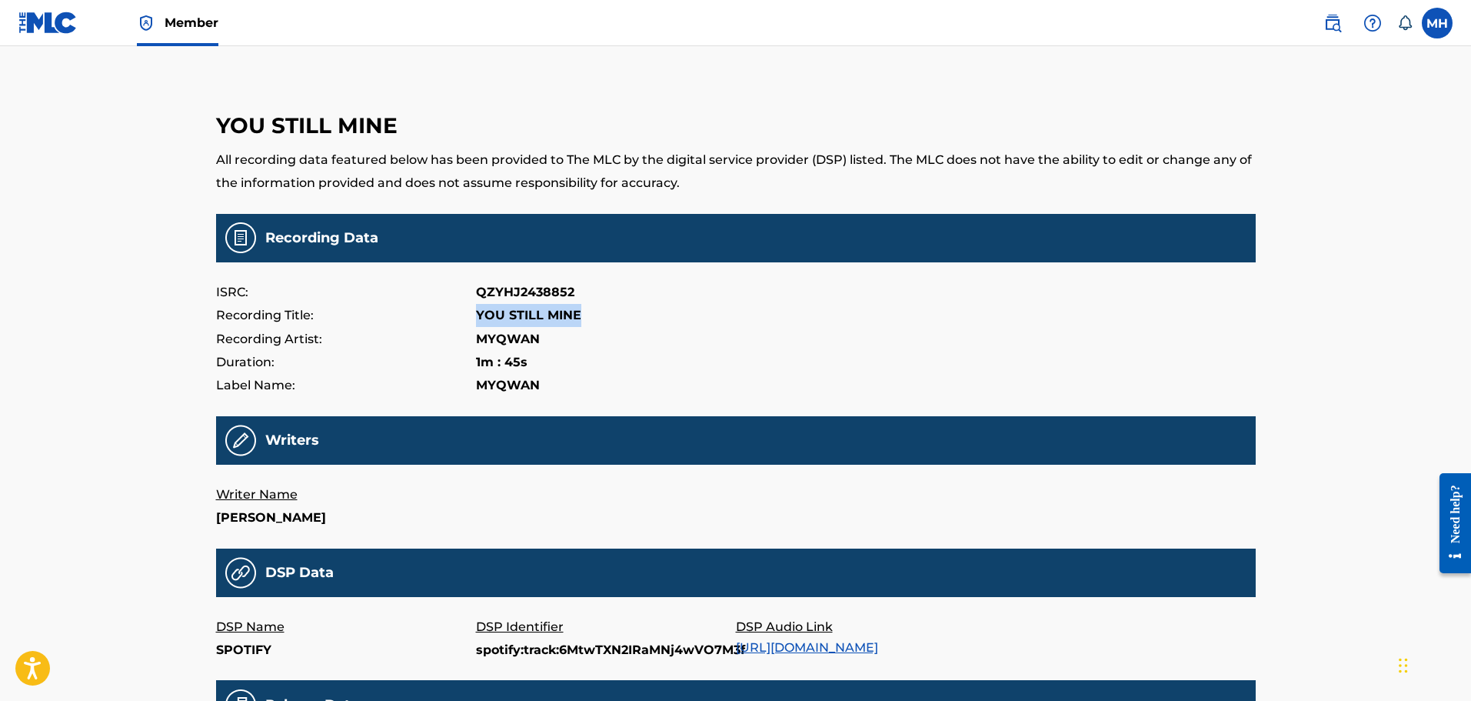
drag, startPoint x: 588, startPoint y: 317, endPoint x: 455, endPoint y: 318, distance: 133.8
click at [455, 318] on div "Recording Title: YOU STILL MINE" at bounding box center [736, 315] width 1040 height 23
copy div "YOU STILL MINE"
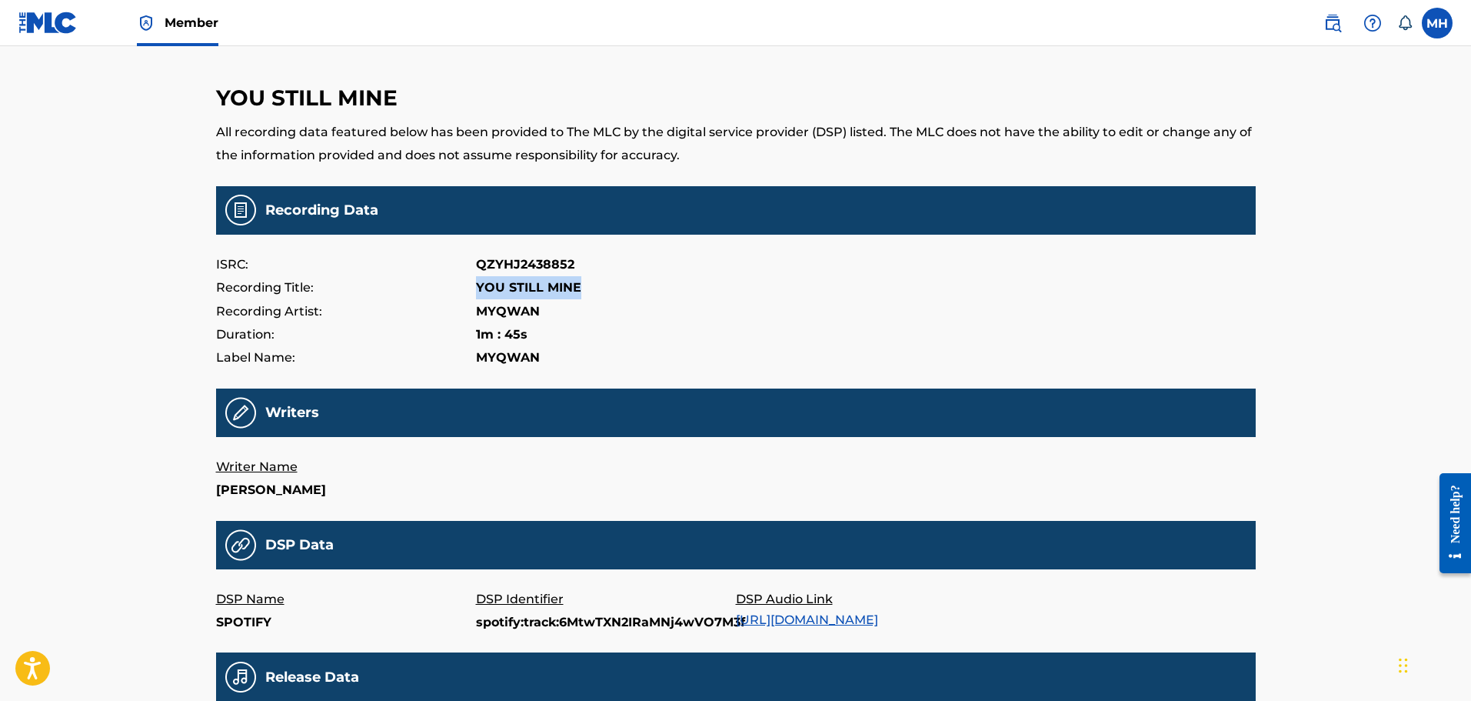
scroll to position [27, 0]
